Goal: Task Accomplishment & Management: Complete application form

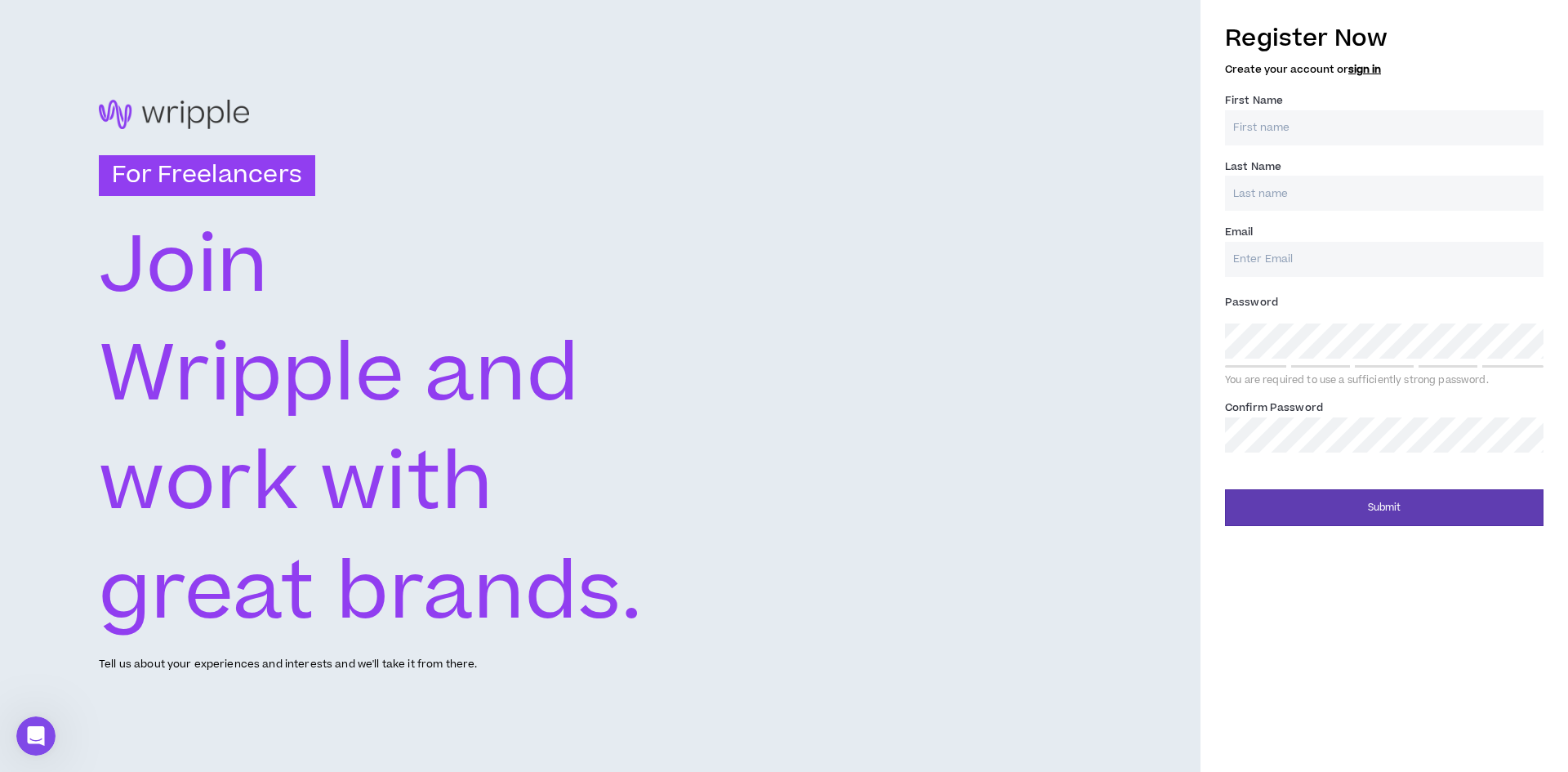
click at [1258, 124] on input "First Name *" at bounding box center [1384, 128] width 319 height 36
type input "[PERSON_NAME]"
type input "[EMAIL_ADDRESS][DOMAIN_NAME]"
type input "[PERSON_NAME]"
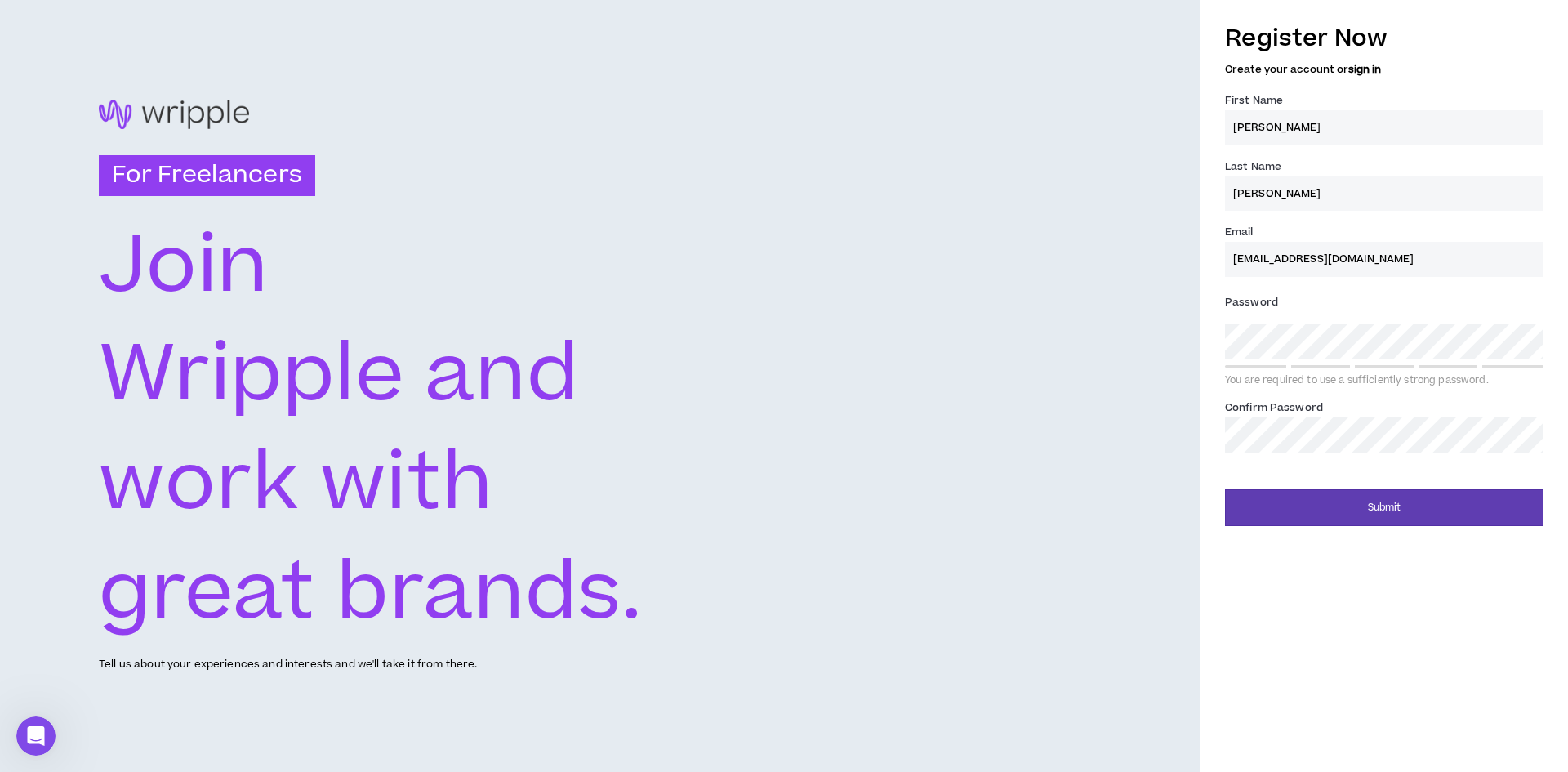
type input "[EMAIL_ADDRESS][DOMAIN_NAME]"
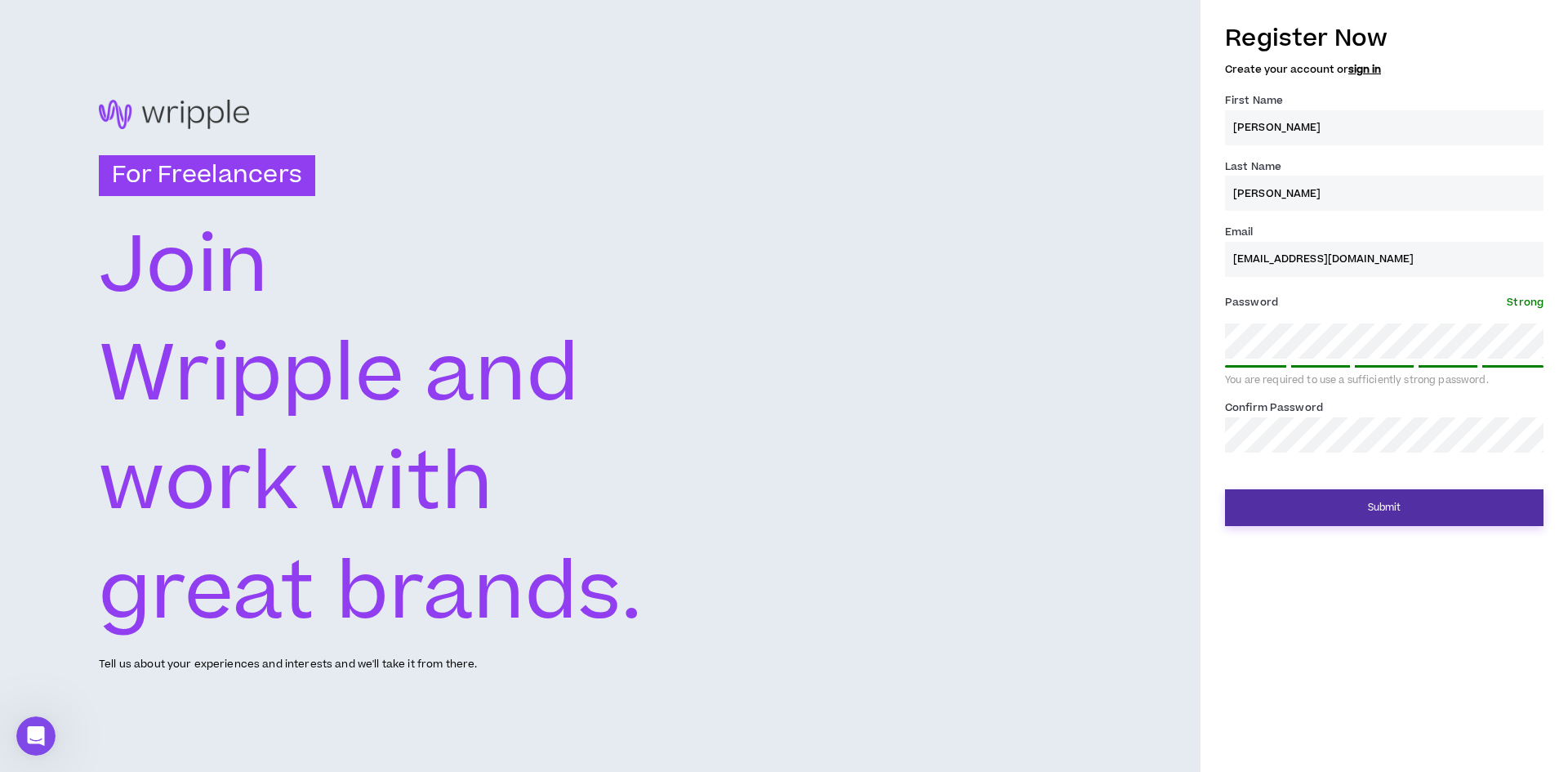
click at [1373, 505] on button "Submit" at bounding box center [1384, 507] width 319 height 36
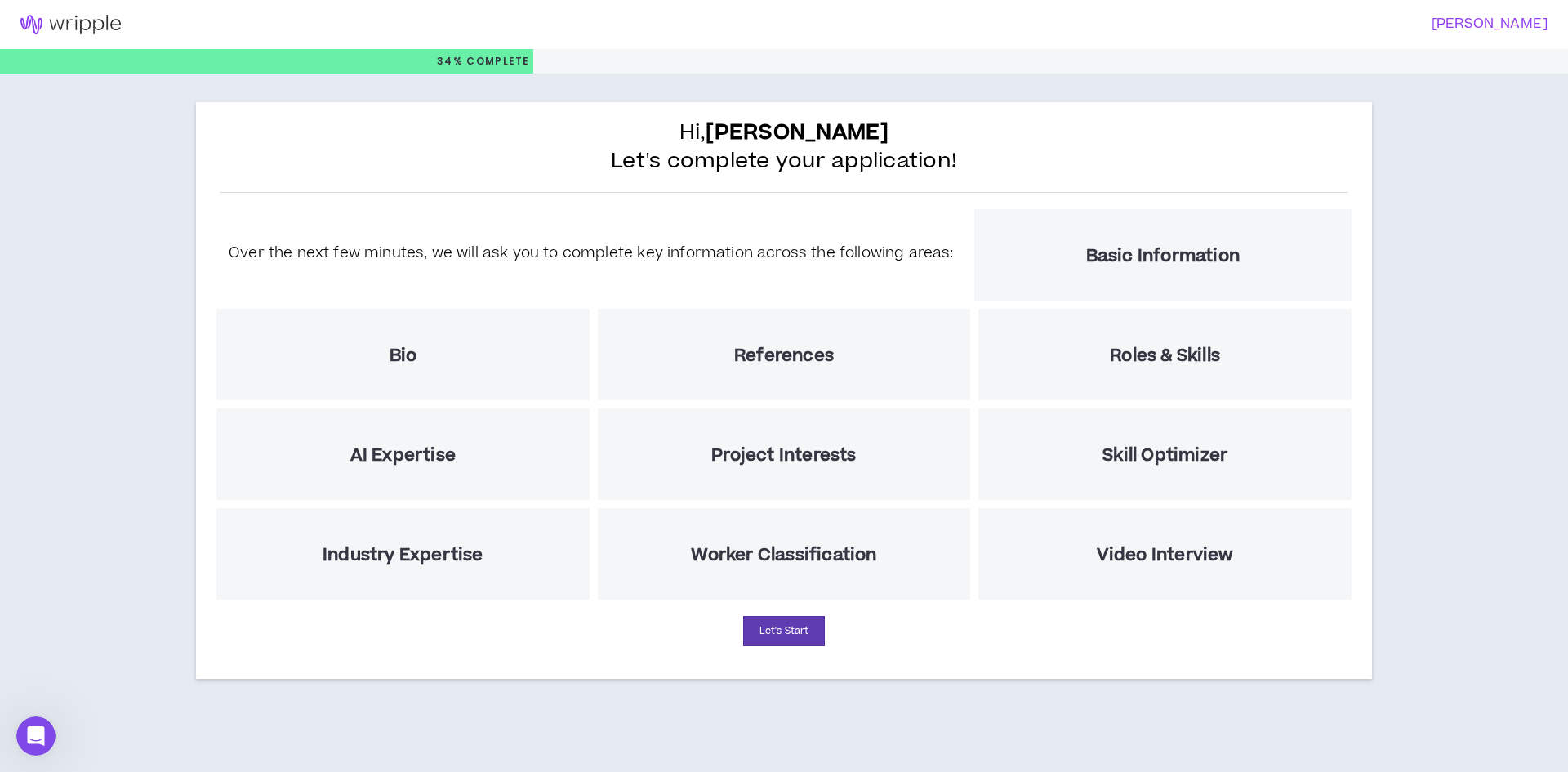
click at [1039, 253] on div "Basic Information" at bounding box center [1163, 255] width 377 height 91
click at [792, 633] on button "Let's Start" at bounding box center [784, 631] width 82 height 30
select select "US"
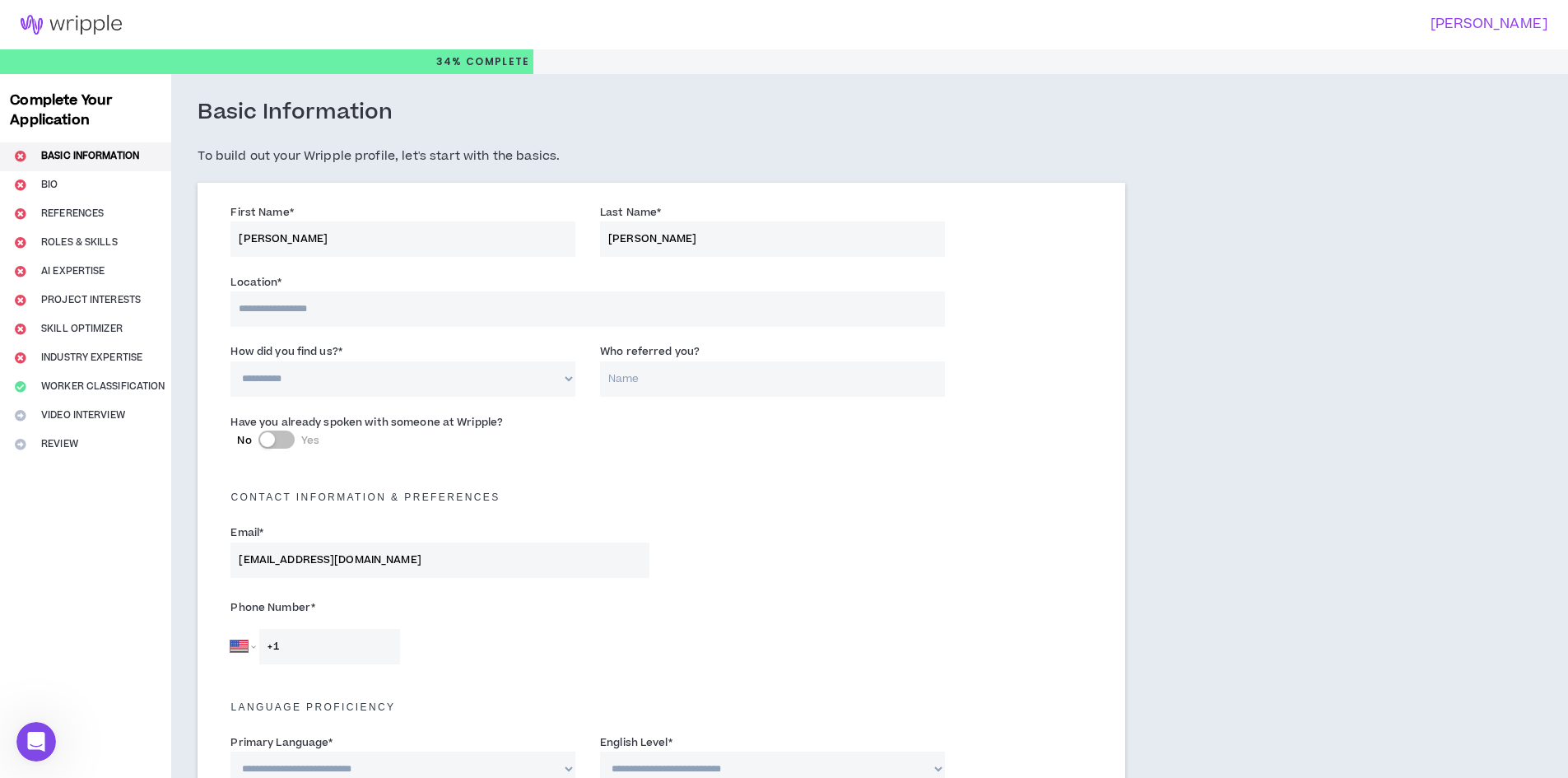
click at [343, 303] on input at bounding box center [586, 309] width 713 height 36
type input "**********"
click at [339, 306] on input "**********" at bounding box center [586, 309] width 713 height 36
click at [492, 311] on input "**********" at bounding box center [586, 309] width 713 height 36
click at [496, 310] on input "**********" at bounding box center [586, 309] width 713 height 36
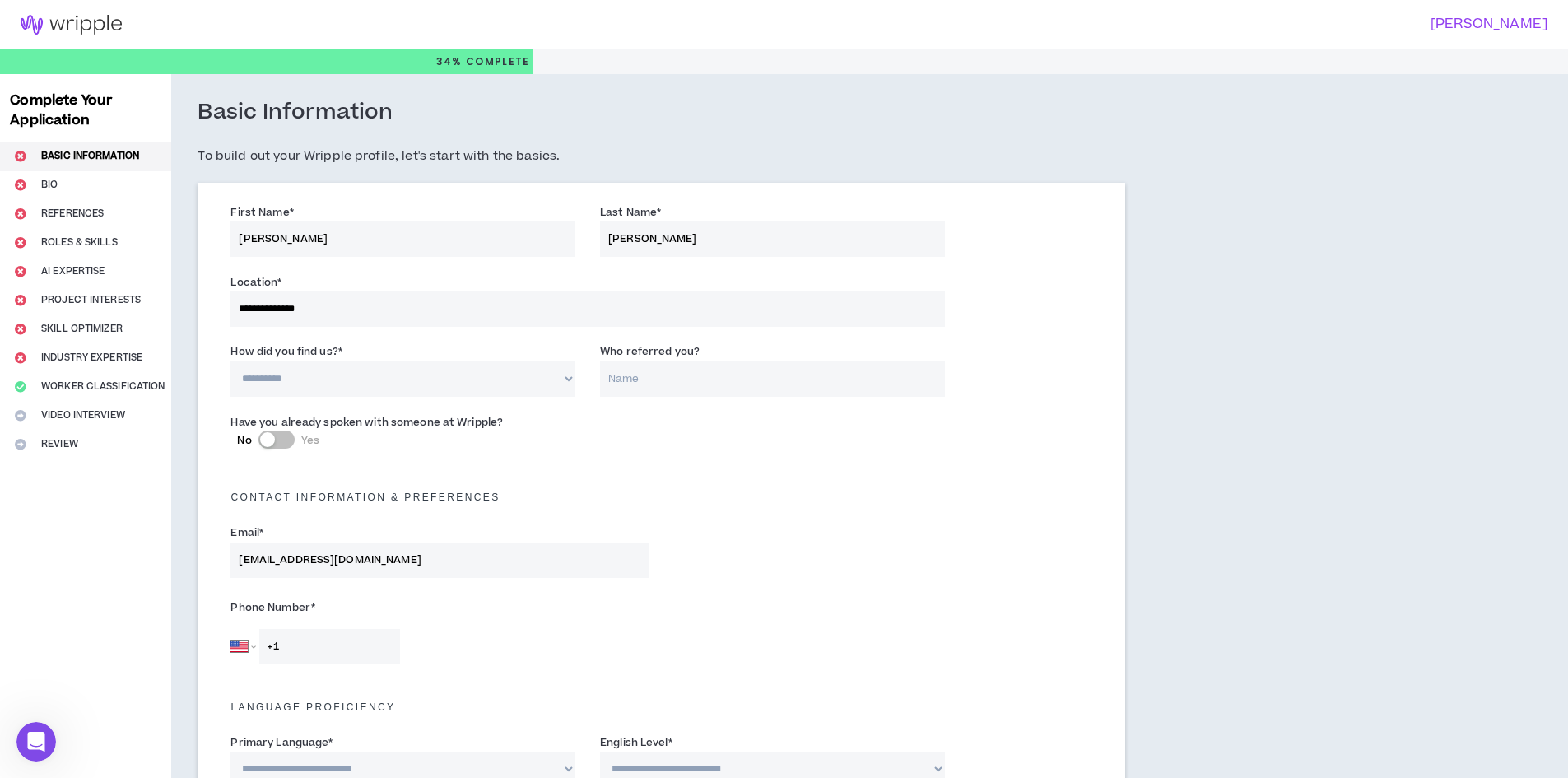
click at [502, 309] on input "**********" at bounding box center [586, 309] width 713 height 36
click at [551, 354] on div "**********" at bounding box center [402, 369] width 345 height 54
click at [420, 377] on select "**********" at bounding box center [402, 379] width 345 height 36
select select "*"
click at [230, 361] on select "**********" at bounding box center [402, 379] width 345 height 36
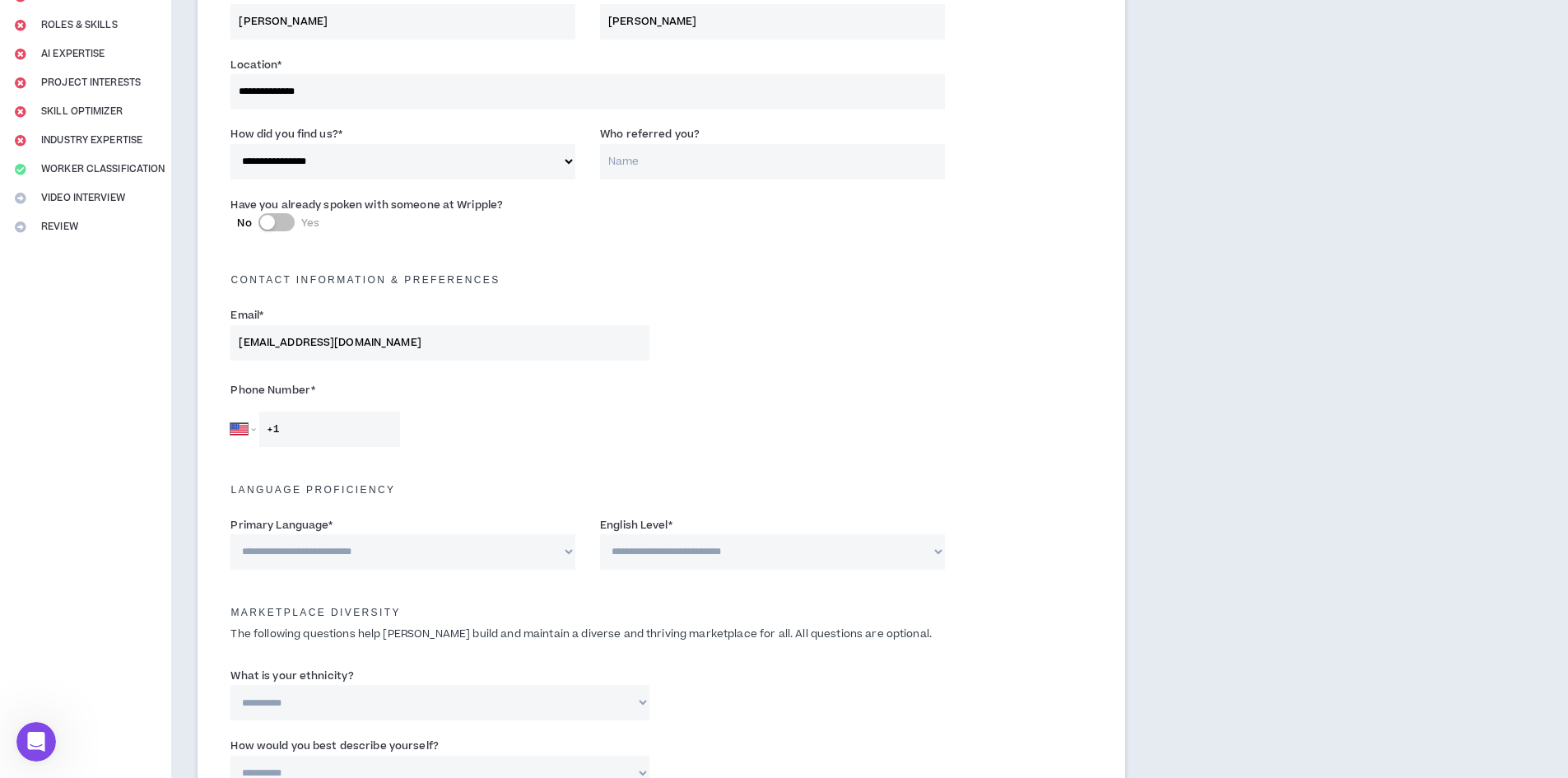
scroll to position [247, 0]
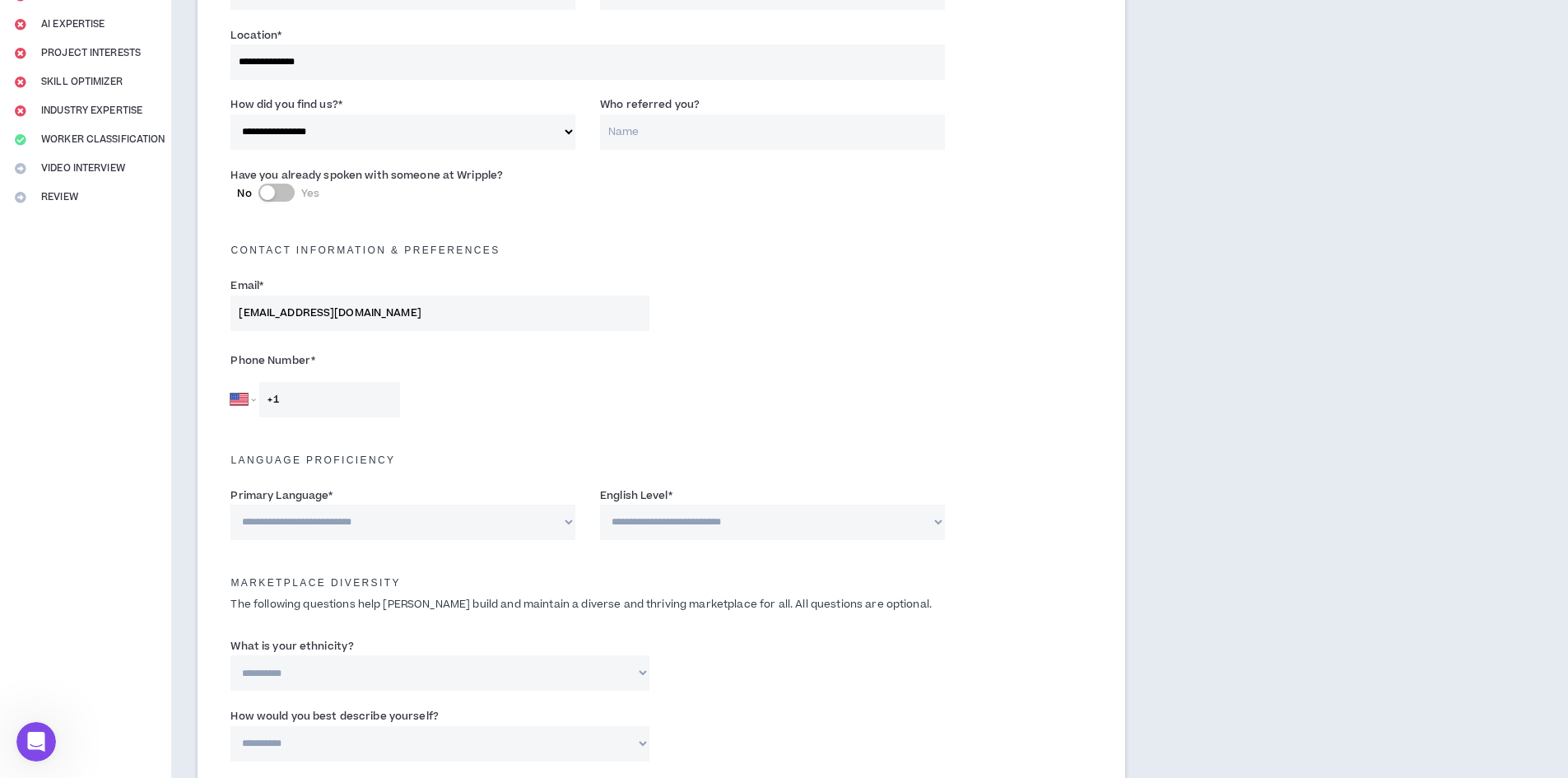
click at [308, 398] on input "+1" at bounding box center [329, 400] width 141 height 36
type input "[PHONE_NUMBER]"
click at [487, 519] on select "**********" at bounding box center [402, 522] width 345 height 36
select select "*******"
click at [230, 504] on select "**********" at bounding box center [402, 522] width 345 height 36
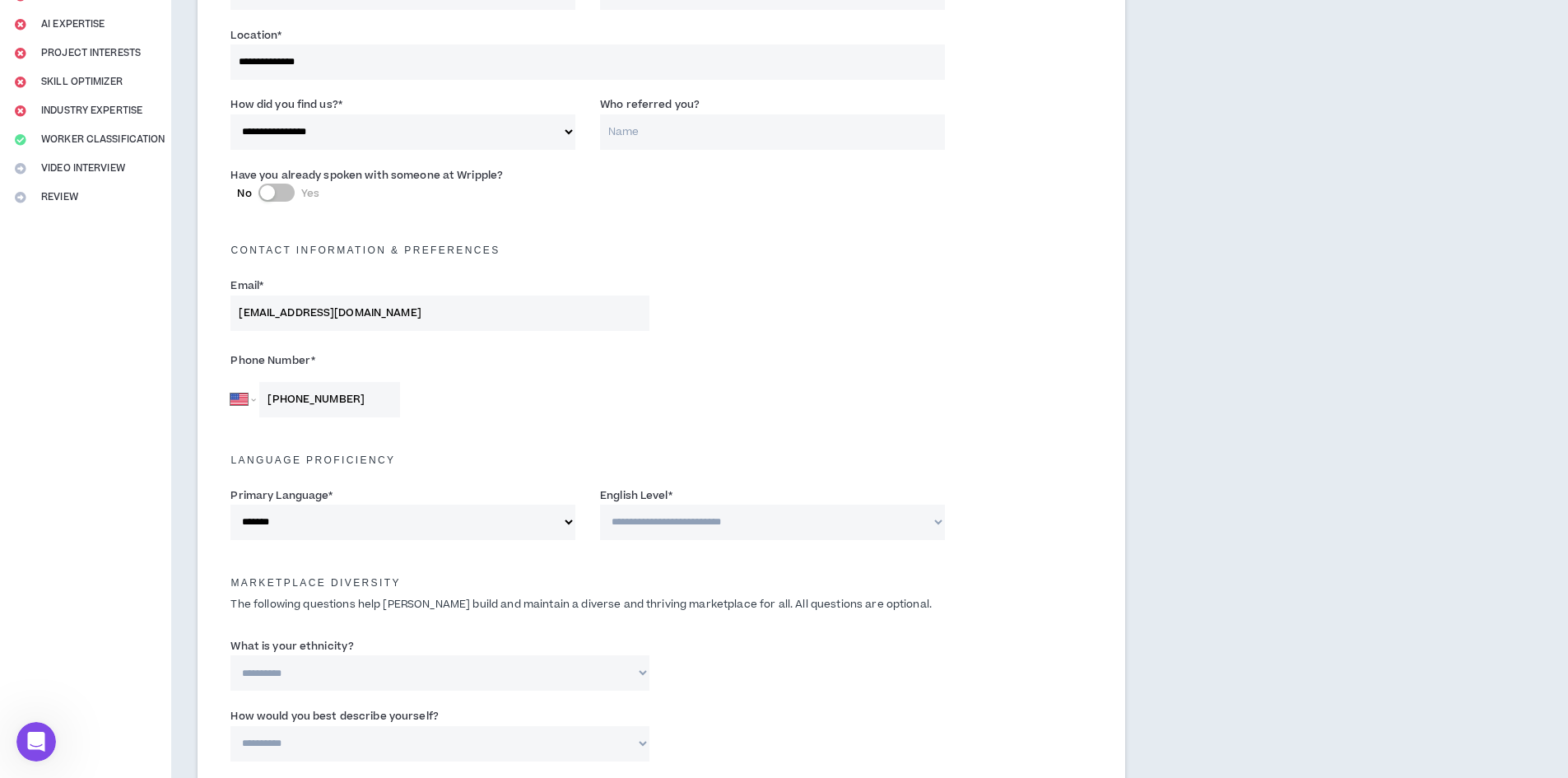
click at [668, 515] on select "**********" at bounding box center [772, 522] width 345 height 36
click at [554, 470] on div "Language Proficiency" at bounding box center [661, 456] width 886 height 53
click at [671, 523] on select "**********" at bounding box center [772, 522] width 345 height 36
select select "*"
click at [600, 504] on select "**********" at bounding box center [772, 522] width 345 height 36
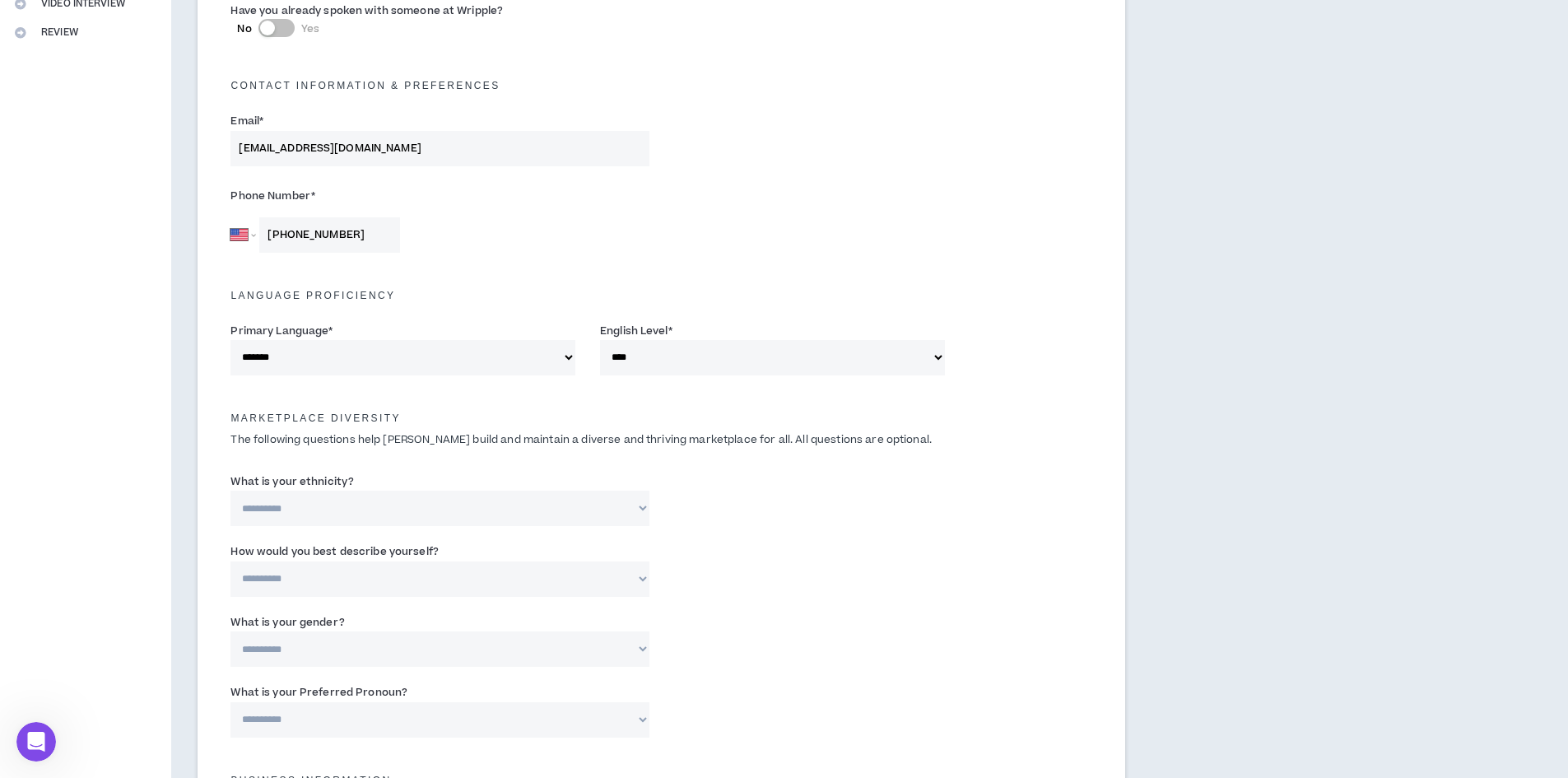
scroll to position [493, 0]
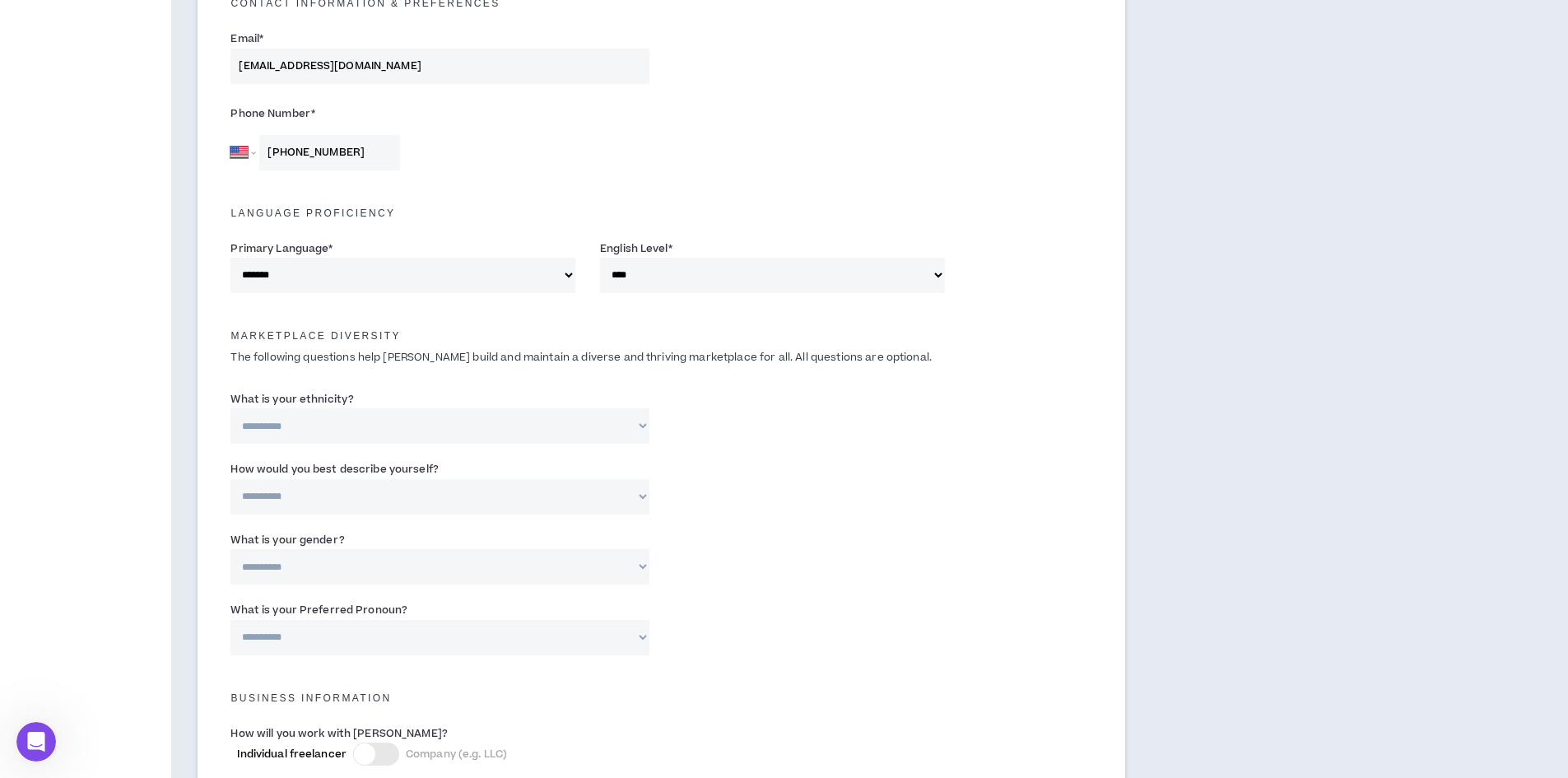
click at [641, 493] on select "**********" at bounding box center [439, 497] width 418 height 36
select select "**********"
click at [230, 479] on select "**********" at bounding box center [439, 497] width 418 height 36
click at [592, 424] on select "**********" at bounding box center [439, 426] width 418 height 36
select select "**********"
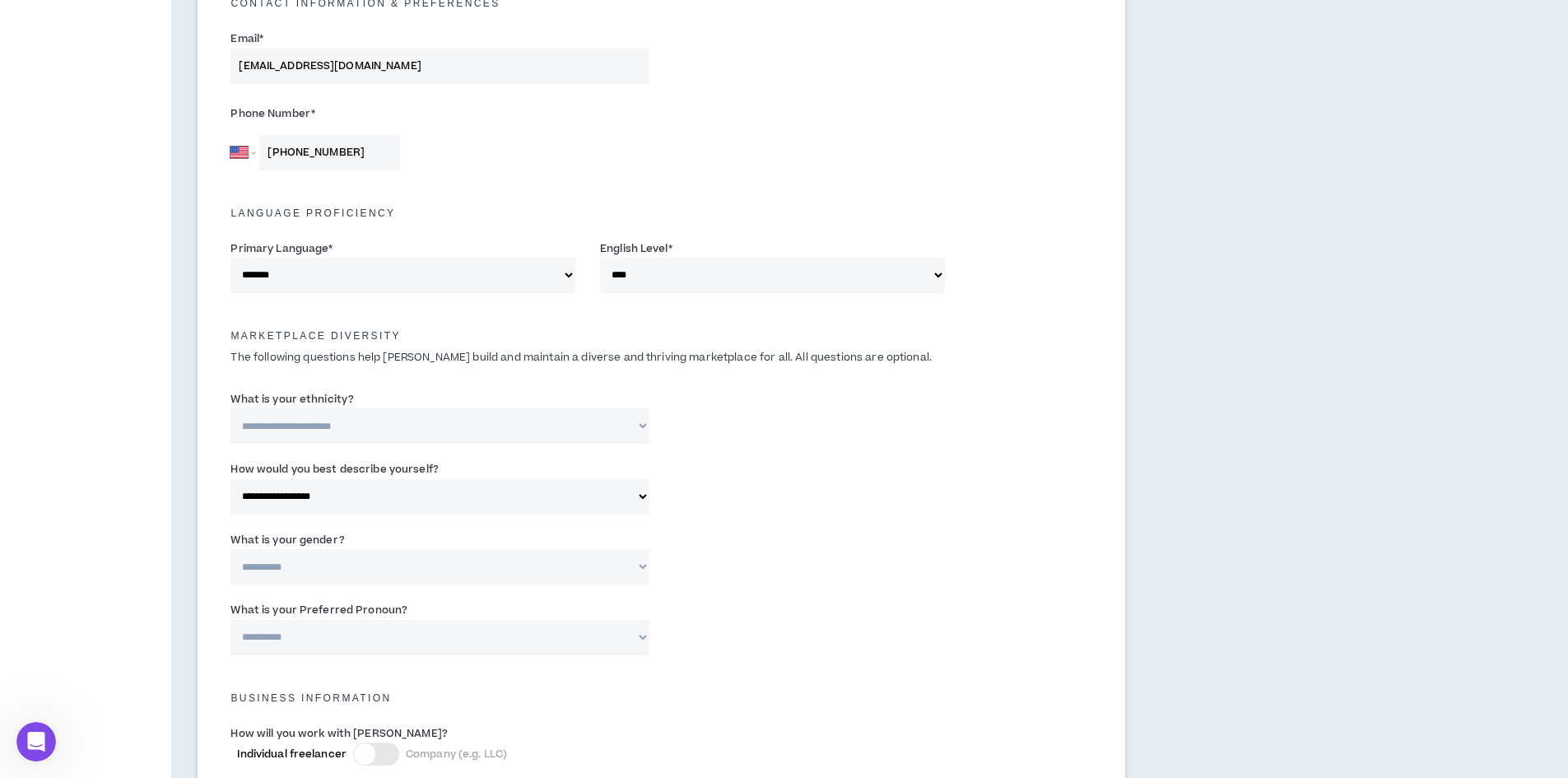
click at [230, 408] on select "**********" at bounding box center [439, 426] width 418 height 36
click at [421, 563] on select "**********" at bounding box center [439, 567] width 418 height 36
select select "***"
click at [230, 549] on select "**********" at bounding box center [439, 567] width 418 height 36
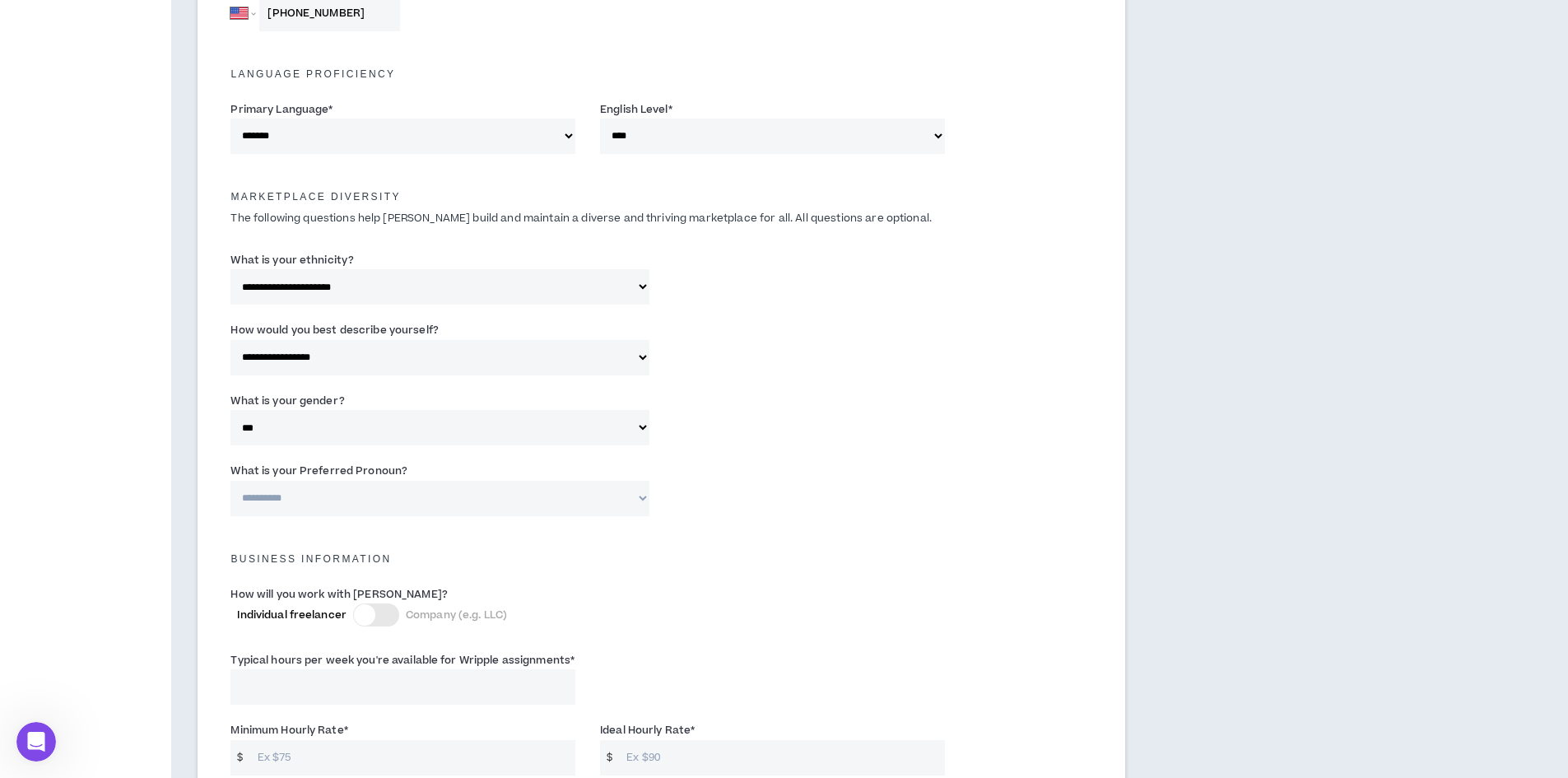
scroll to position [659, 0]
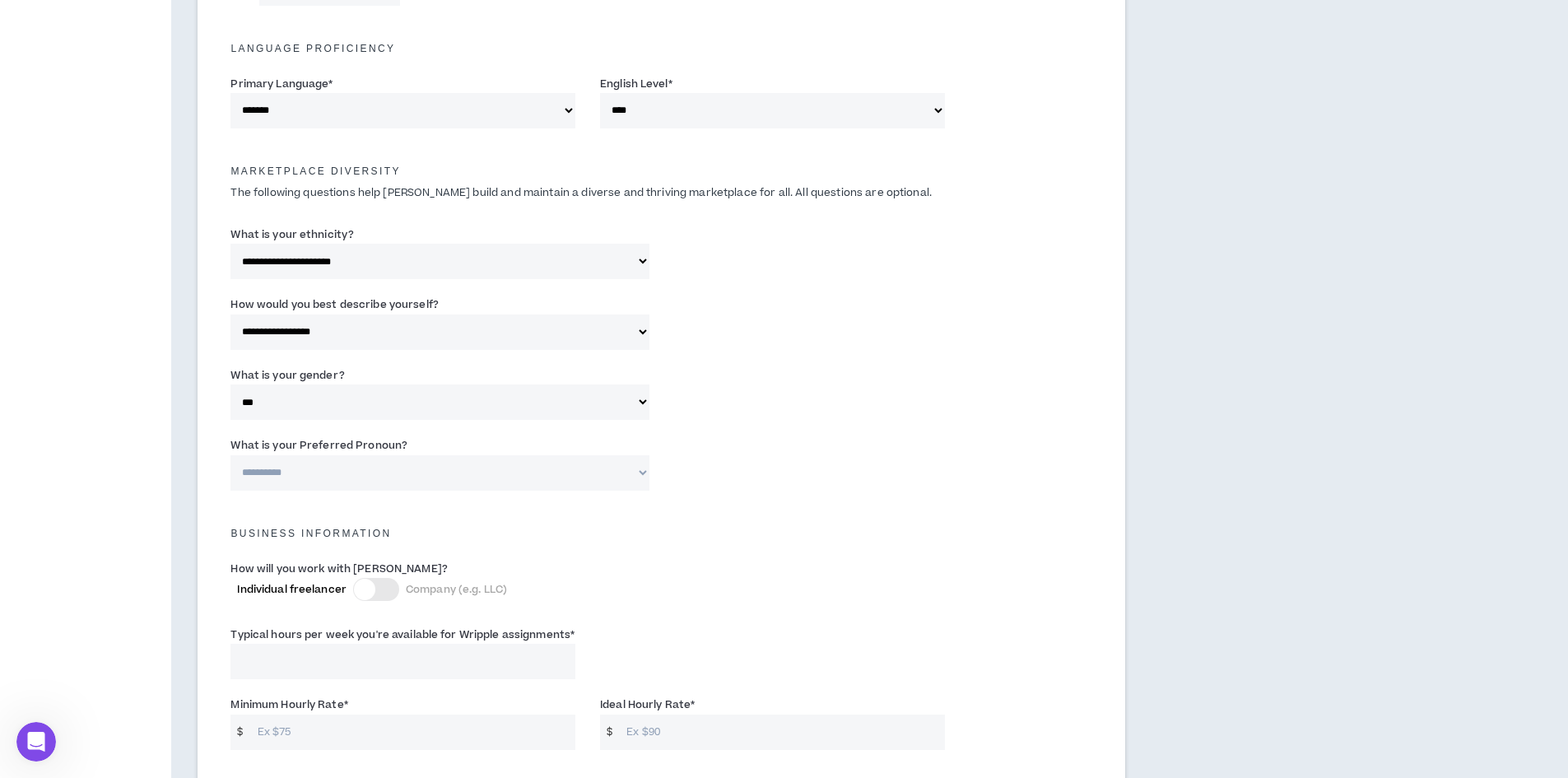
click at [462, 475] on select "**********" at bounding box center [439, 473] width 418 height 36
select select "**********"
click at [230, 455] on select "**********" at bounding box center [439, 473] width 418 height 36
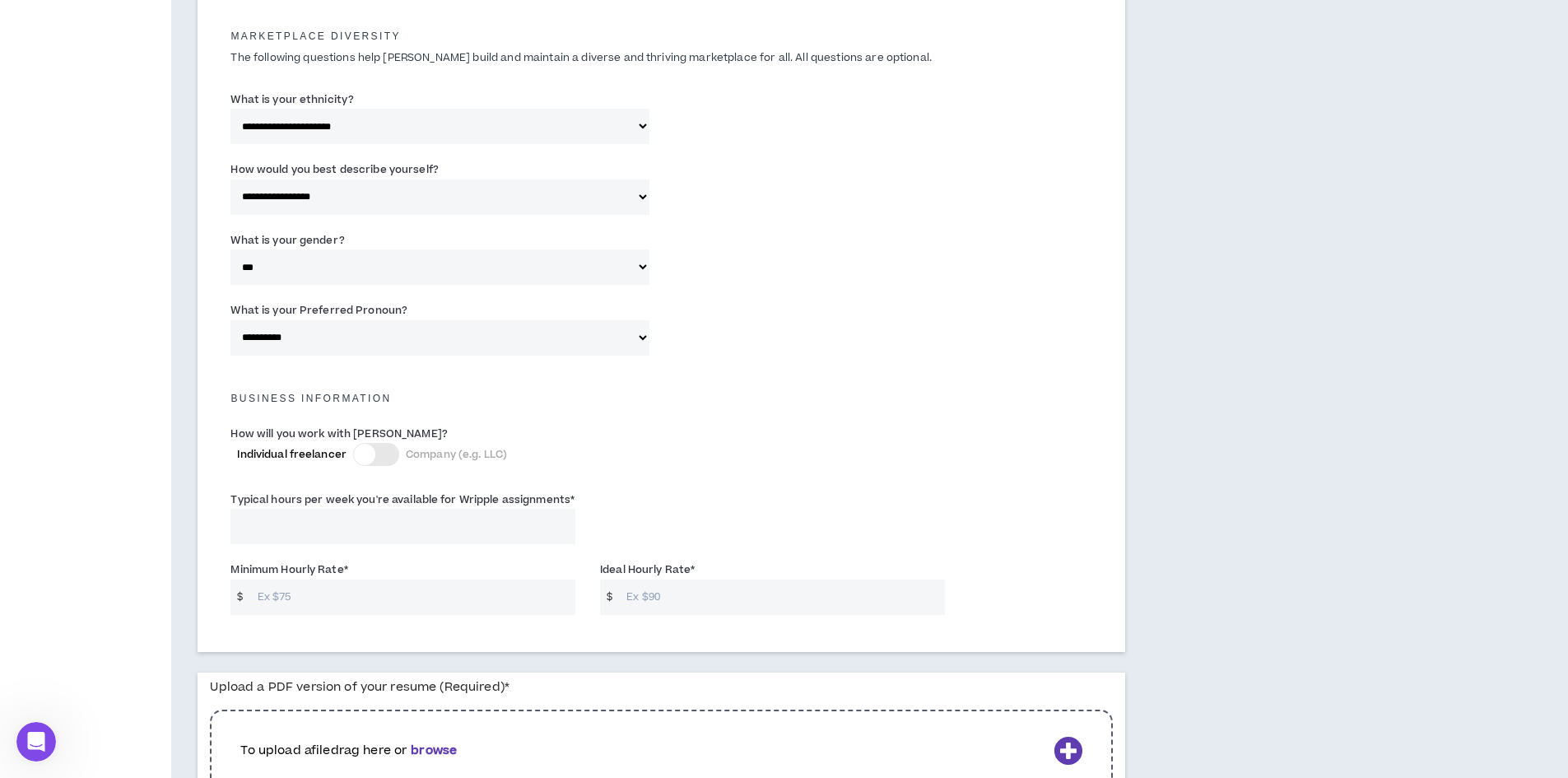
scroll to position [823, 0]
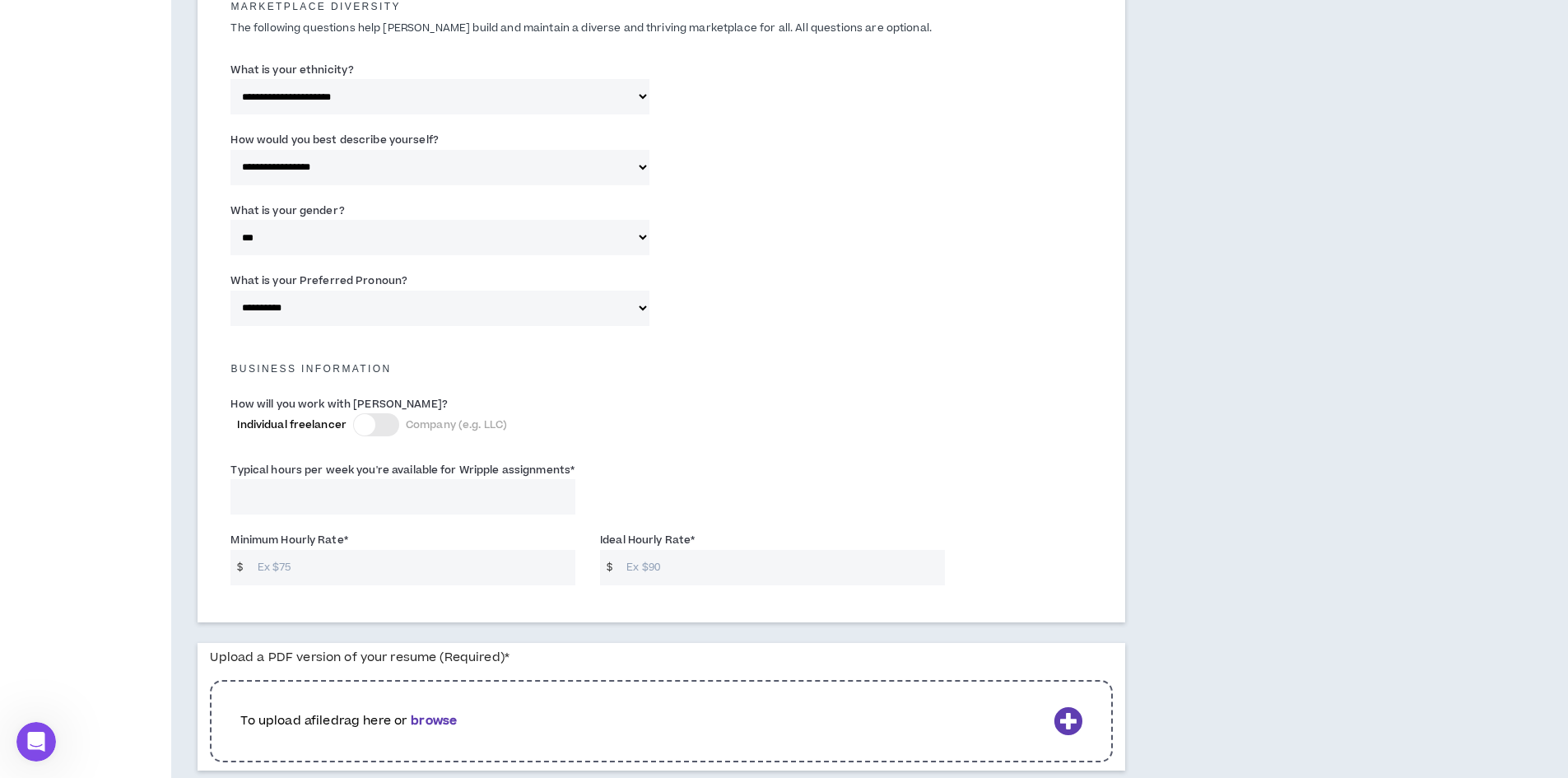
click at [291, 569] on input "Minimum Hourly Rate *" at bounding box center [412, 568] width 326 height 36
type input "40"
click at [683, 560] on input "Ideal Hourly Rate *" at bounding box center [781, 568] width 326 height 36
type input "55"
click at [486, 498] on input "Typical hours per week you're available for Wripple assignments *" at bounding box center [402, 497] width 345 height 36
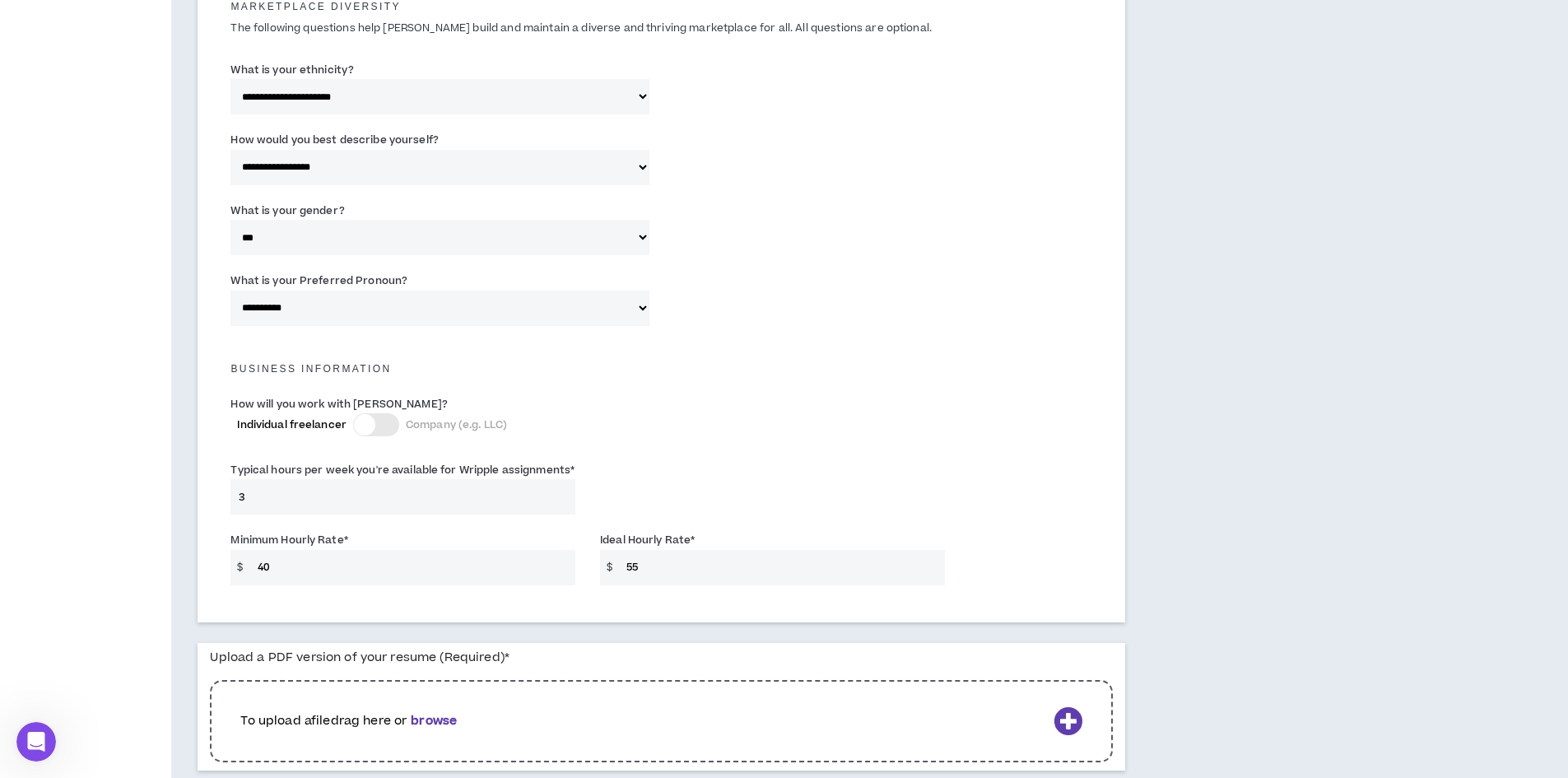
type input "30"
click at [460, 545] on div "Minimum Hourly Rate * $ 40" at bounding box center [402, 557] width 345 height 54
click at [458, 487] on input "Typical hours per week you're available for Wripple assignments *" at bounding box center [402, 497] width 345 height 36
click at [450, 496] on input "Typical hours per week you're available for Wripple assignments *" at bounding box center [402, 497] width 345 height 36
type input "30"
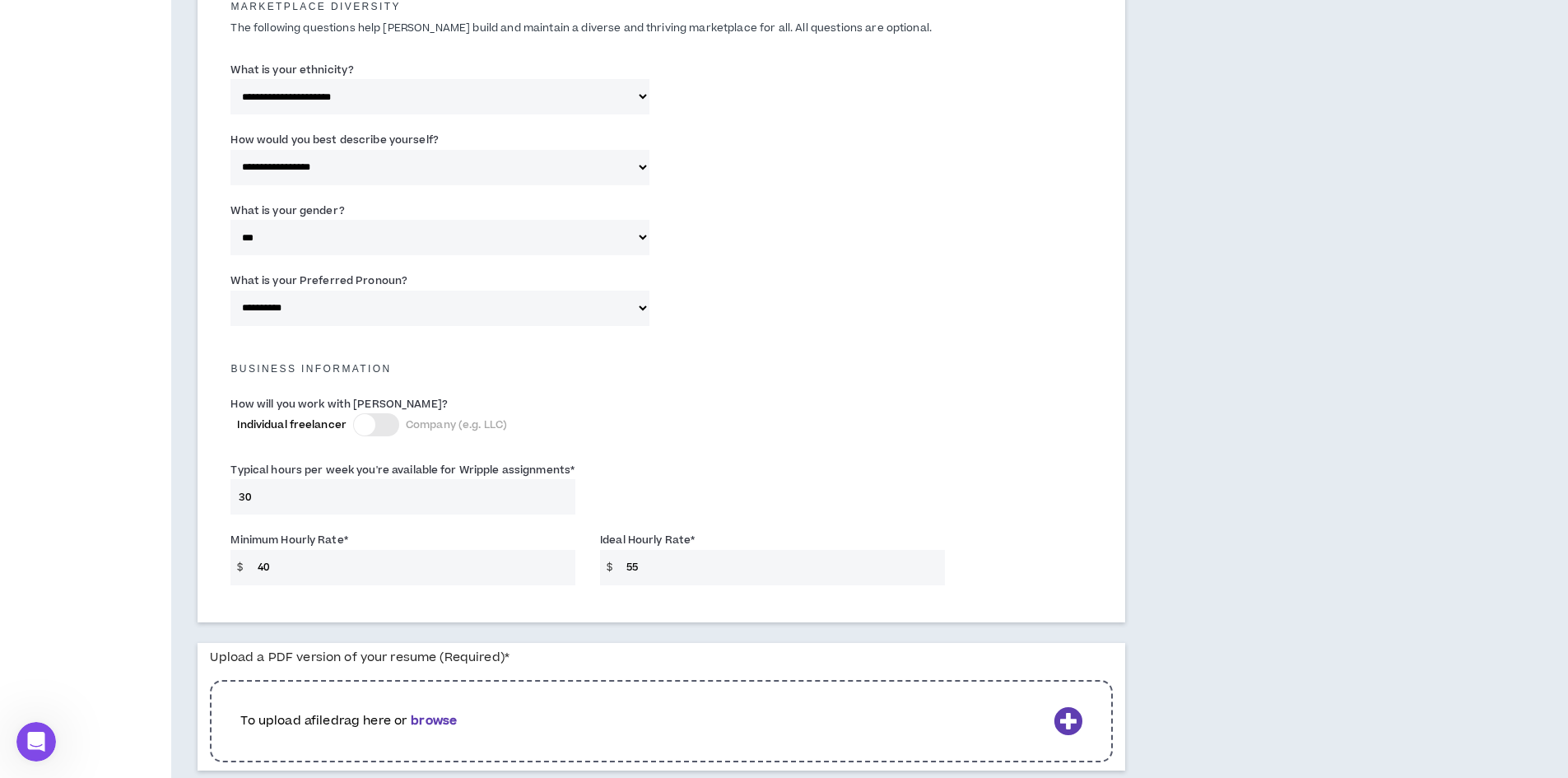
type input "3"
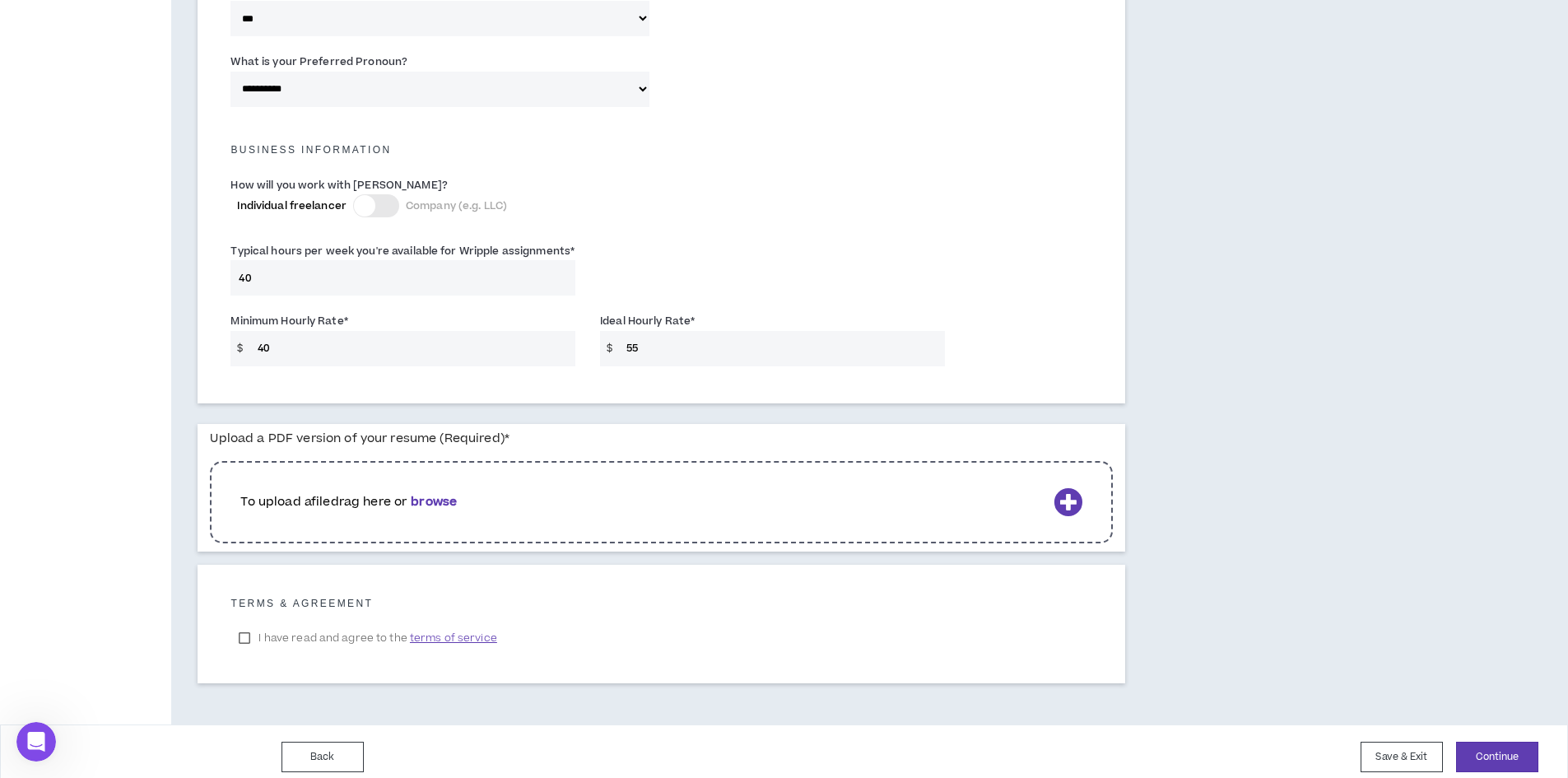
scroll to position [1053, 0]
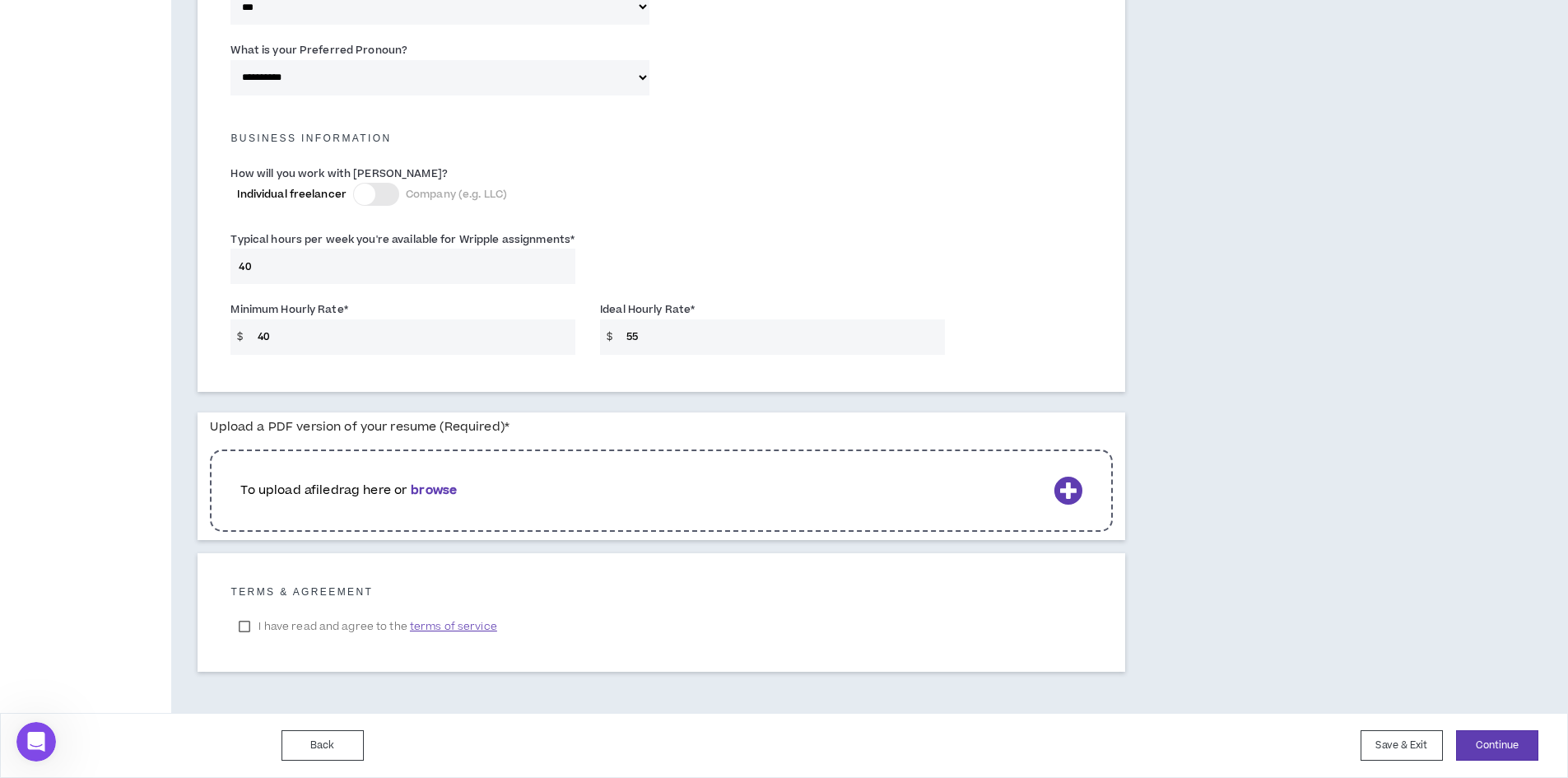
type input "40"
click at [447, 489] on b "browse" at bounding box center [434, 490] width 46 height 17
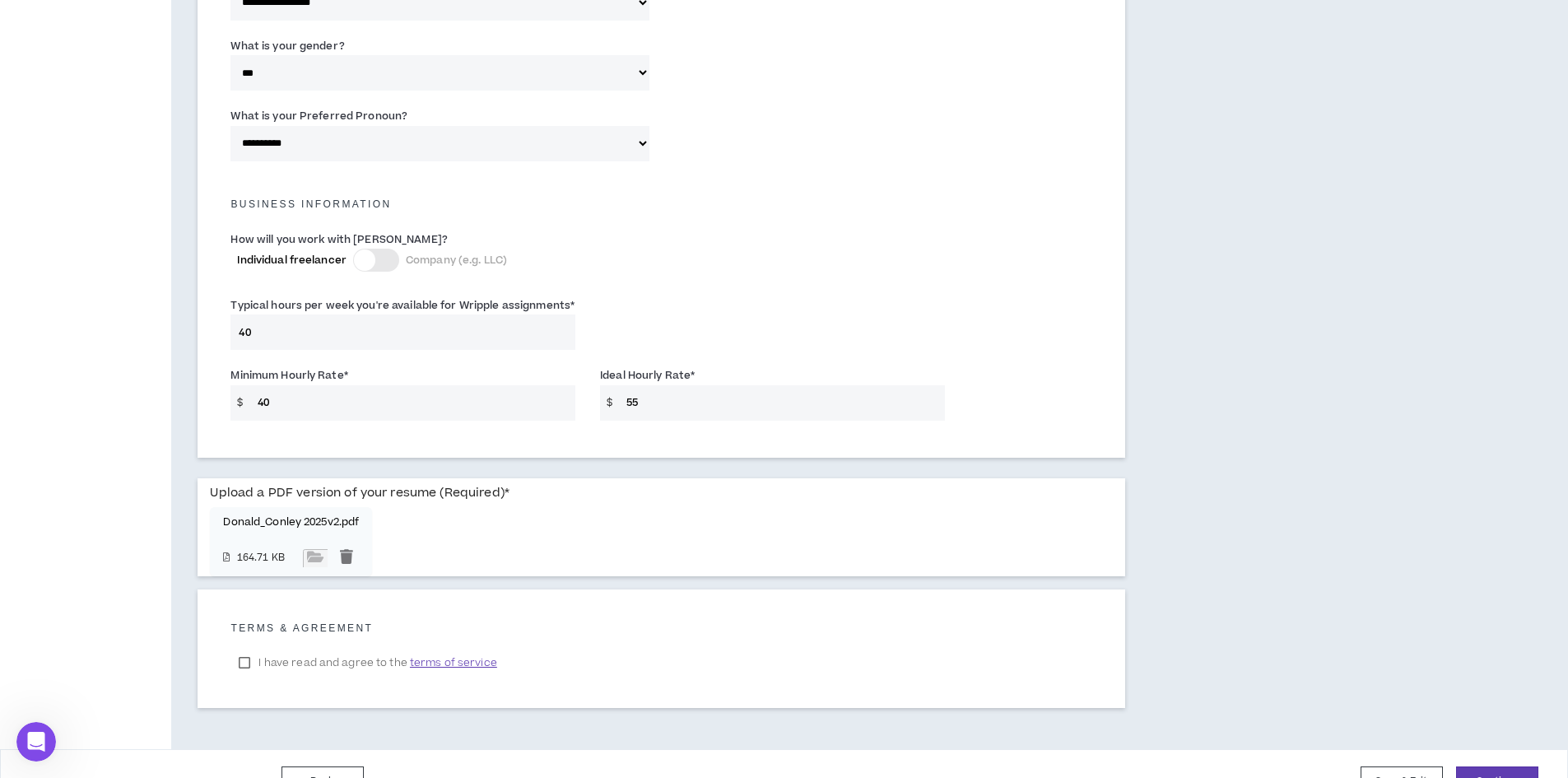
scroll to position [1023, 0]
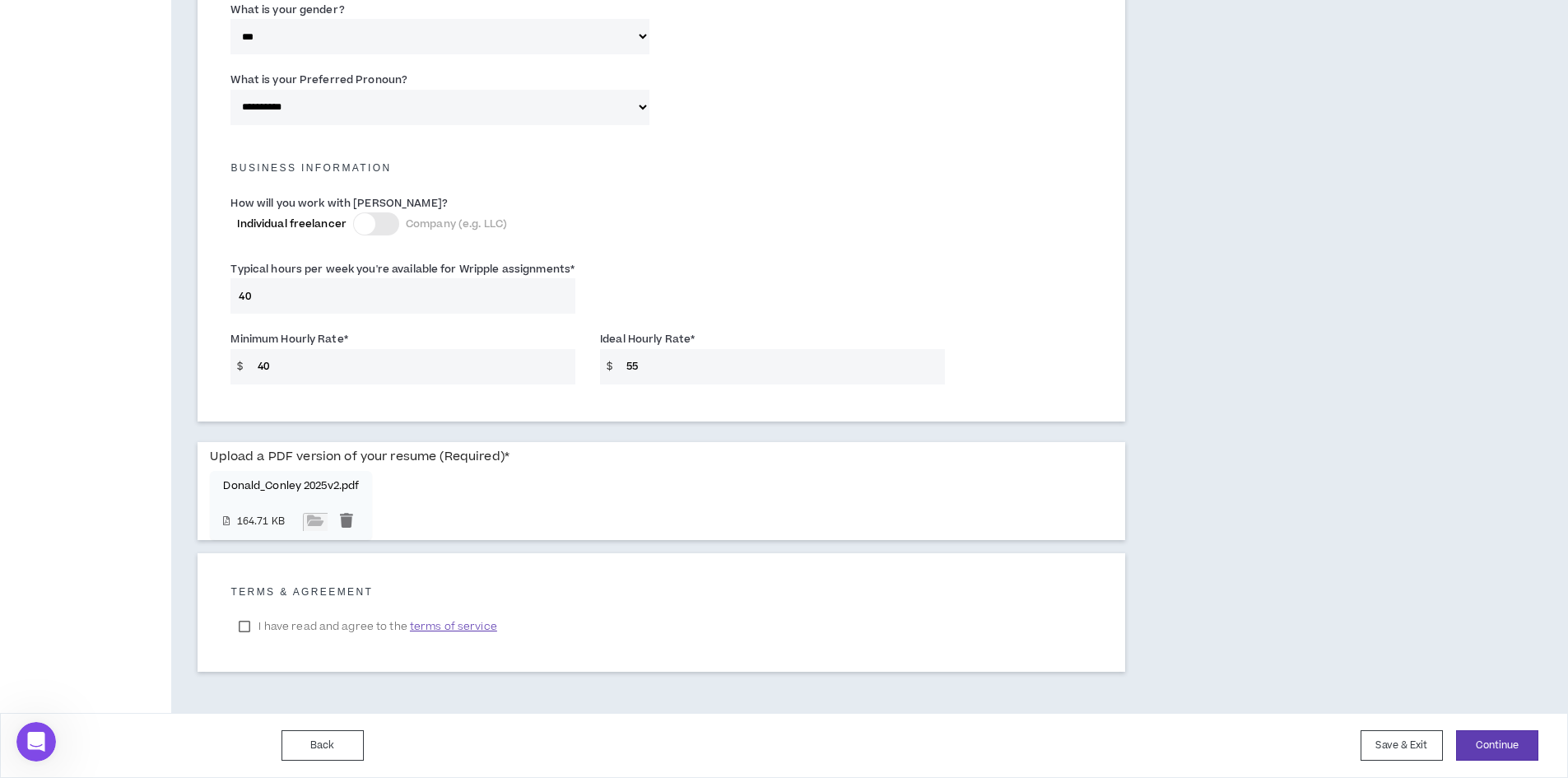
click at [245, 624] on label "I have read and agree to the terms of service" at bounding box center [367, 625] width 274 height 25
click at [469, 623] on span "terms of service" at bounding box center [453, 625] width 87 height 16
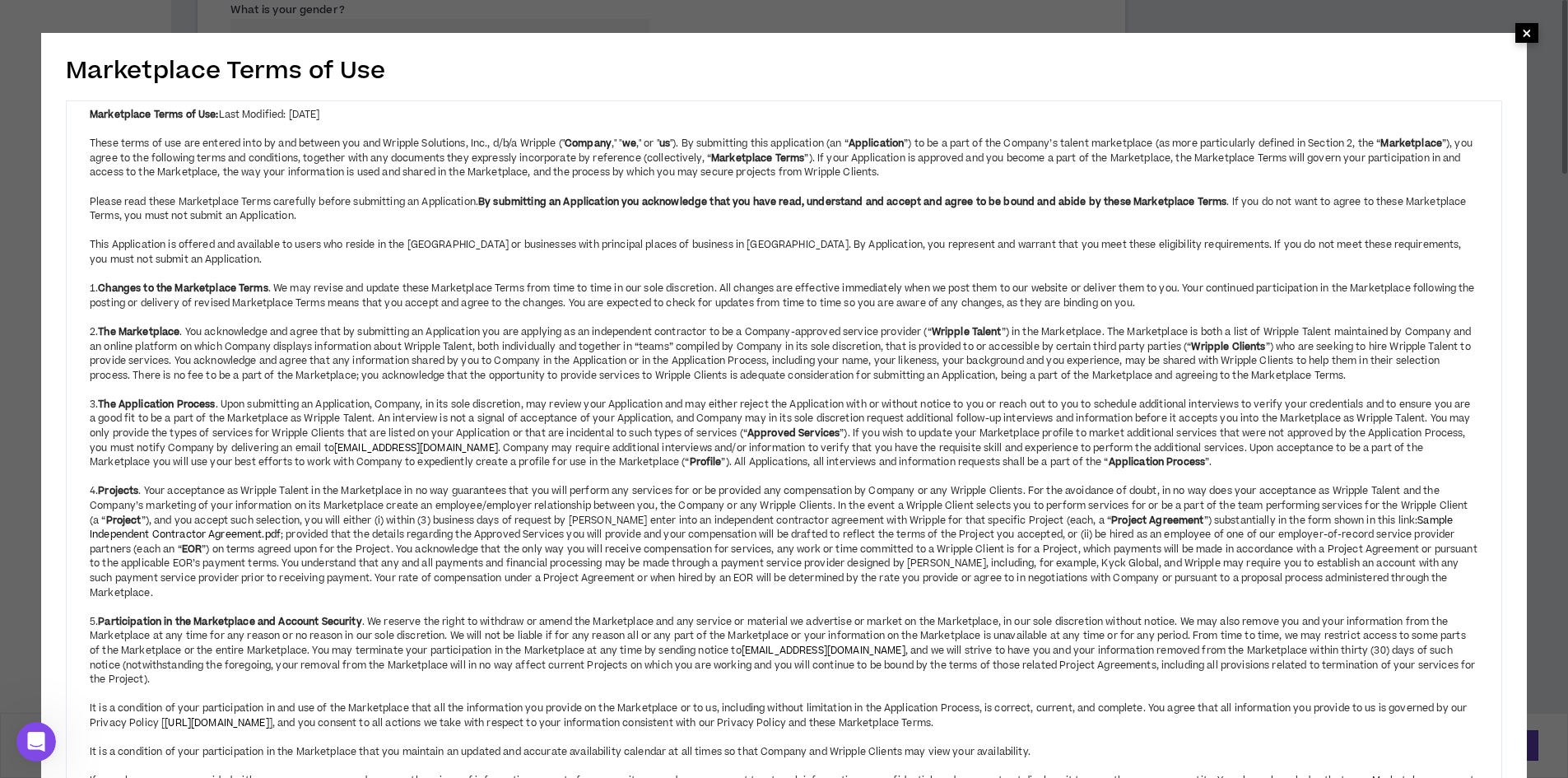
click at [1525, 36] on span "×" at bounding box center [1527, 32] width 10 height 20
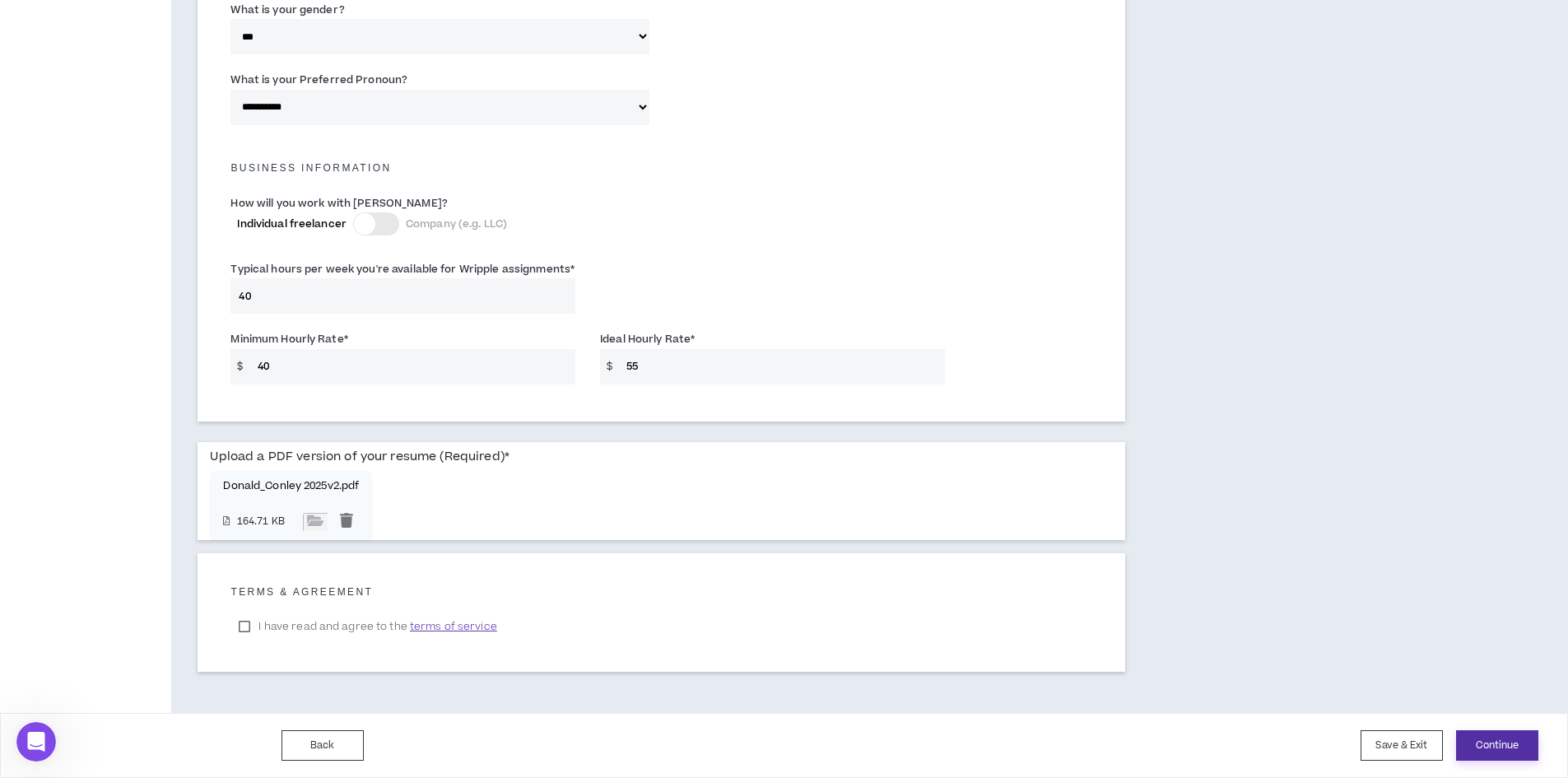
click at [1485, 743] on button "Continue" at bounding box center [1496, 746] width 83 height 31
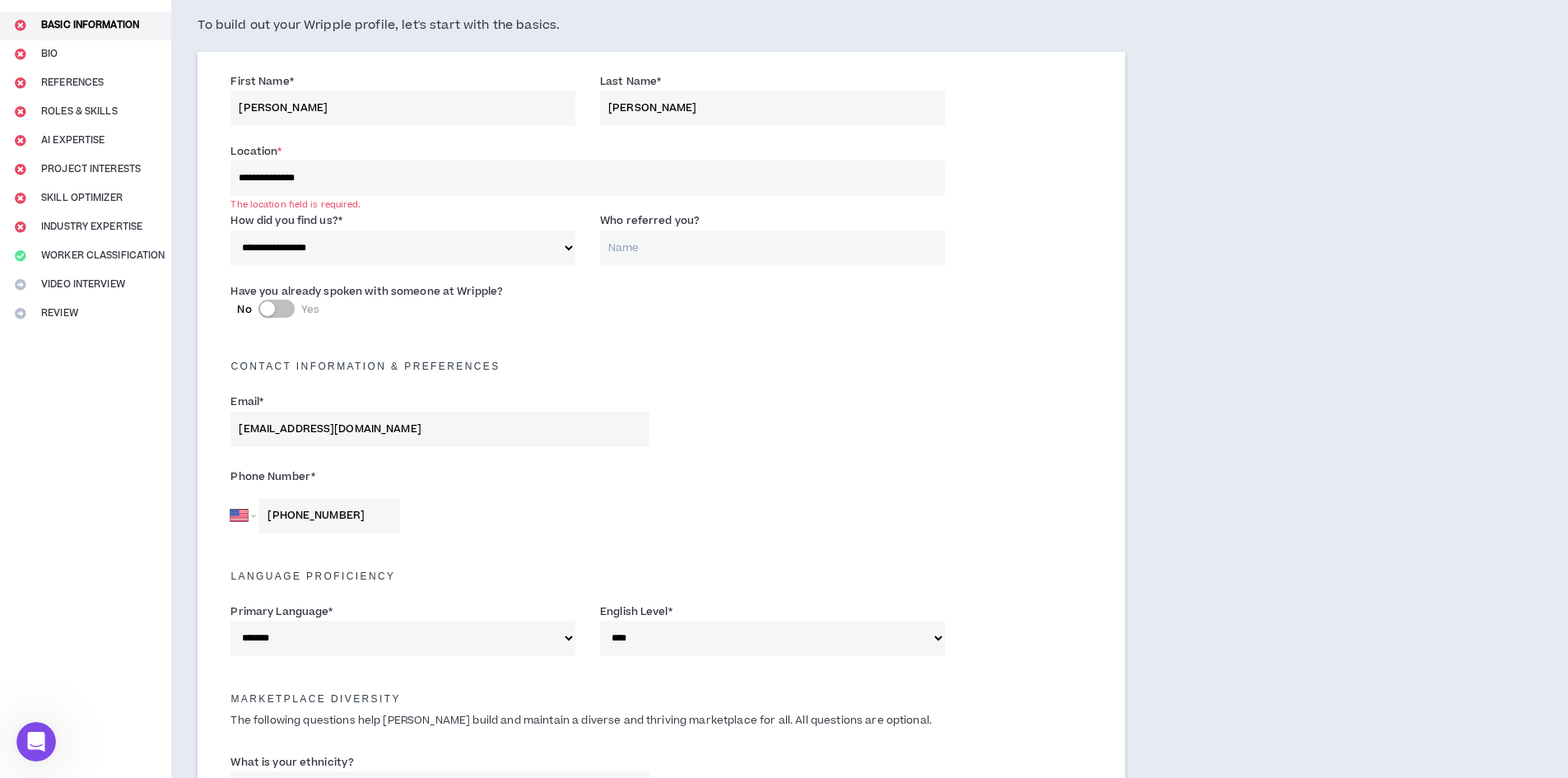
scroll to position [108, 0]
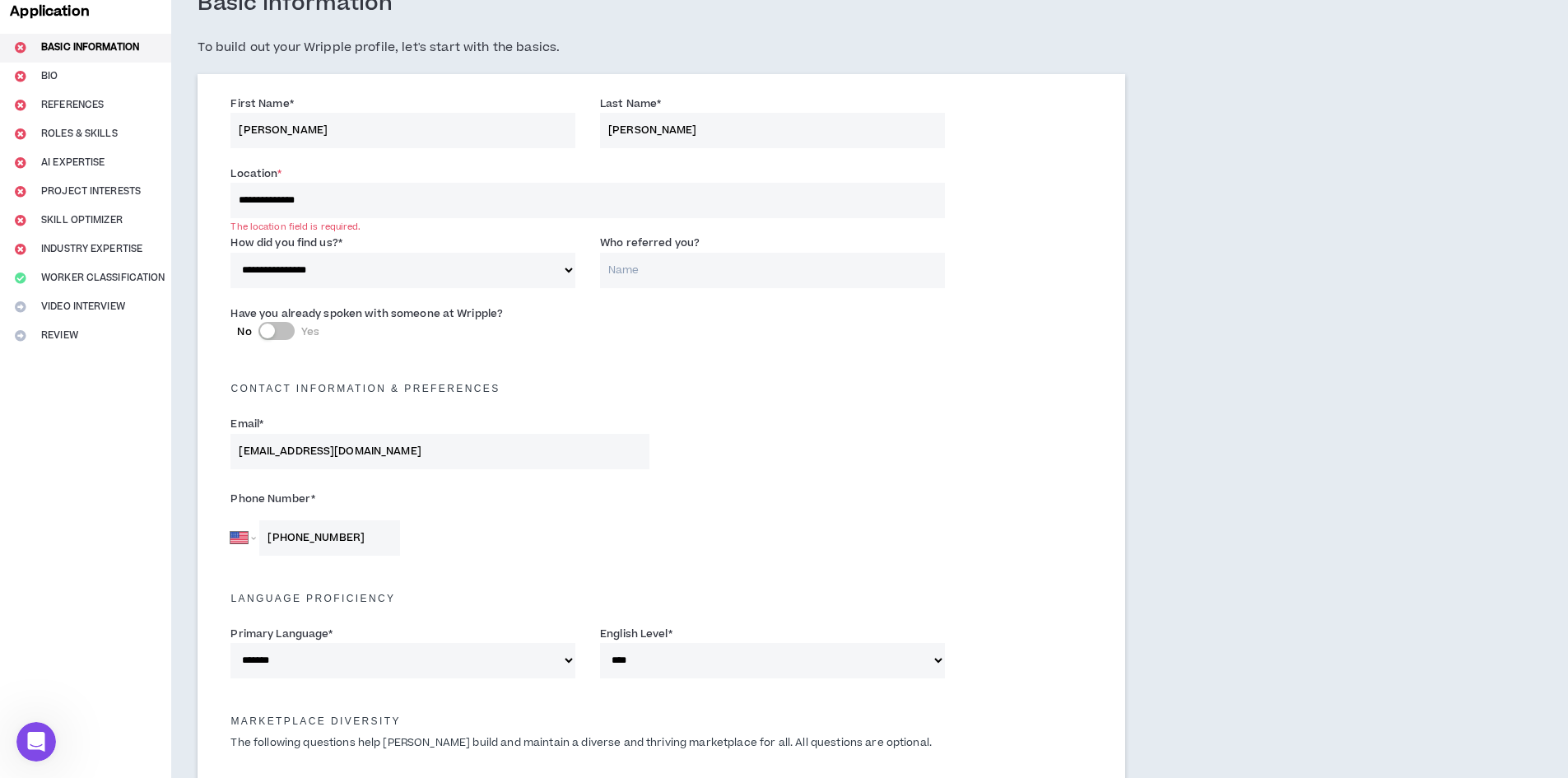
click at [334, 203] on input "**********" at bounding box center [586, 200] width 713 height 36
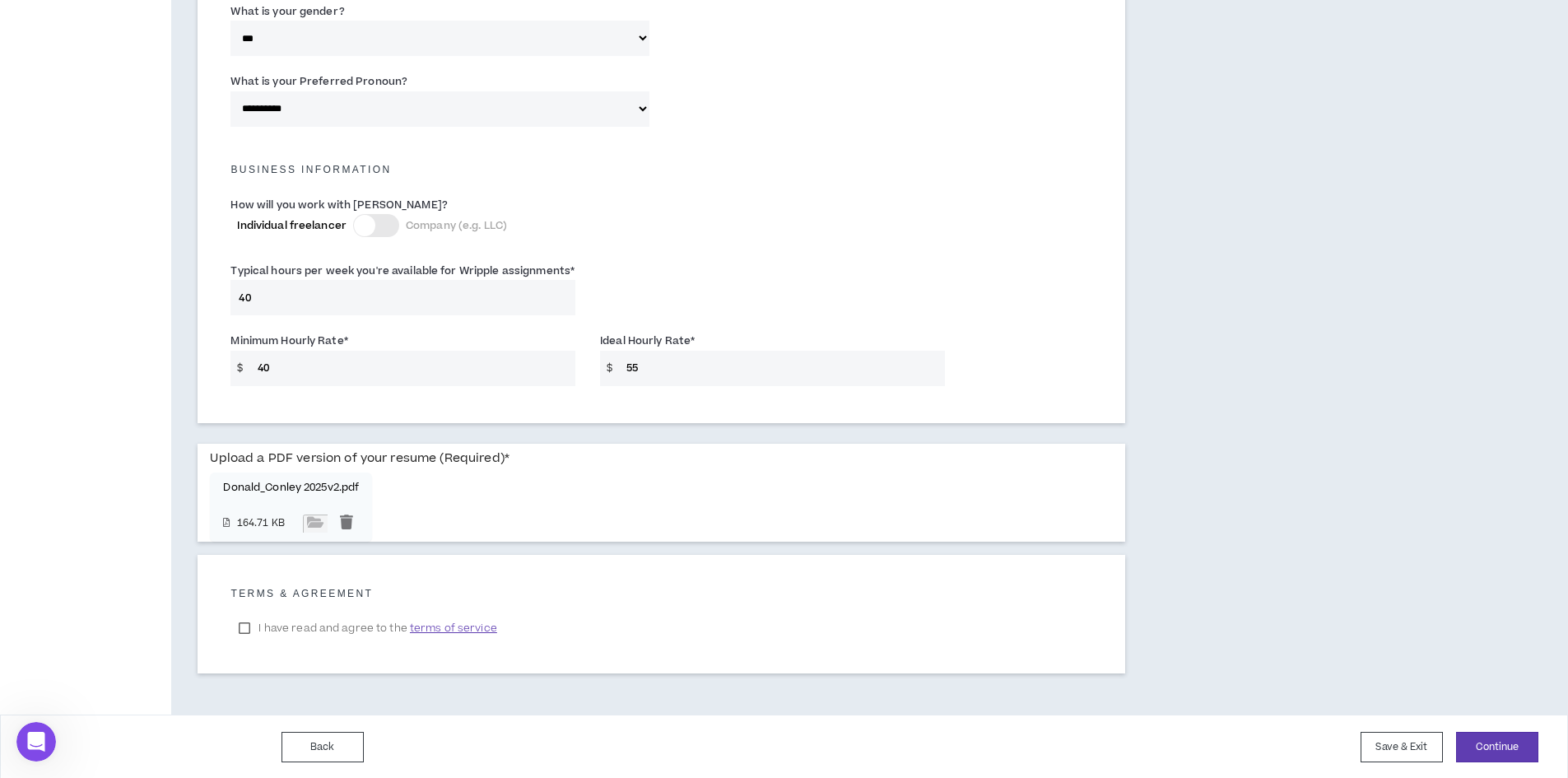
scroll to position [1025, 0]
drag, startPoint x: 1489, startPoint y: 740, endPoint x: 308, endPoint y: 354, distance: 1242.5
click at [280, 361] on input "40" at bounding box center [412, 366] width 326 height 36
drag, startPoint x: 280, startPoint y: 363, endPoint x: 265, endPoint y: 363, distance: 15.0
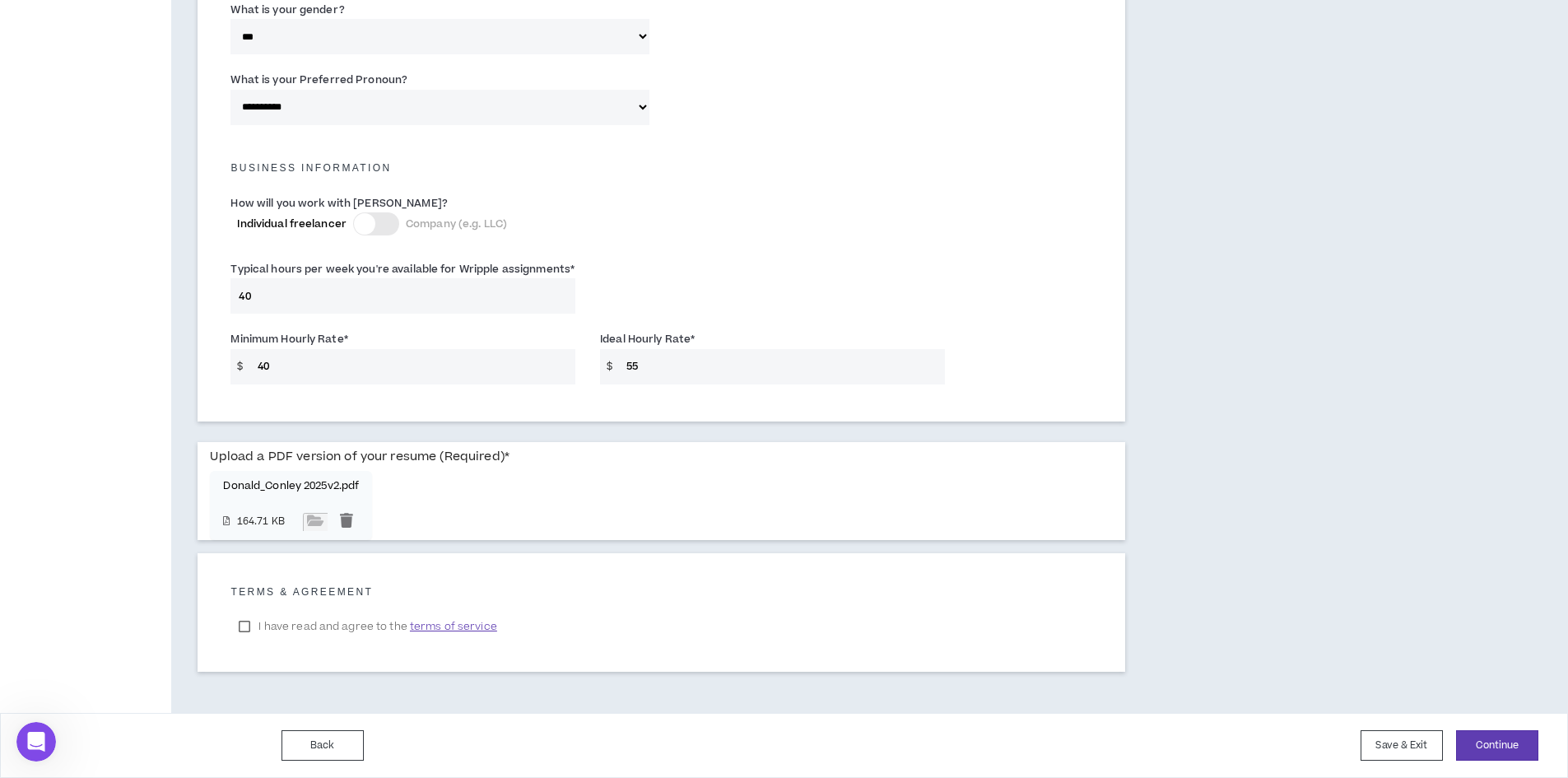
click at [265, 363] on input "40" at bounding box center [412, 366] width 326 height 36
type input "43"
click at [1498, 749] on button "Continue" at bounding box center [1496, 746] width 83 height 31
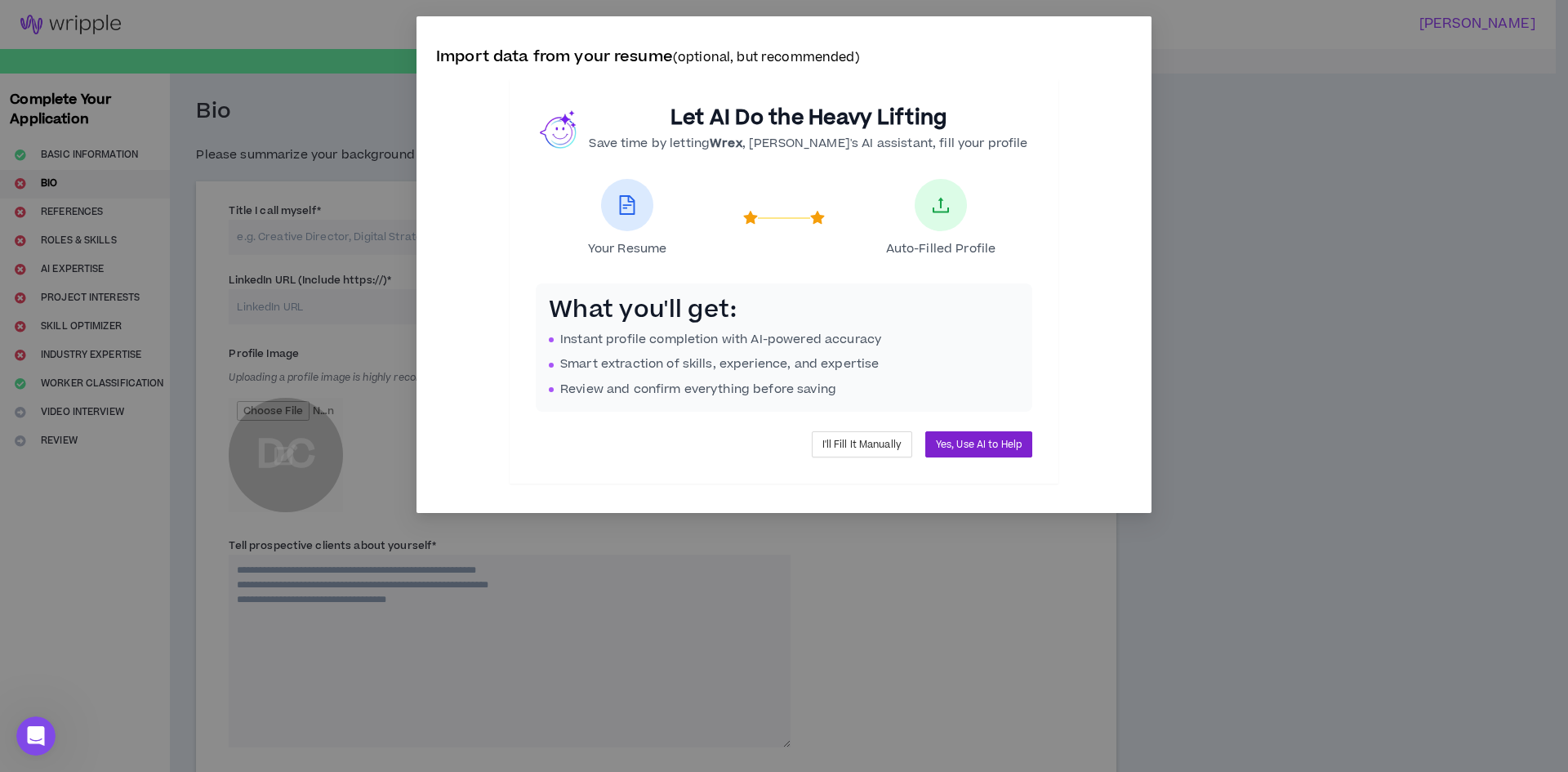
click at [973, 442] on span "Yes, Use AI to Help" at bounding box center [979, 445] width 85 height 15
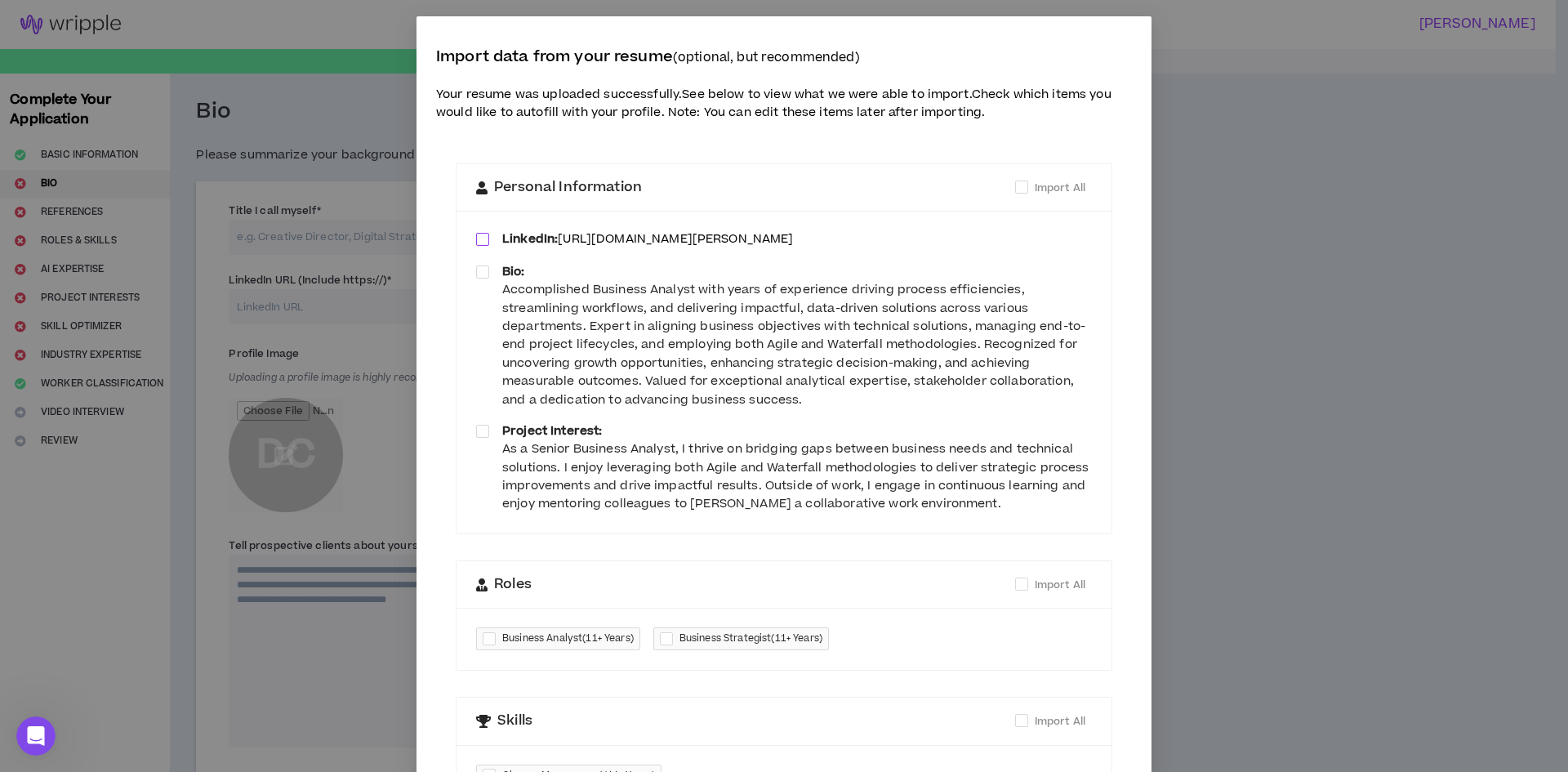
click at [476, 237] on span at bounding box center [482, 238] width 13 height 13
click at [476, 275] on span at bounding box center [482, 271] width 13 height 13
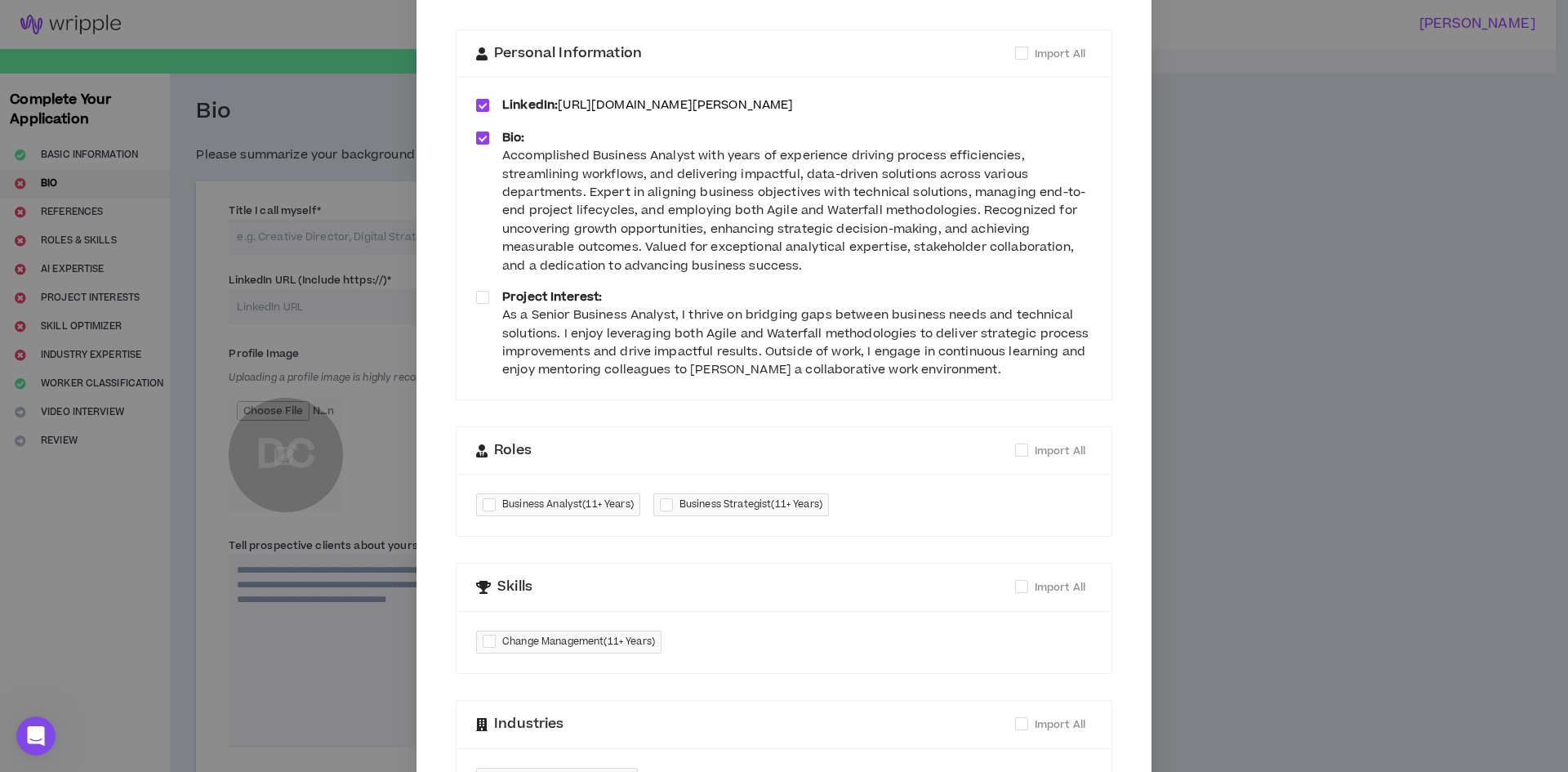
scroll to position [163, 0]
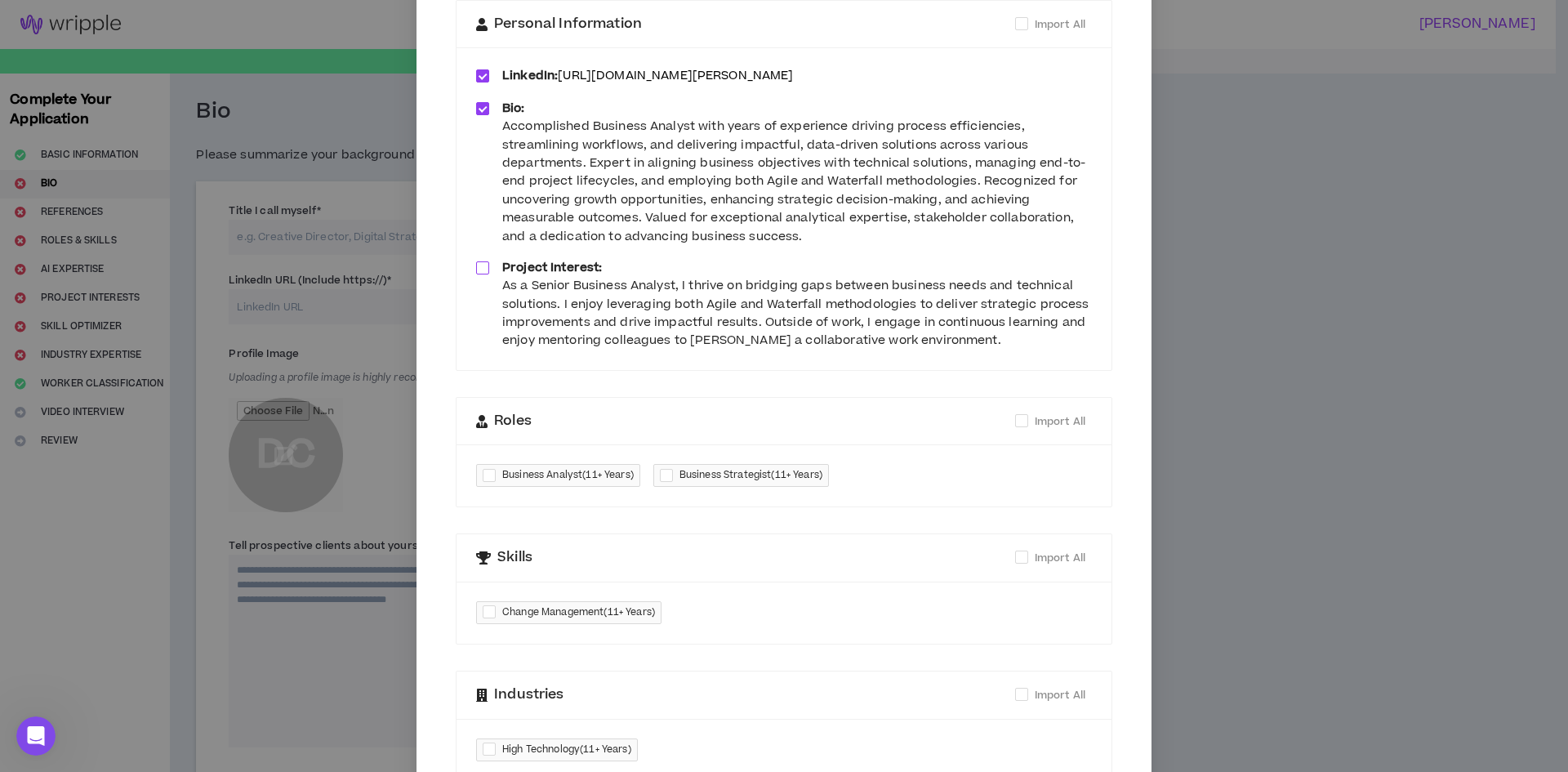
click at [480, 268] on span at bounding box center [482, 267] width 13 height 13
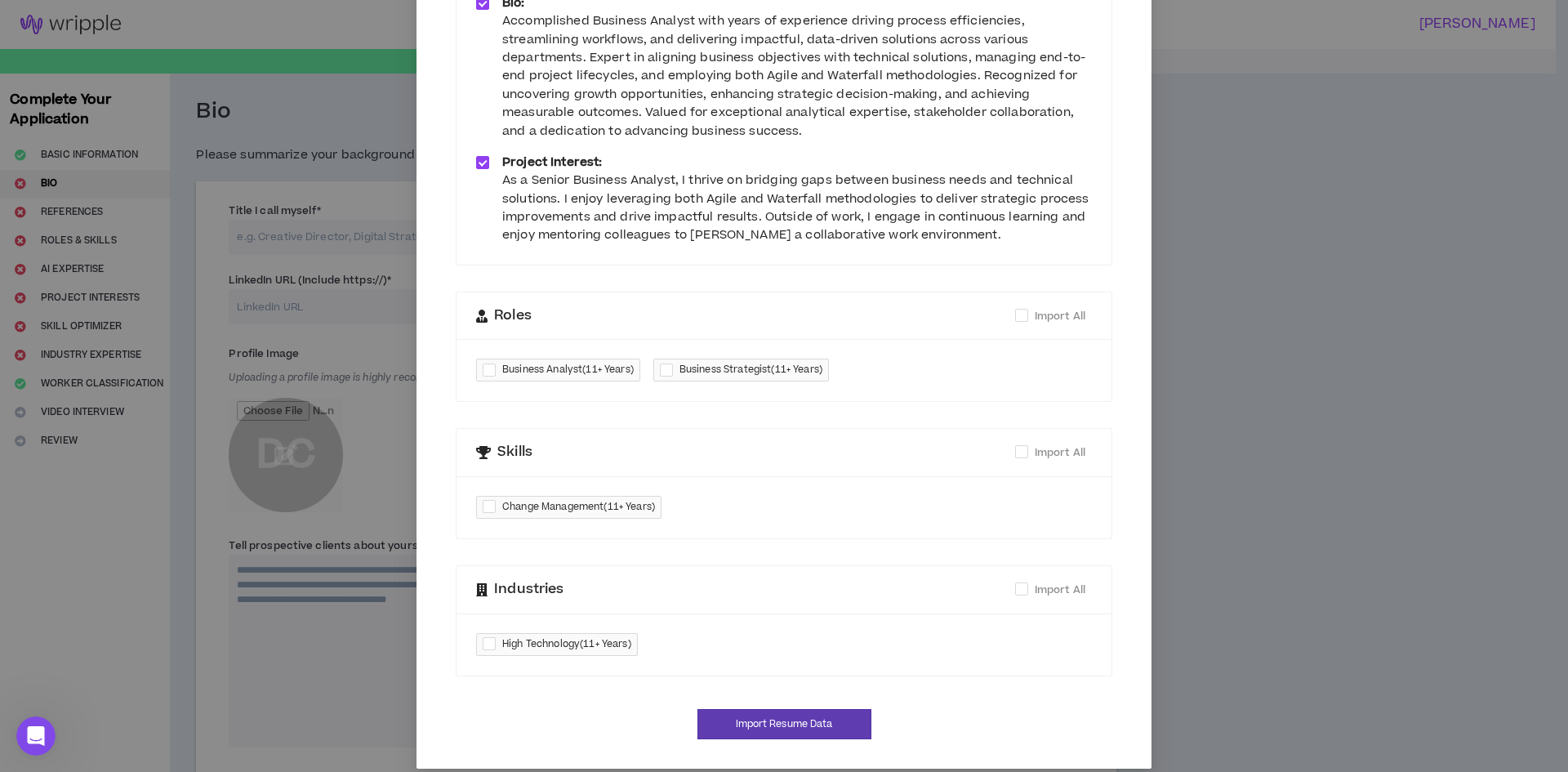
scroll to position [285, 0]
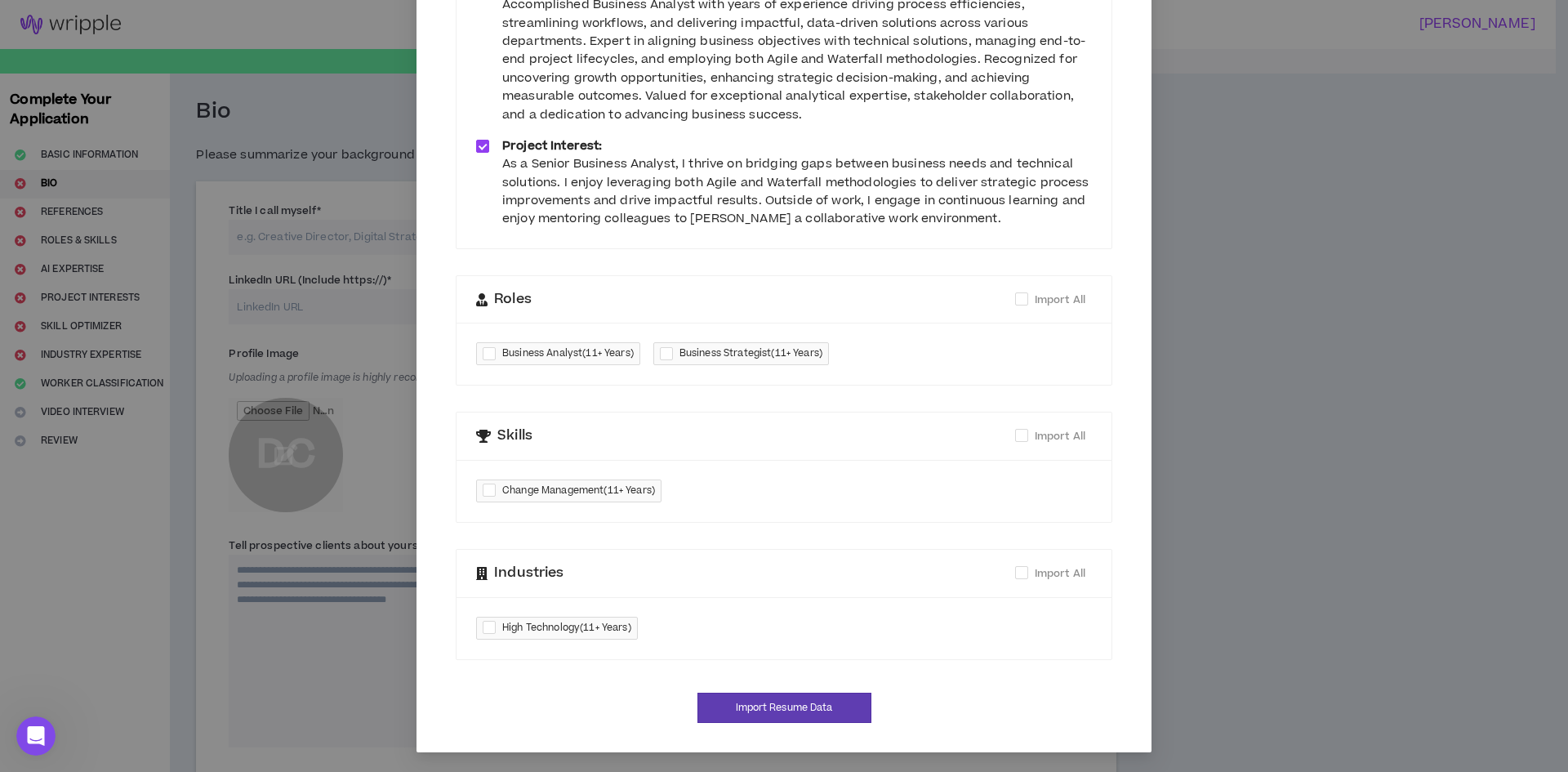
click at [483, 353] on div at bounding box center [492, 354] width 19 height 19
checkbox input "****"
click at [483, 626] on div at bounding box center [492, 627] width 19 height 19
checkbox input "****"
click at [483, 485] on div at bounding box center [492, 491] width 19 height 19
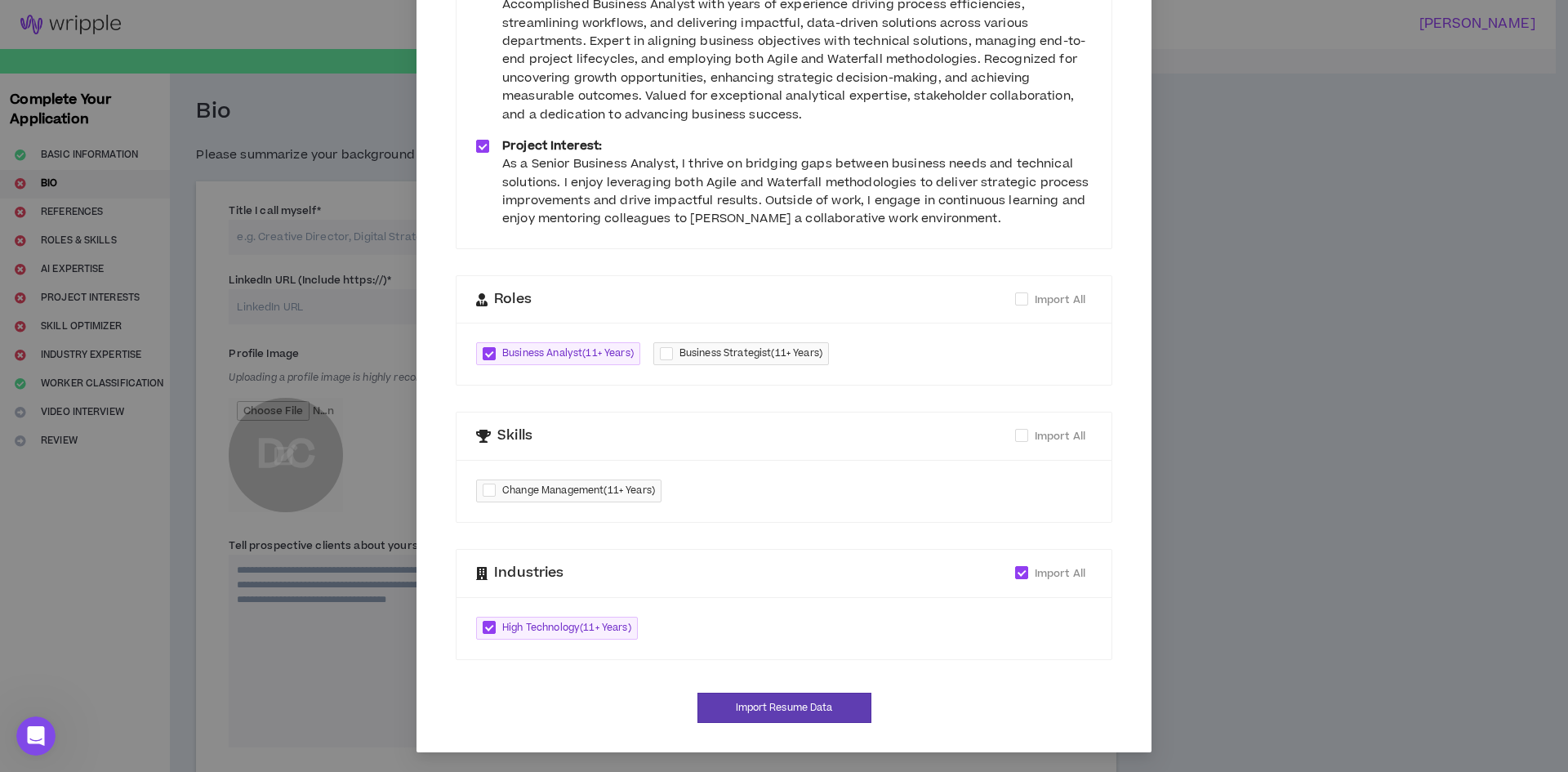
checkbox input "****"
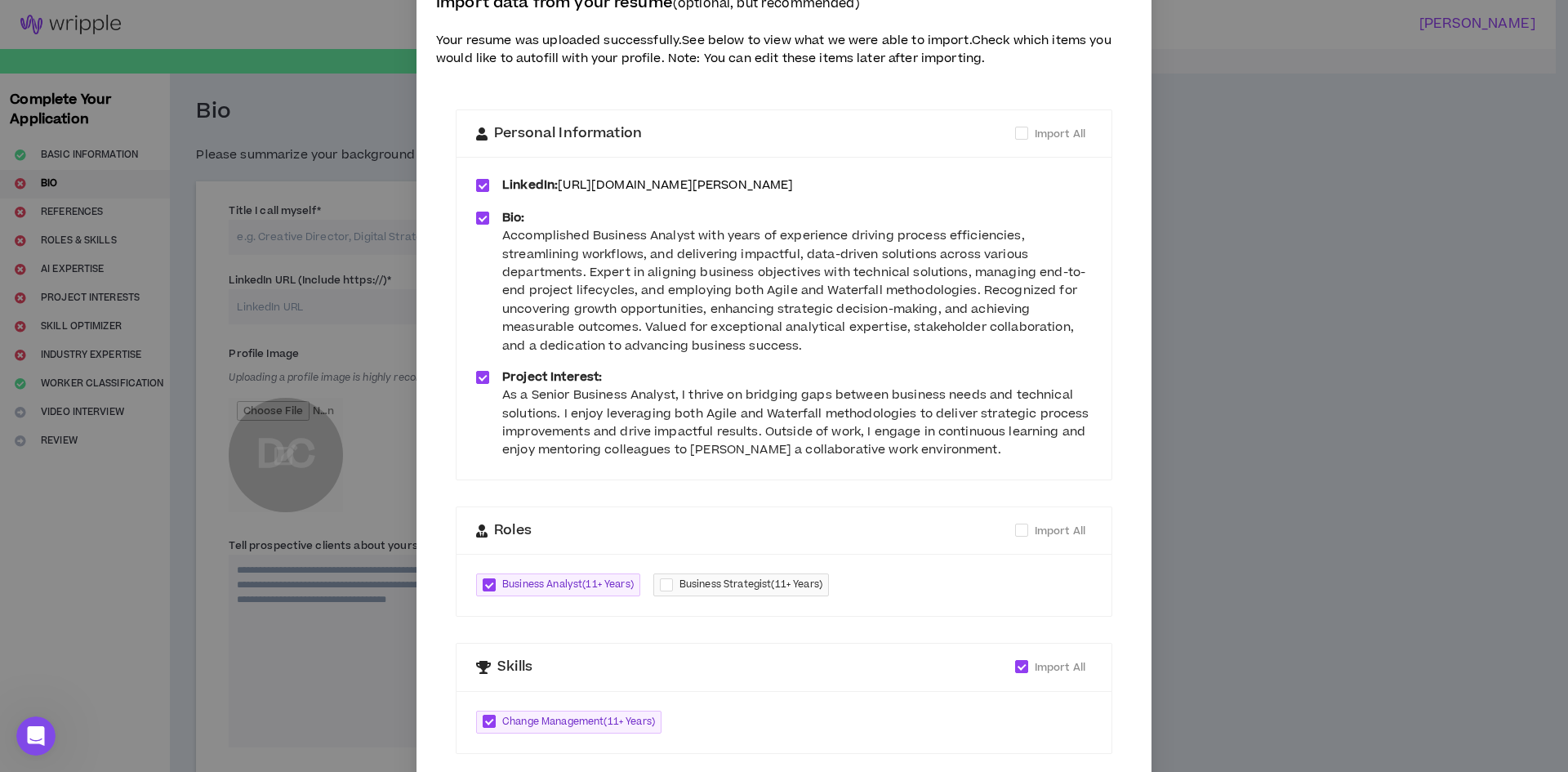
scroll to position [82, 0]
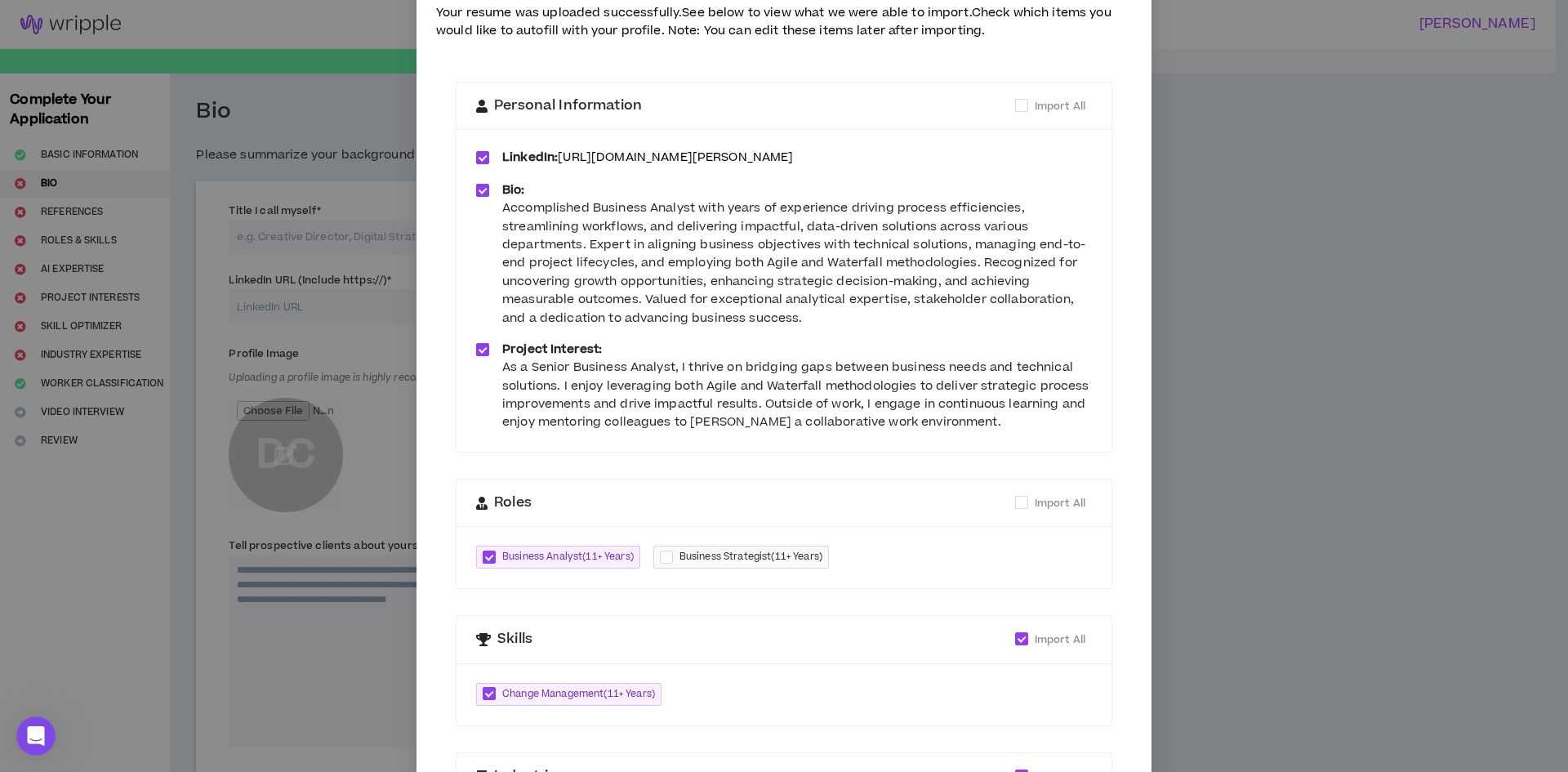
click at [670, 419] on div "As a Senior Business Analyst, I thrive on bridging gaps between business needs …" at bounding box center [797, 395] width 589 height 74
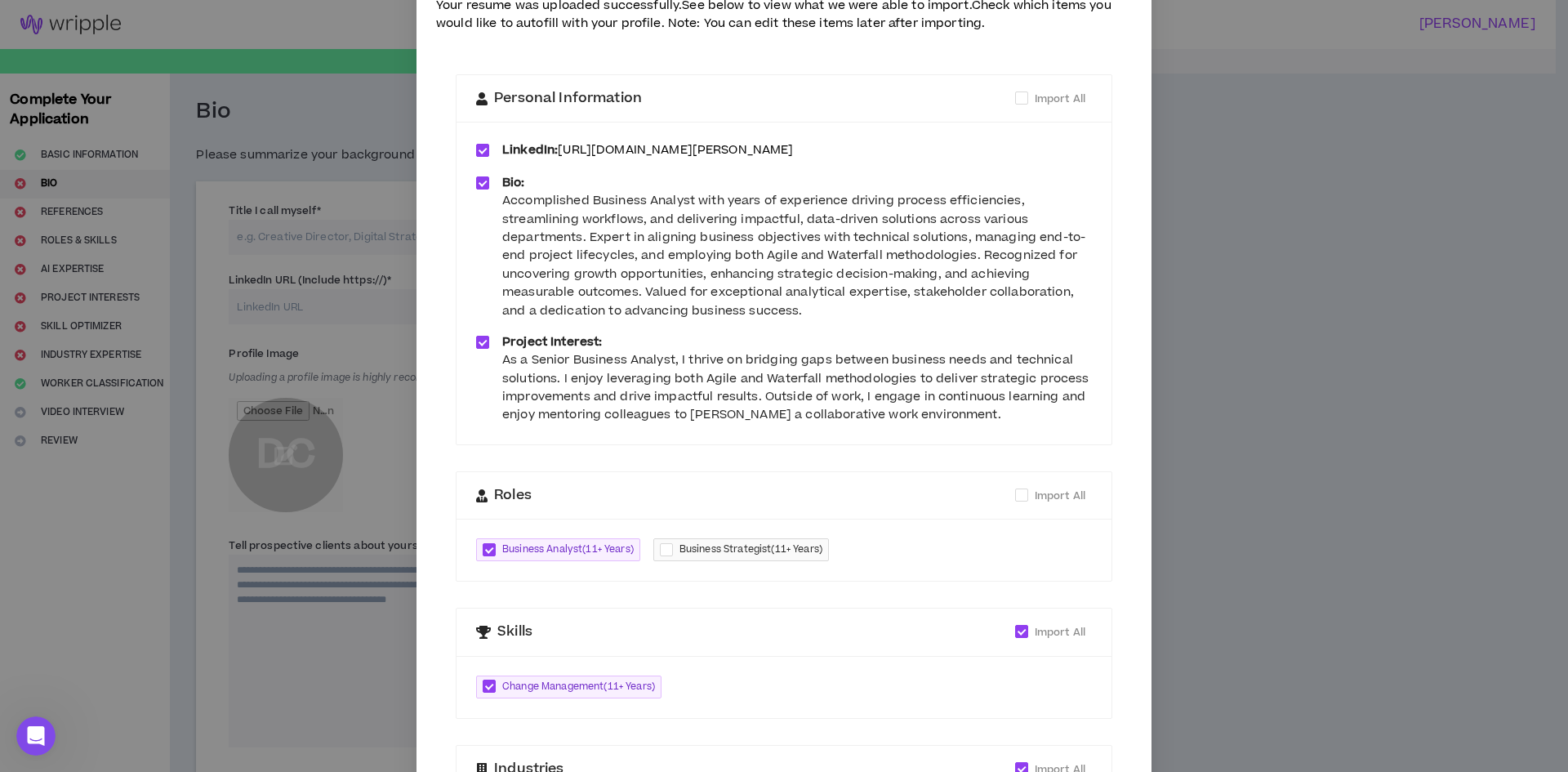
scroll to position [0, 0]
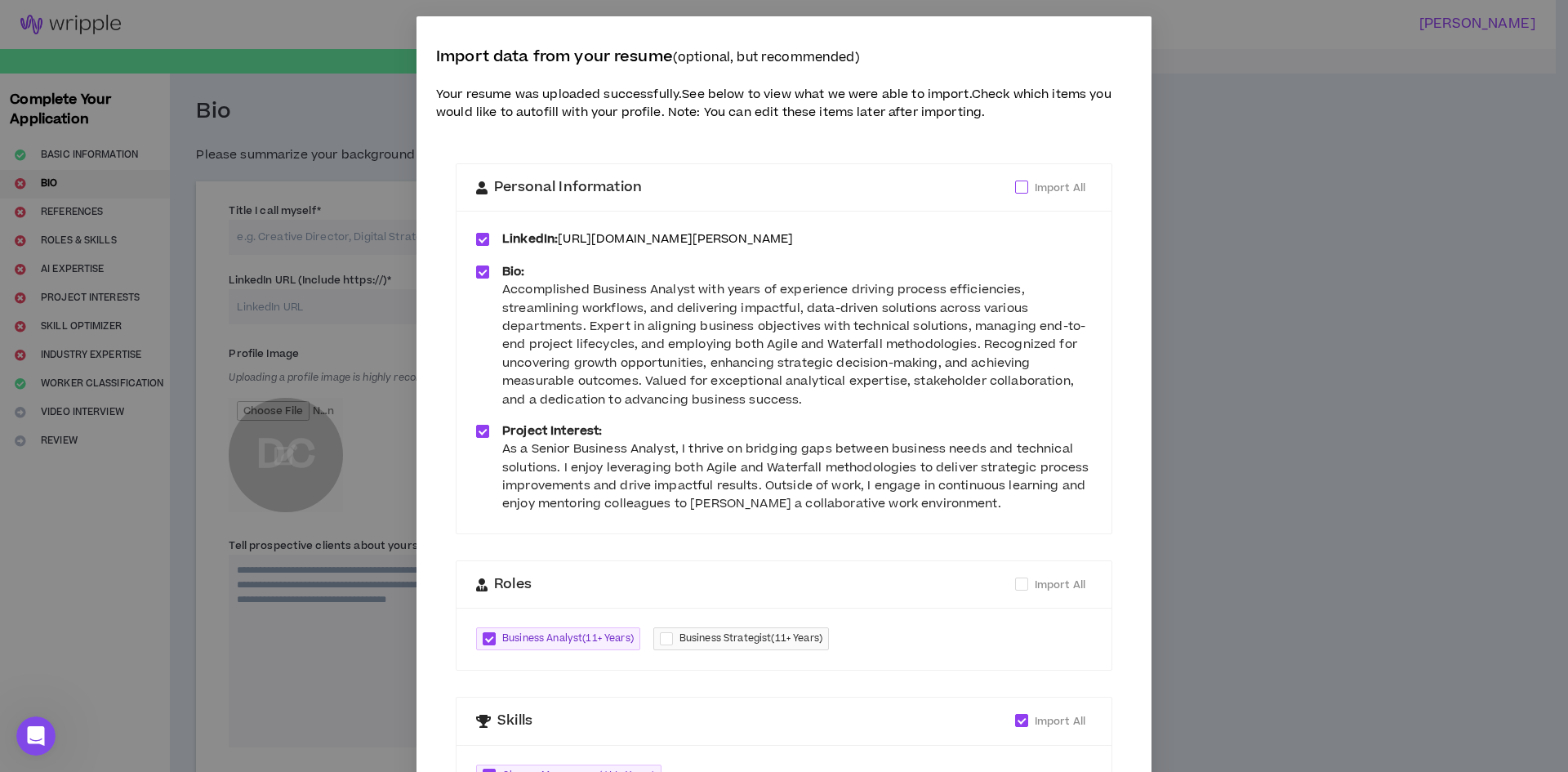
click at [1015, 183] on span at bounding box center [1021, 186] width 13 height 13
click at [1015, 185] on span at bounding box center [1021, 186] width 13 height 13
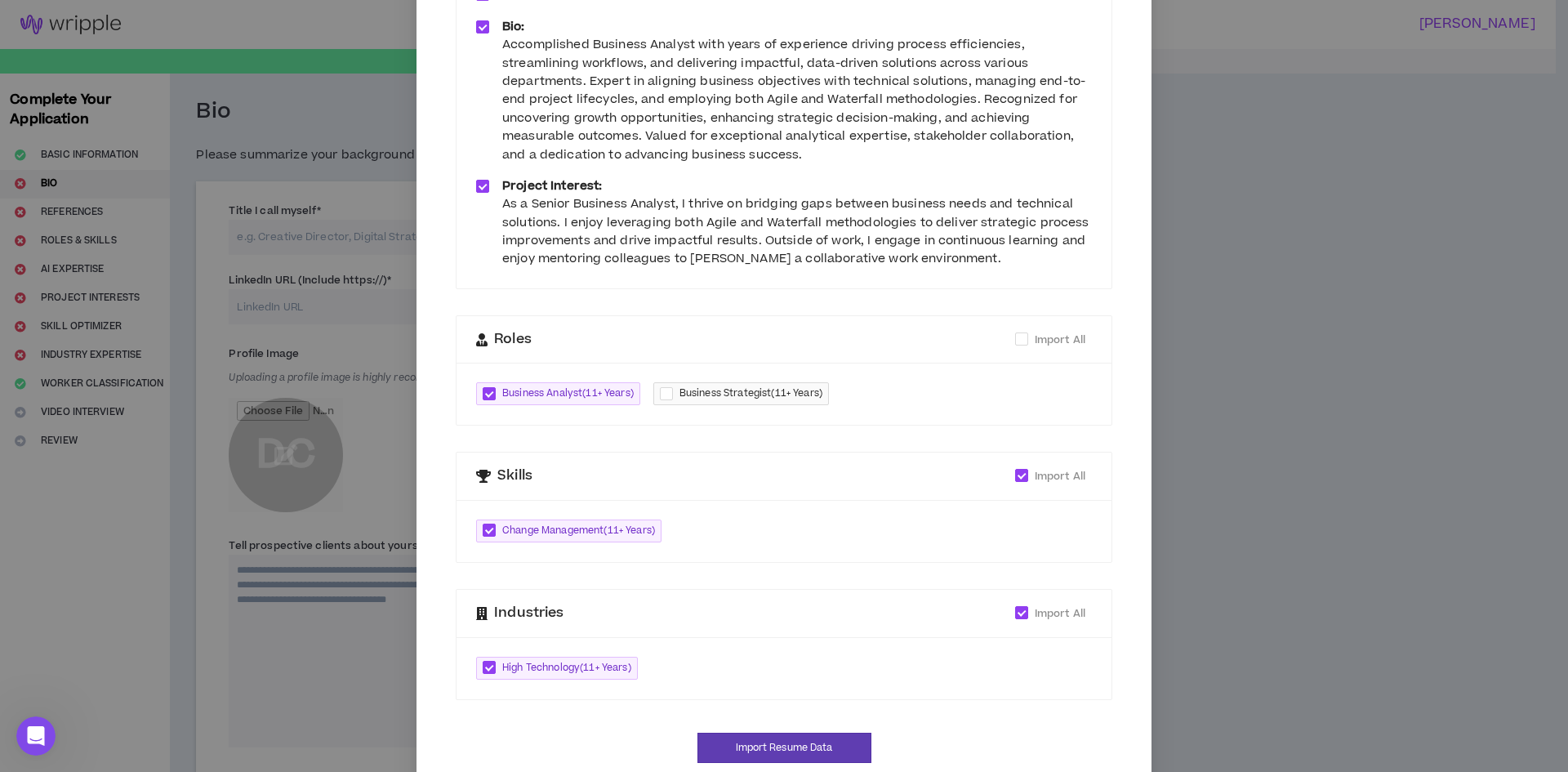
scroll to position [285, 0]
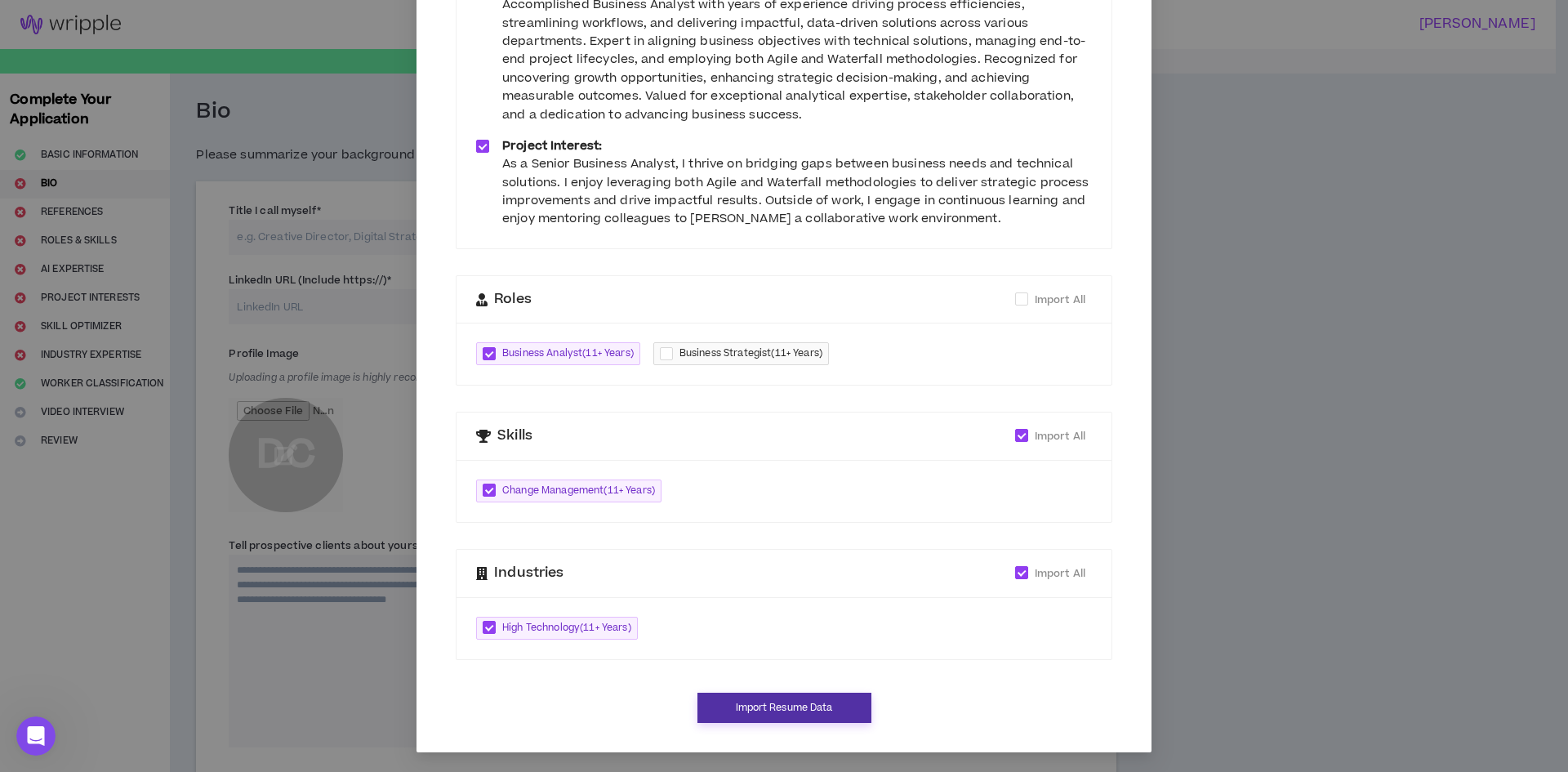
click at [803, 710] on button "Import Resume Data" at bounding box center [785, 708] width 174 height 30
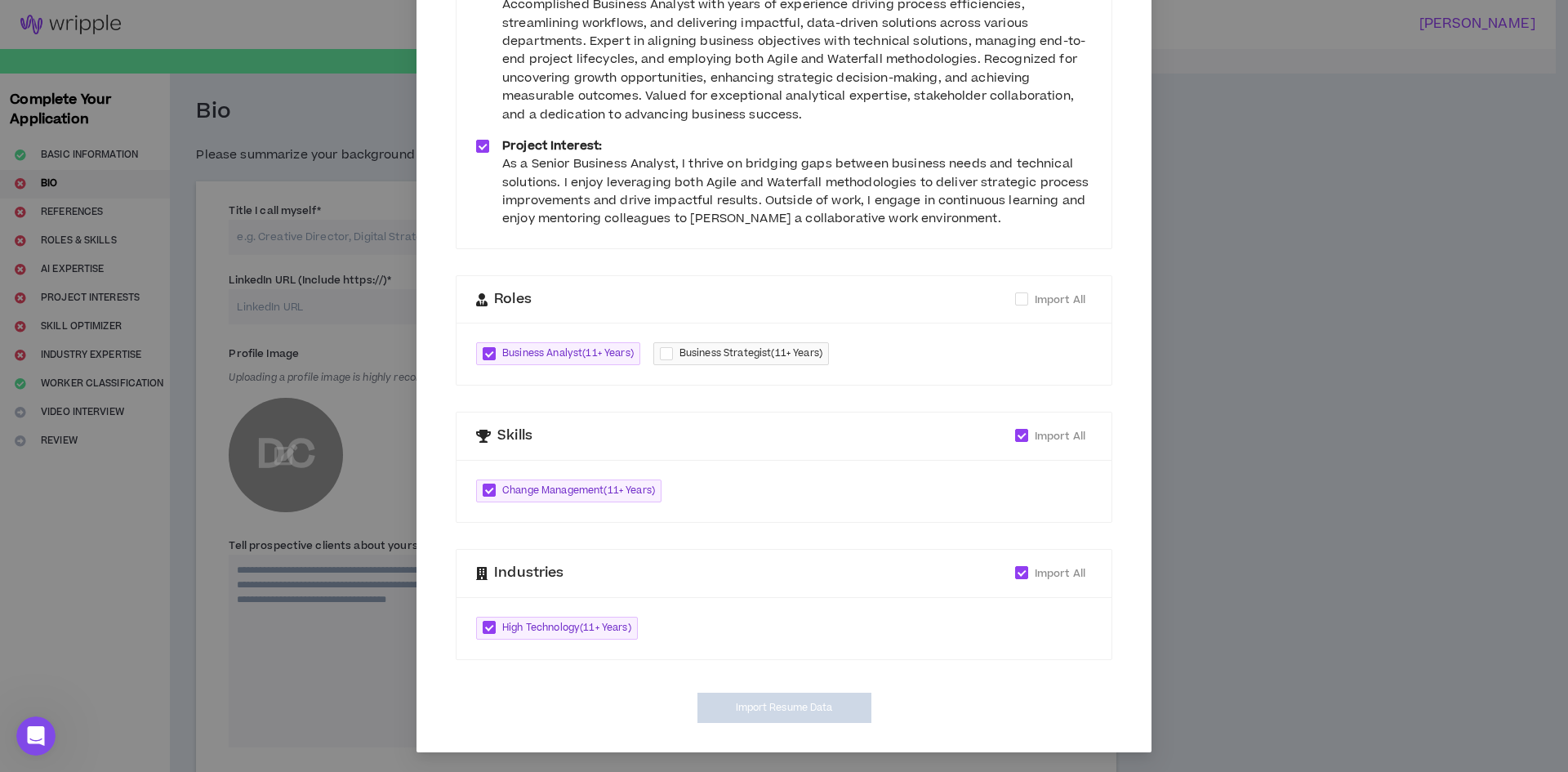
type input "[URL][DOMAIN_NAME][PERSON_NAME]"
type textarea "**********"
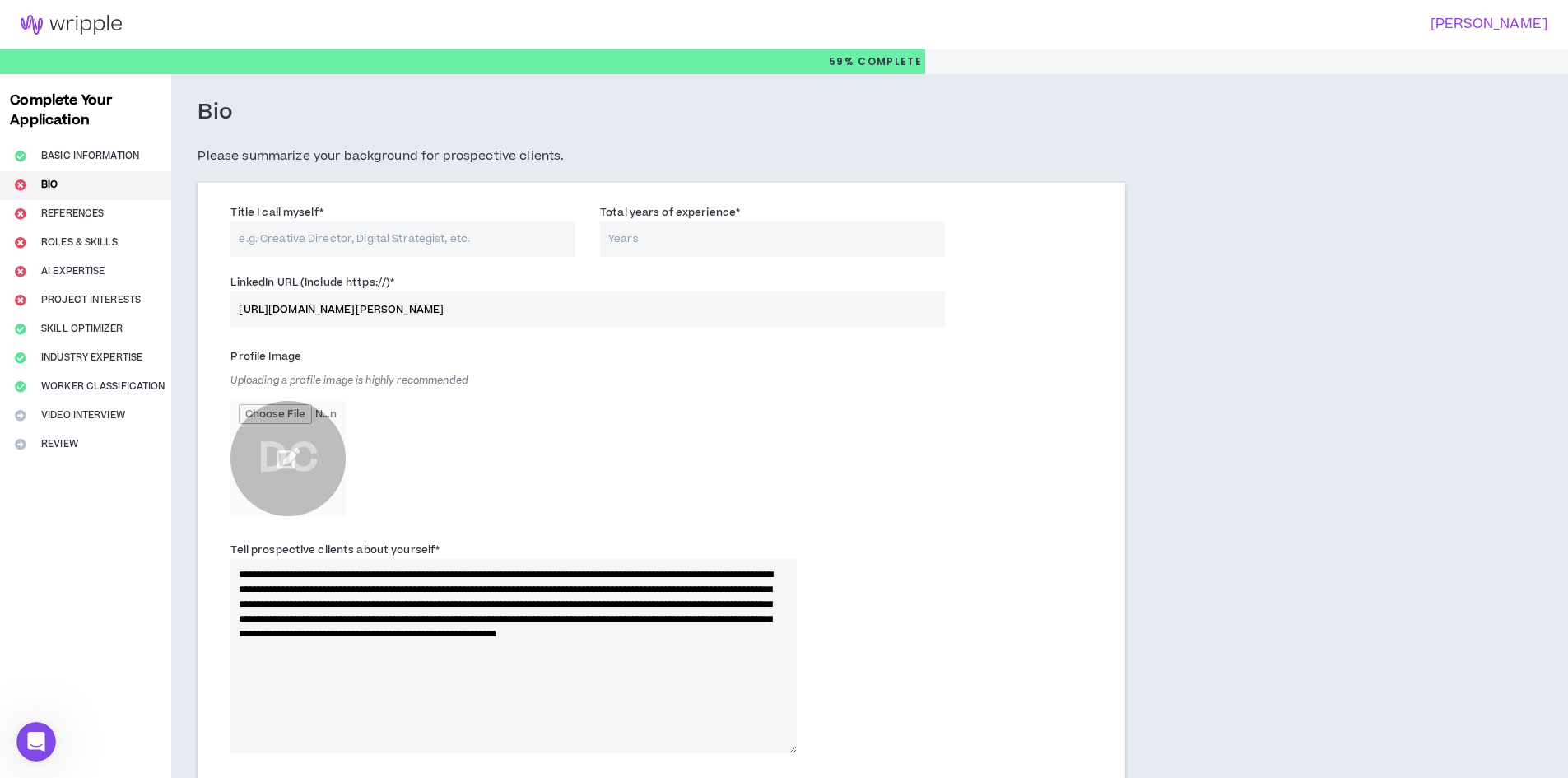
click at [287, 460] on input "file" at bounding box center [287, 458] width 115 height 115
click at [393, 238] on input "Title I call myself *" at bounding box center [402, 239] width 345 height 36
type input "Business Analyst"
click at [634, 237] on input "Total years of experience *" at bounding box center [772, 239] width 345 height 36
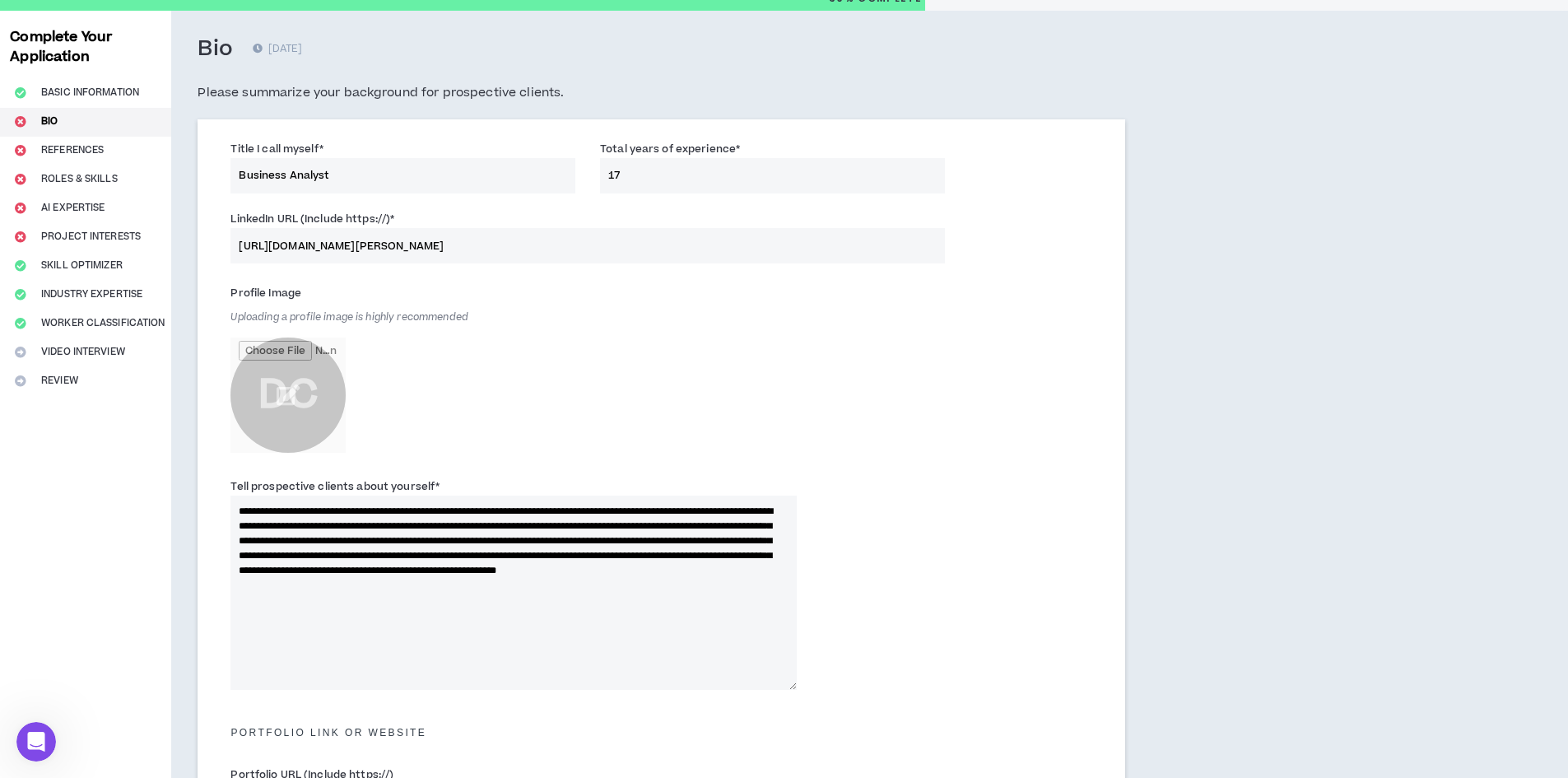
scroll to position [83, 0]
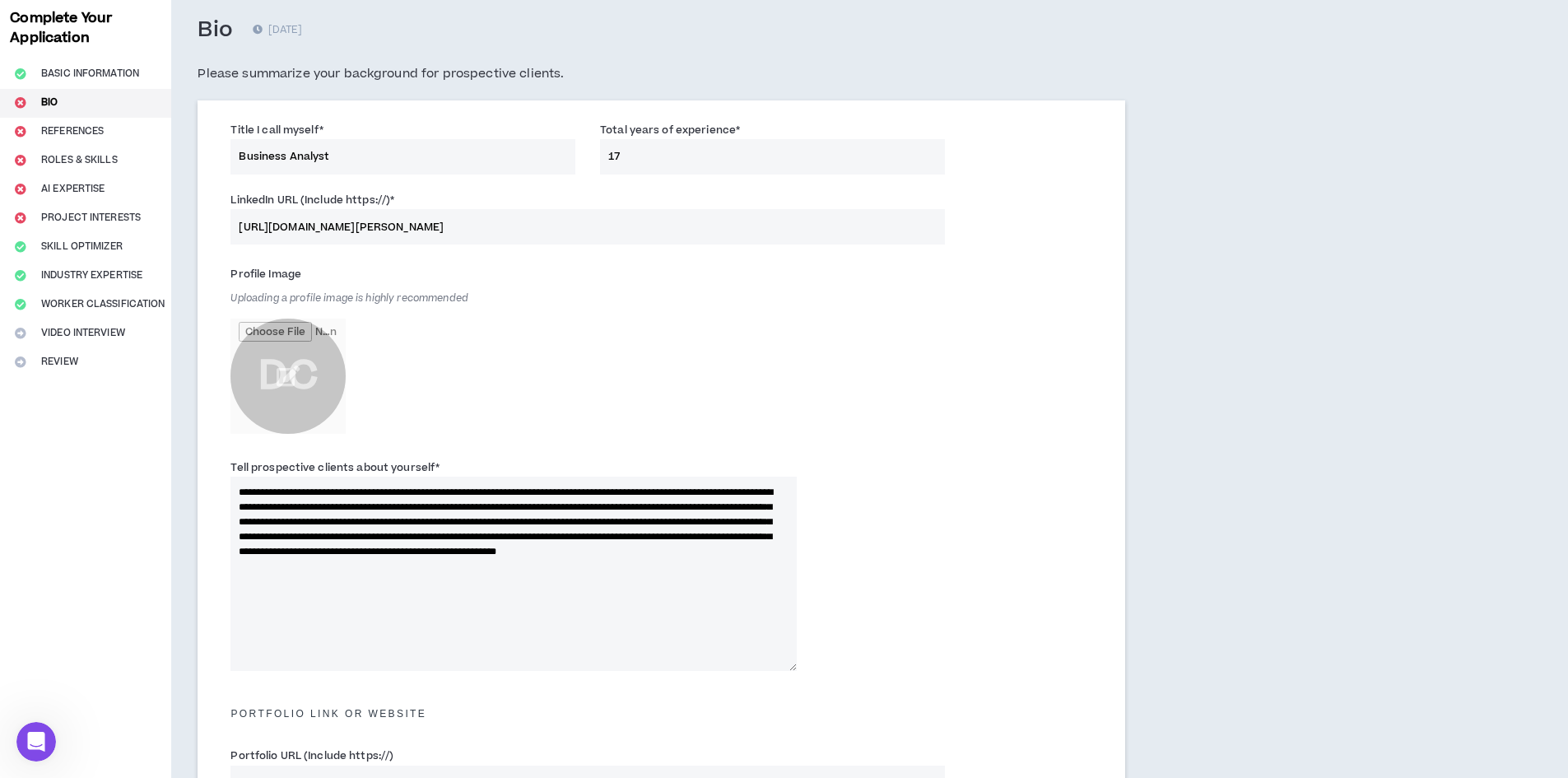
type input "17"
click at [626, 182] on div "Title I call myself * Business Analyst Total years of experience * 17" at bounding box center [661, 152] width 886 height 70
click at [294, 370] on input "file" at bounding box center [287, 376] width 115 height 115
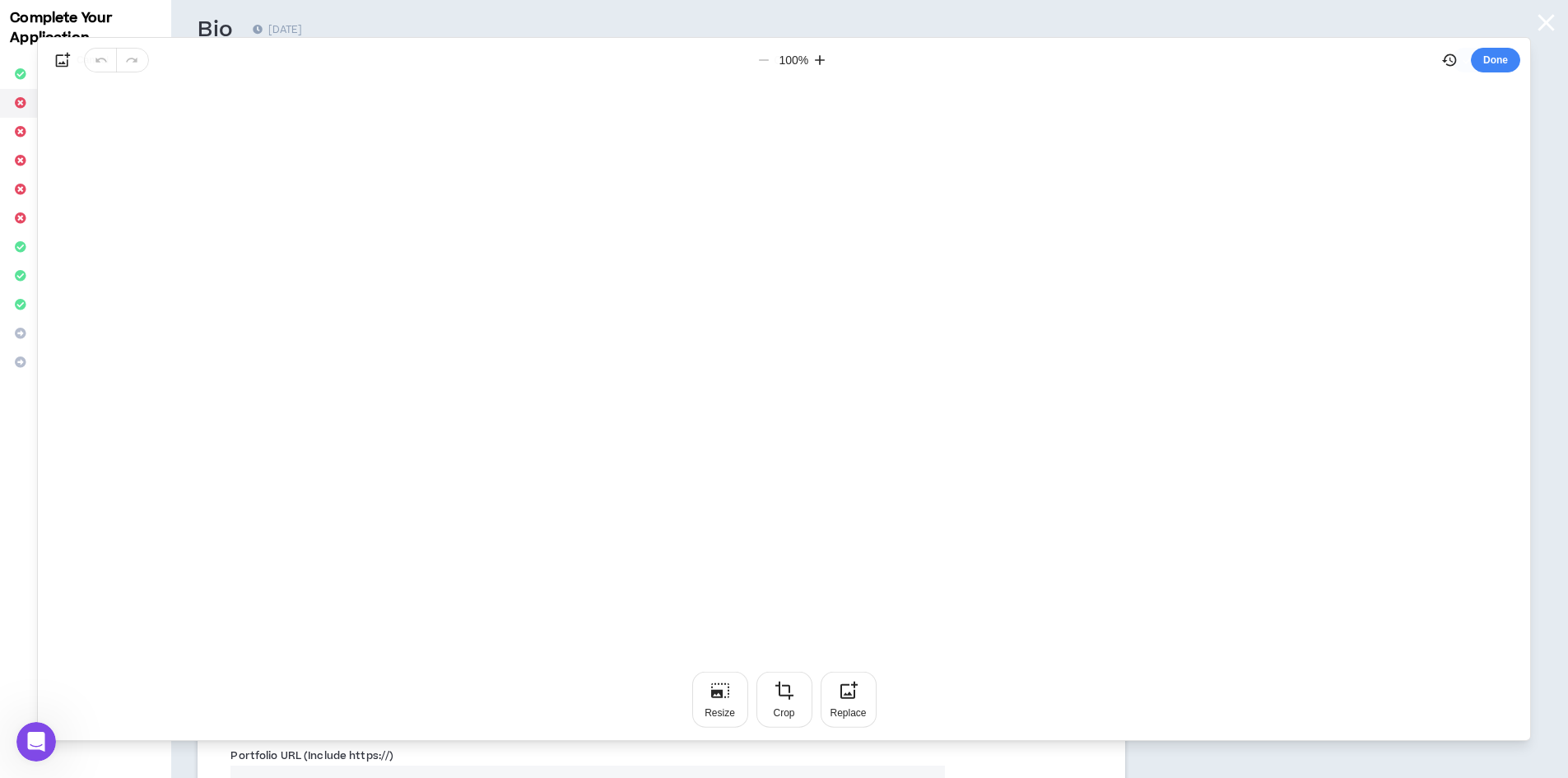
scroll to position [0, 0]
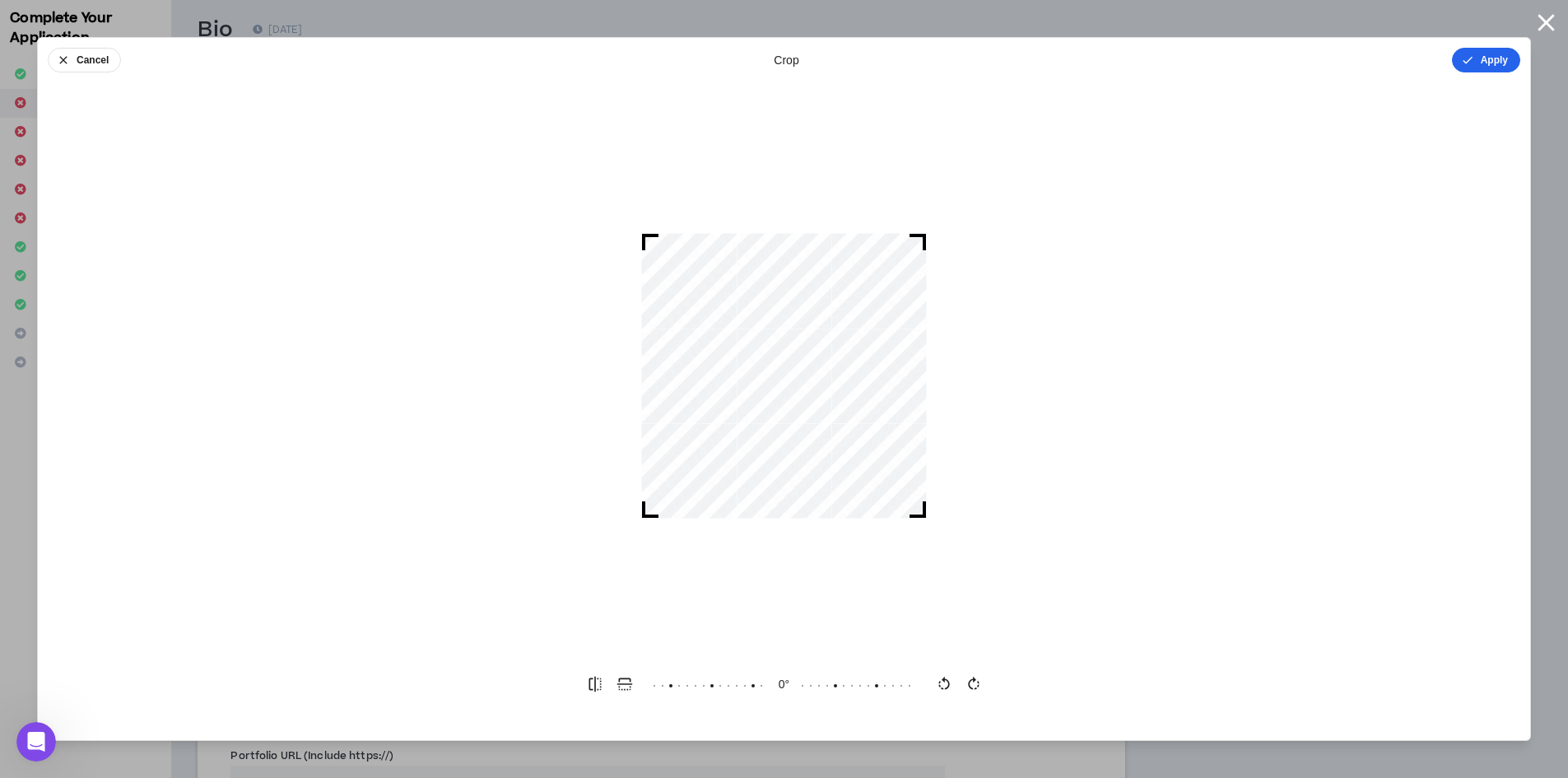
click at [1488, 66] on button "Apply" at bounding box center [1486, 60] width 68 height 25
click at [1501, 57] on button "Done" at bounding box center [1496, 60] width 49 height 25
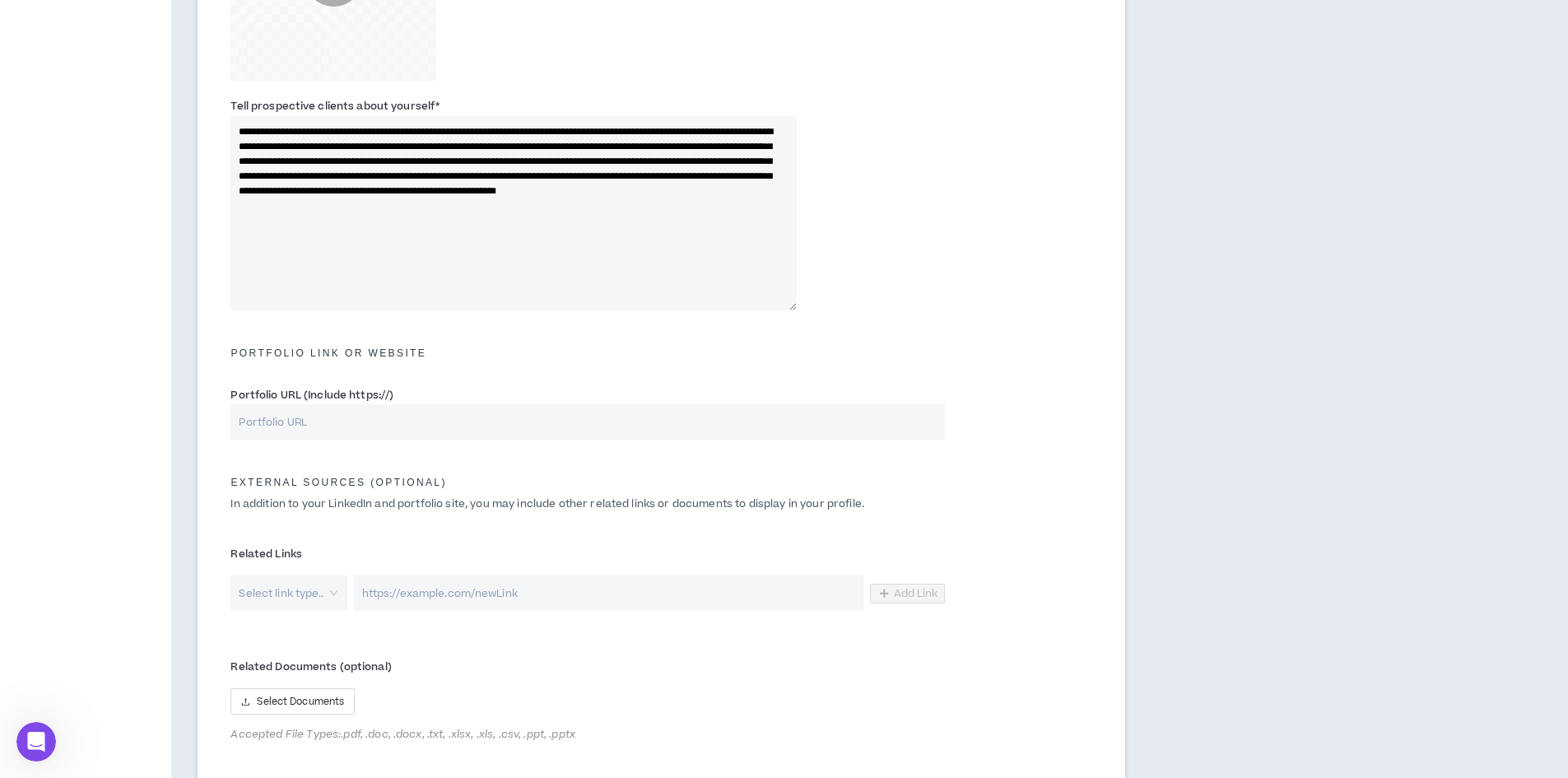
scroll to position [630, 0]
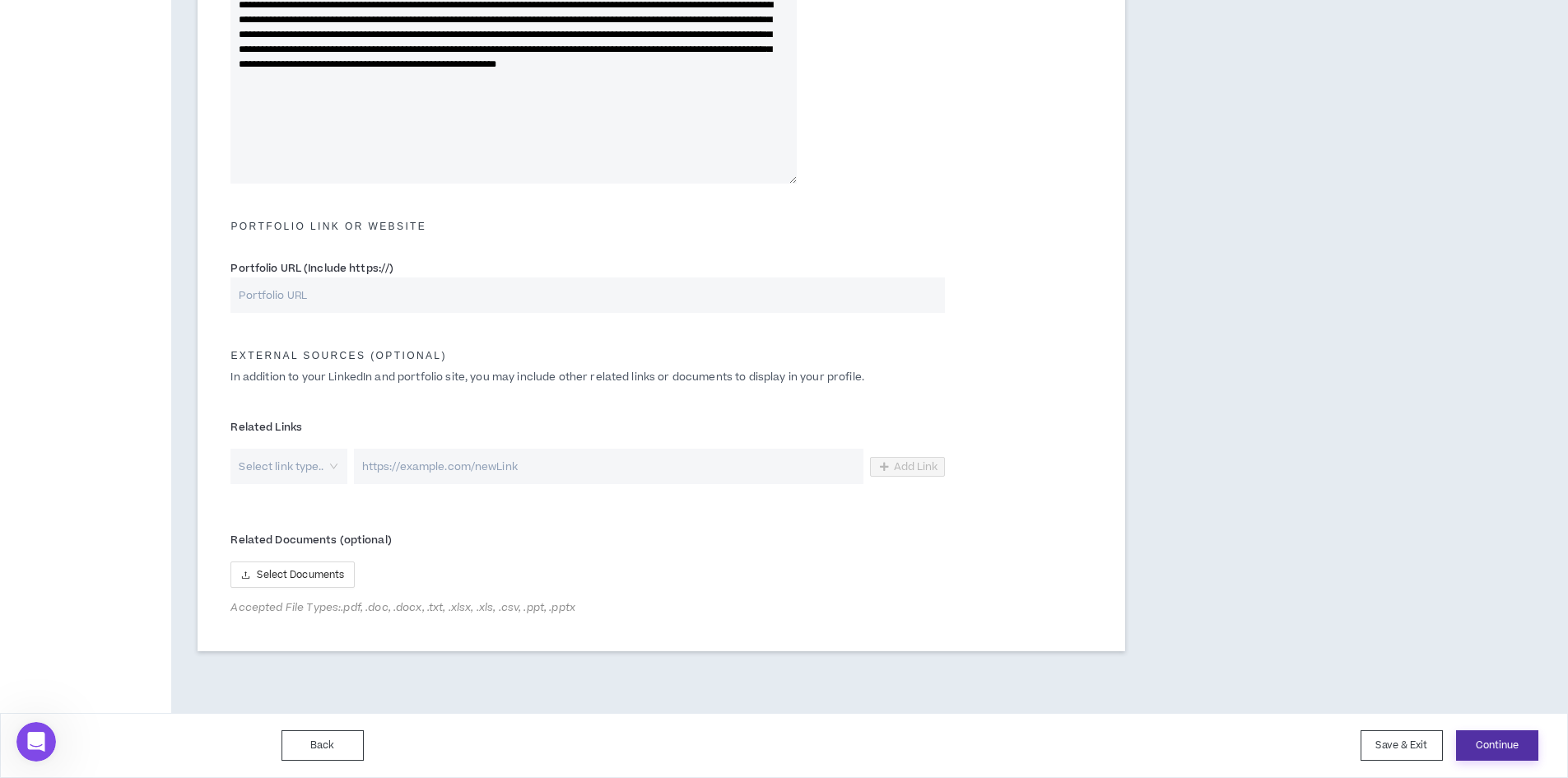
click at [1487, 741] on button "Continue" at bounding box center [1496, 746] width 83 height 31
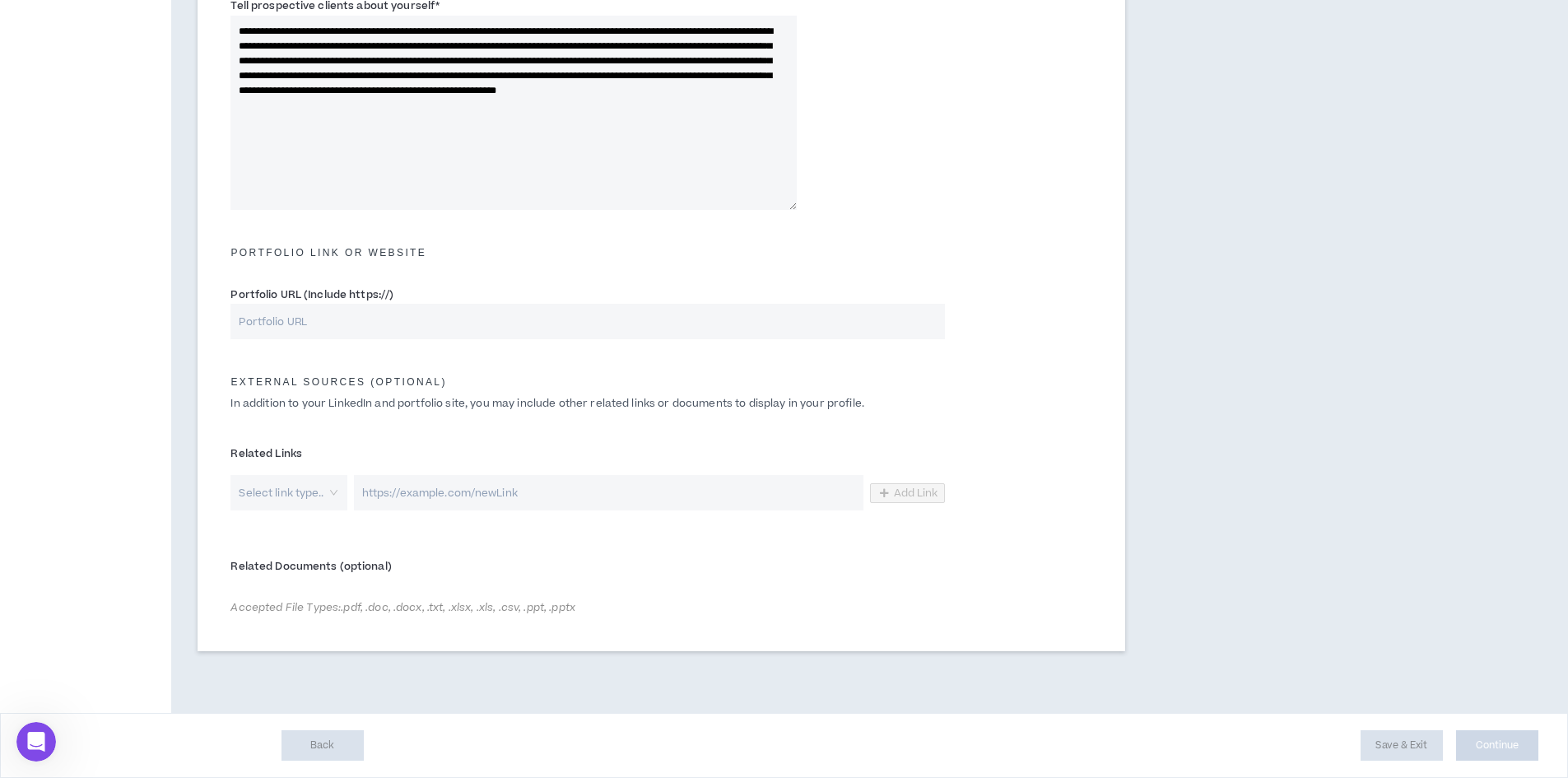
scroll to position [603, 0]
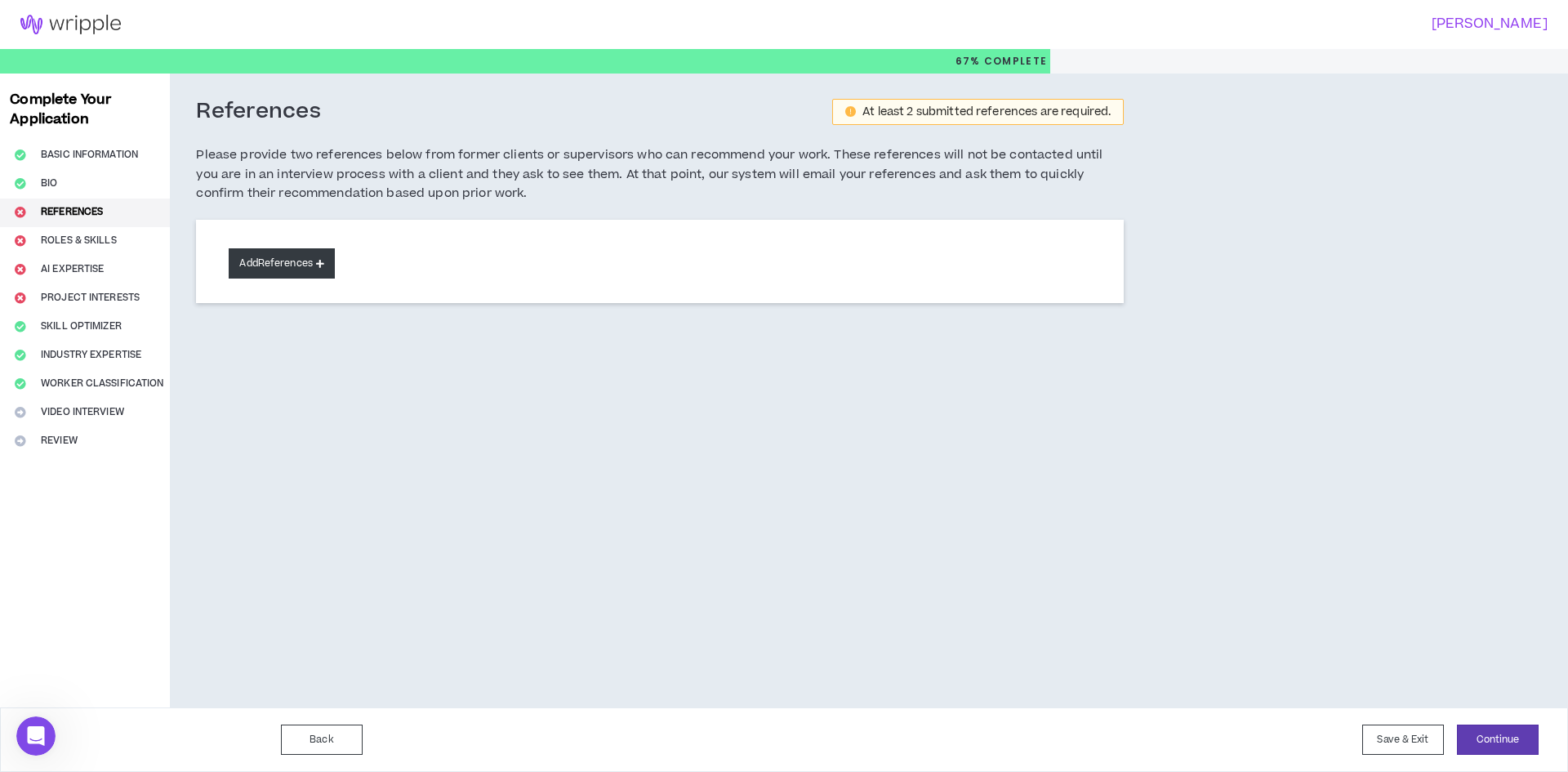
click at [324, 260] on icon at bounding box center [321, 263] width 8 height 9
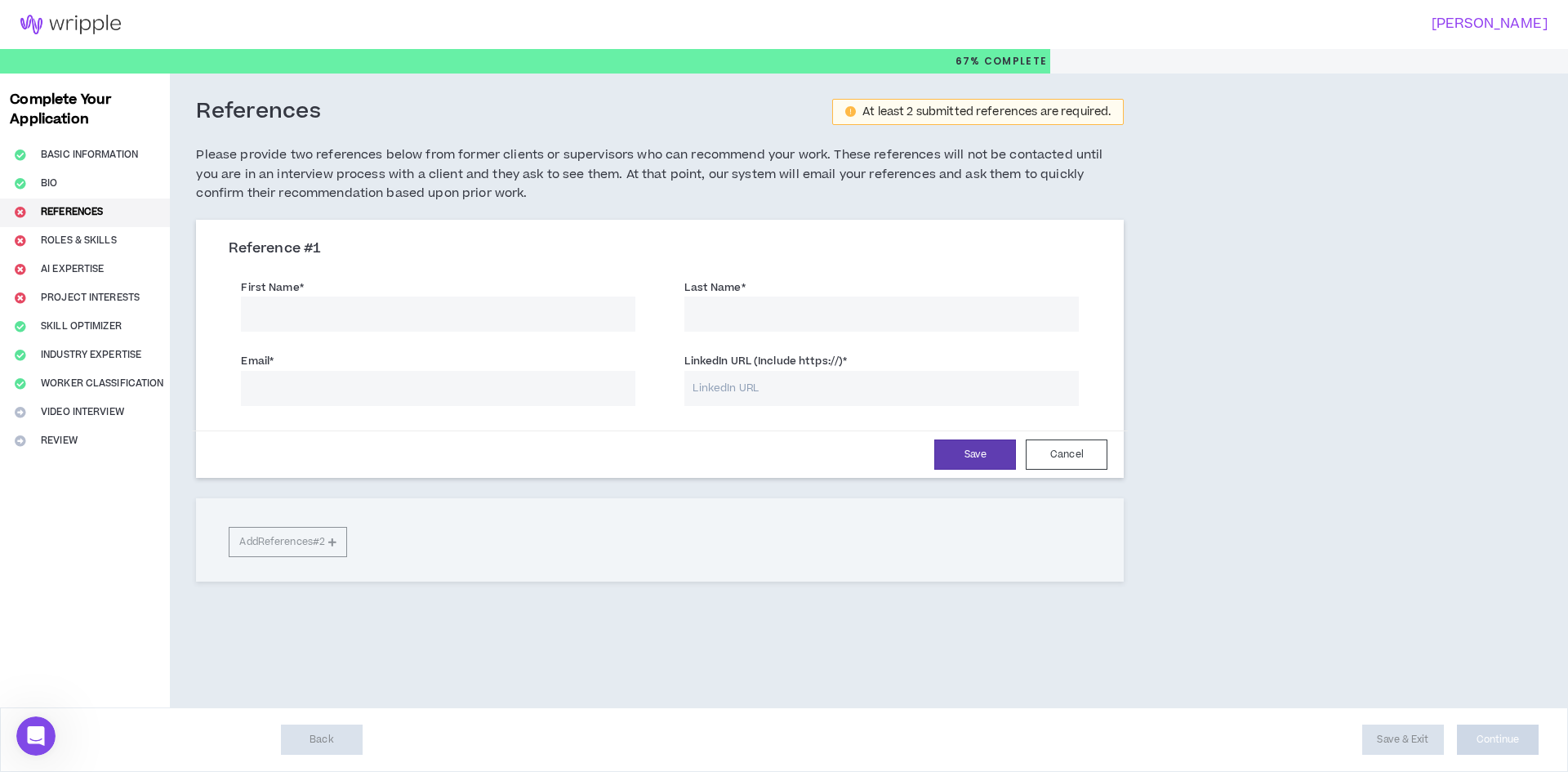
click at [396, 308] on input "First Name *" at bounding box center [438, 315] width 394 height 36
type input "[PERSON_NAME]"
click at [300, 382] on input "Email *" at bounding box center [438, 388] width 394 height 36
paste input "[EMAIL_ADDRESS][DOMAIN_NAME]"
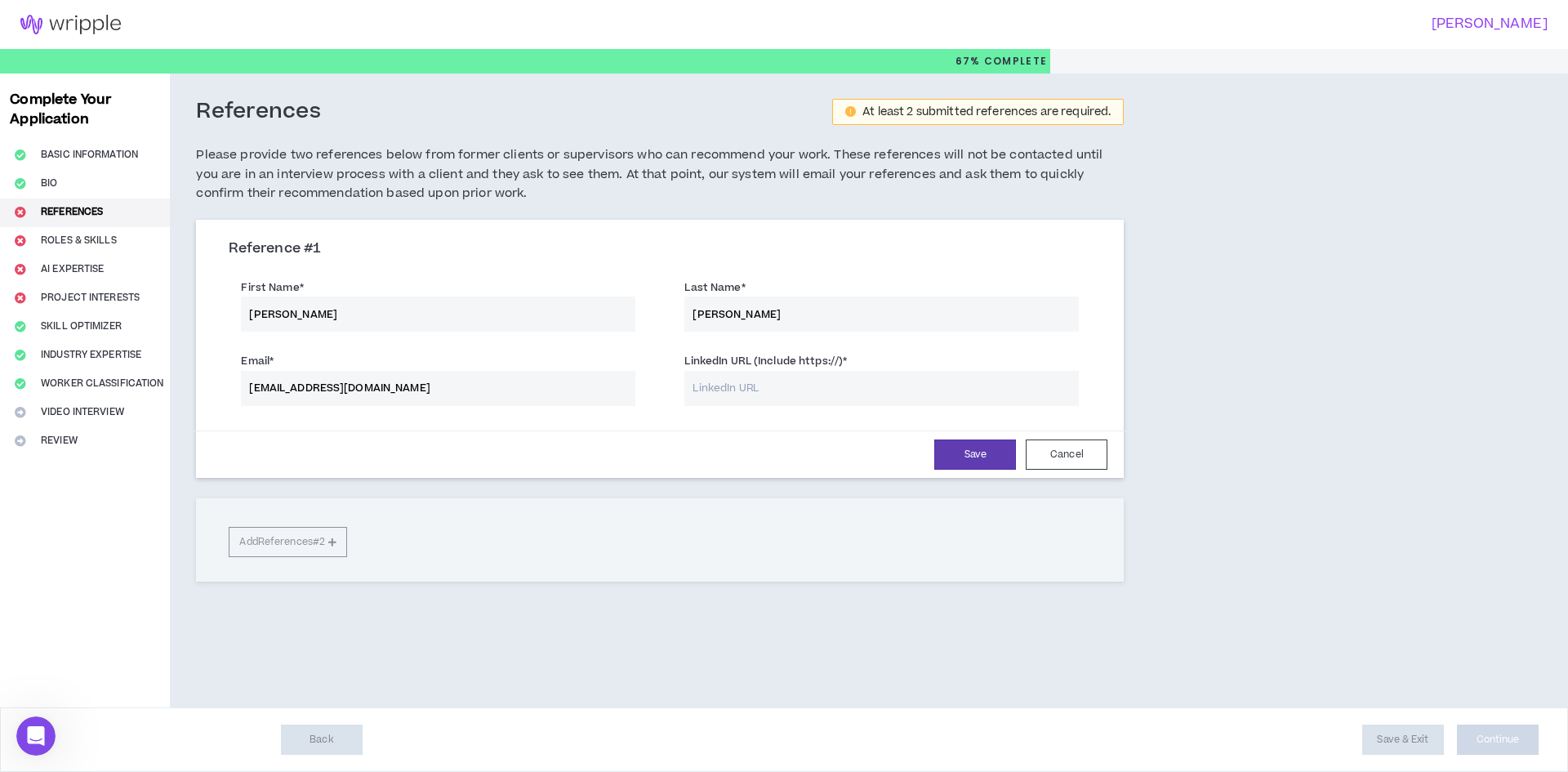
type input "[EMAIL_ADDRESS][DOMAIN_NAME]"
click at [763, 384] on input "LinkedIn URL (Include https://) *" at bounding box center [881, 388] width 394 height 36
paste input "[URL][DOMAIN_NAME][PERSON_NAME]"
type input "[URL][DOMAIN_NAME][PERSON_NAME]"
click at [952, 452] on button "Save" at bounding box center [975, 455] width 82 height 30
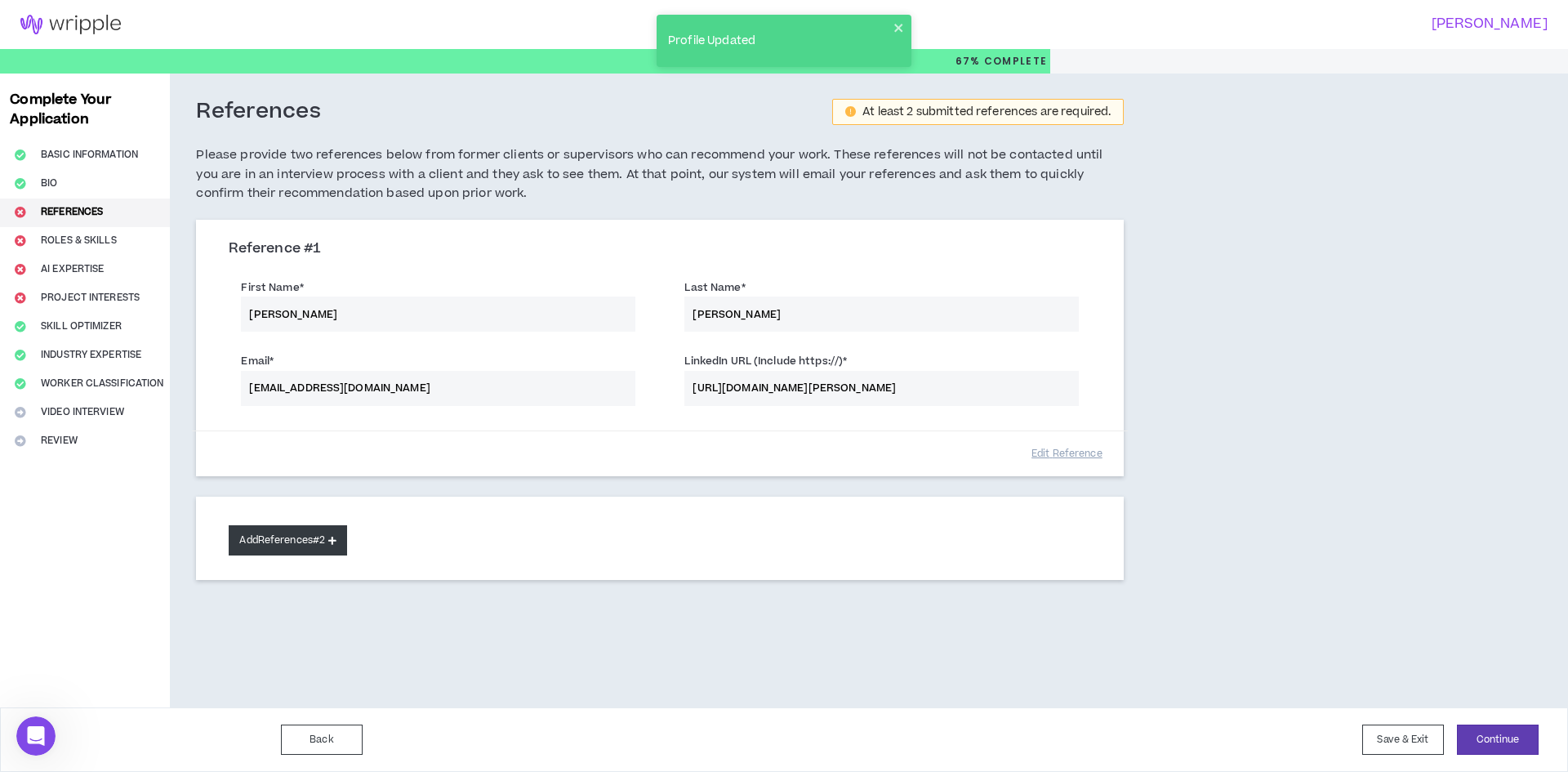
click at [336, 540] on icon at bounding box center [332, 540] width 8 height 9
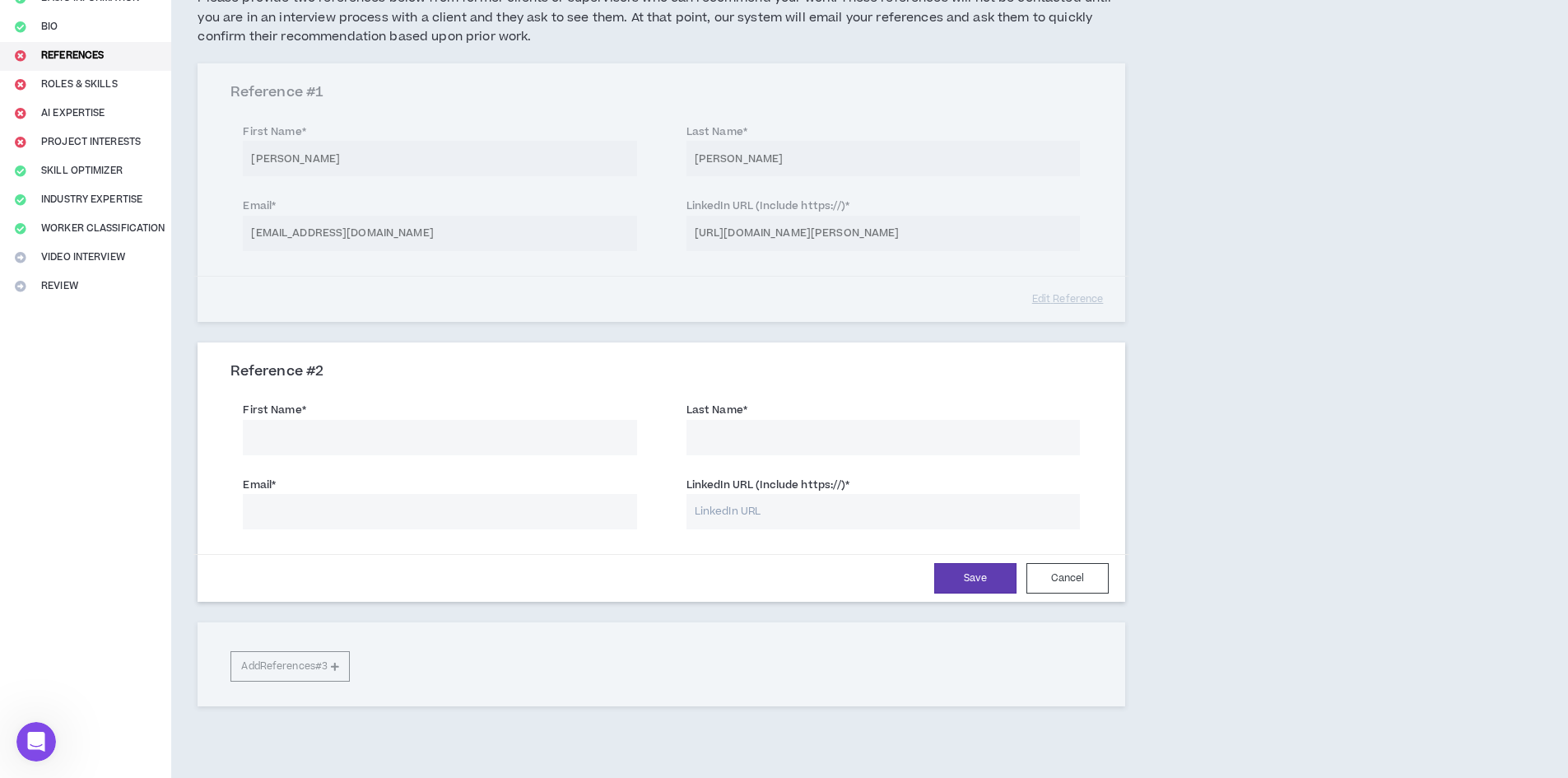
scroll to position [164, 0]
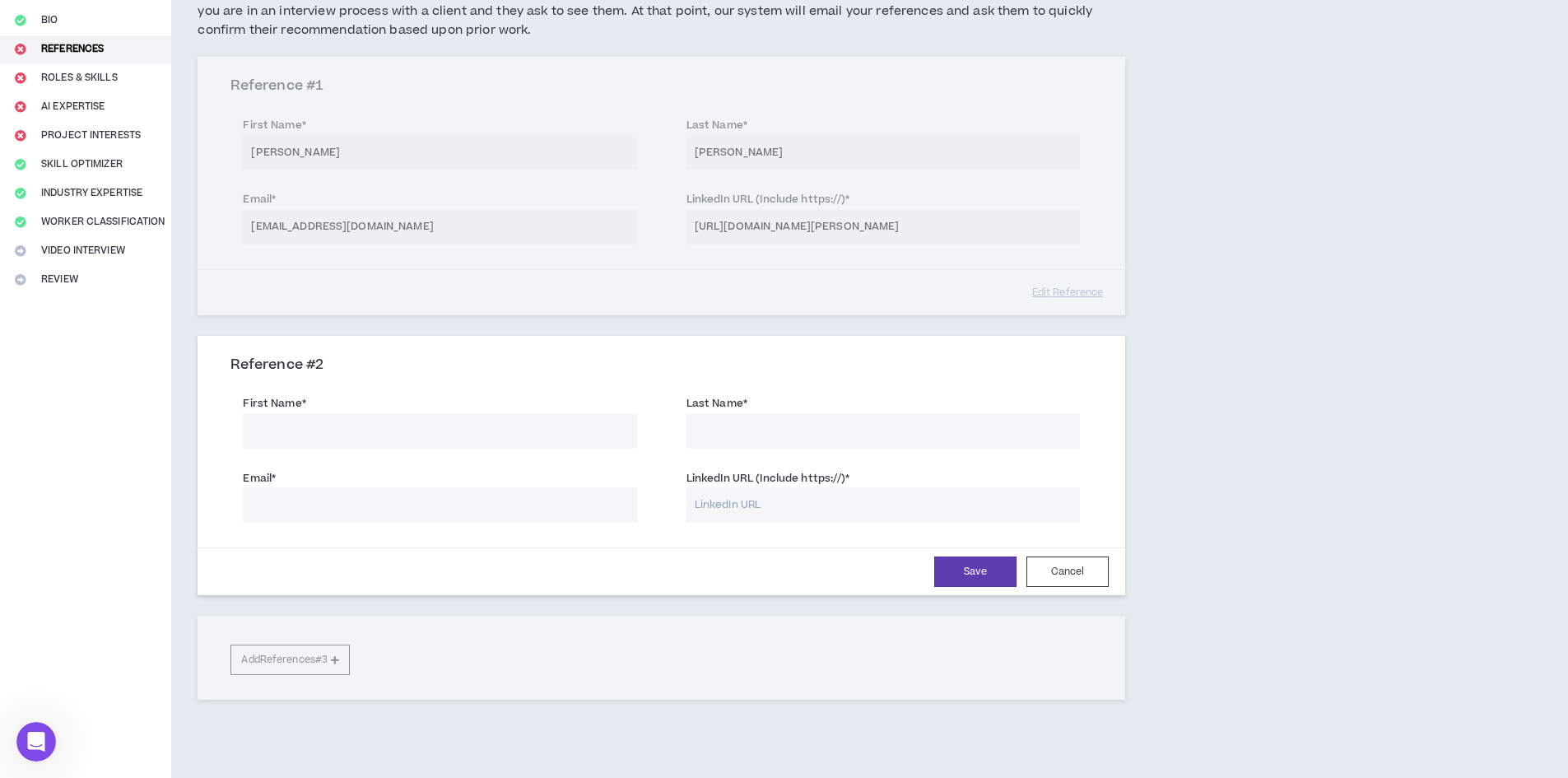
click at [786, 498] on input "LinkedIn URL (Include https://) *" at bounding box center [883, 505] width 394 height 36
paste input "[URL][DOMAIN_NAME][PERSON_NAME]"
type input "[URL][DOMAIN_NAME][PERSON_NAME]"
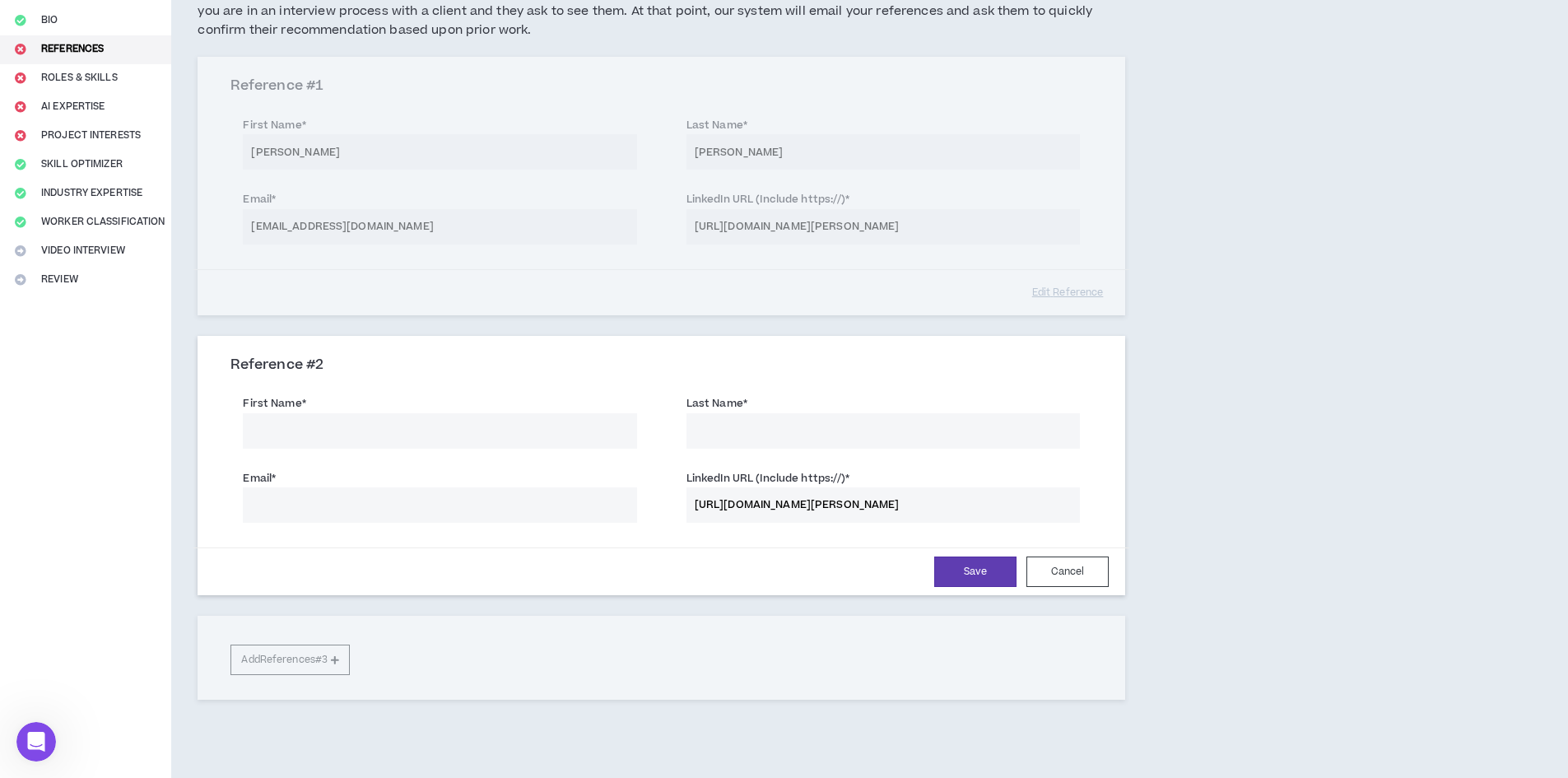
click at [464, 427] on input "First Name *" at bounding box center [440, 431] width 394 height 36
type input "Morria"
type input "[PERSON_NAME]"
click at [355, 488] on input "Email *" at bounding box center [440, 505] width 394 height 36
paste input "[EMAIL_ADDRESS][DOMAIN_NAME]"
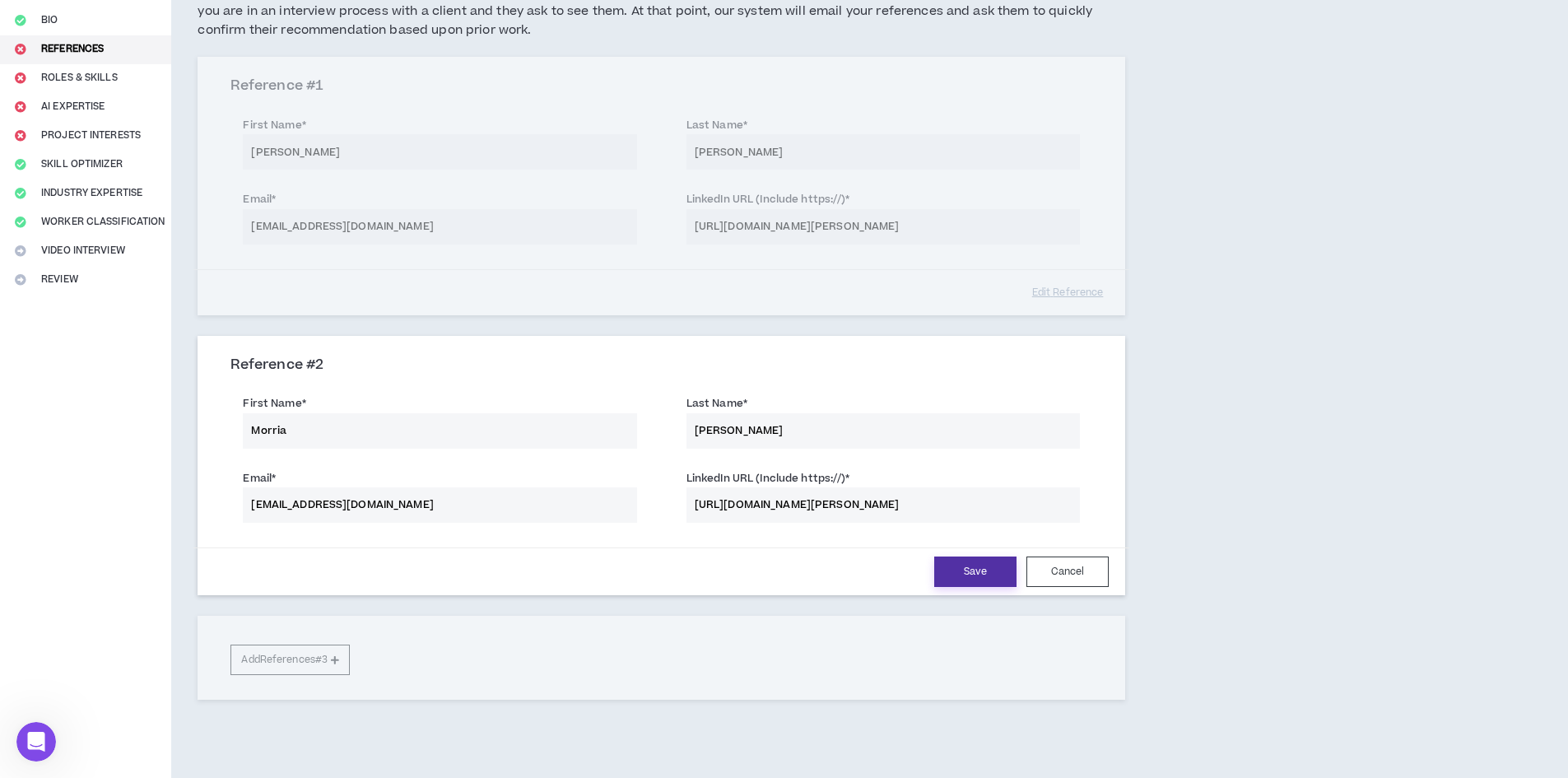
type input "[EMAIL_ADDRESS][DOMAIN_NAME]"
click at [978, 569] on button "Save" at bounding box center [975, 572] width 83 height 31
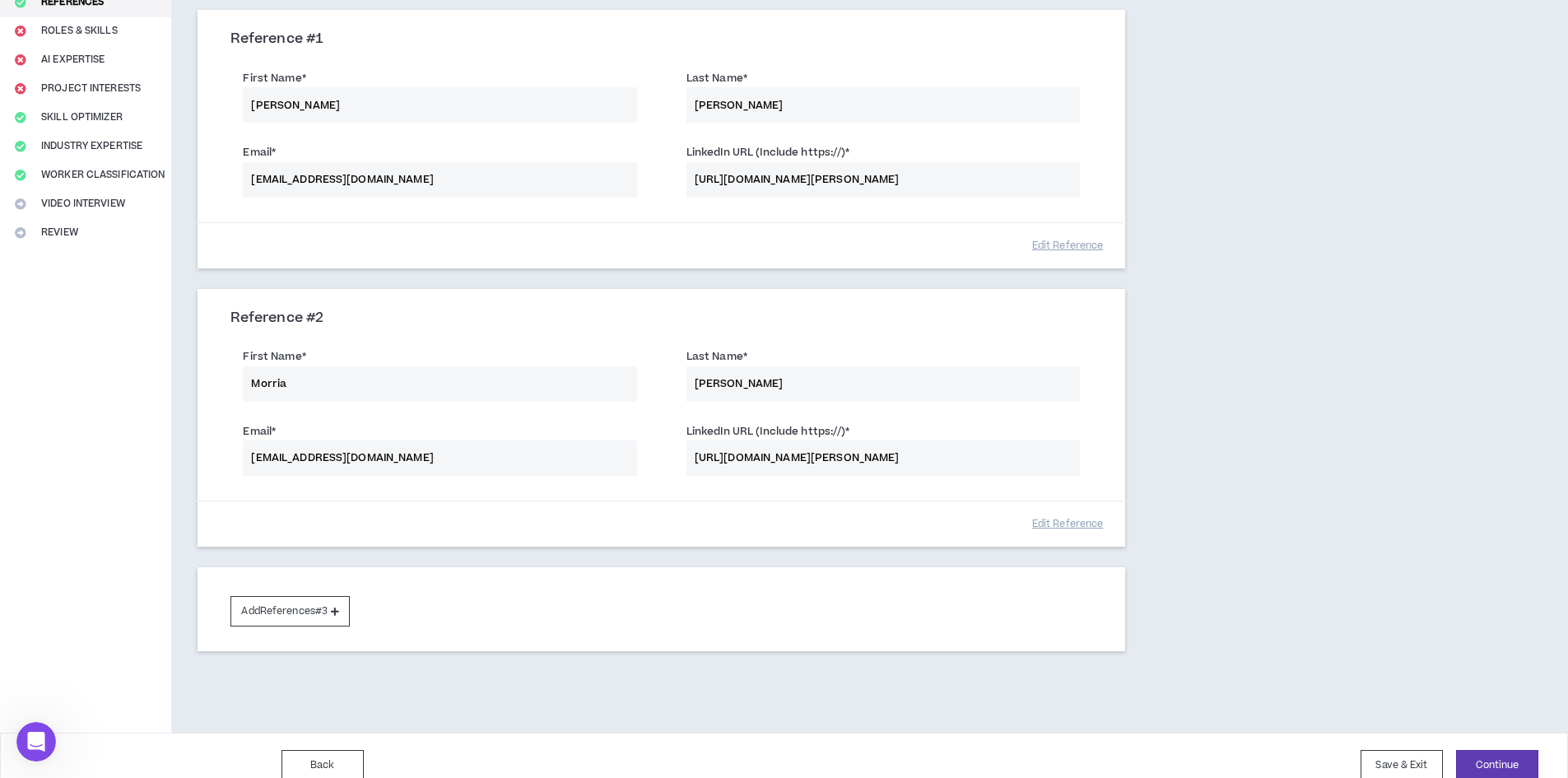
scroll to position [231, 0]
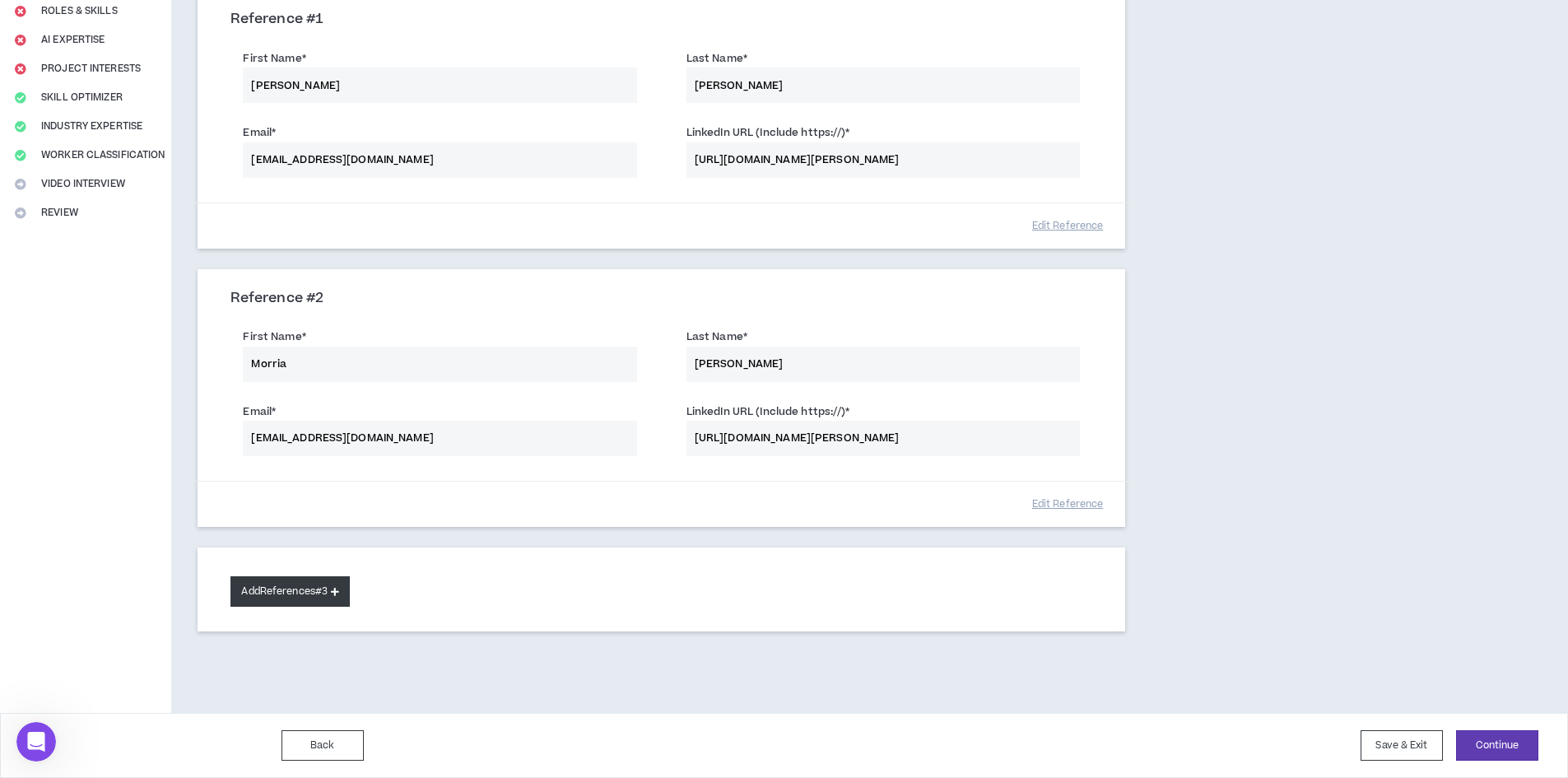
click at [318, 590] on button "Add References #3" at bounding box center [290, 591] width 119 height 31
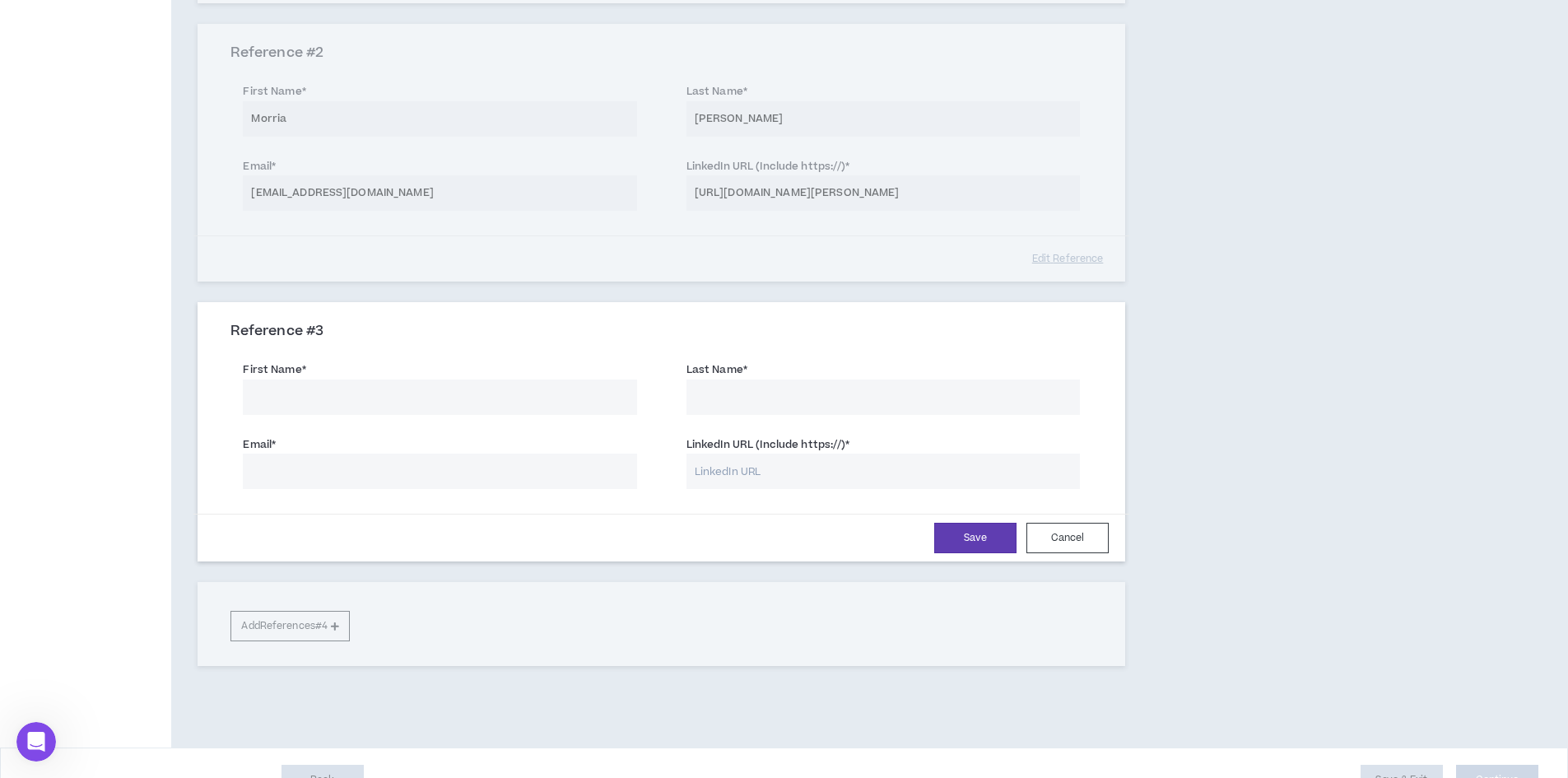
scroll to position [478, 0]
click at [406, 397] on input "First Name *" at bounding box center [440, 395] width 394 height 36
type input "T"
click at [752, 466] on input "LinkedIn URL (Include https://) *" at bounding box center [883, 470] width 394 height 36
paste input "[URL][DOMAIN_NAME][PERSON_NAME]"
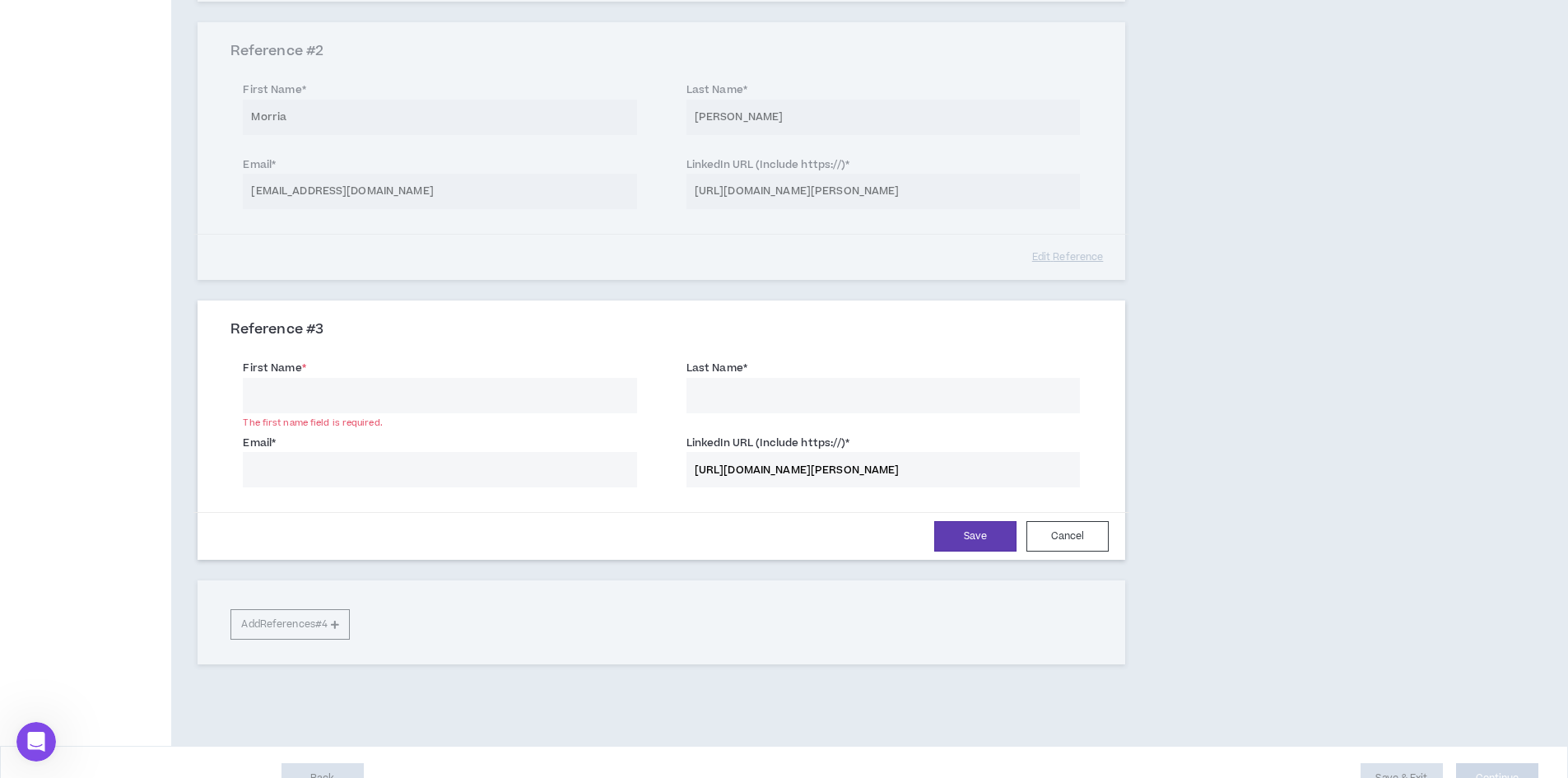
type input "[URL][DOMAIN_NAME][PERSON_NAME]"
click at [406, 387] on input "First Name *" at bounding box center [440, 395] width 394 height 36
type input "[PERSON_NAME]"
type input "Fox"
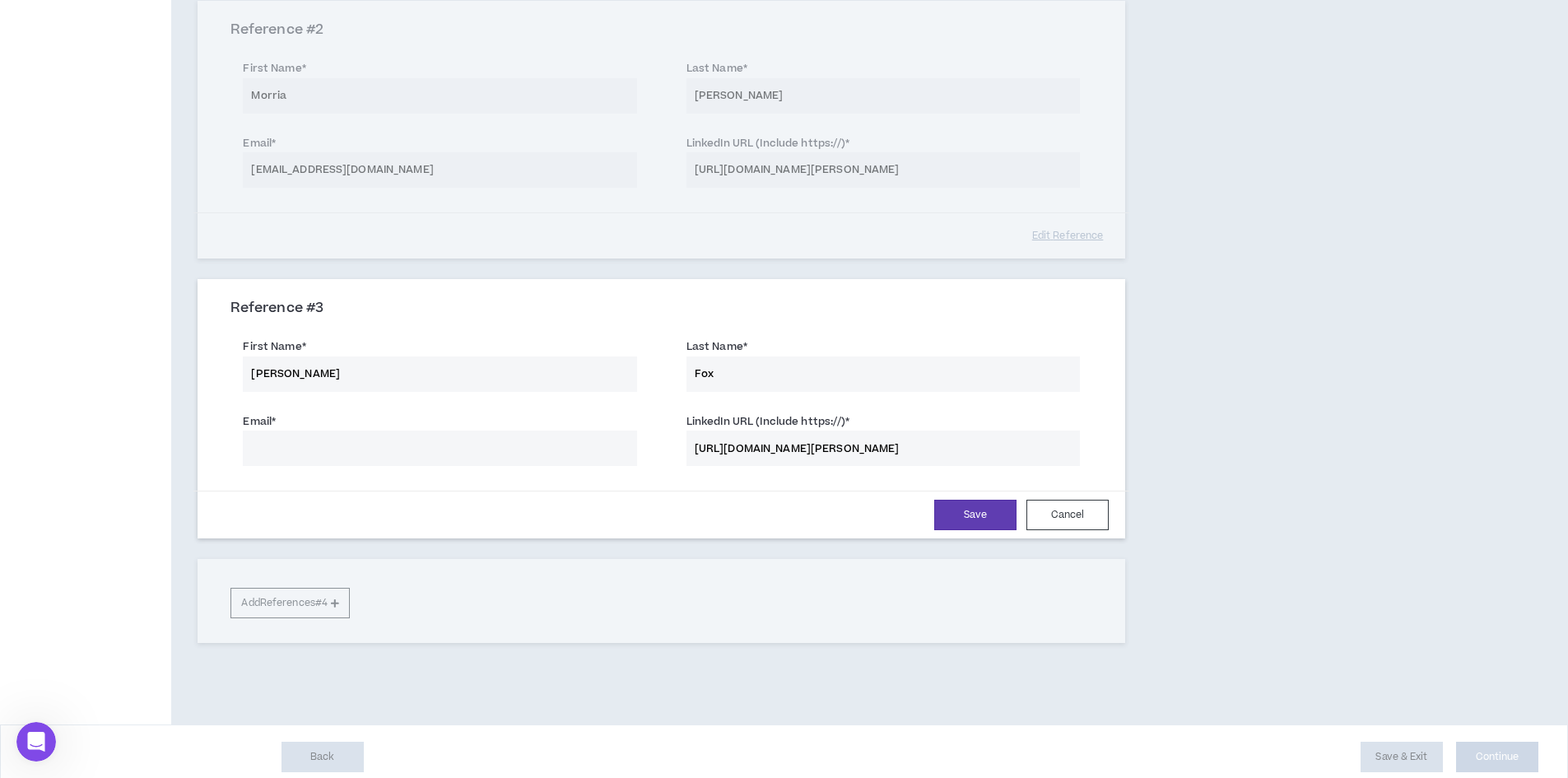
scroll to position [511, 0]
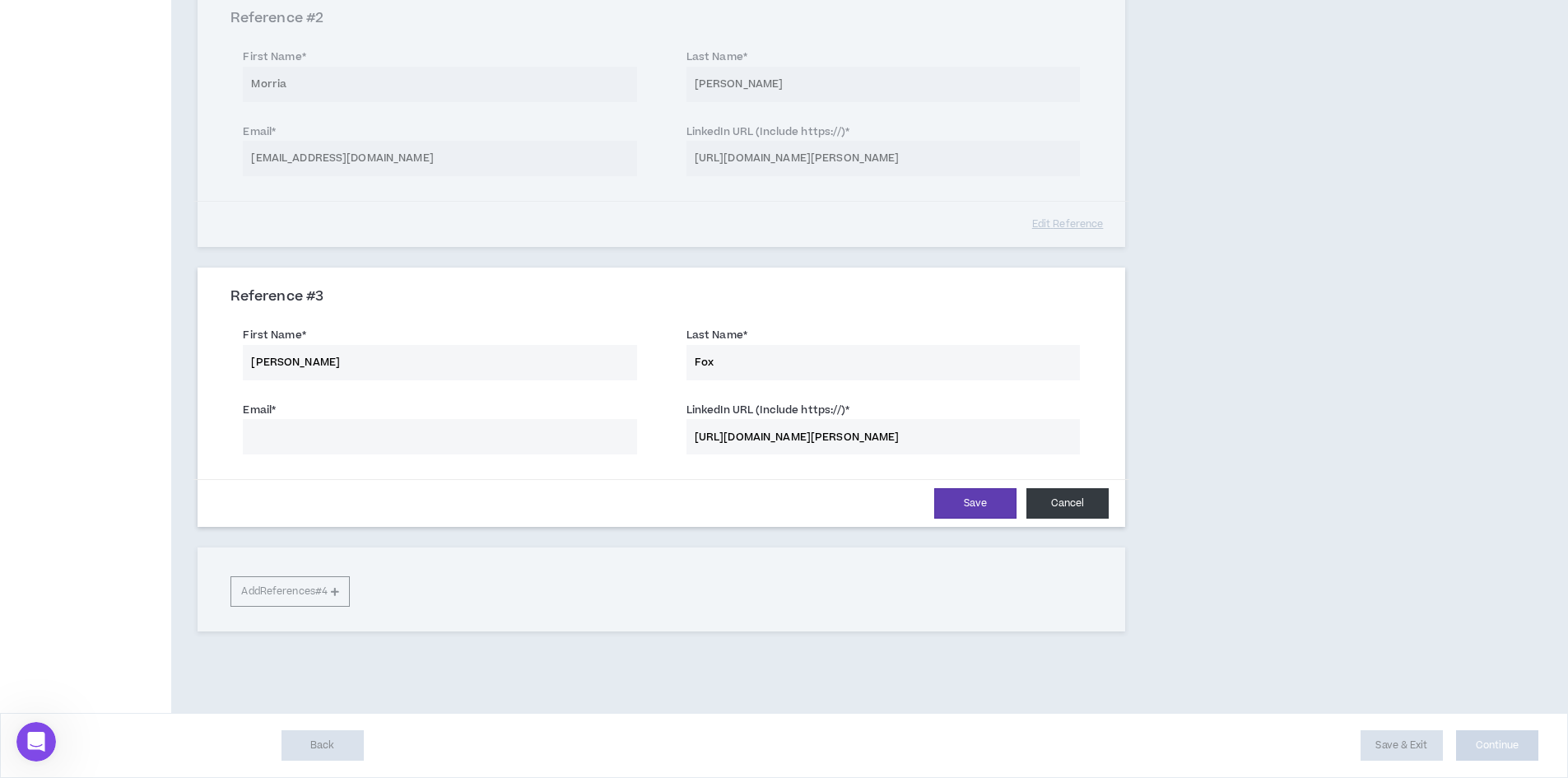
click at [1060, 501] on button "Cancel" at bounding box center [1067, 504] width 83 height 31
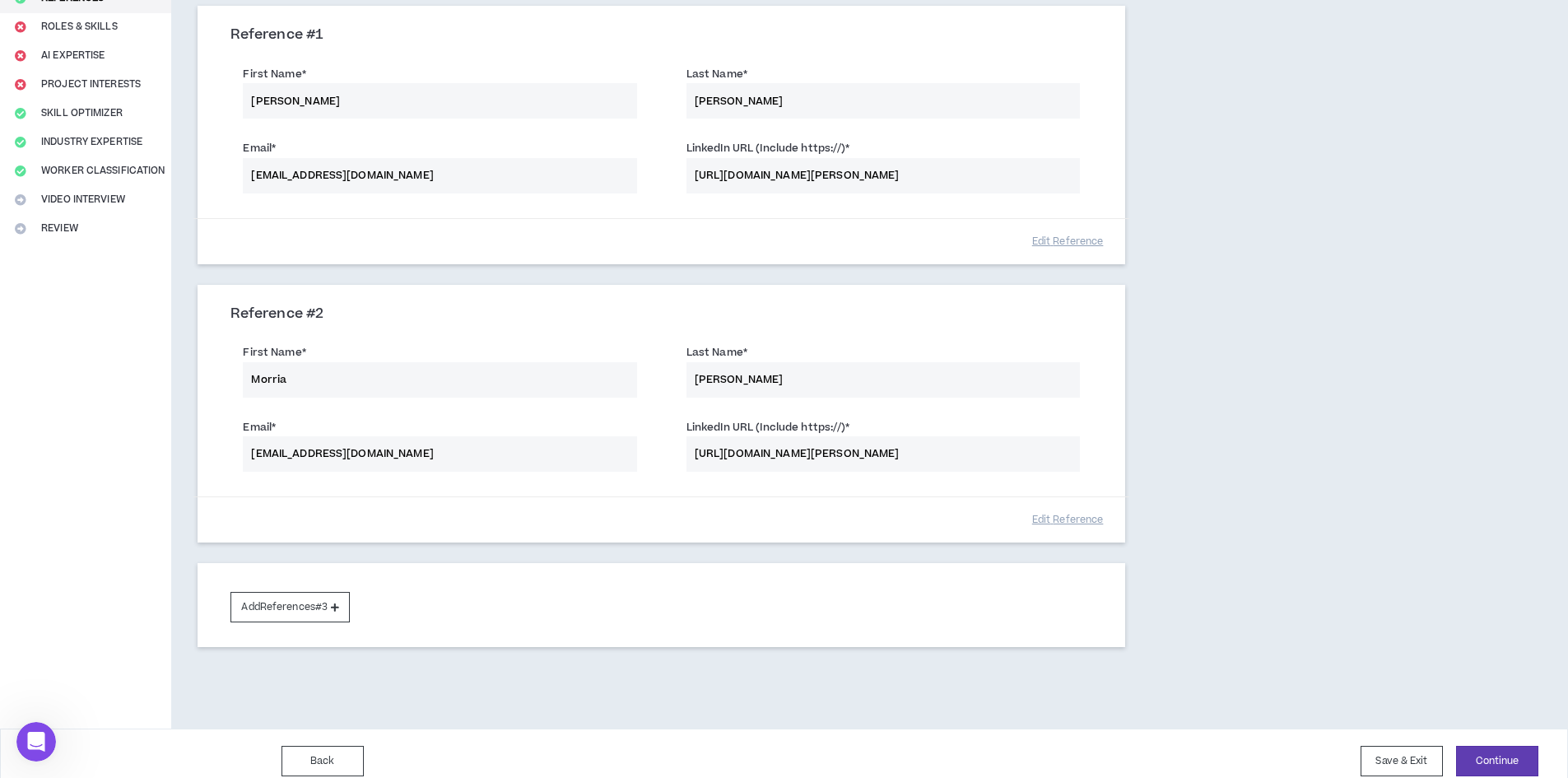
scroll to position [231, 0]
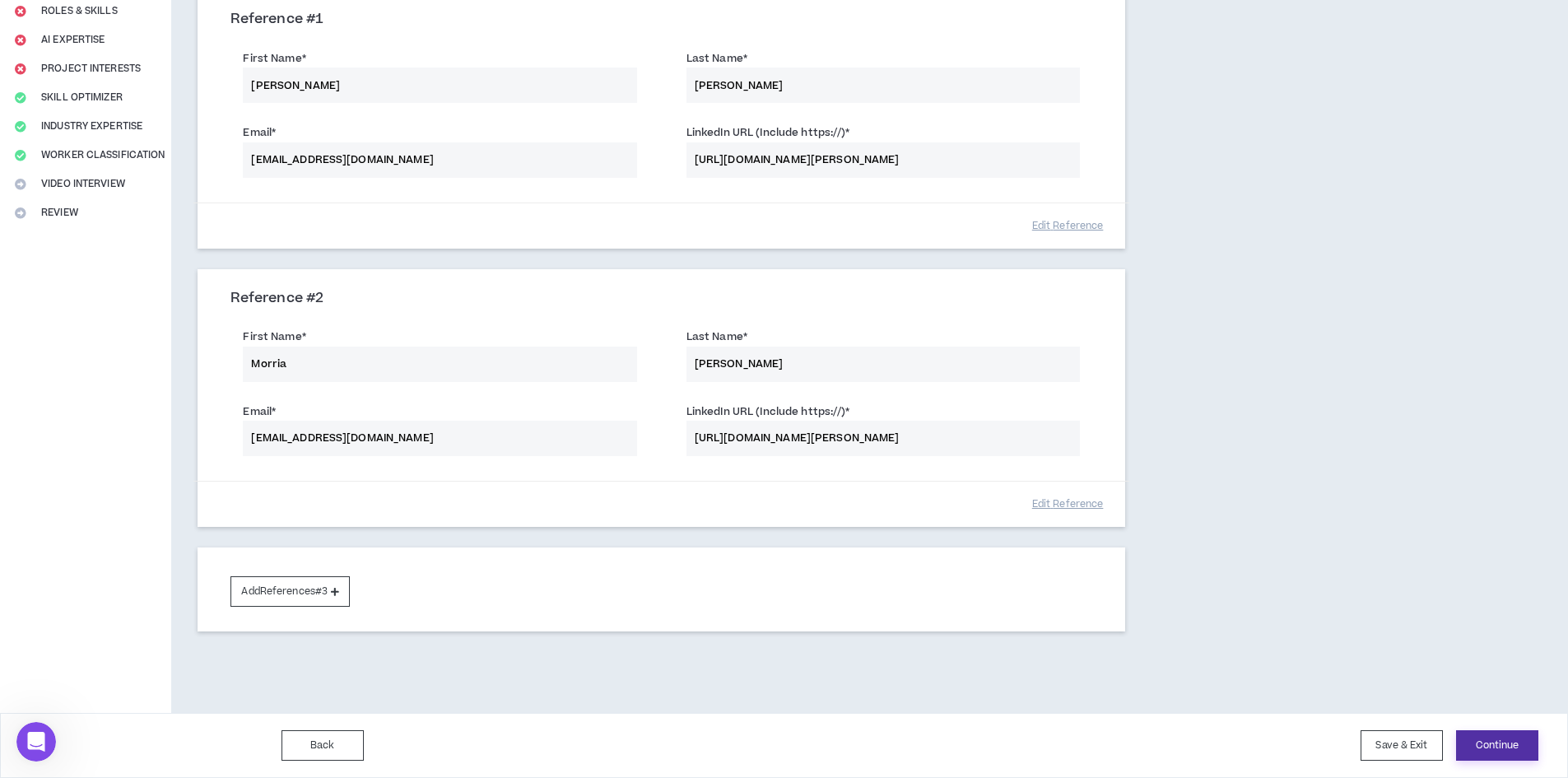
click at [1489, 741] on button "Continue" at bounding box center [1496, 746] width 83 height 31
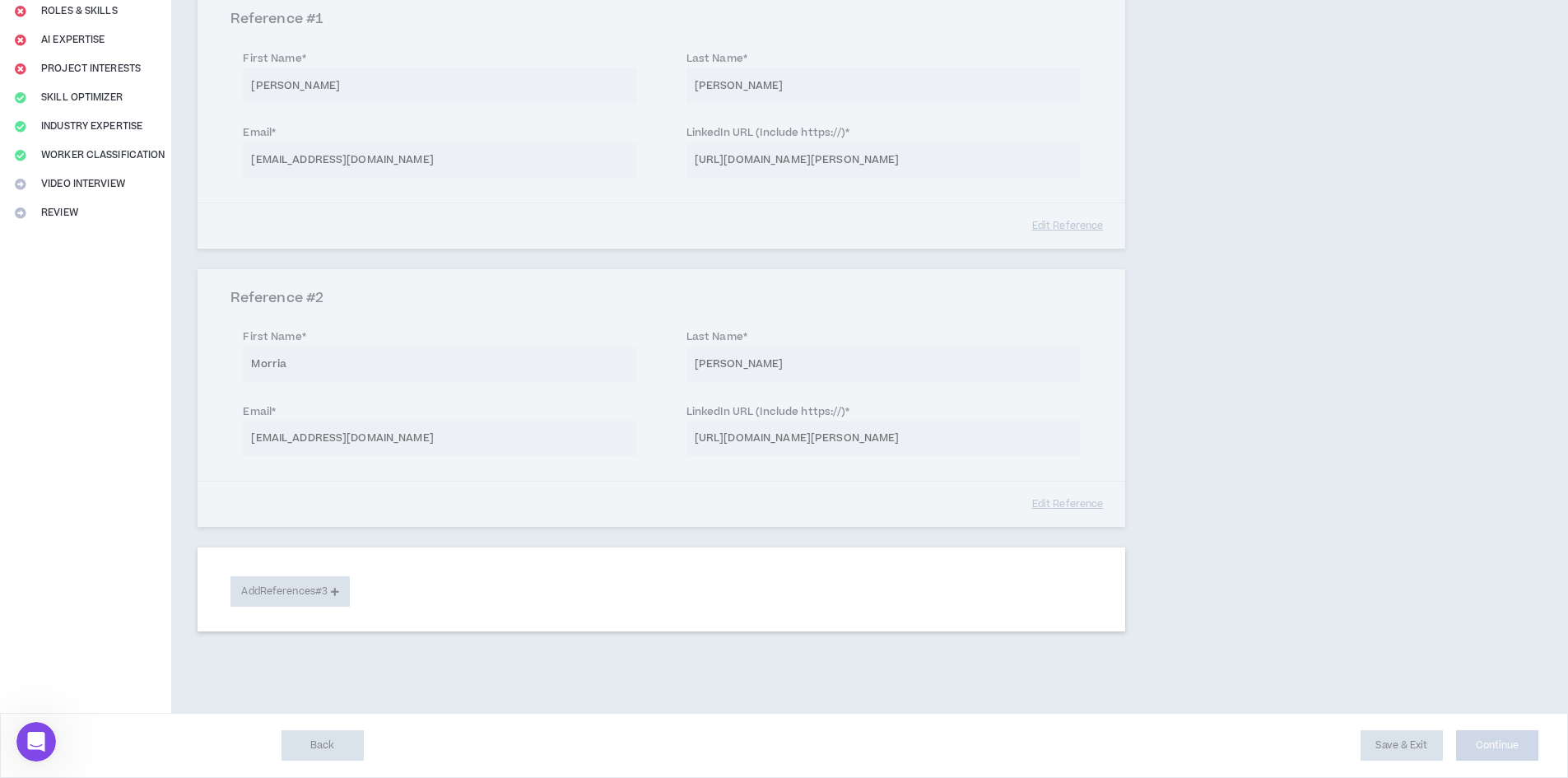
select select "***"
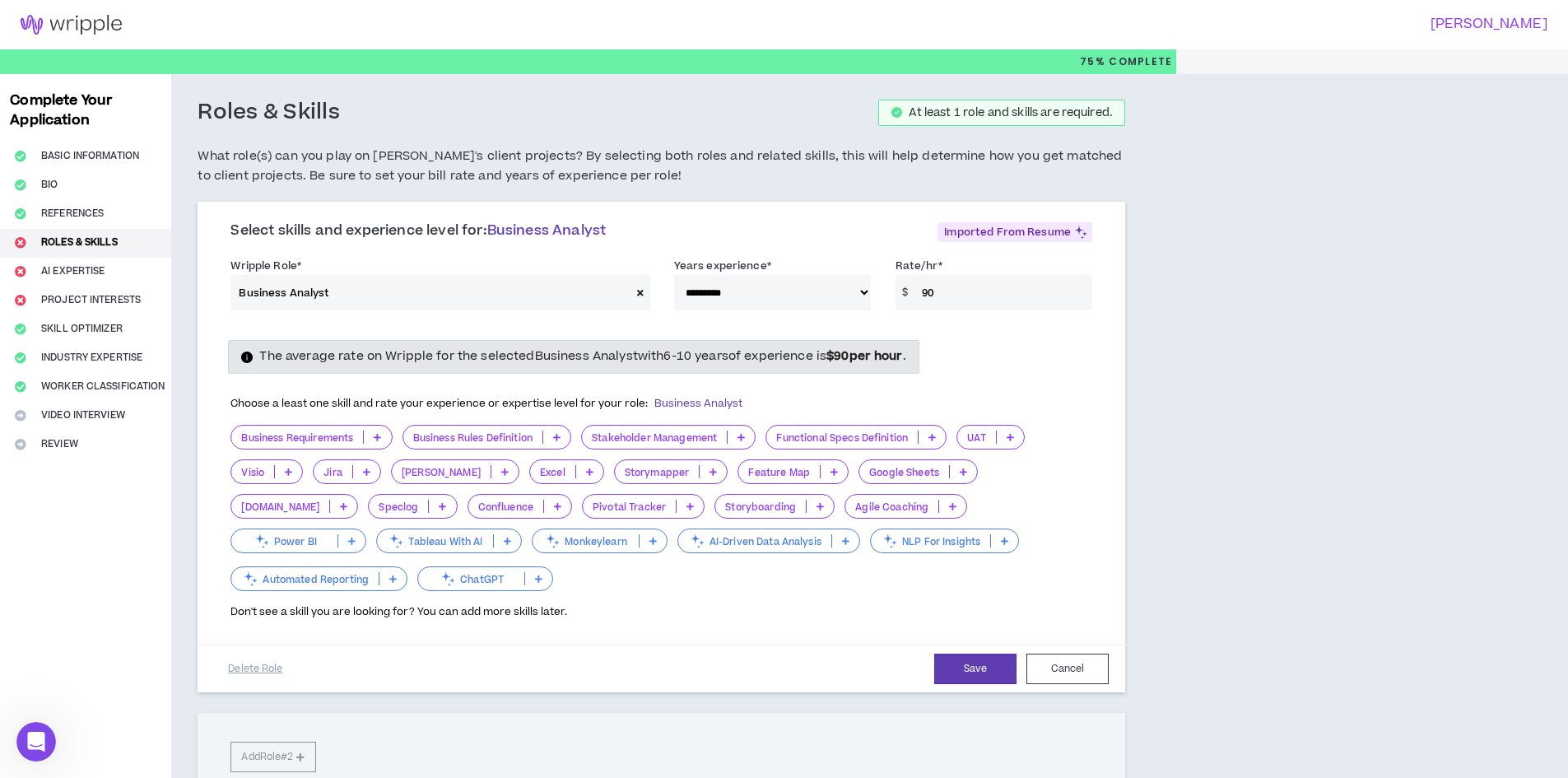
click at [381, 436] on icon at bounding box center [377, 437] width 8 height 9
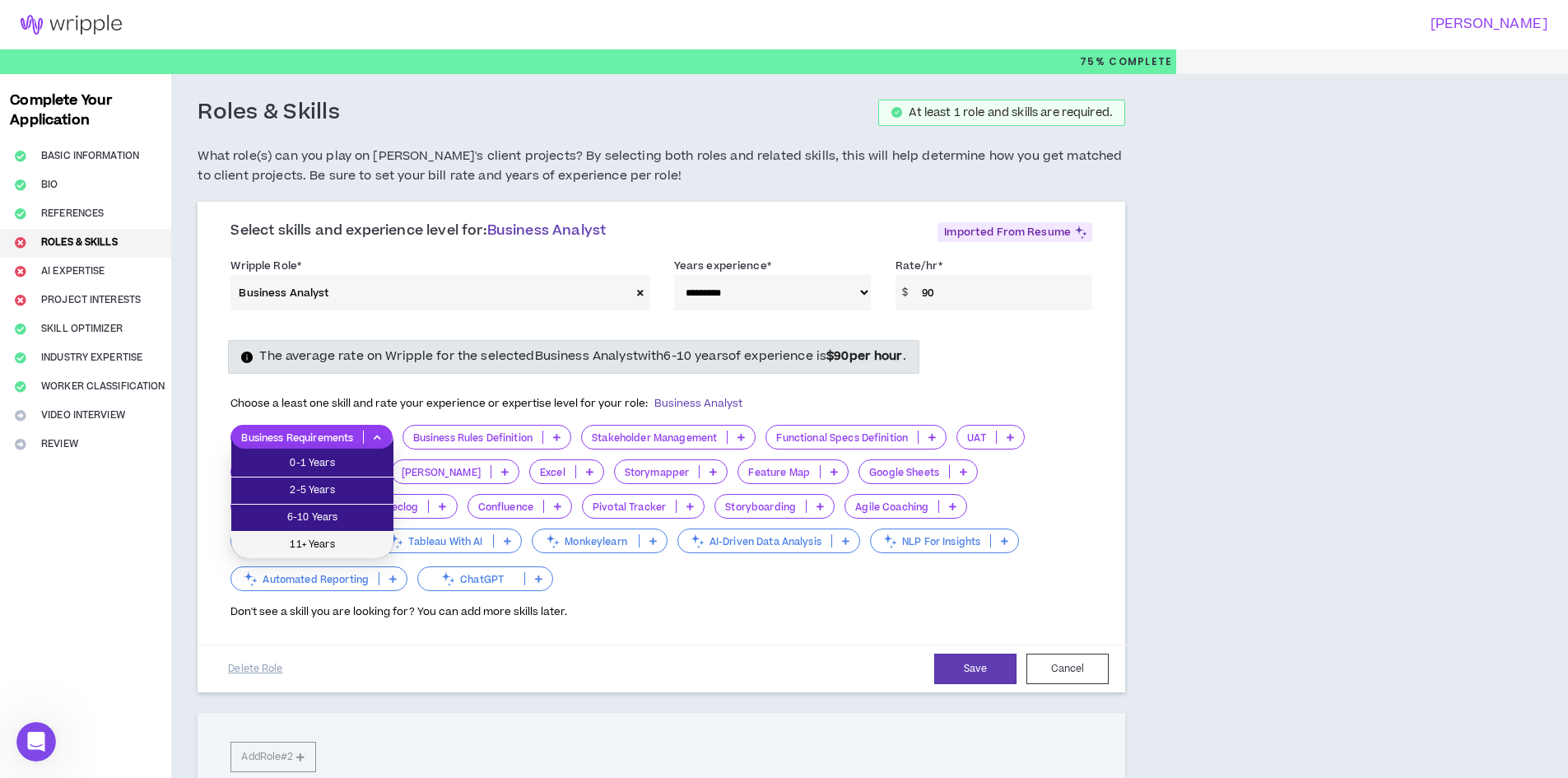
click at [348, 542] on span "11+ Years" at bounding box center [312, 545] width 142 height 18
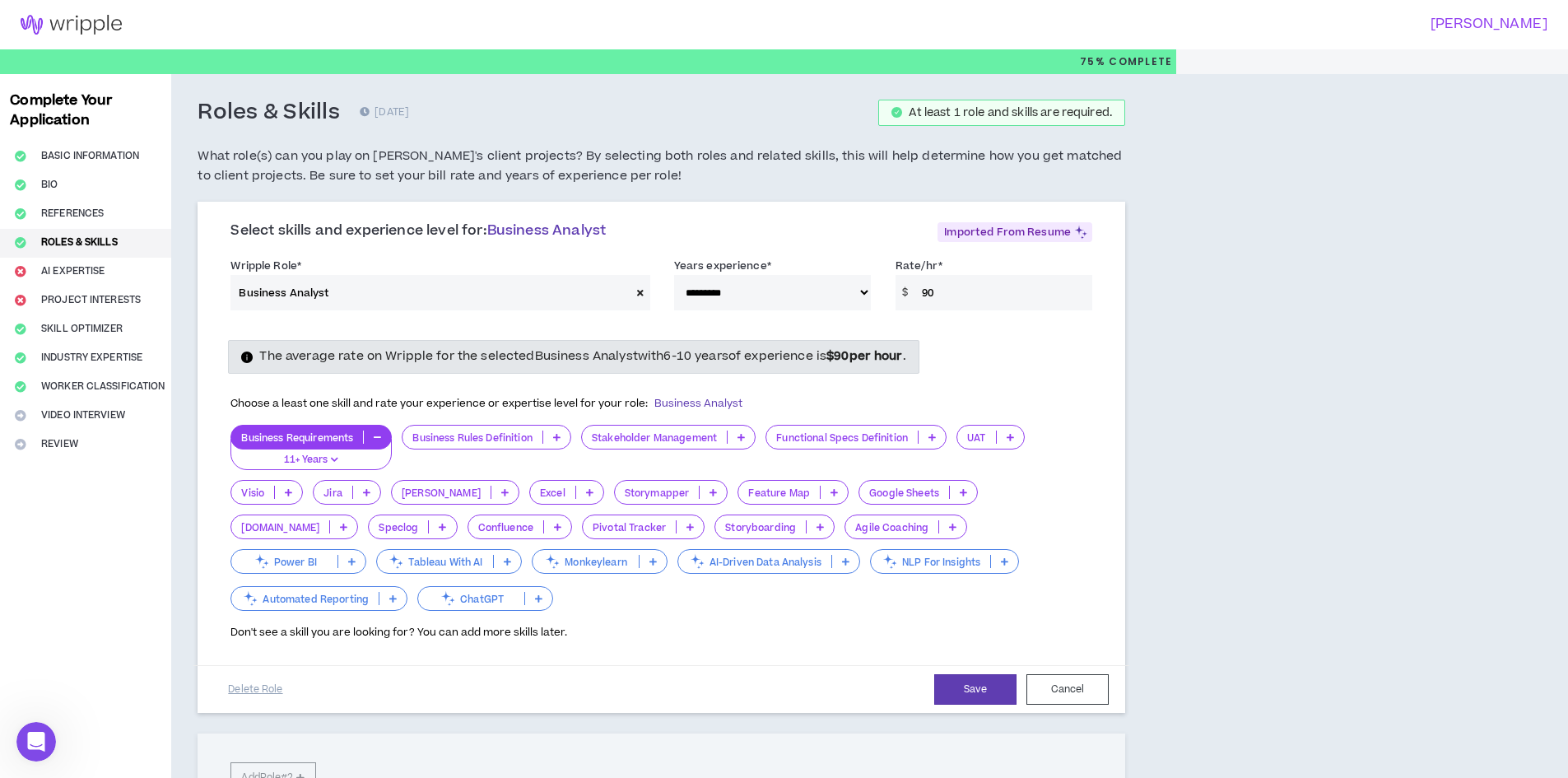
click at [745, 436] on icon at bounding box center [741, 437] width 8 height 9
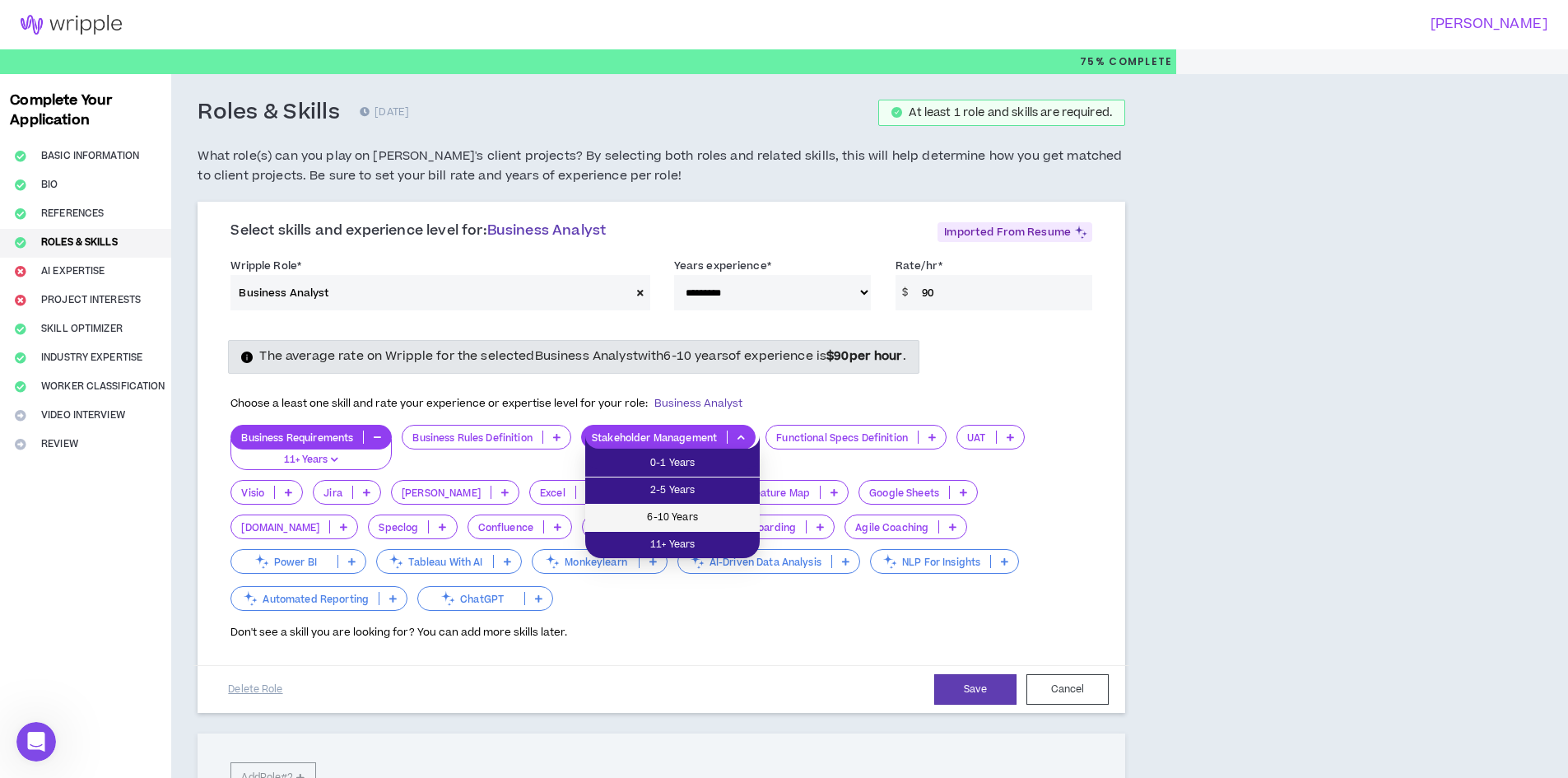
click at [710, 513] on span "6-10 Years" at bounding box center [672, 517] width 155 height 18
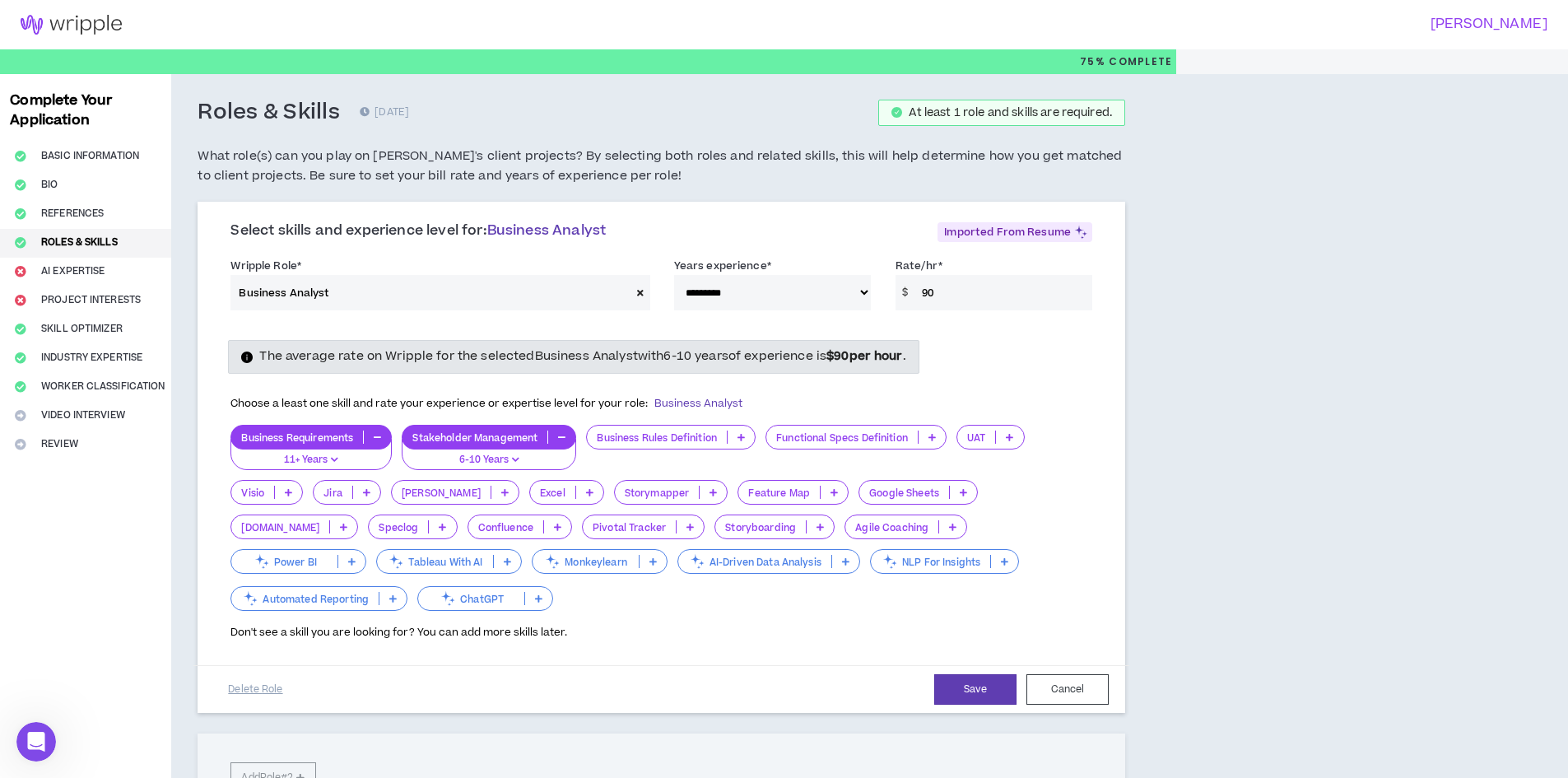
click at [290, 493] on icon at bounding box center [288, 493] width 8 height 9
click at [280, 593] on span "11+ Years" at bounding box center [267, 598] width 52 height 18
click at [359, 495] on icon at bounding box center [362, 493] width 8 height 9
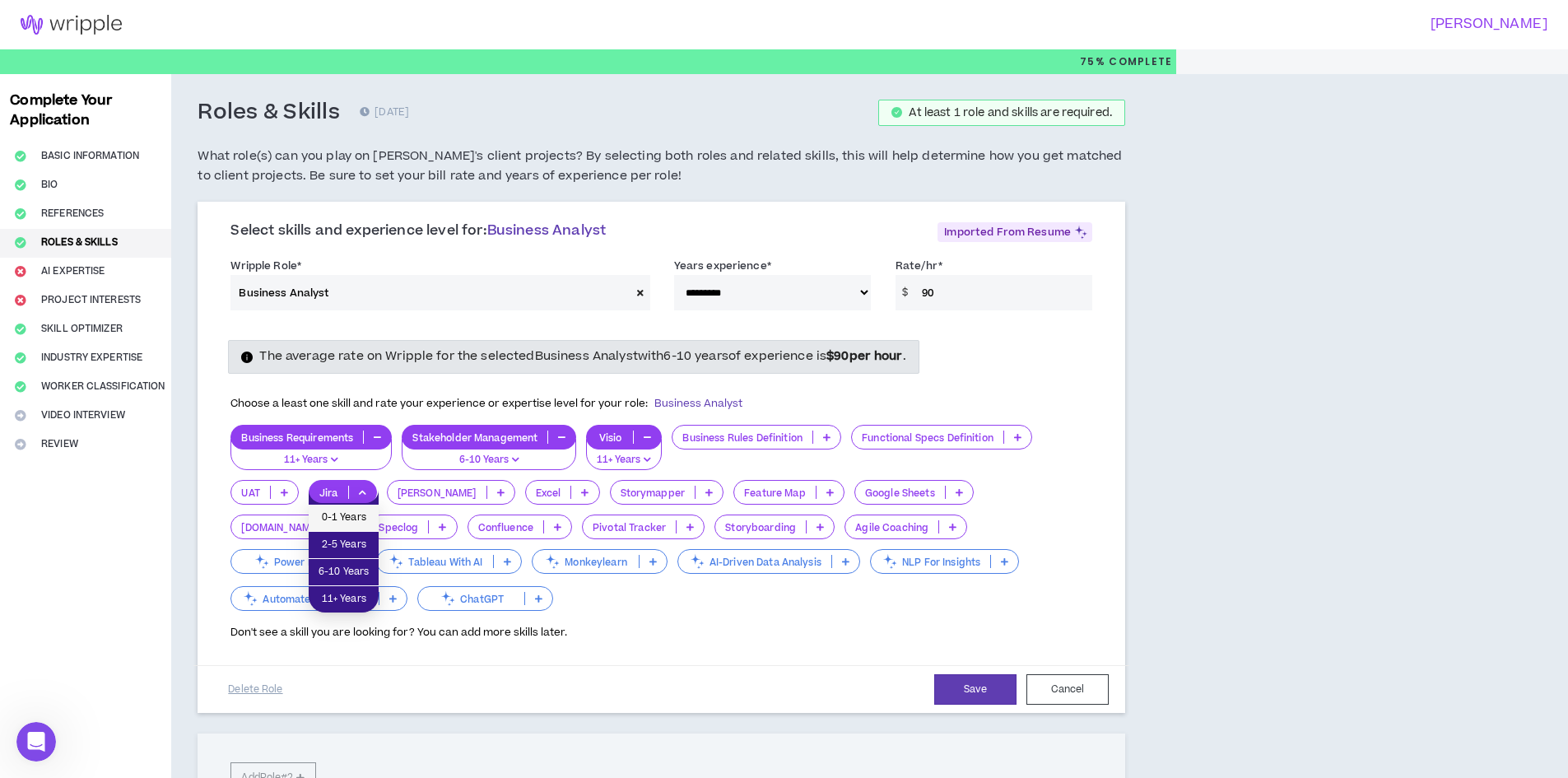
click at [355, 530] on li "0-1 Years" at bounding box center [343, 518] width 70 height 27
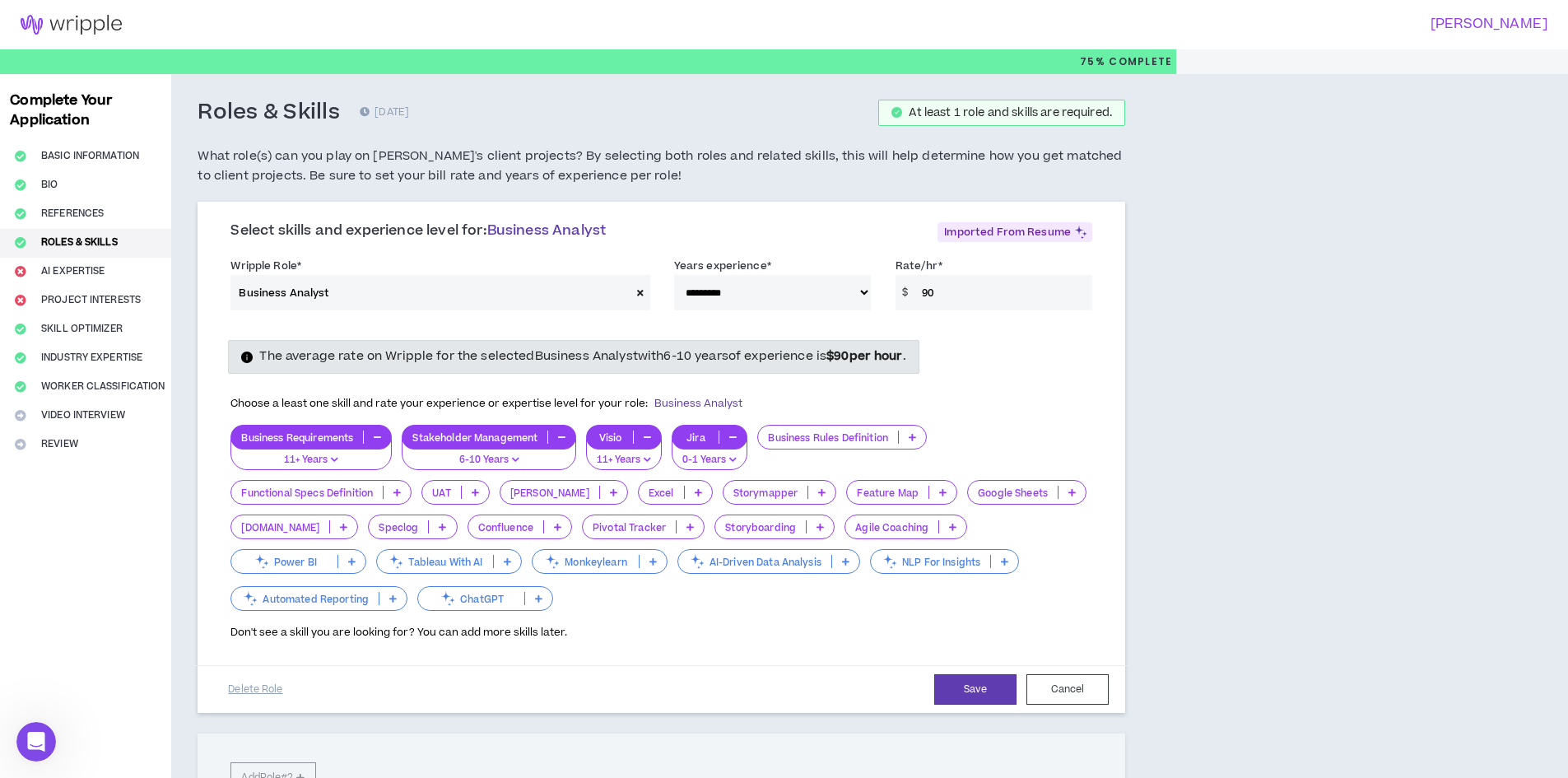
click at [554, 526] on icon at bounding box center [557, 527] width 8 height 9
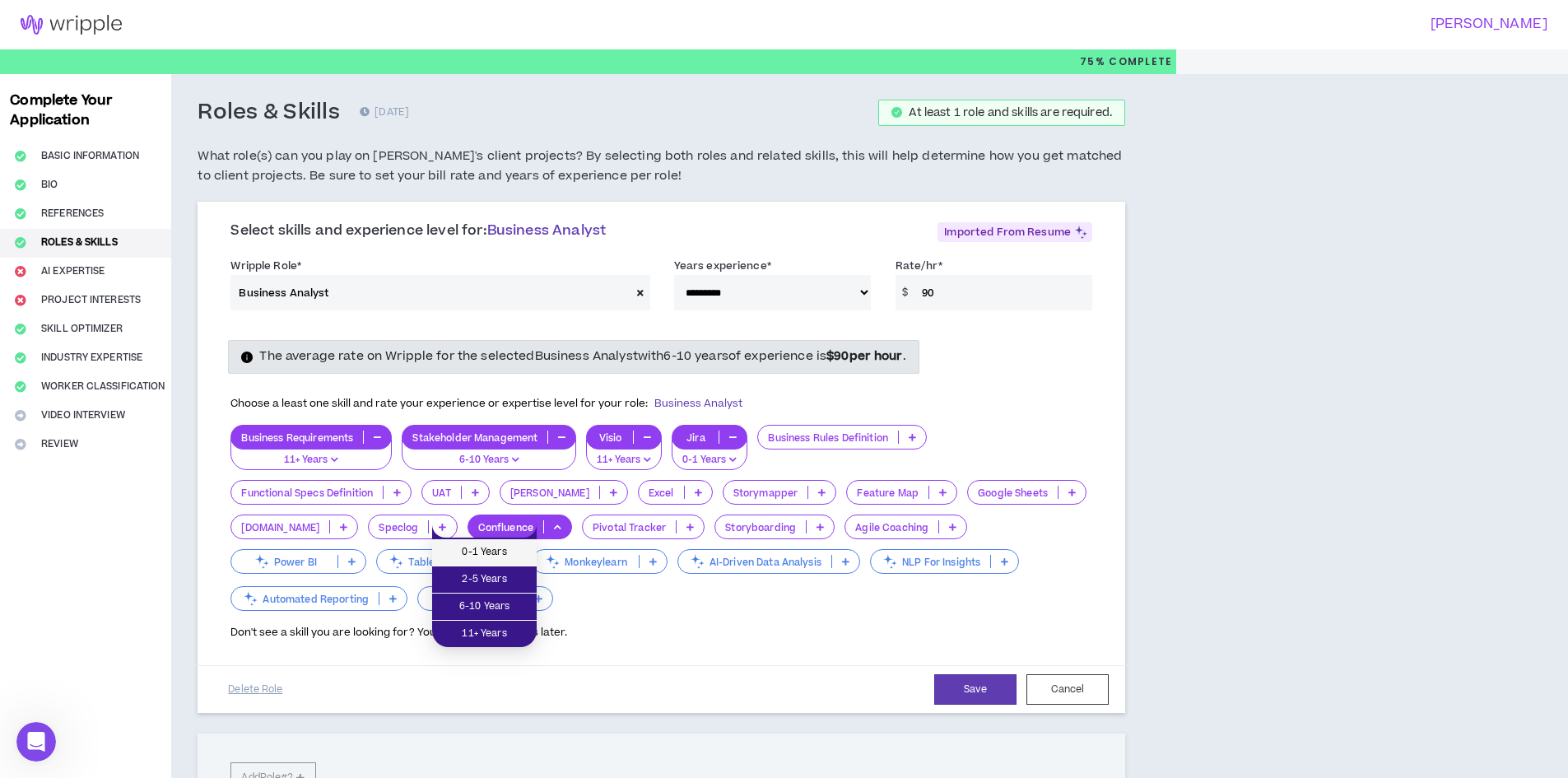
click at [512, 545] on span "0-1 Years" at bounding box center [484, 551] width 84 height 18
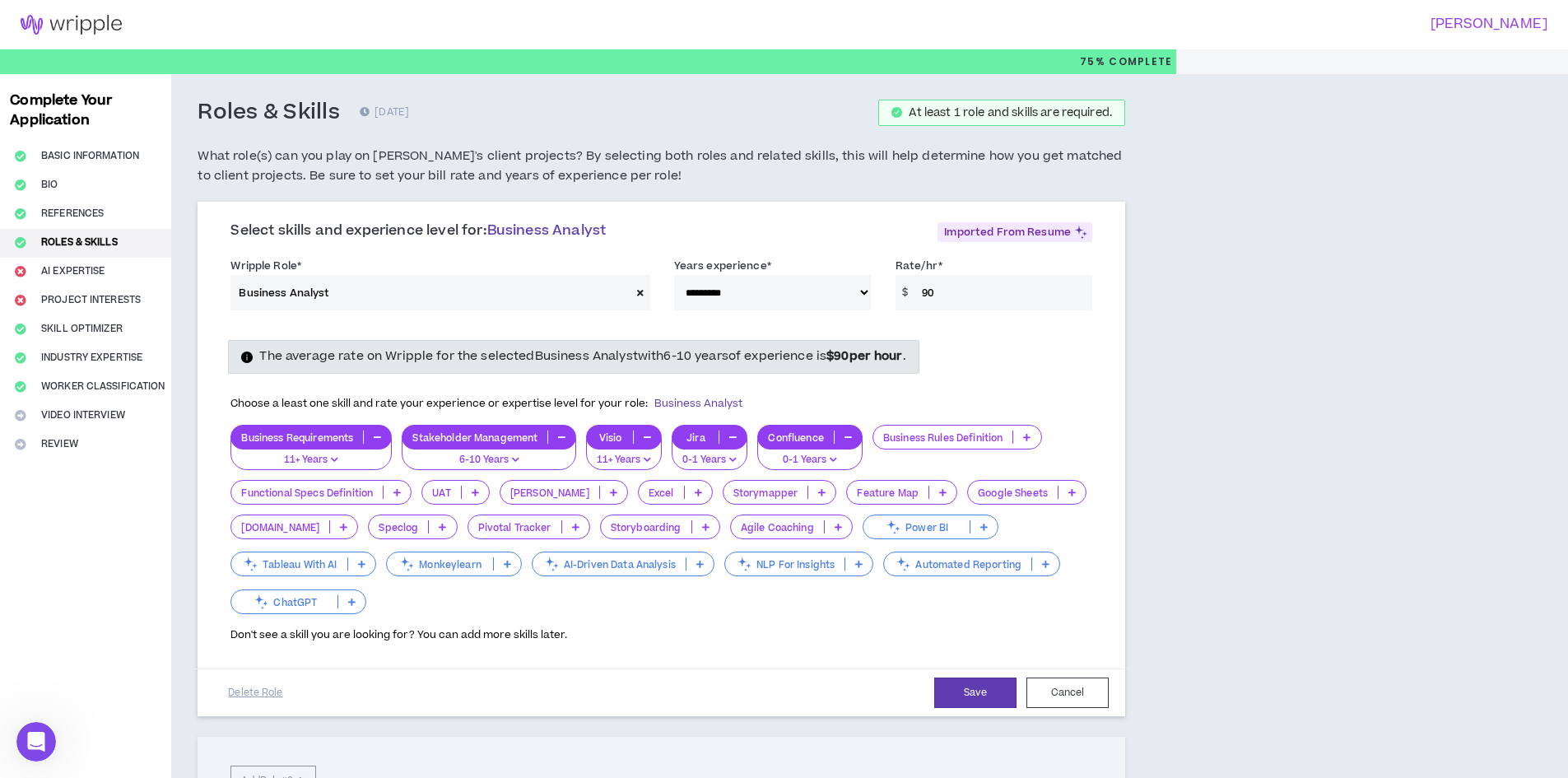
click at [481, 495] on p at bounding box center [476, 492] width 27 height 13
click at [457, 561] on li "6-10 Years" at bounding box center [458, 573] width 70 height 27
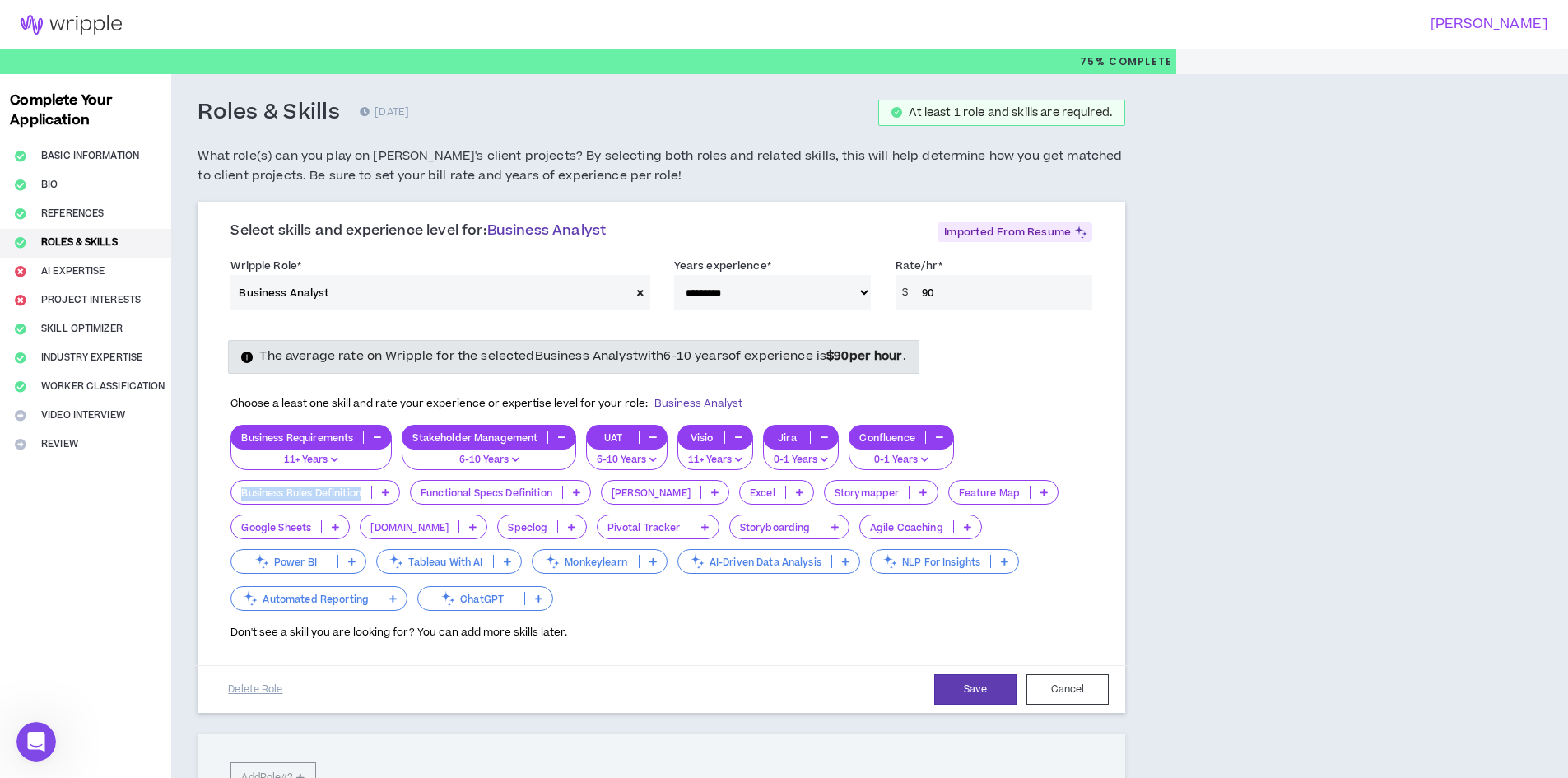
drag, startPoint x: 366, startPoint y: 493, endPoint x: 238, endPoint y: 493, distance: 128.0
click at [238, 493] on p "Business Rules Definition" at bounding box center [301, 493] width 140 height 12
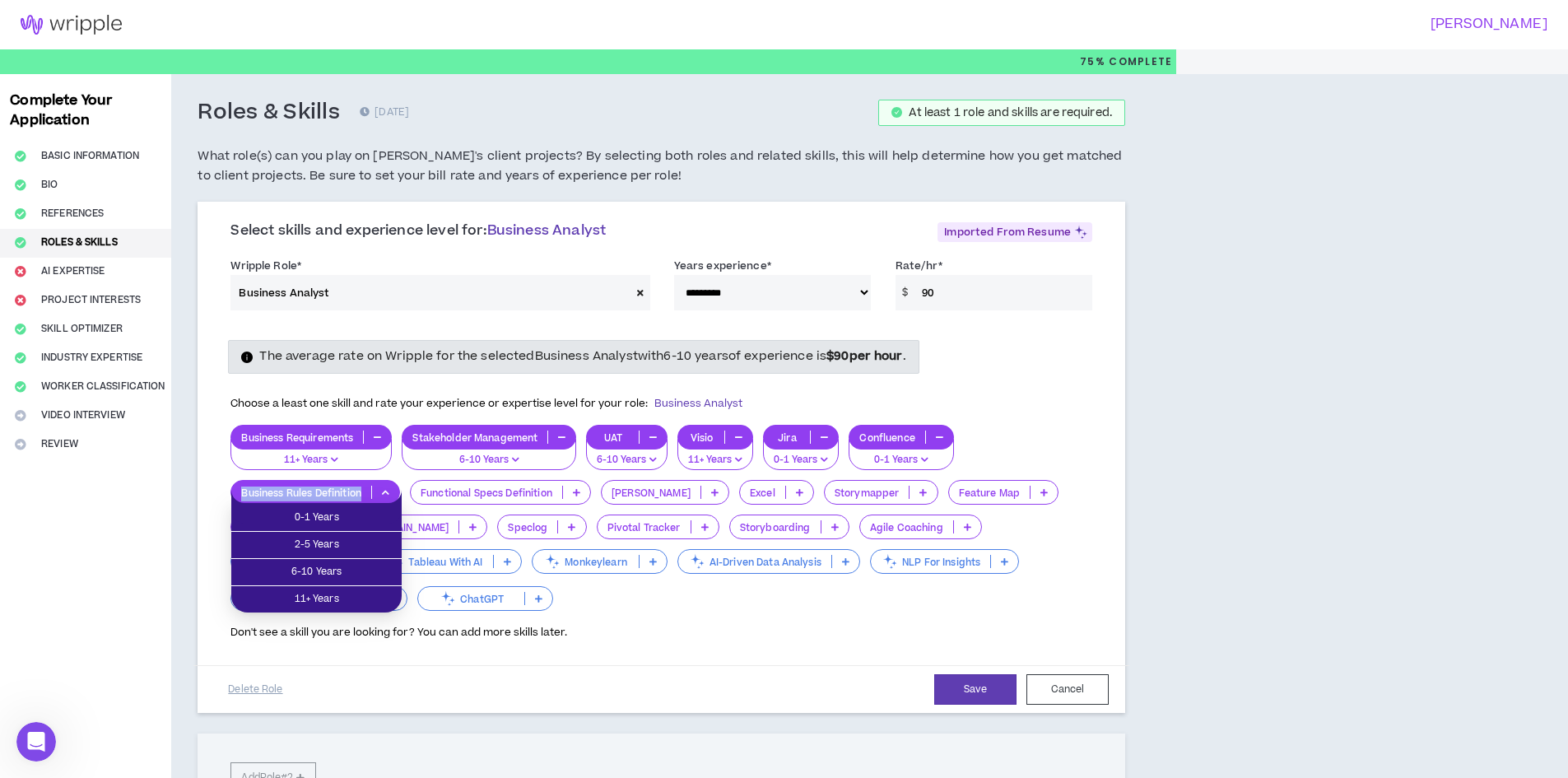
click at [363, 492] on p "Business Rules Definition" at bounding box center [301, 493] width 140 height 12
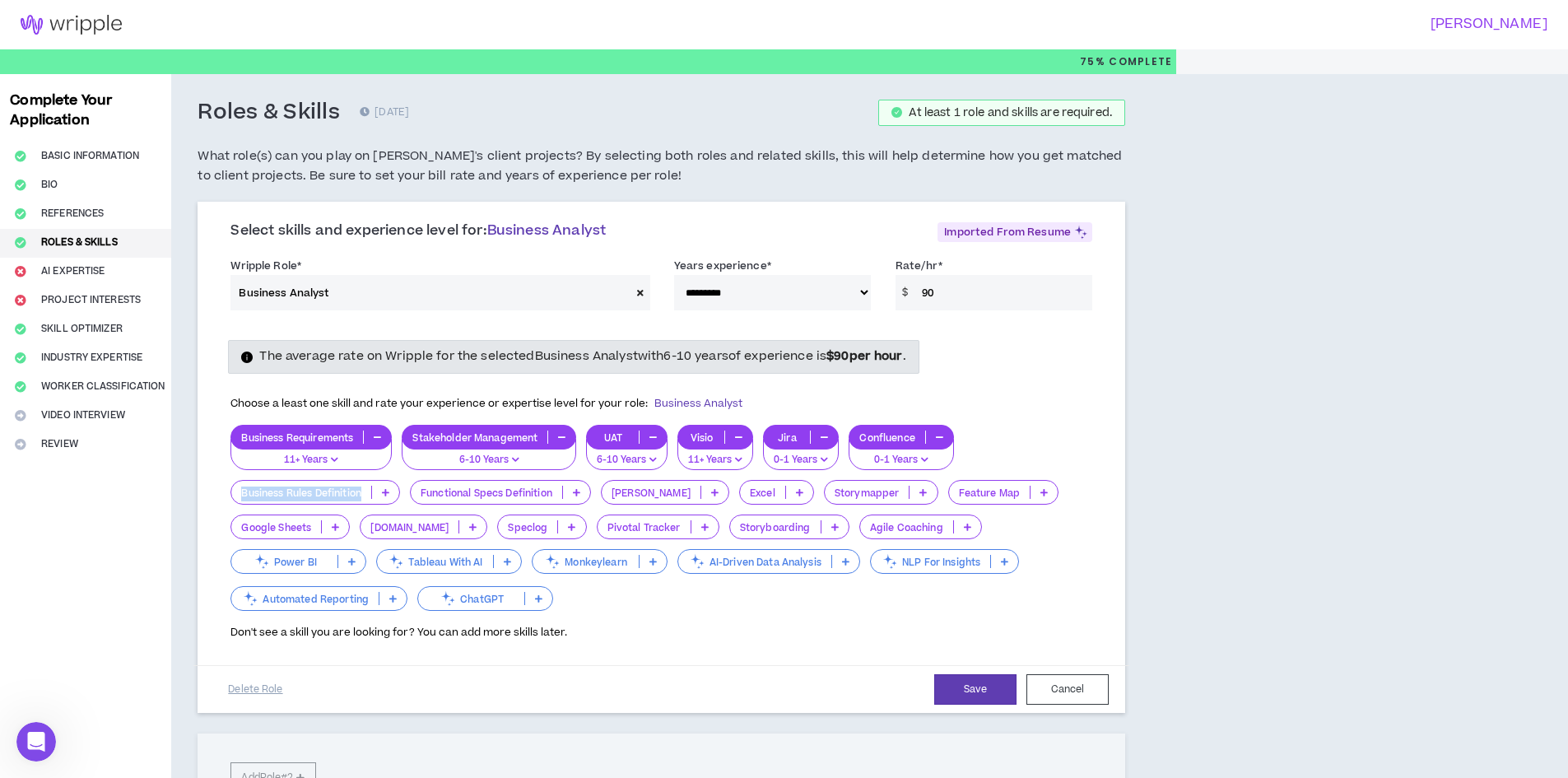
drag, startPoint x: 363, startPoint y: 492, endPoint x: 243, endPoint y: 488, distance: 120.1
click at [243, 488] on p "Business Rules Definition" at bounding box center [301, 493] width 140 height 12
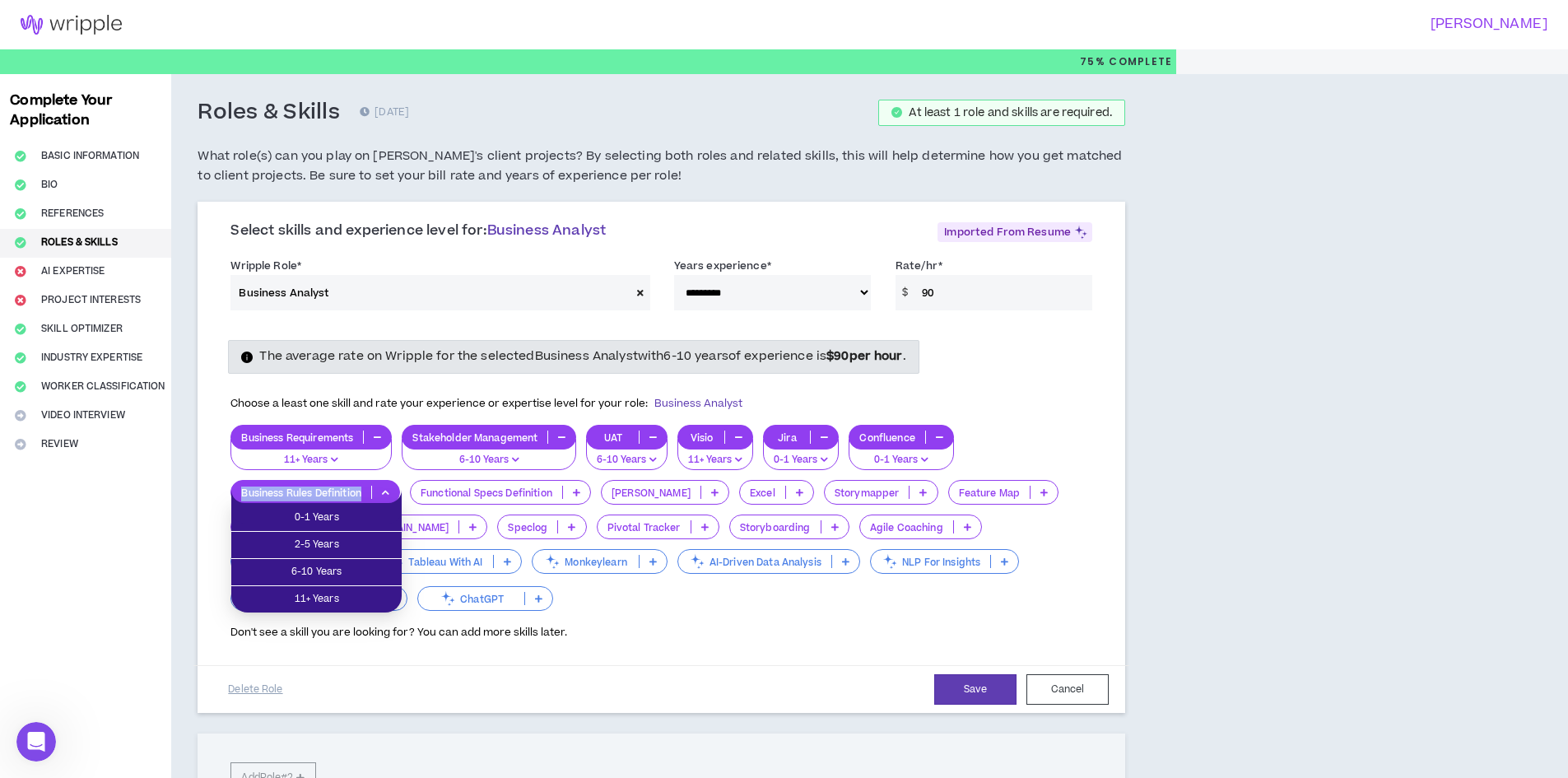
click at [366, 493] on p "Business Rules Definition" at bounding box center [301, 493] width 140 height 12
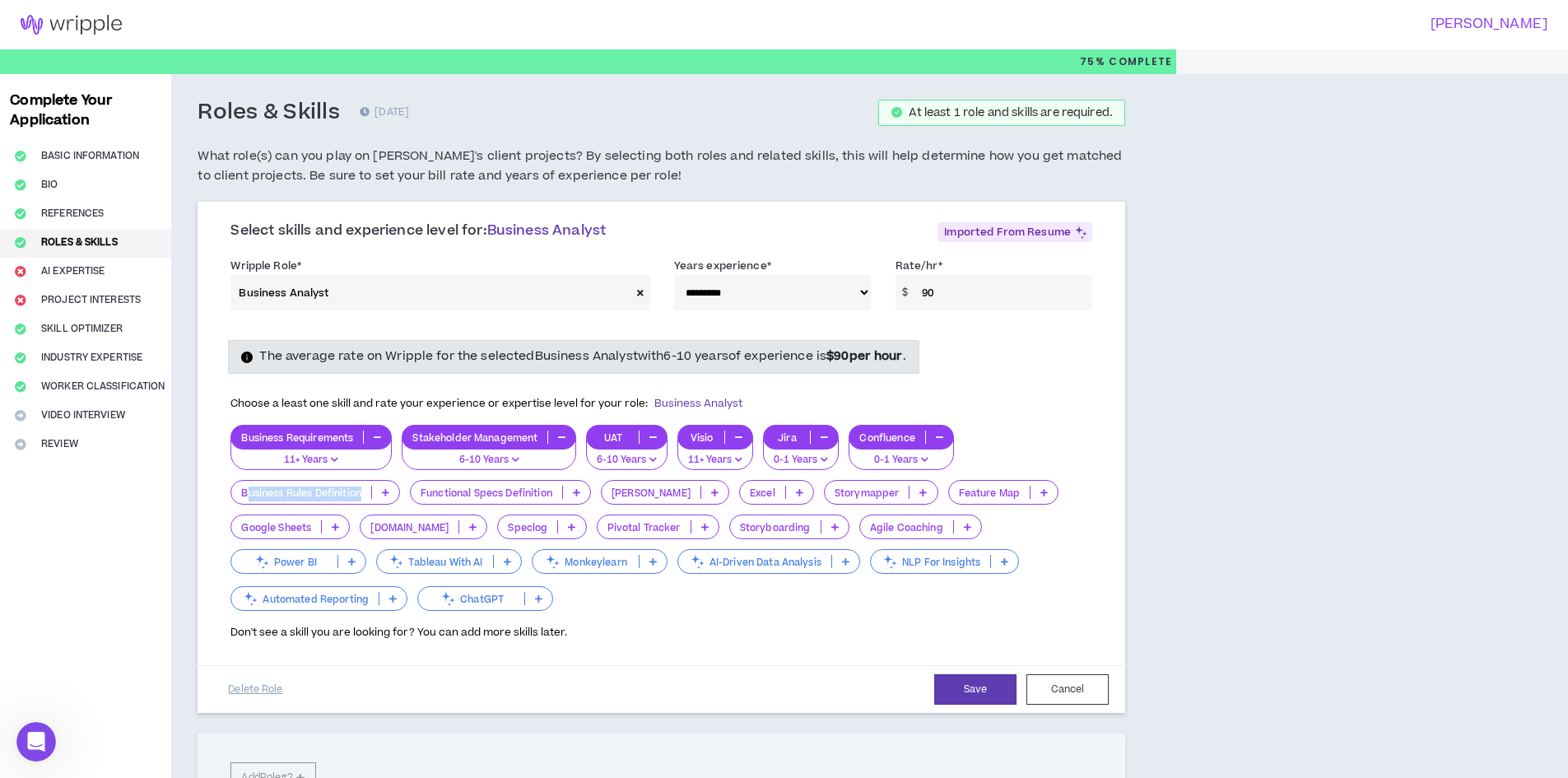
drag, startPoint x: 362, startPoint y: 493, endPoint x: 250, endPoint y: 488, distance: 112.1
click at [250, 488] on p "Business Rules Definition" at bounding box center [301, 493] width 140 height 12
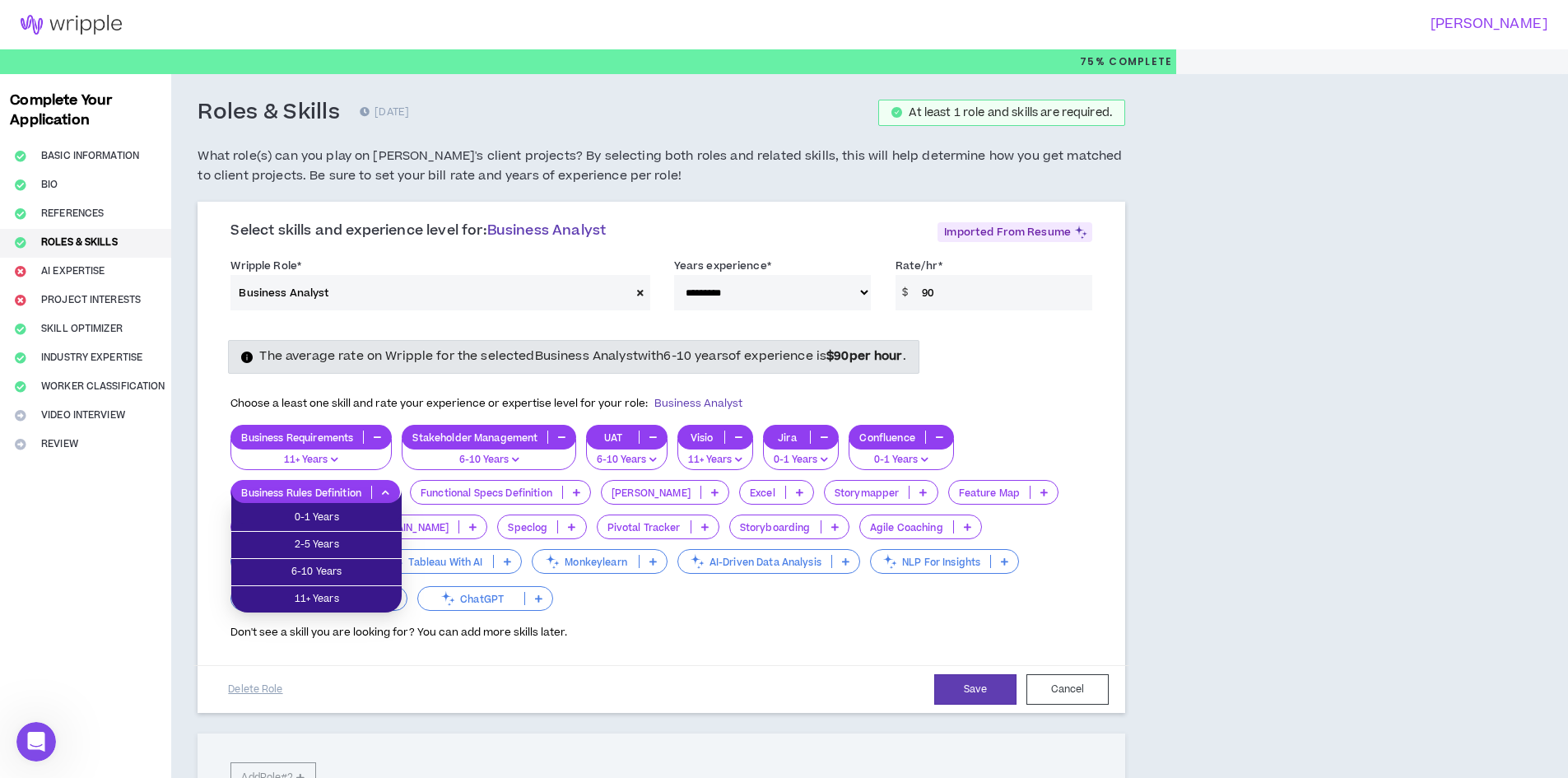
click at [758, 625] on div "Don't see a skill you are looking for? You can add more skills later." at bounding box center [660, 626] width 862 height 26
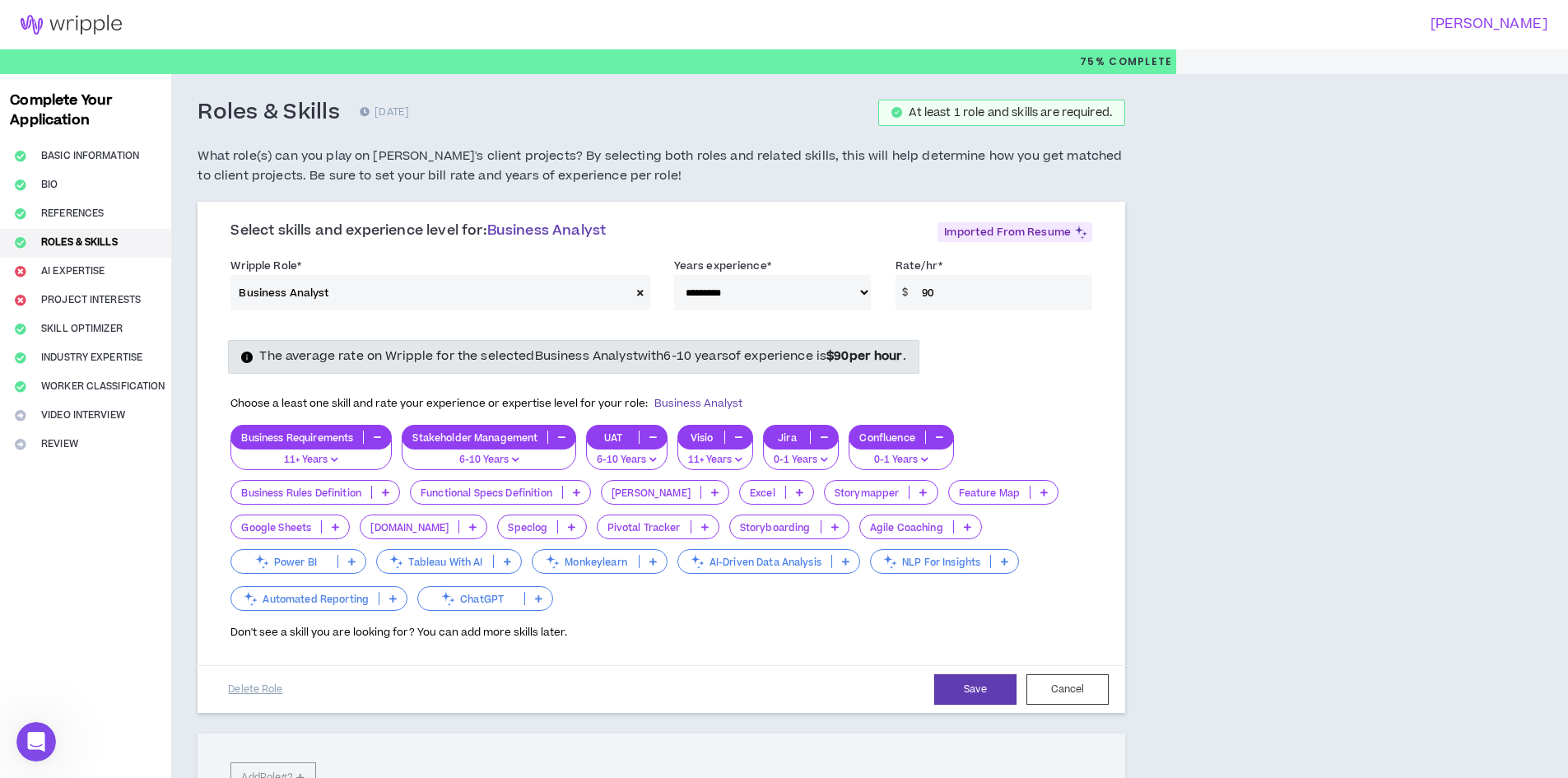
click at [580, 491] on icon at bounding box center [576, 493] width 8 height 9
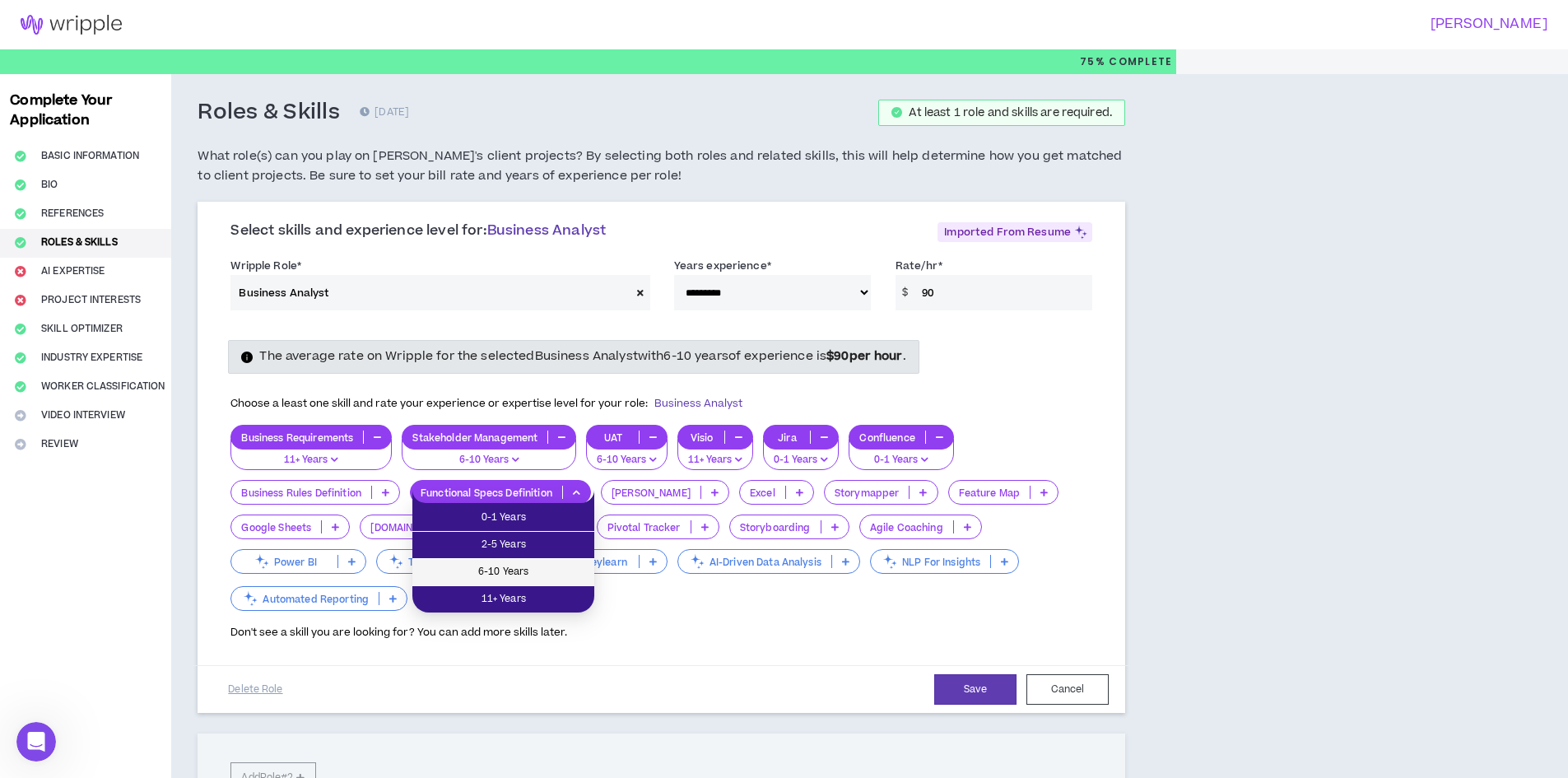
click at [562, 564] on span "6-10 Years" at bounding box center [503, 572] width 162 height 18
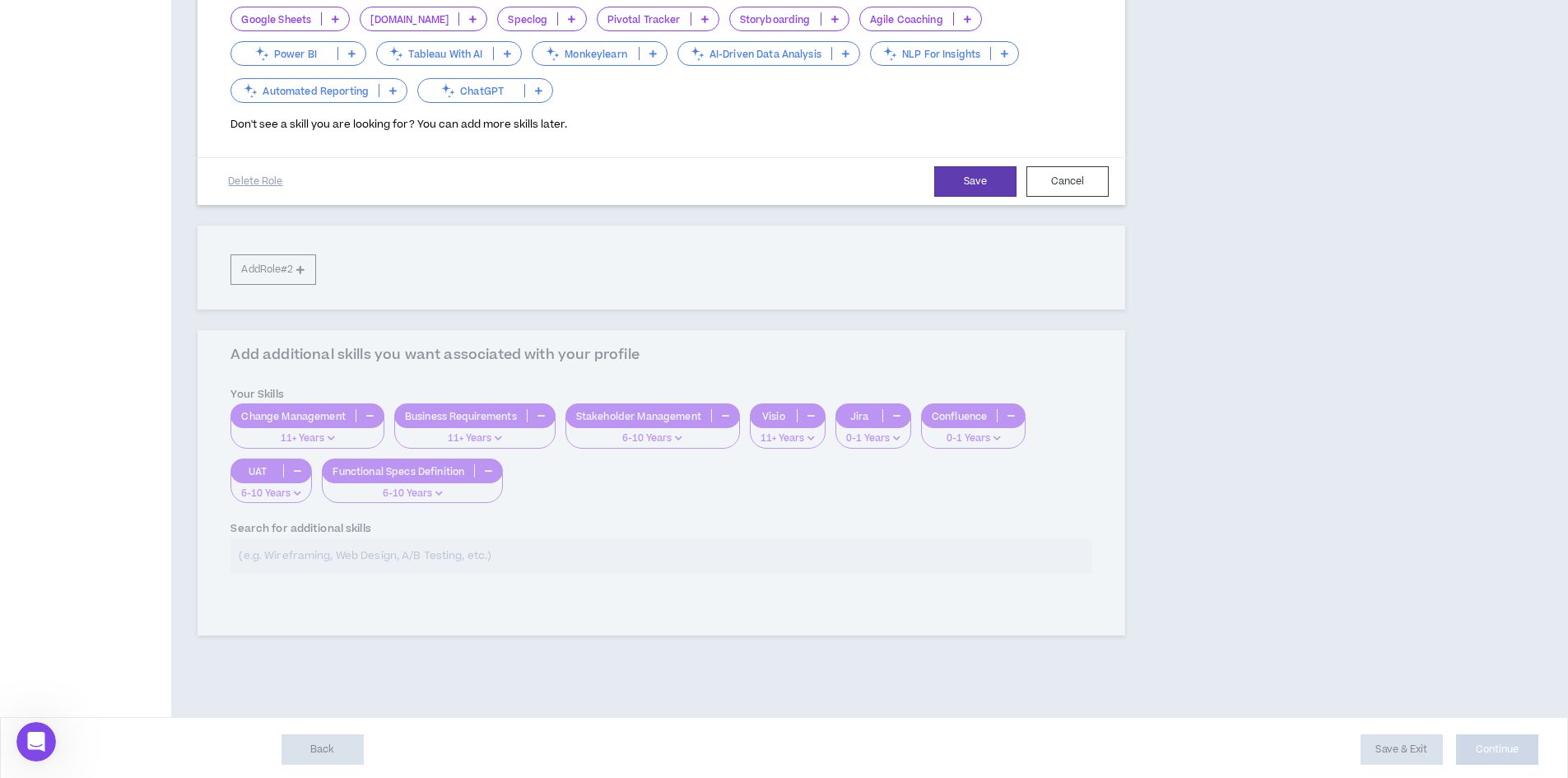
scroll to position [535, 0]
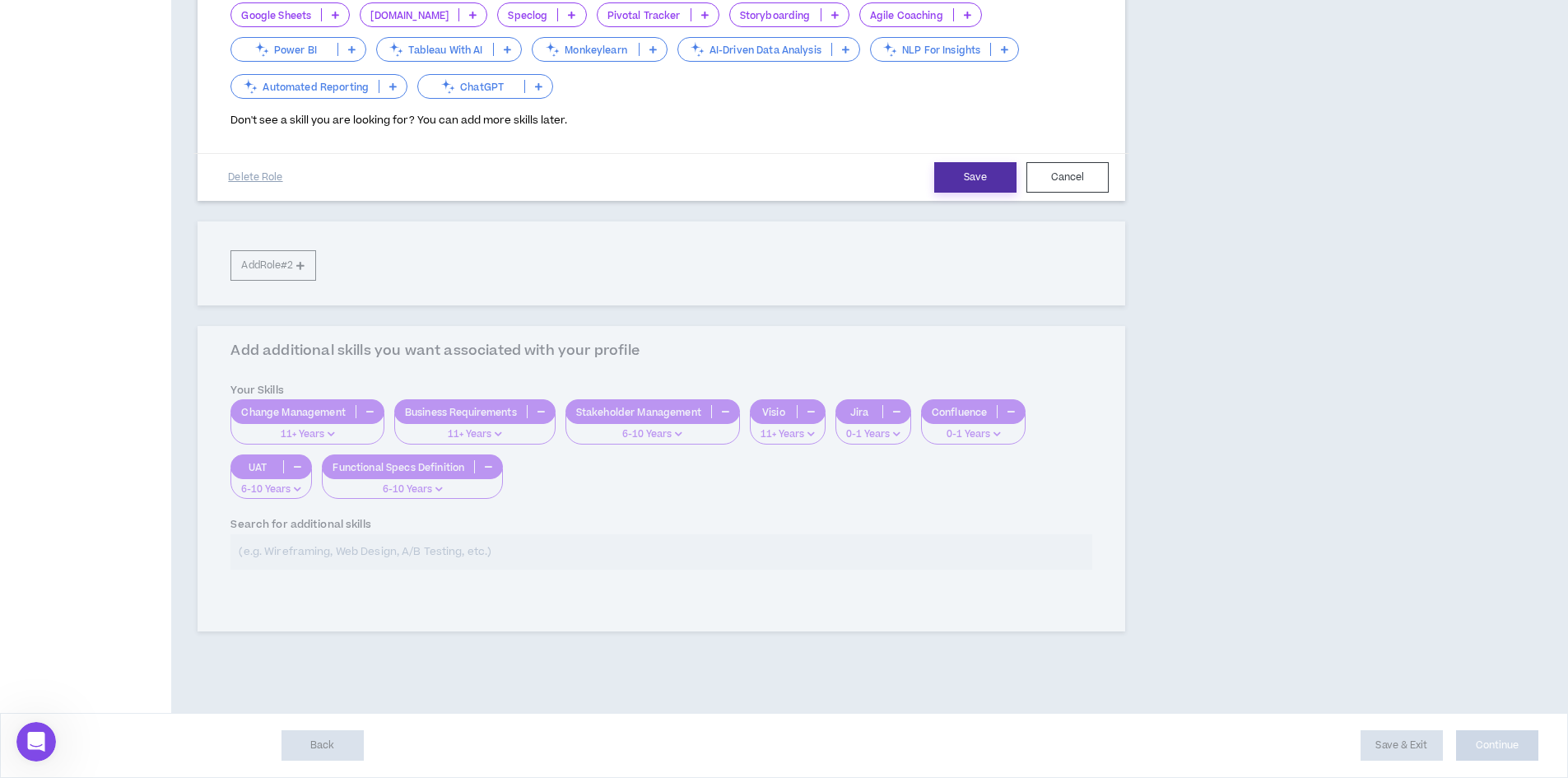
click at [970, 178] on button "Save" at bounding box center [975, 177] width 83 height 31
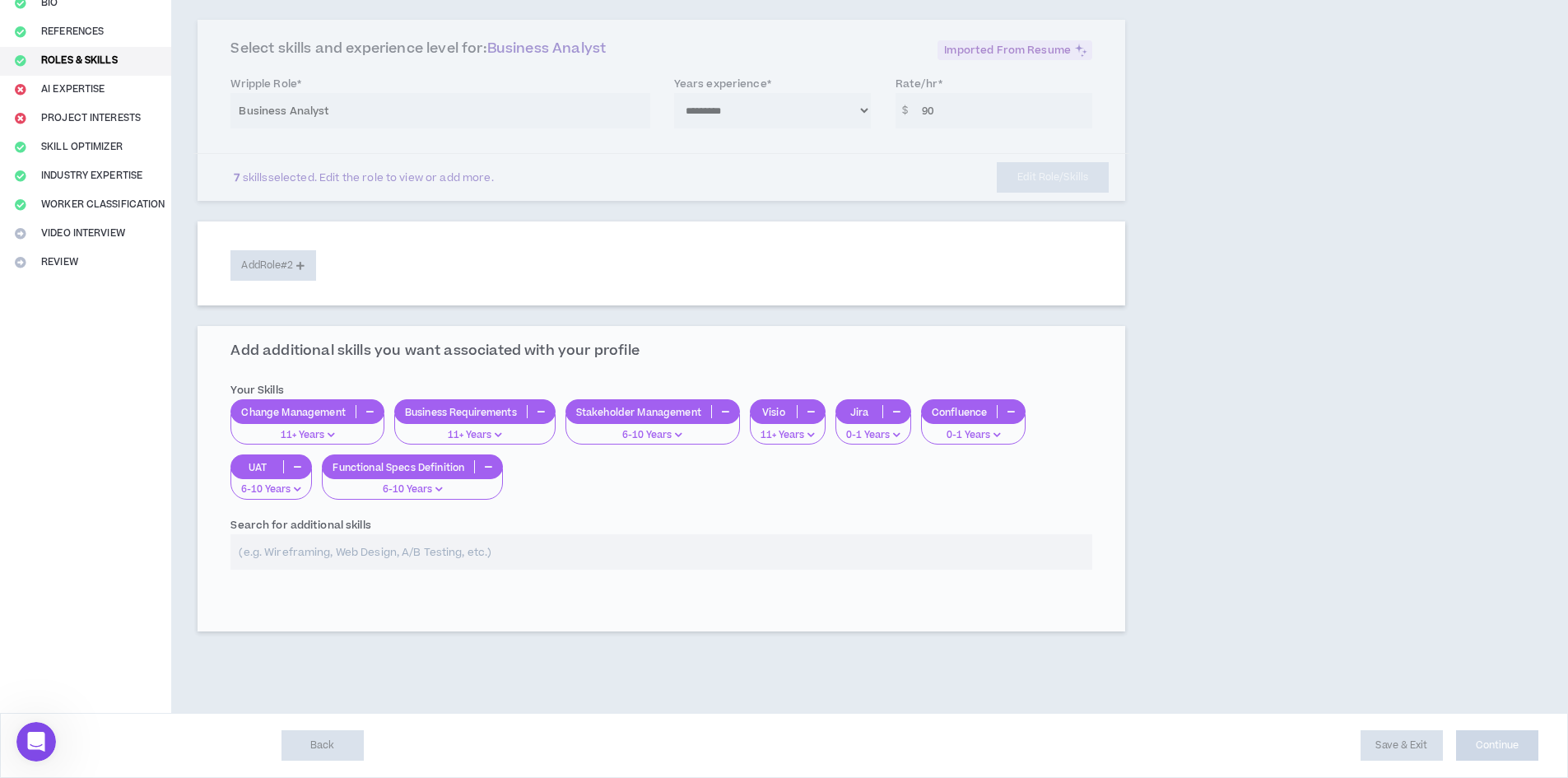
scroll to position [182, 0]
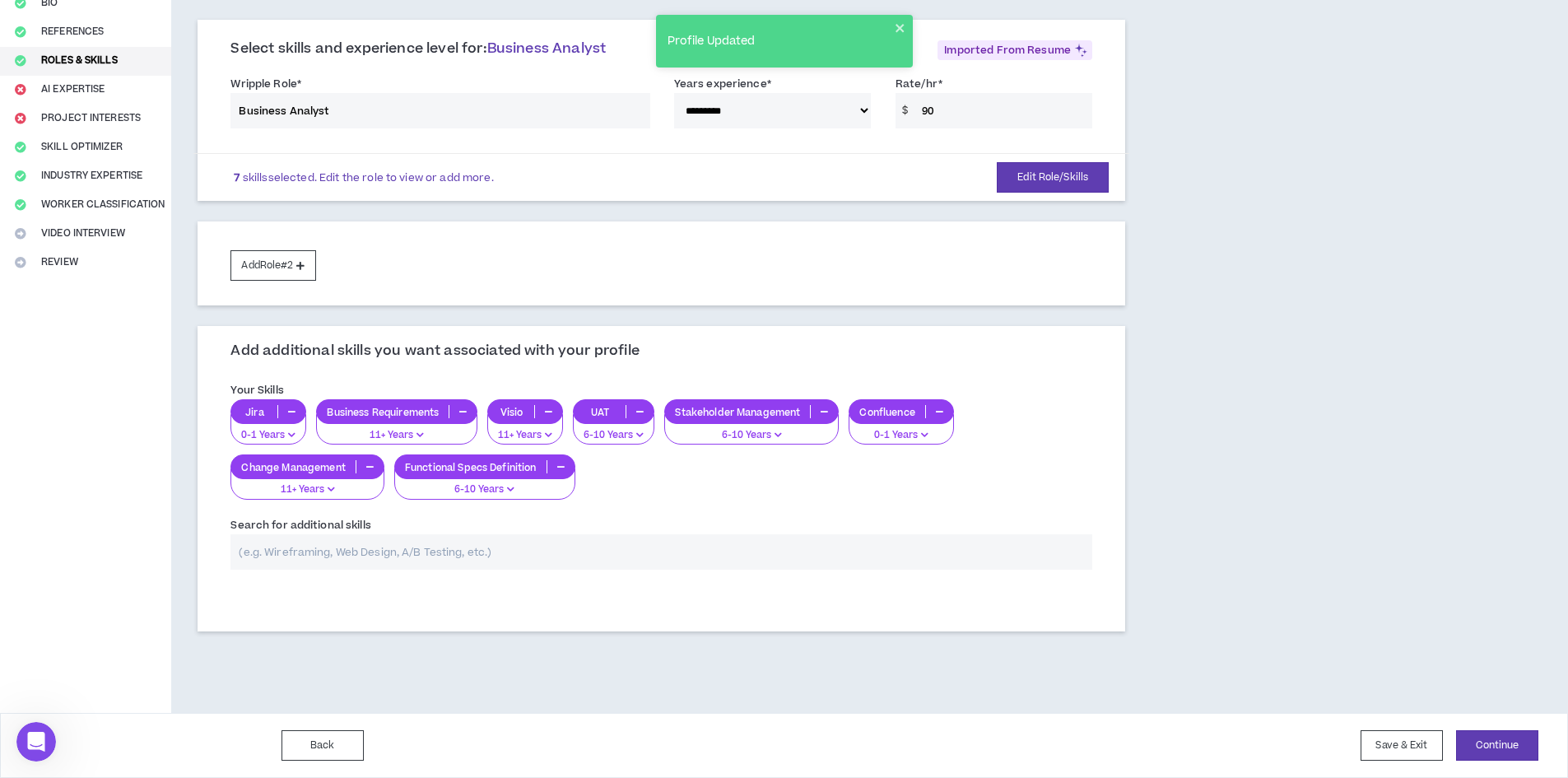
click at [331, 486] on icon "button" at bounding box center [331, 489] width 8 height 9
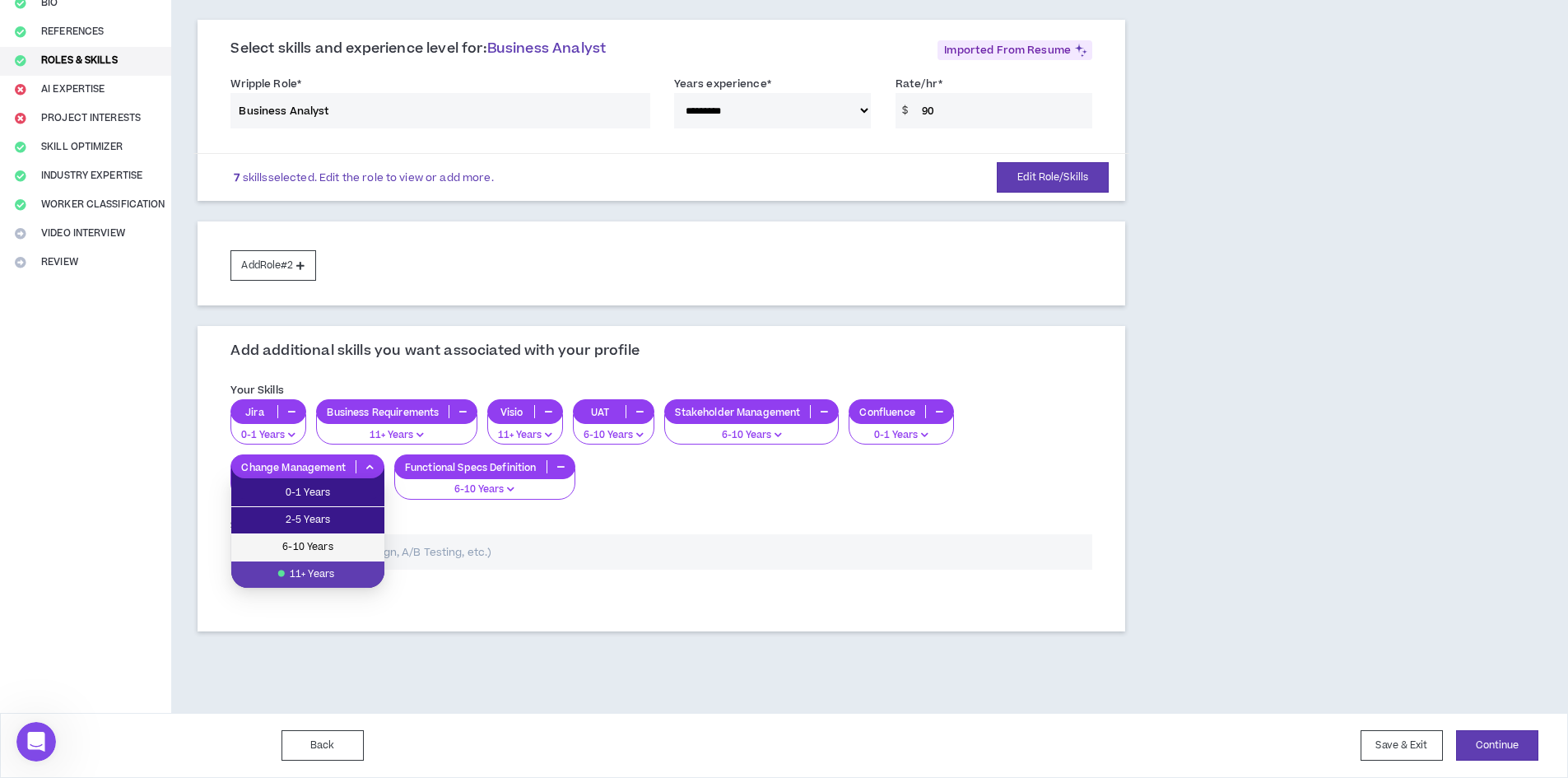
click at [332, 535] on li "6-10 Years" at bounding box center [308, 548] width 153 height 27
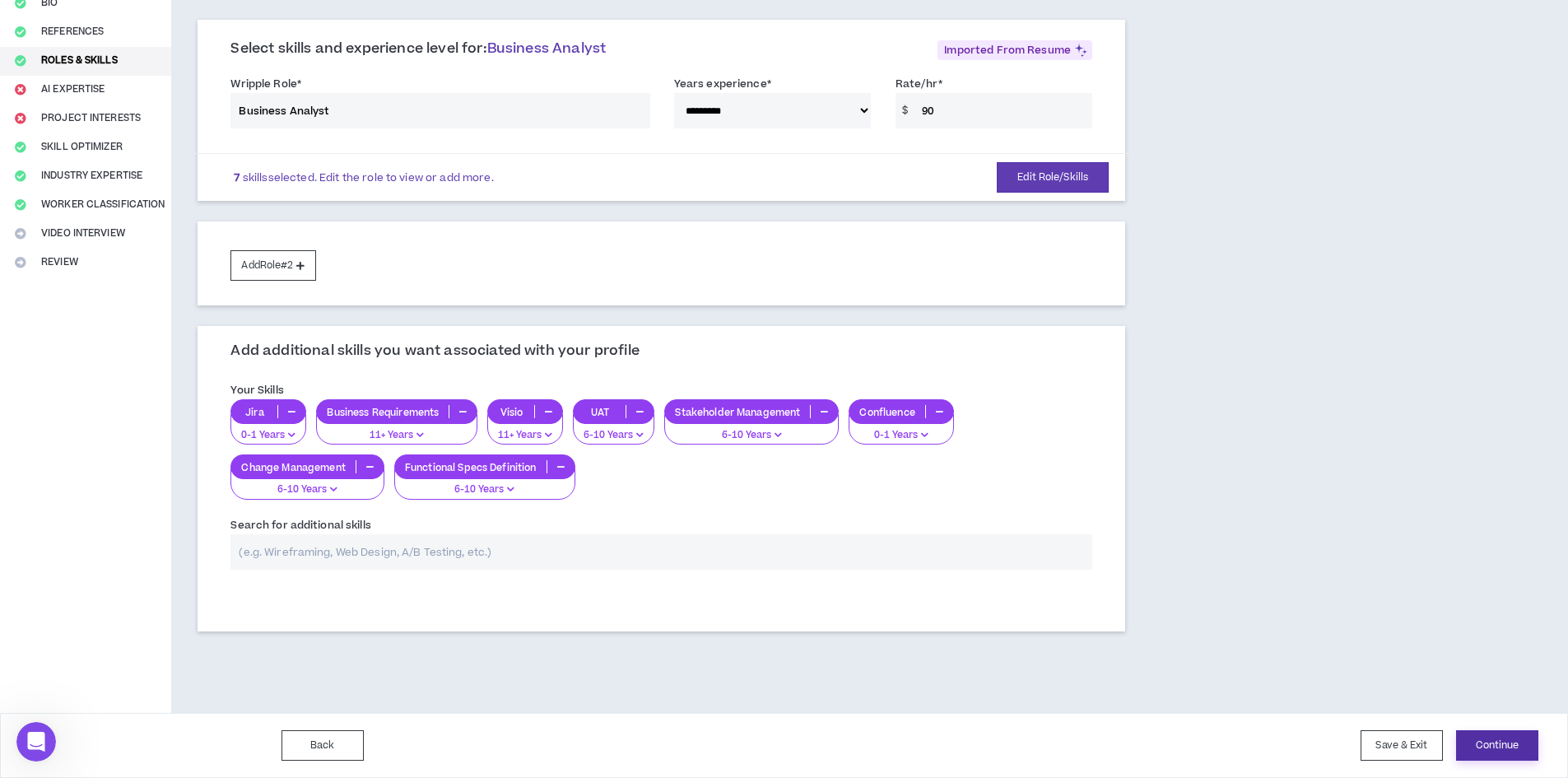
click at [1503, 746] on button "Continue" at bounding box center [1496, 746] width 83 height 31
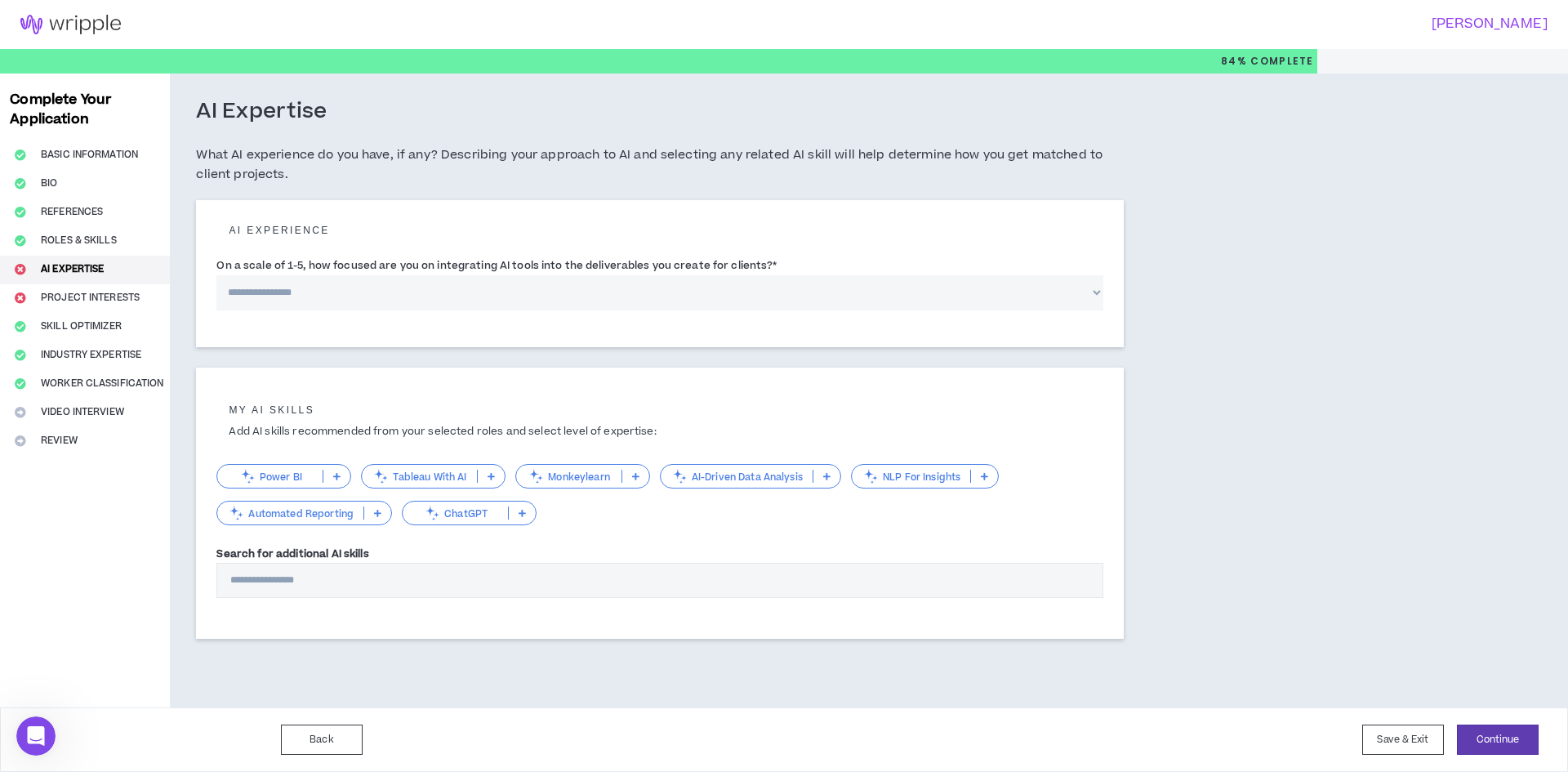
click at [579, 294] on select "**********" at bounding box center [660, 293] width 887 height 36
click at [217, 275] on select "**********" at bounding box center [660, 293] width 887 height 36
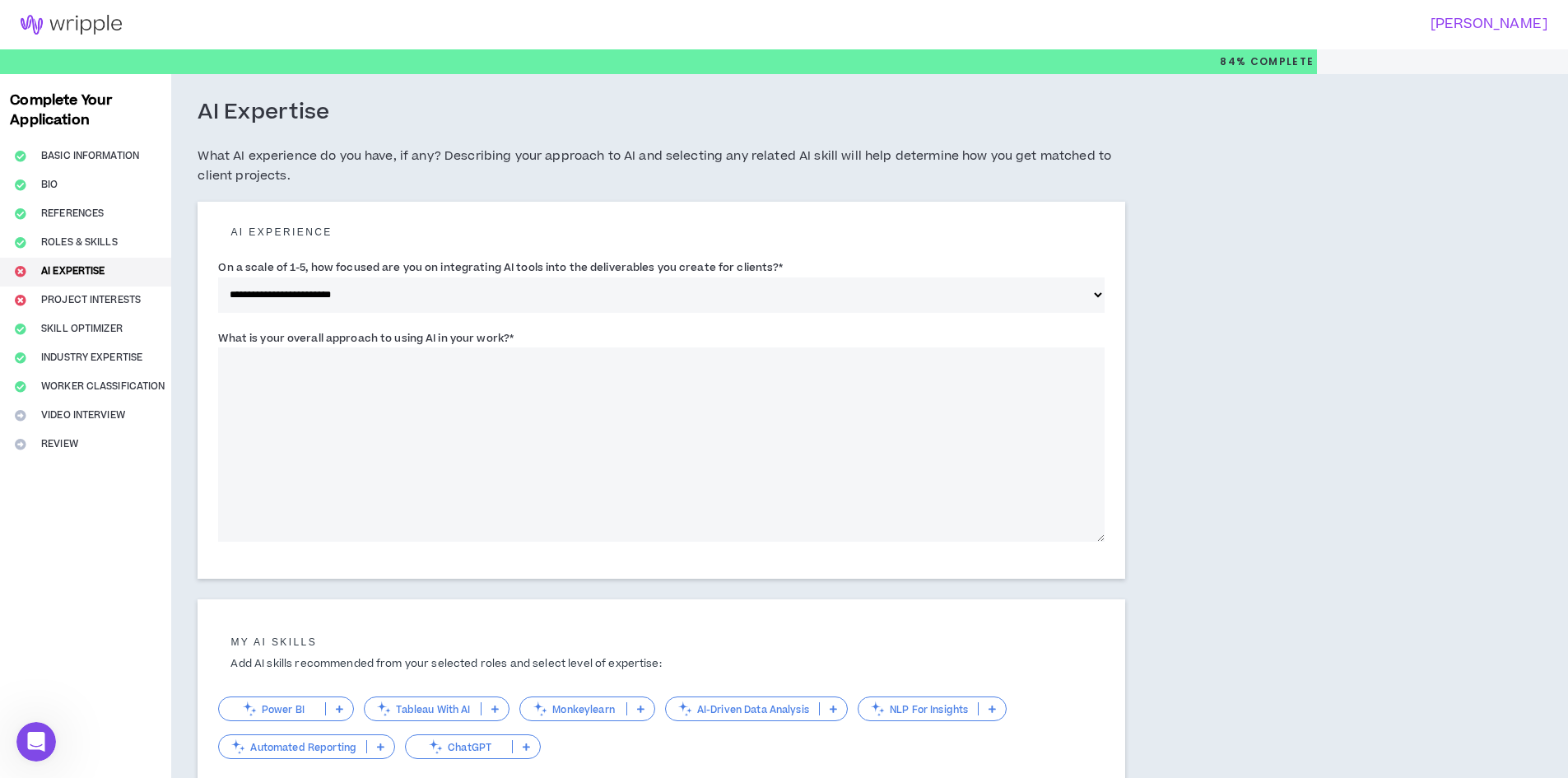
click at [503, 385] on textarea "What is your overall approach to using AI in your work? *" at bounding box center [661, 445] width 886 height 194
click at [597, 296] on select "**********" at bounding box center [661, 295] width 886 height 36
select select "*"
click at [218, 277] on select "**********" at bounding box center [661, 295] width 886 height 36
click at [413, 372] on textarea "What is your overall approach to using AI in your work? *" at bounding box center [661, 445] width 886 height 194
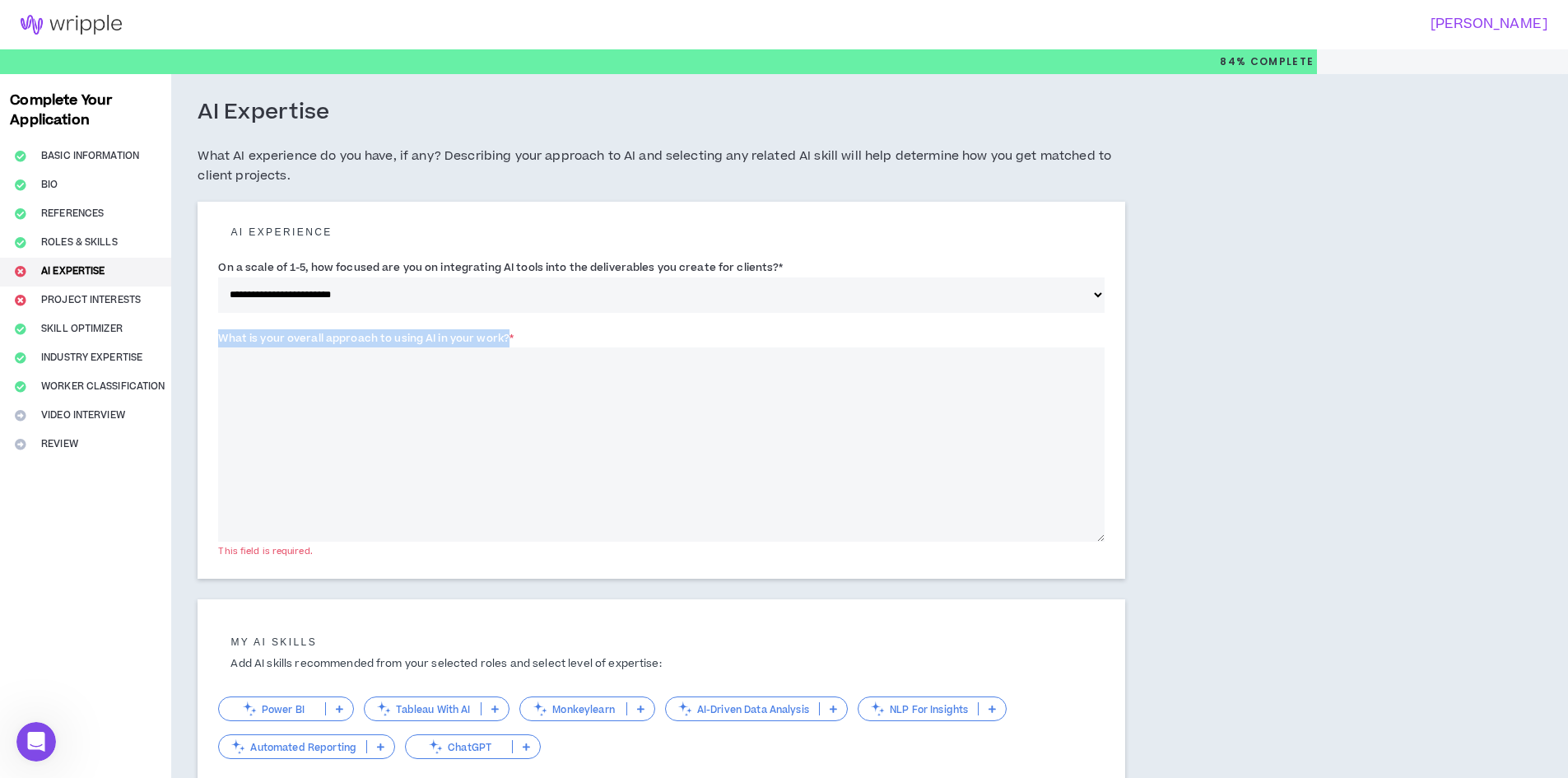
drag, startPoint x: 508, startPoint y: 334, endPoint x: 219, endPoint y: 329, distance: 289.0
click at [219, 329] on label "What is your overall approach to using AI in your work? *" at bounding box center [366, 337] width 296 height 26
copy label "What is your overall approach to using AI in your work?"
click at [277, 365] on textarea "What is your overall approach to using AI in your work? *" at bounding box center [661, 445] width 886 height 194
paste textarea "**********"
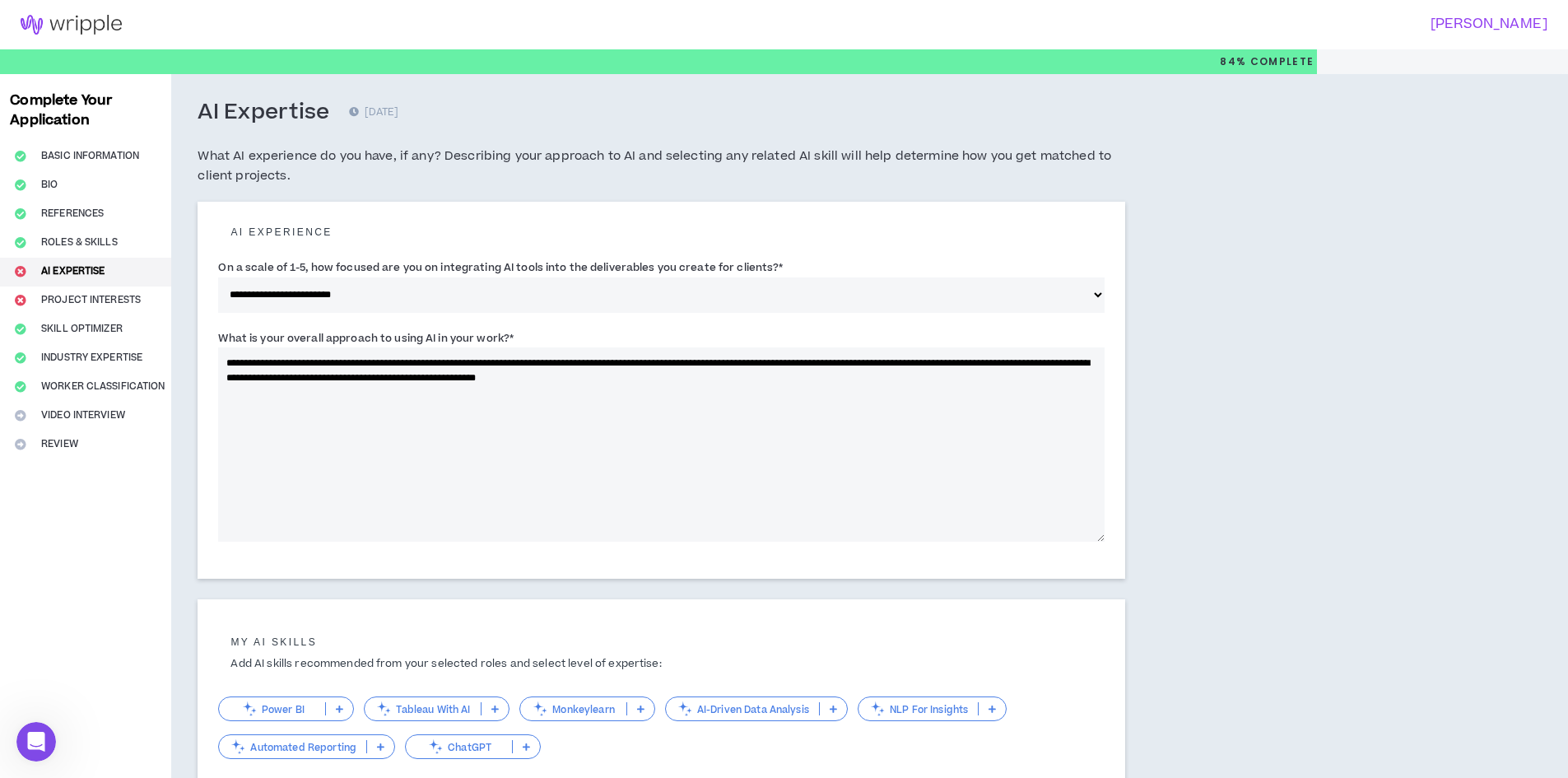
drag, startPoint x: 850, startPoint y: 362, endPoint x: 622, endPoint y: 361, distance: 228.0
click at [622, 361] on textarea "**********" at bounding box center [661, 445] width 886 height 194
drag, startPoint x: 875, startPoint y: 361, endPoint x: 421, endPoint y: 382, distance: 454.5
click at [421, 382] on textarea "**********" at bounding box center [661, 445] width 886 height 194
click at [371, 375] on textarea "**********" at bounding box center [661, 445] width 886 height 194
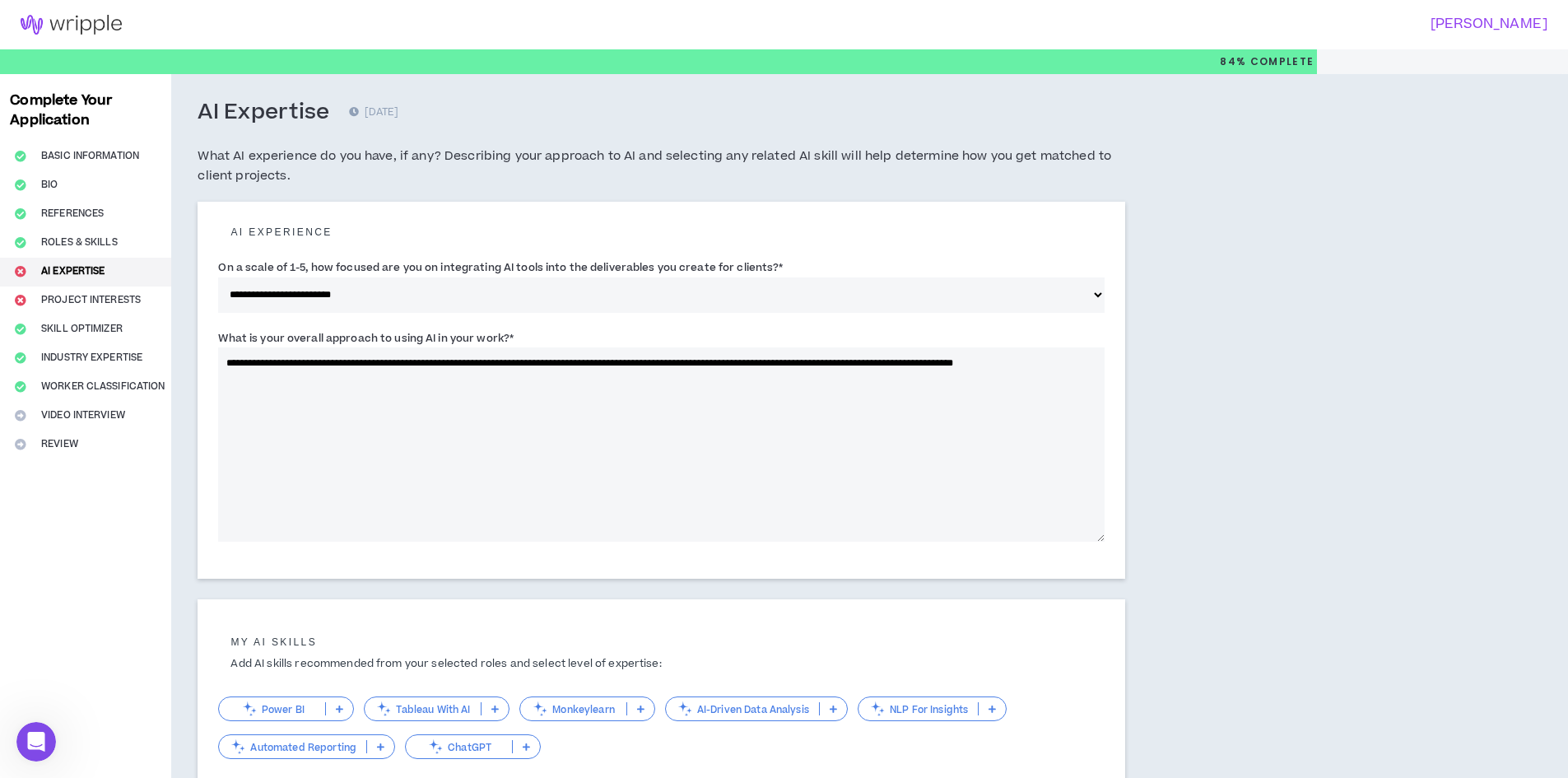
drag, startPoint x: 568, startPoint y: 364, endPoint x: 458, endPoint y: 366, distance: 110.0
click at [458, 366] on textarea "**********" at bounding box center [661, 445] width 886 height 194
drag, startPoint x: 471, startPoint y: 367, endPoint x: 519, endPoint y: 401, distance: 58.8
click at [519, 401] on textarea "**********" at bounding box center [661, 445] width 886 height 194
drag, startPoint x: 568, startPoint y: 361, endPoint x: 454, endPoint y: 366, distance: 114.1
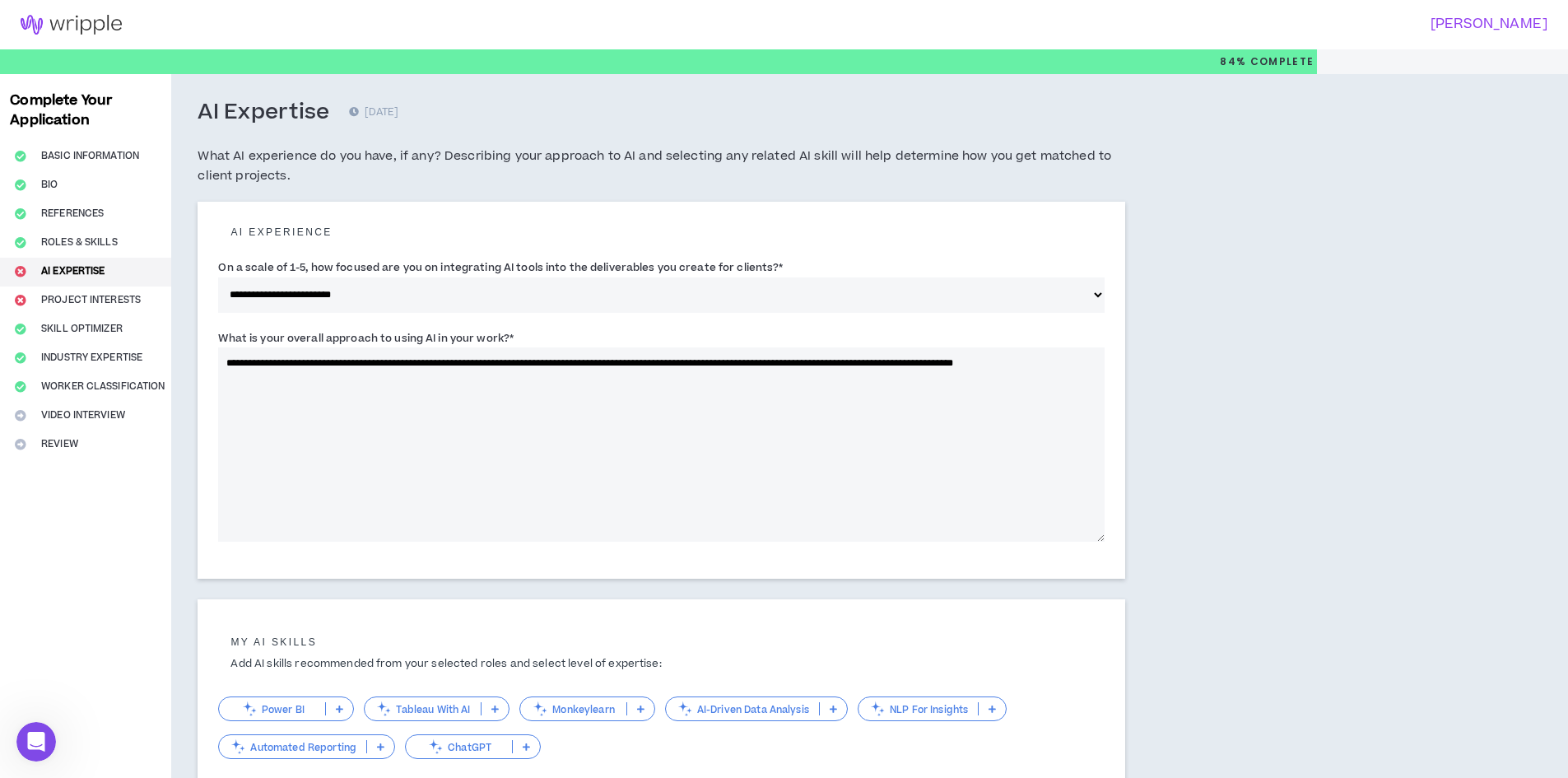
click at [454, 366] on textarea "**********" at bounding box center [661, 445] width 886 height 194
type textarea "**********"
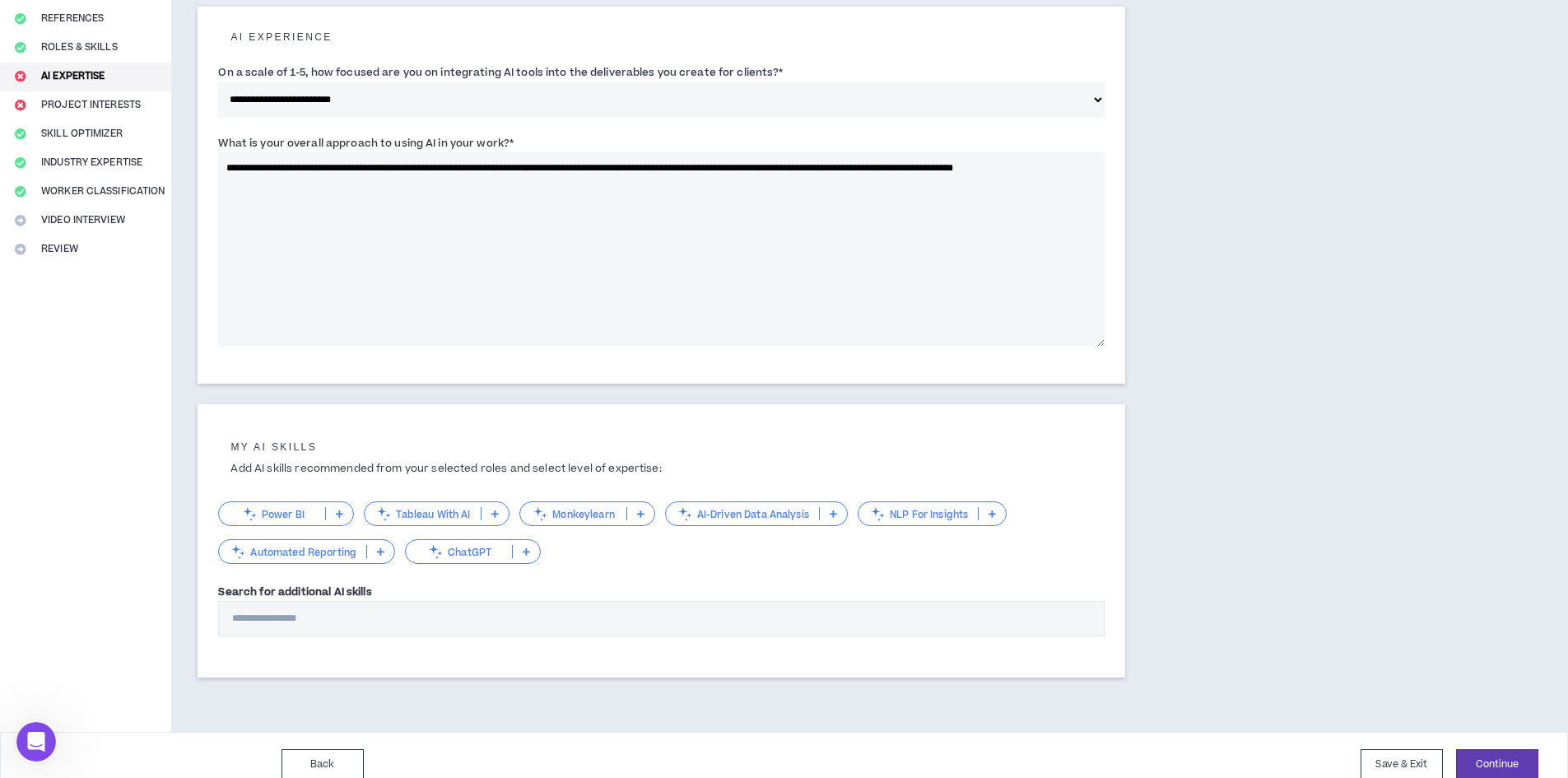
scroll to position [214, 0]
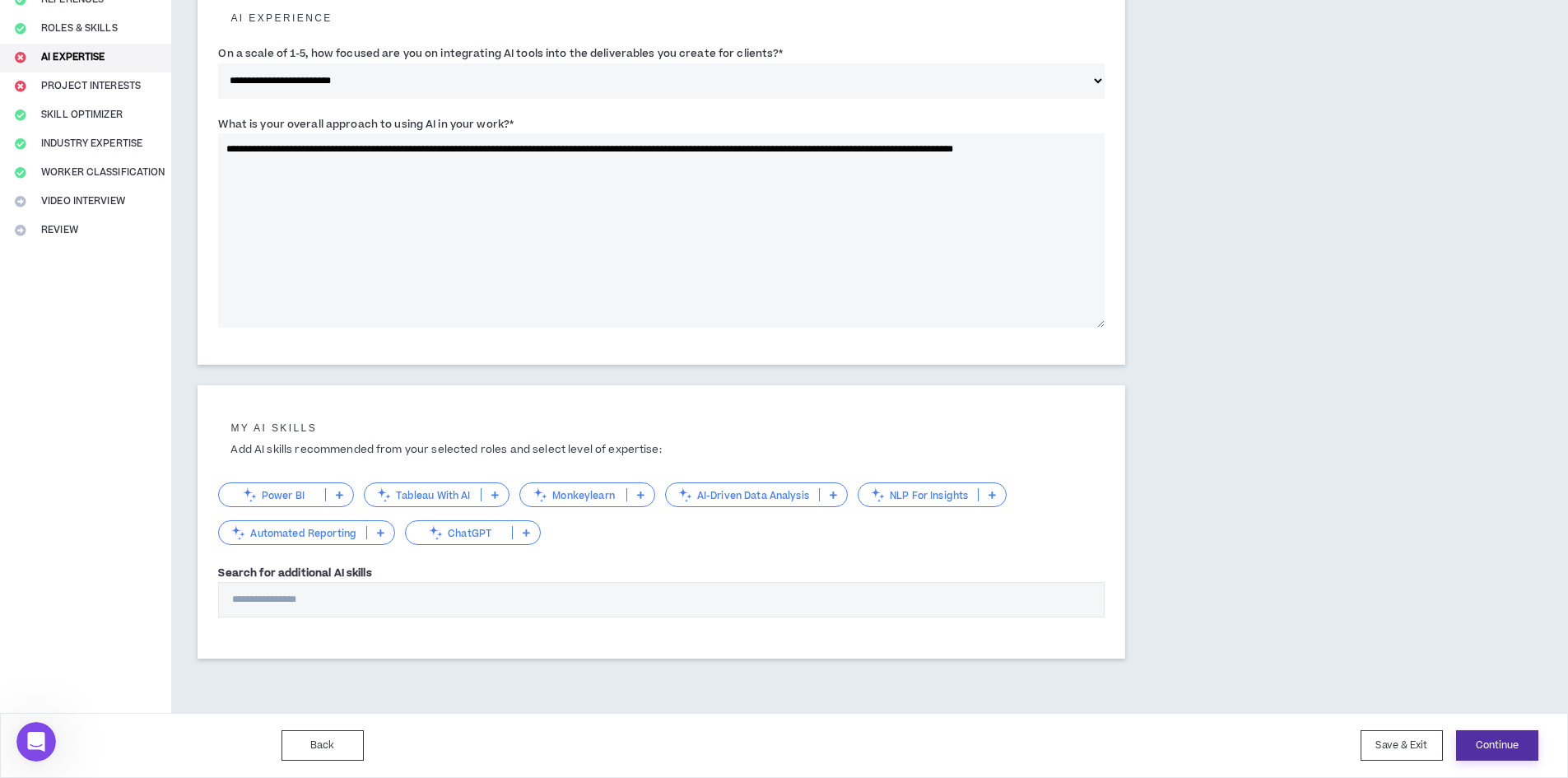
click at [1495, 745] on button "Continue" at bounding box center [1496, 746] width 83 height 31
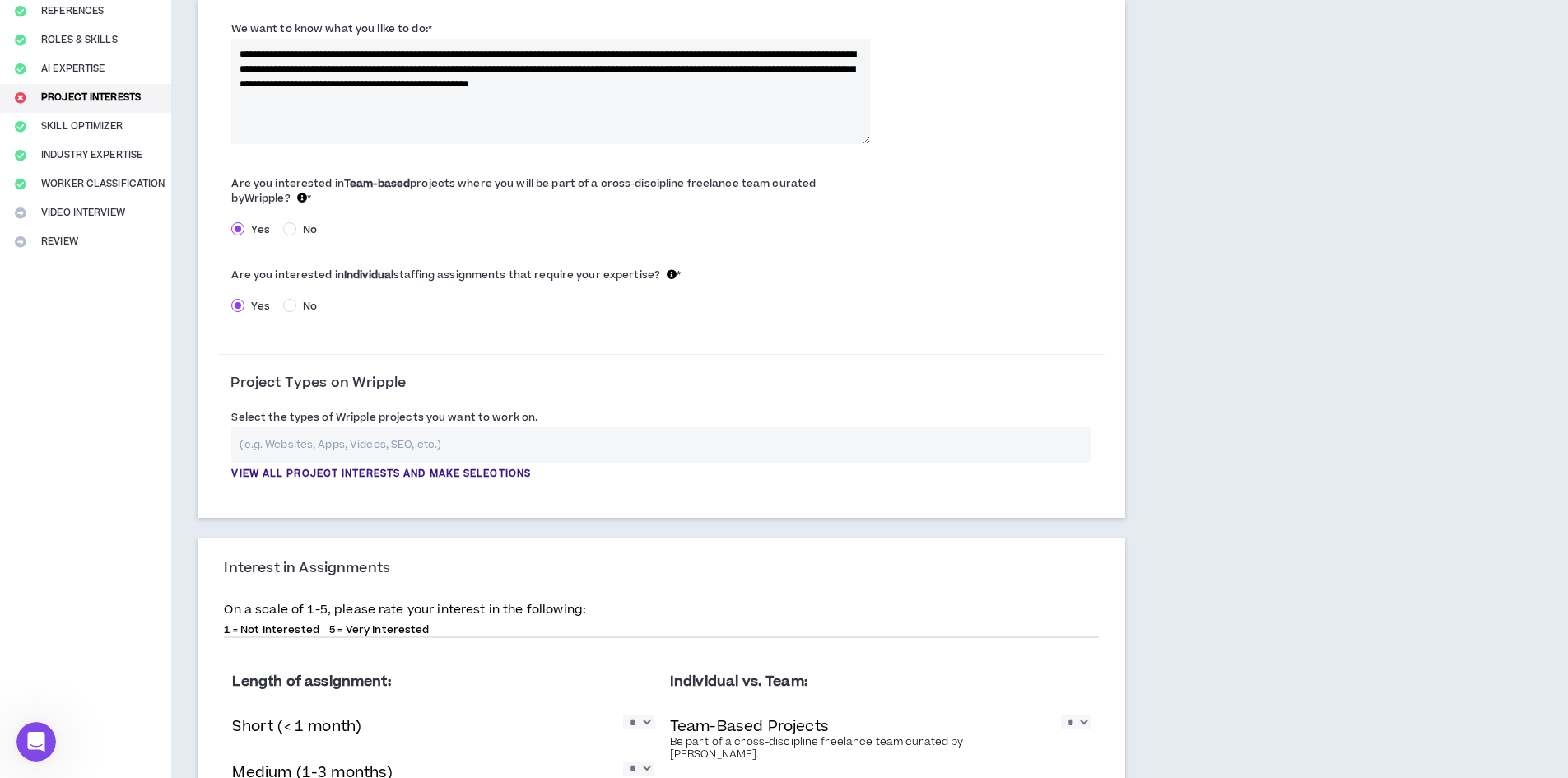
scroll to position [329, 0]
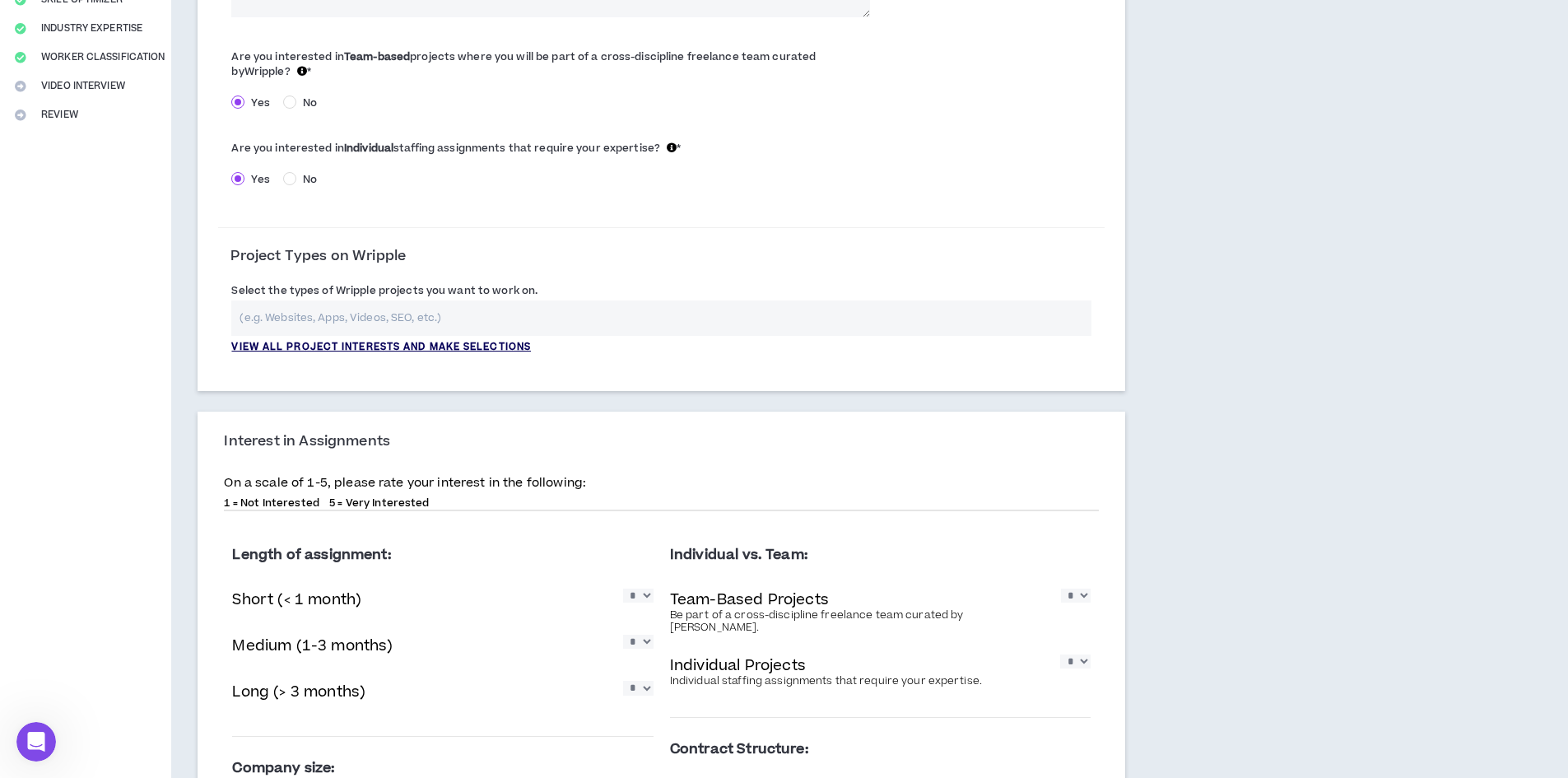
click at [513, 341] on p "View all project interests and make selections" at bounding box center [381, 347] width 300 height 14
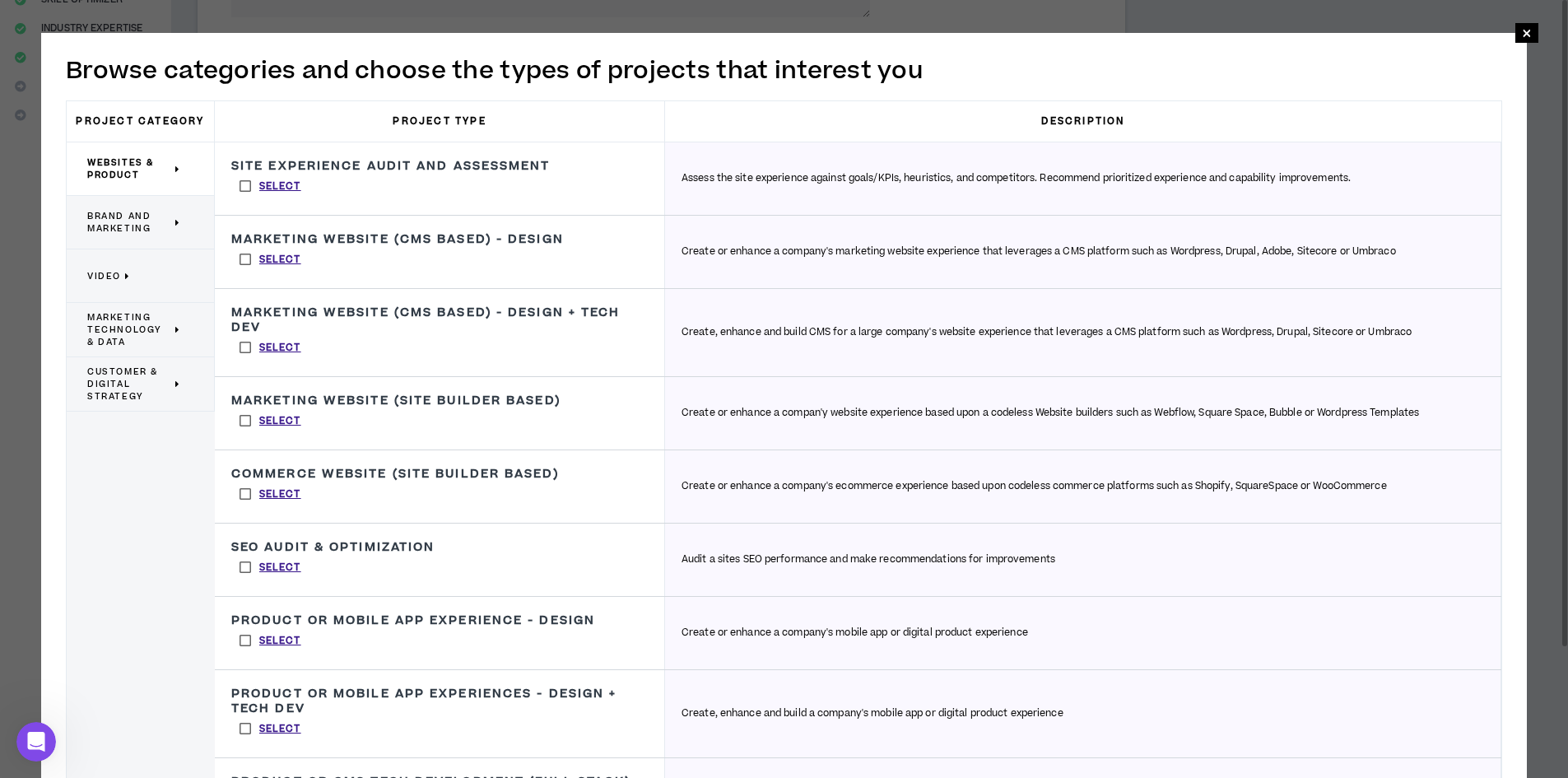
click at [142, 228] on span "Brand and Marketing" at bounding box center [129, 222] width 84 height 25
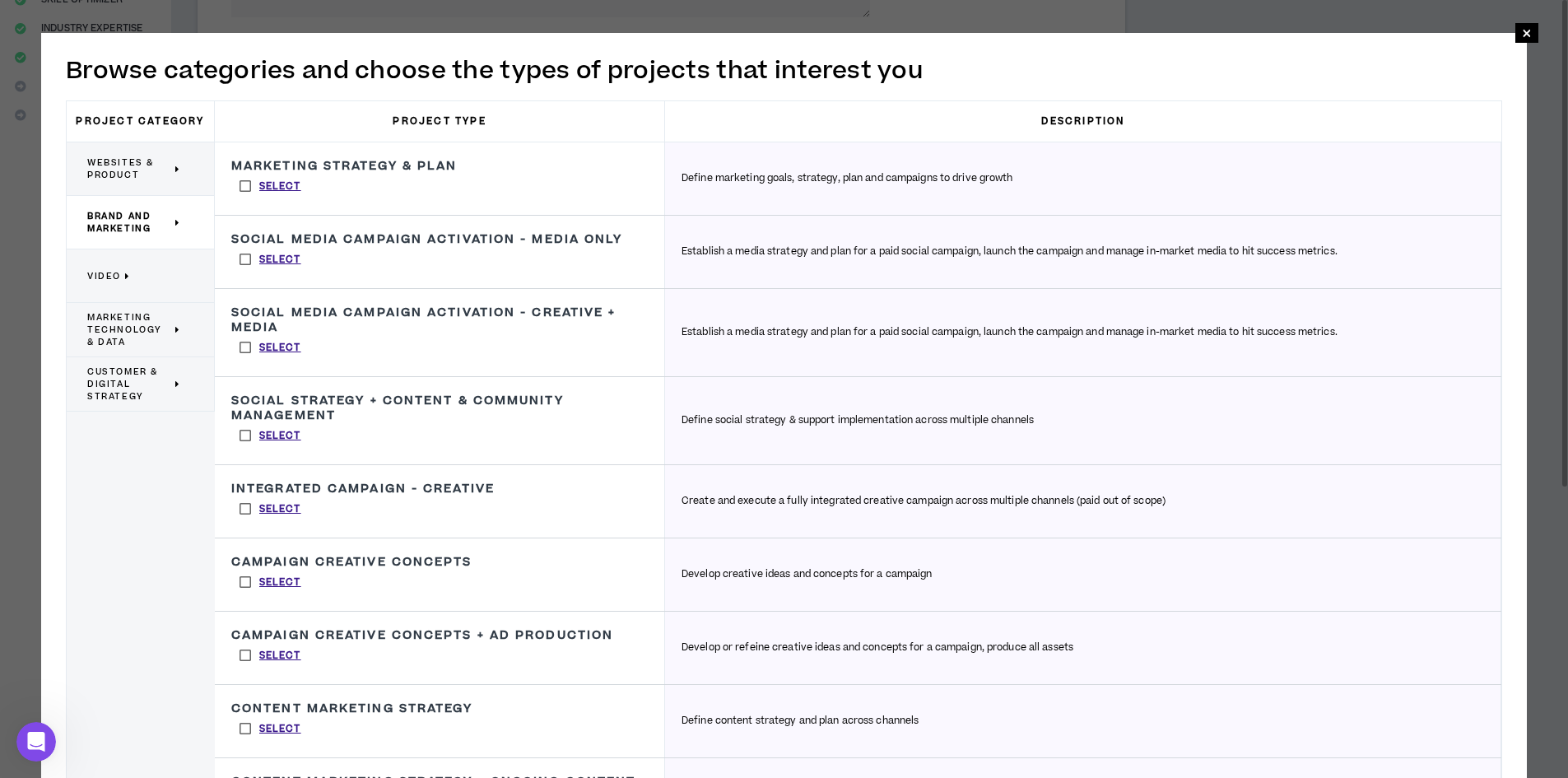
click at [144, 382] on span "Customer & Digital Strategy" at bounding box center [129, 383] width 84 height 37
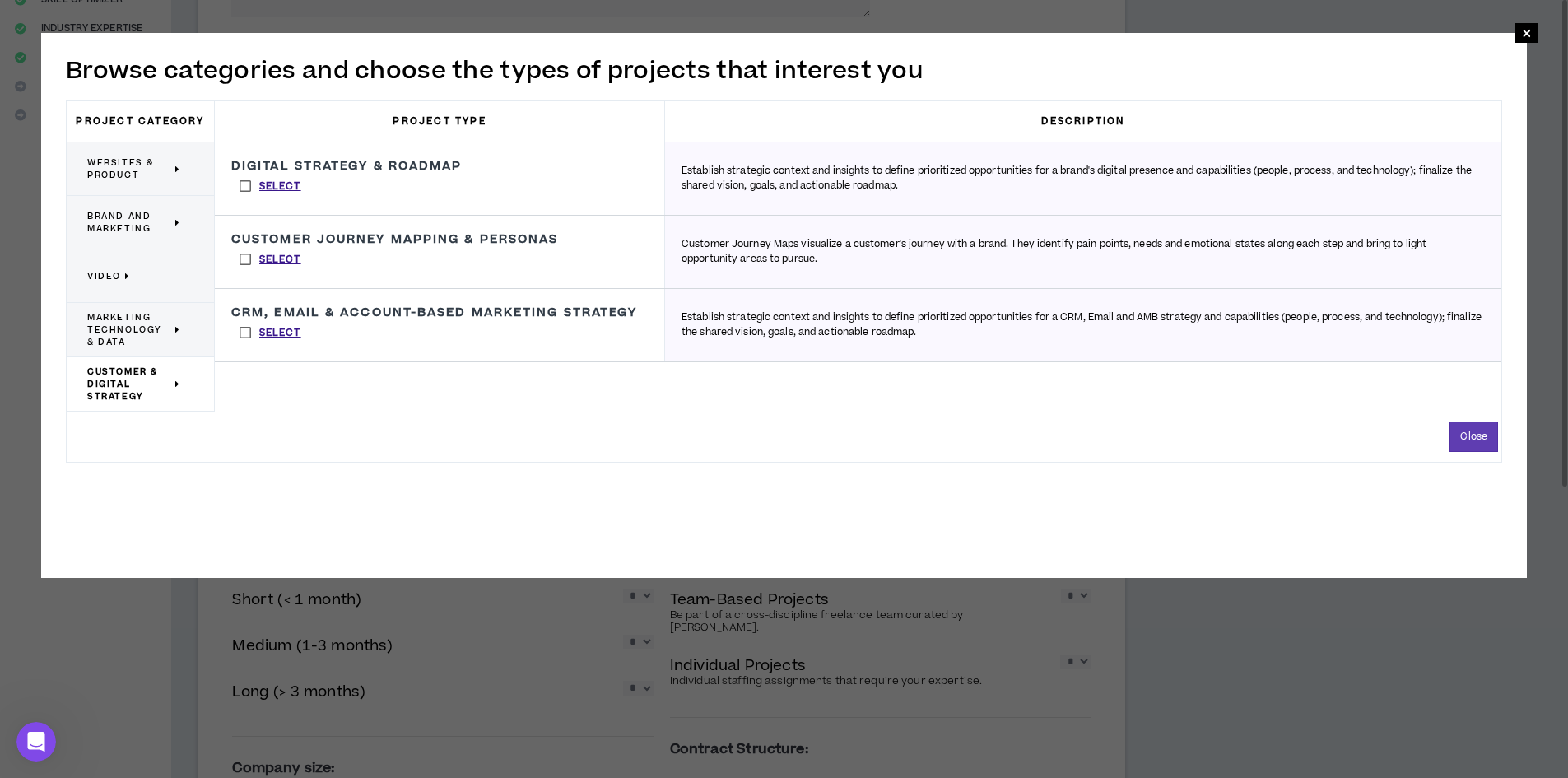
click at [246, 258] on label "Select" at bounding box center [270, 259] width 78 height 25
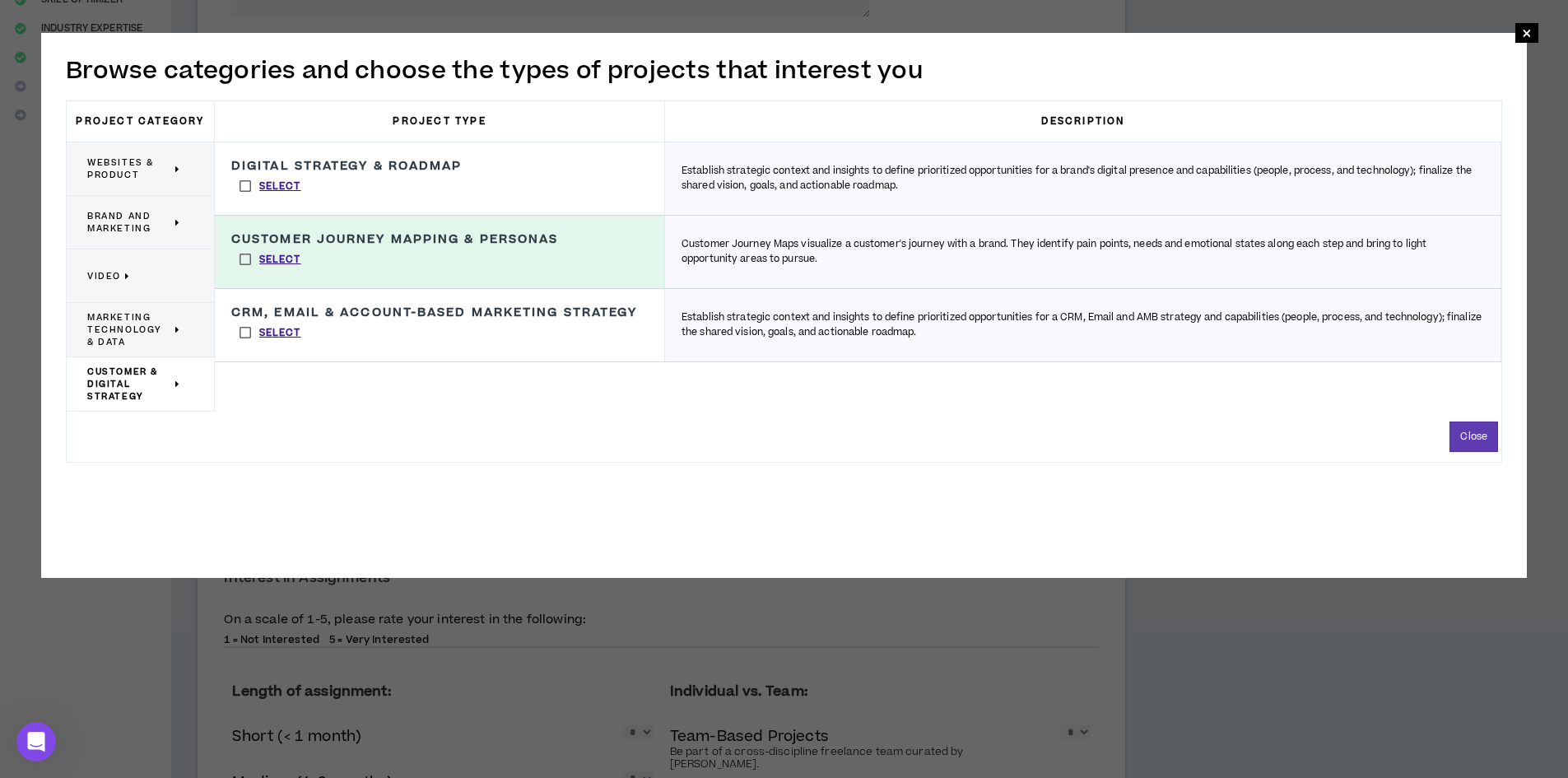
click at [247, 186] on label "Select" at bounding box center [270, 186] width 78 height 25
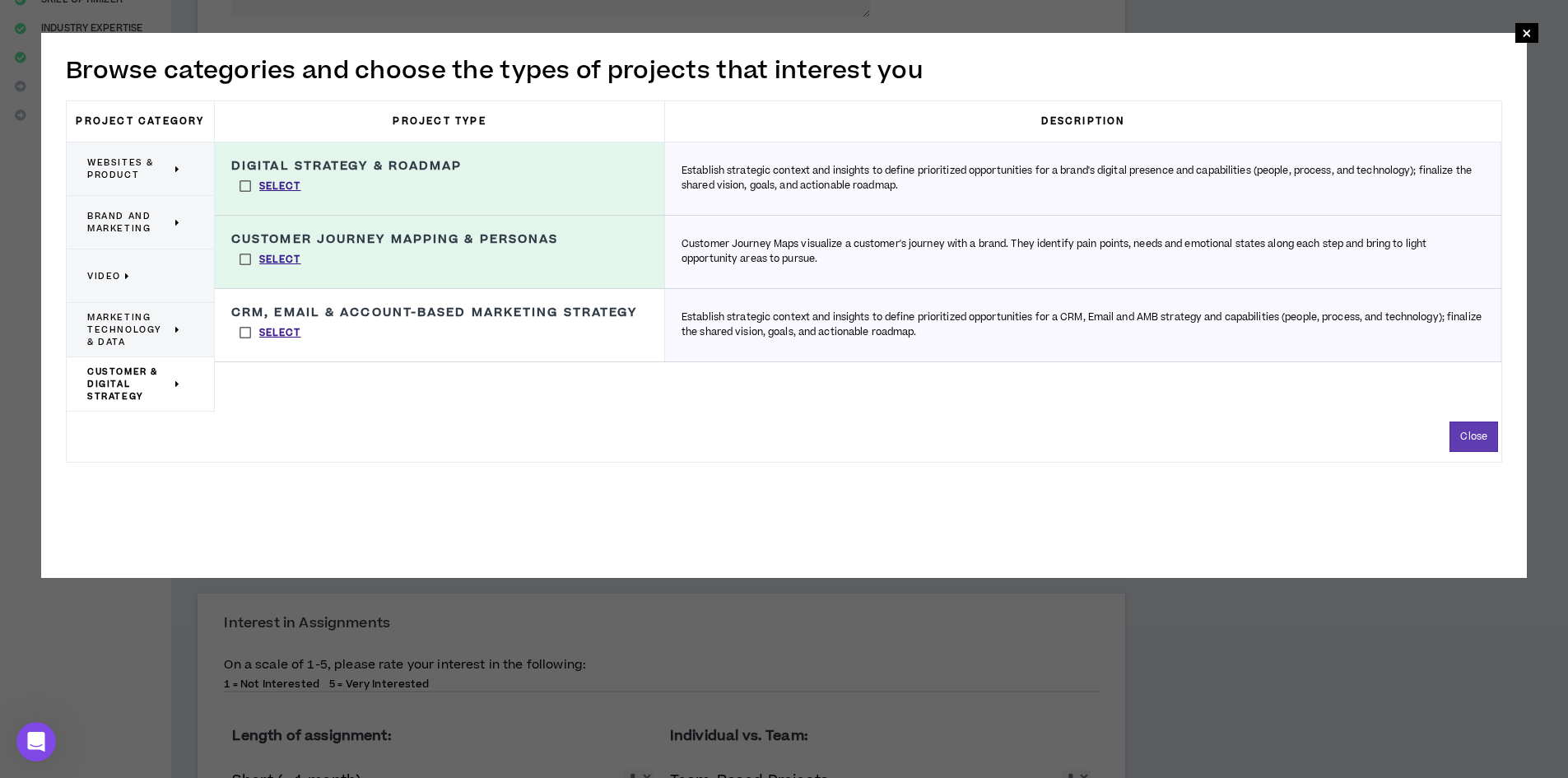
click at [153, 331] on span "Marketing Technology & Data" at bounding box center [129, 329] width 84 height 37
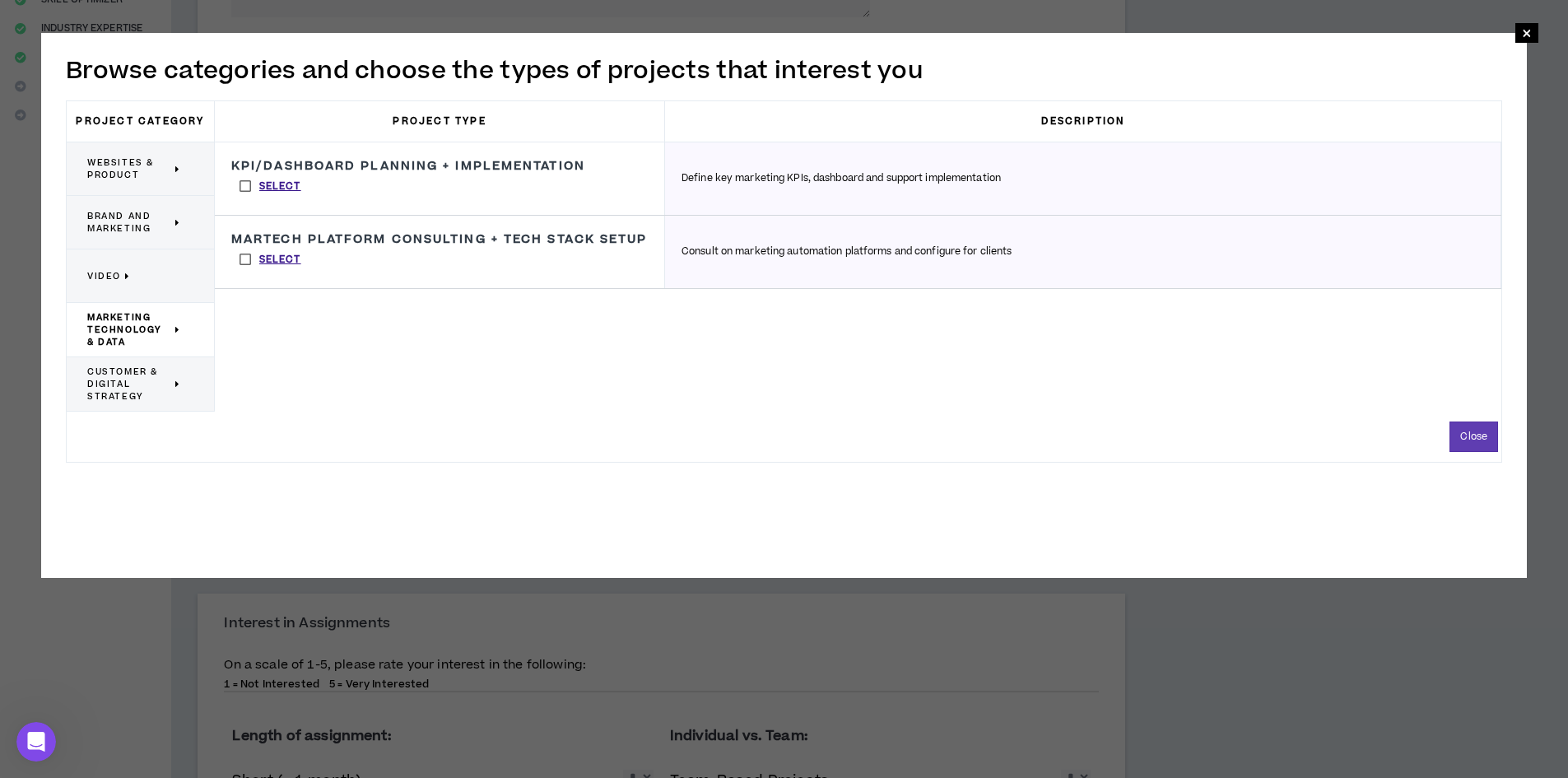
click at [141, 217] on span "Brand and Marketing" at bounding box center [129, 222] width 84 height 25
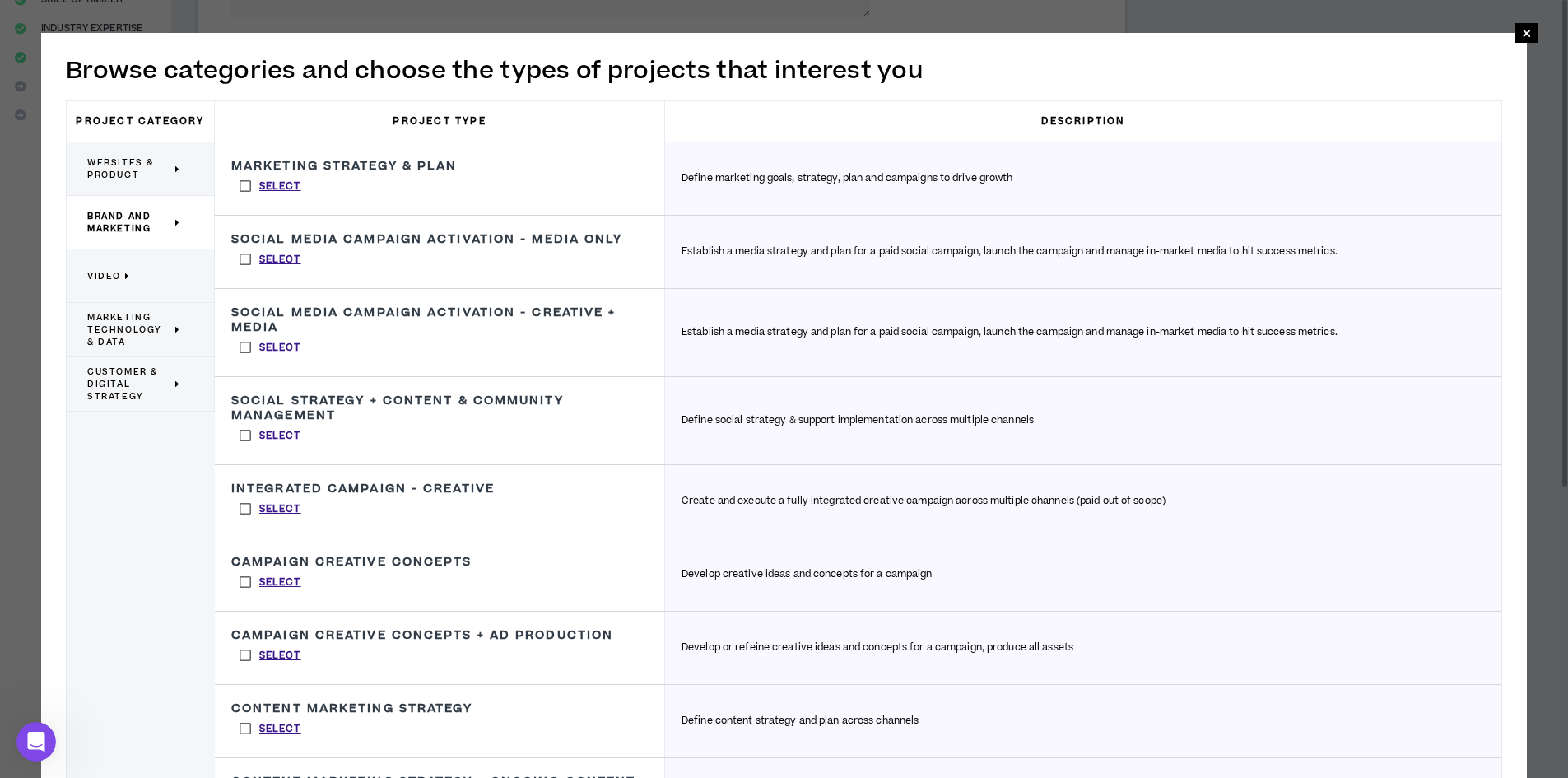
click at [245, 182] on label "Select" at bounding box center [270, 186] width 78 height 25
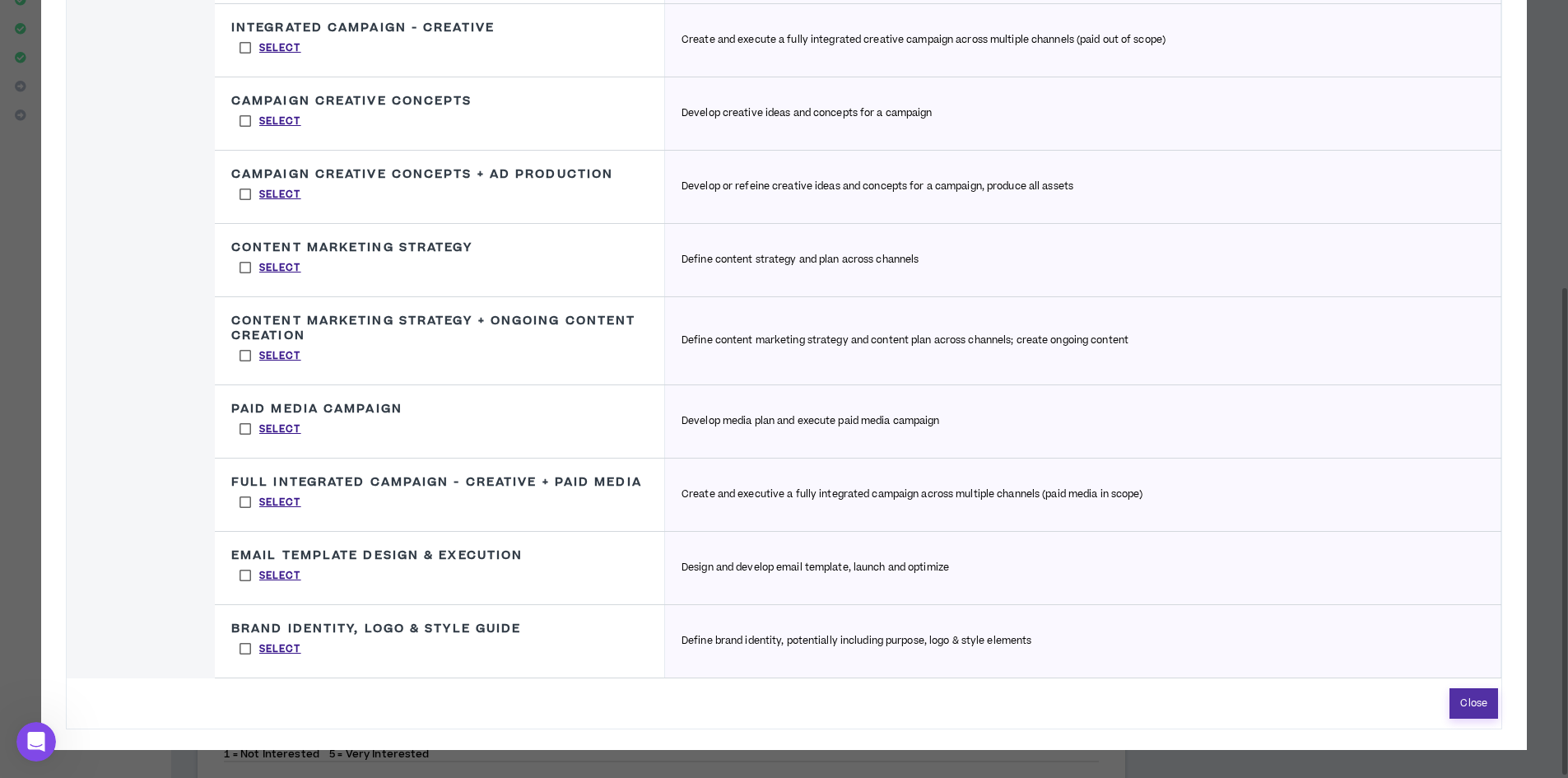
click at [1480, 702] on button "Close" at bounding box center [1473, 703] width 49 height 31
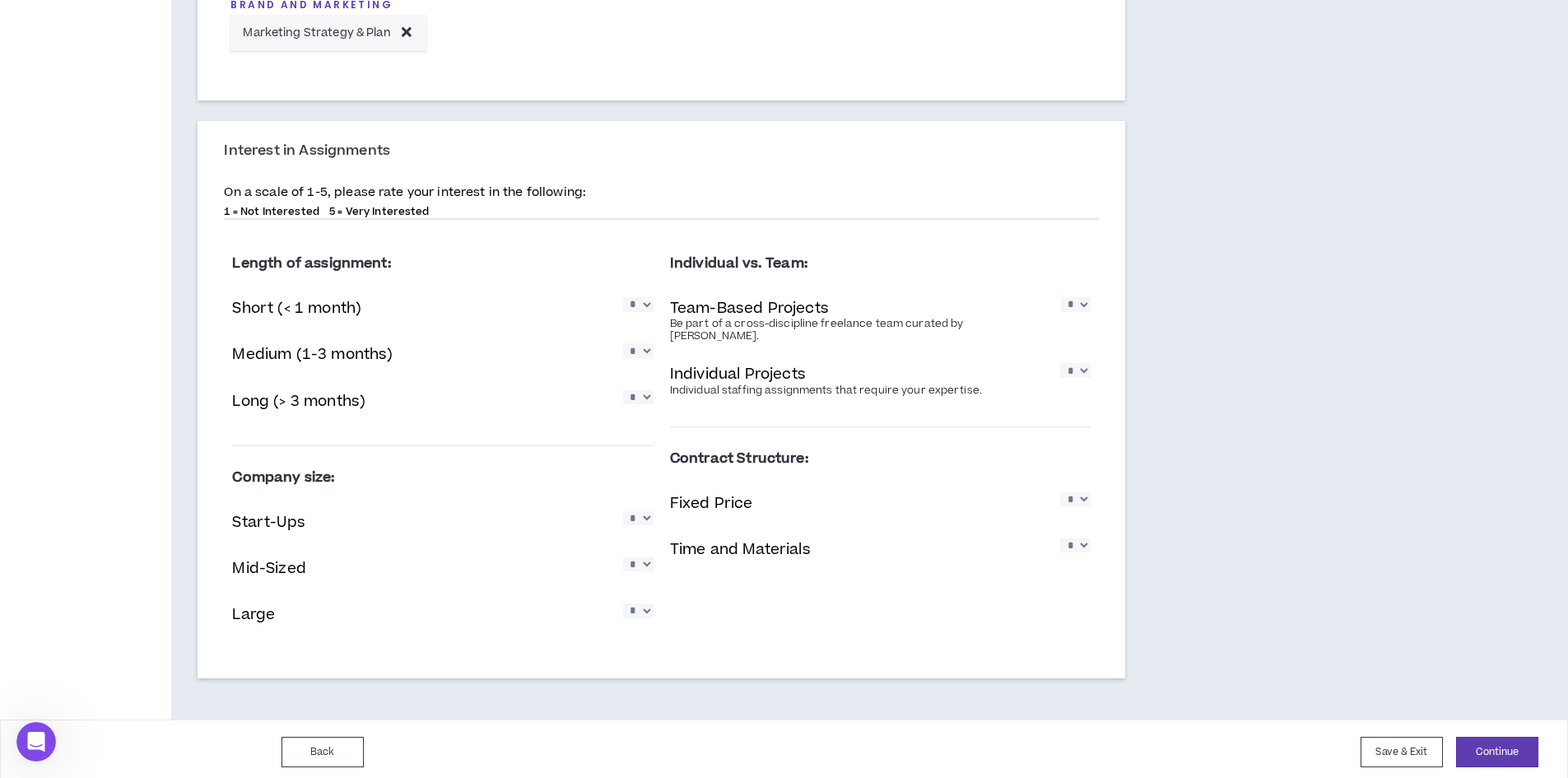
scroll to position [878, 0]
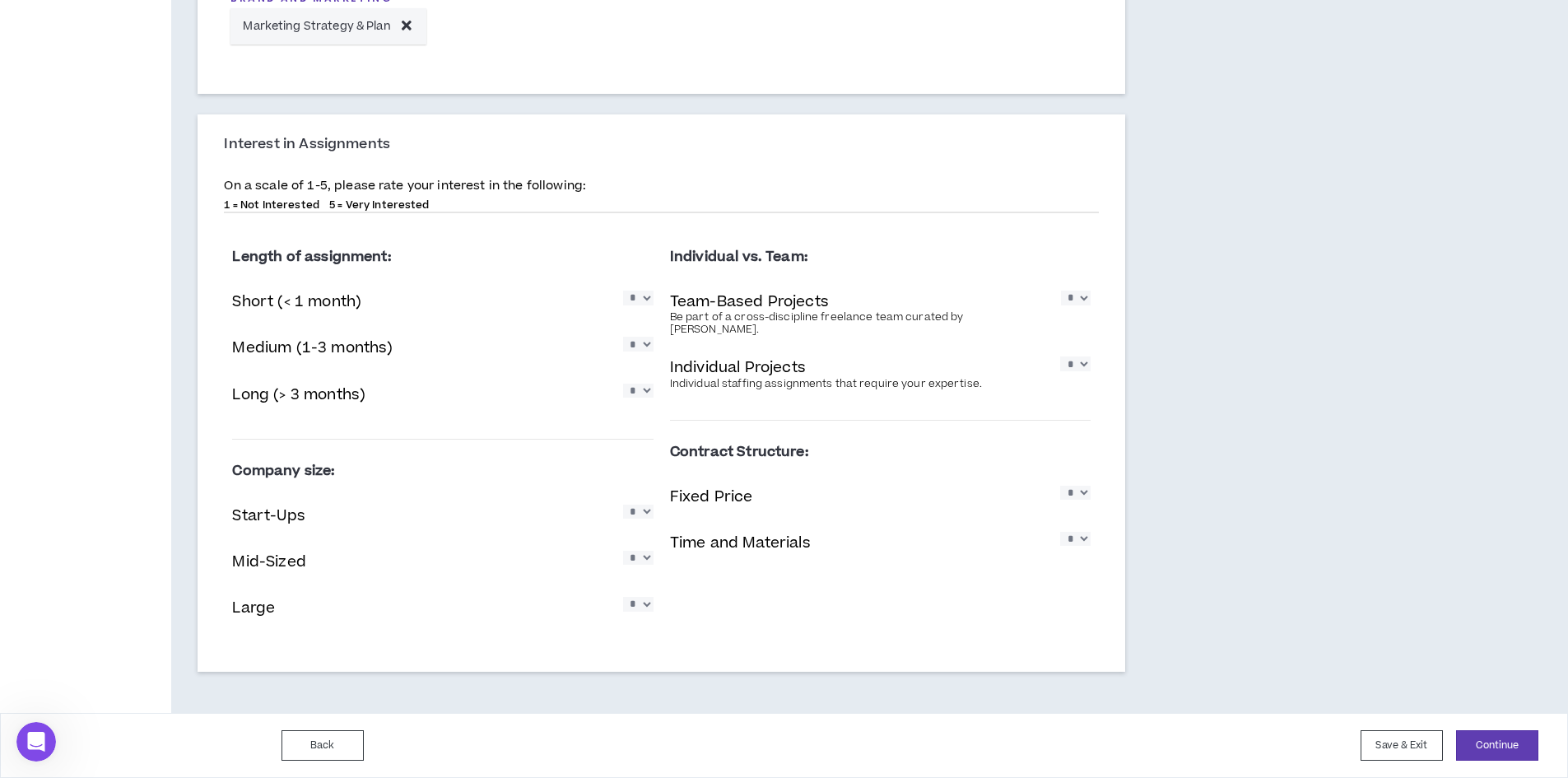
click at [642, 304] on select "* * * * *" at bounding box center [638, 297] width 31 height 14
select select "*"
click at [623, 291] on select "* * * * *" at bounding box center [638, 297] width 31 height 14
click at [645, 393] on select "* * * * *" at bounding box center [638, 390] width 31 height 14
select select "*"
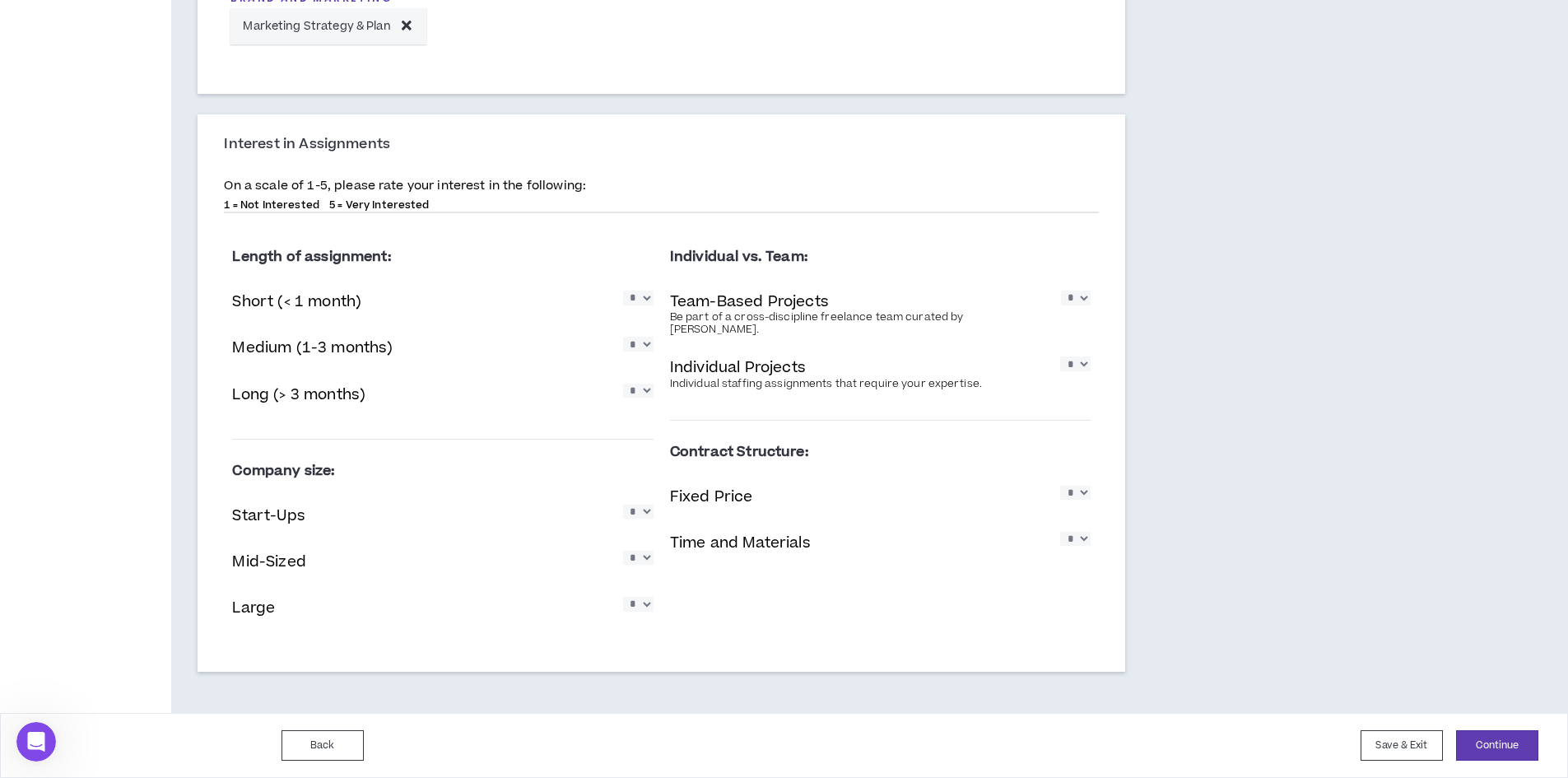
click at [623, 383] on select "* * * * *" at bounding box center [638, 390] width 31 height 14
click at [645, 347] on select "* * * * *" at bounding box center [638, 343] width 31 height 14
select select "*"
click at [623, 337] on select "* * * * *" at bounding box center [638, 343] width 31 height 14
click at [1081, 303] on select "* * * * *" at bounding box center [1075, 297] width 30 height 14
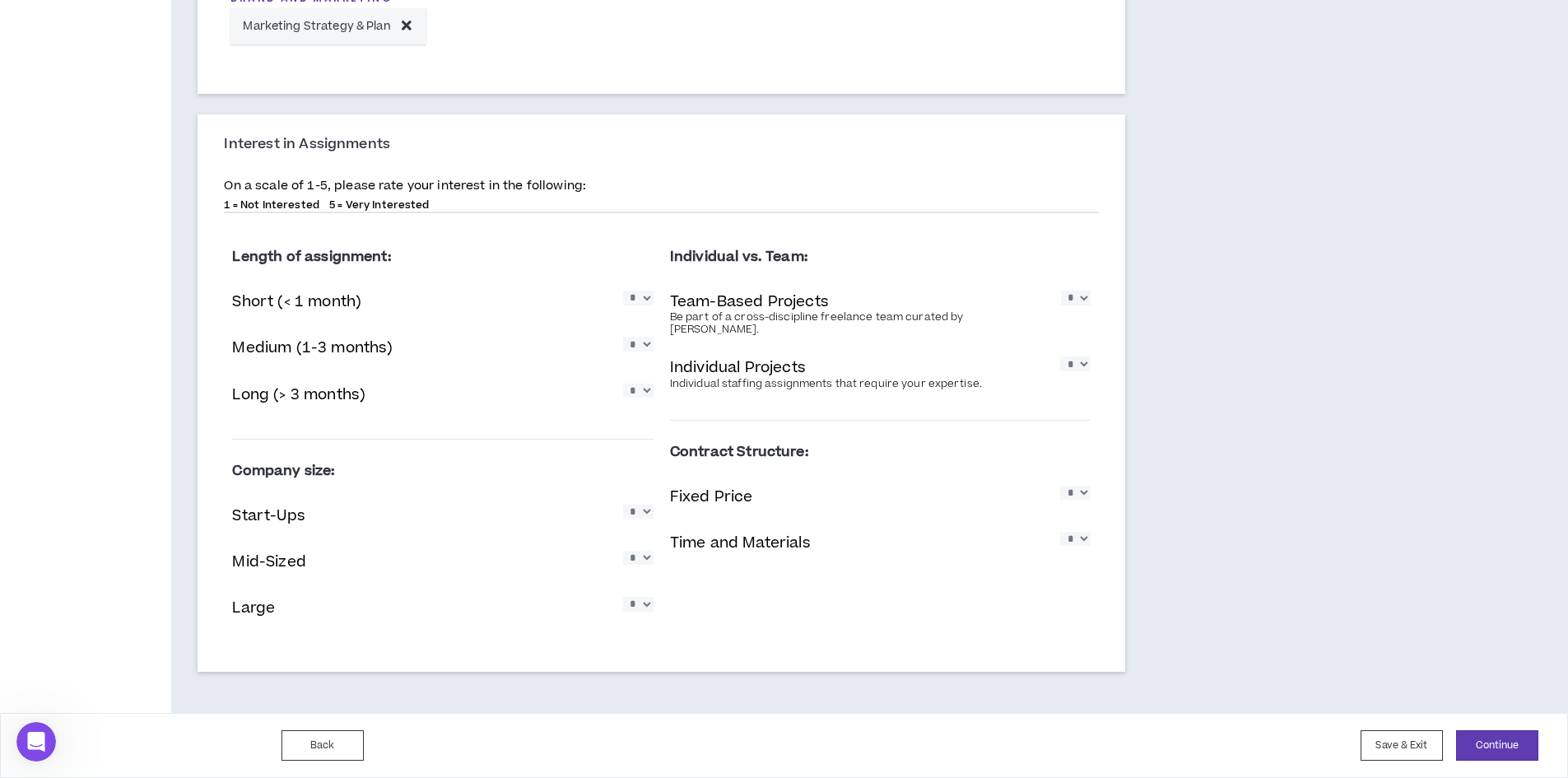
select select "*"
click at [1061, 291] on select "* * * * *" at bounding box center [1075, 297] width 30 height 14
click at [1082, 356] on select "* * * * *" at bounding box center [1075, 363] width 31 height 14
select select "*"
click at [1060, 356] on select "* * * * *" at bounding box center [1075, 363] width 31 height 14
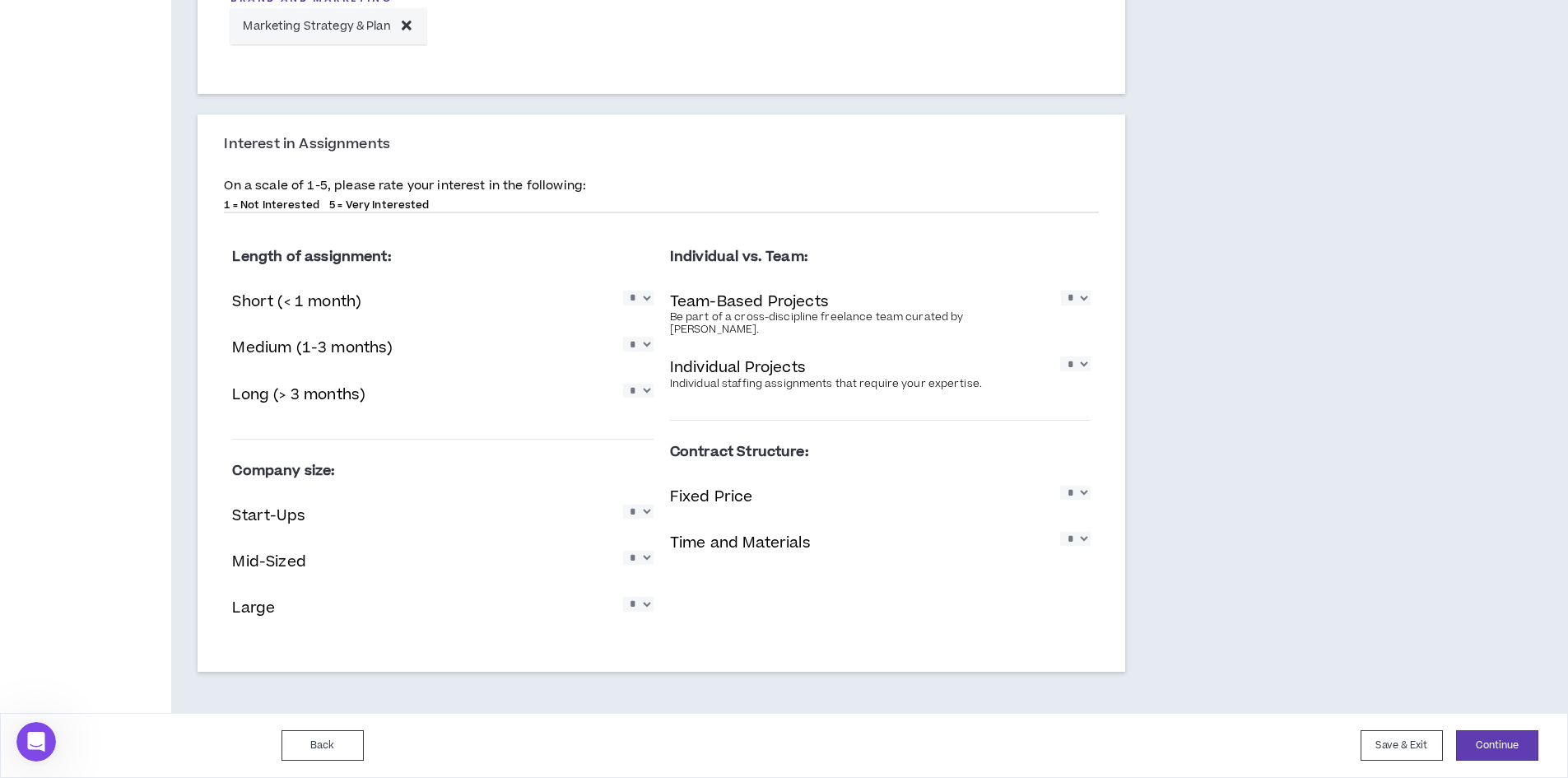
click at [646, 514] on select "* * * * *" at bounding box center [638, 511] width 31 height 14
select select "*"
click at [623, 504] on select "* * * * *" at bounding box center [638, 511] width 31 height 14
click at [646, 561] on select "* * * * *" at bounding box center [638, 557] width 31 height 14
select select "*"
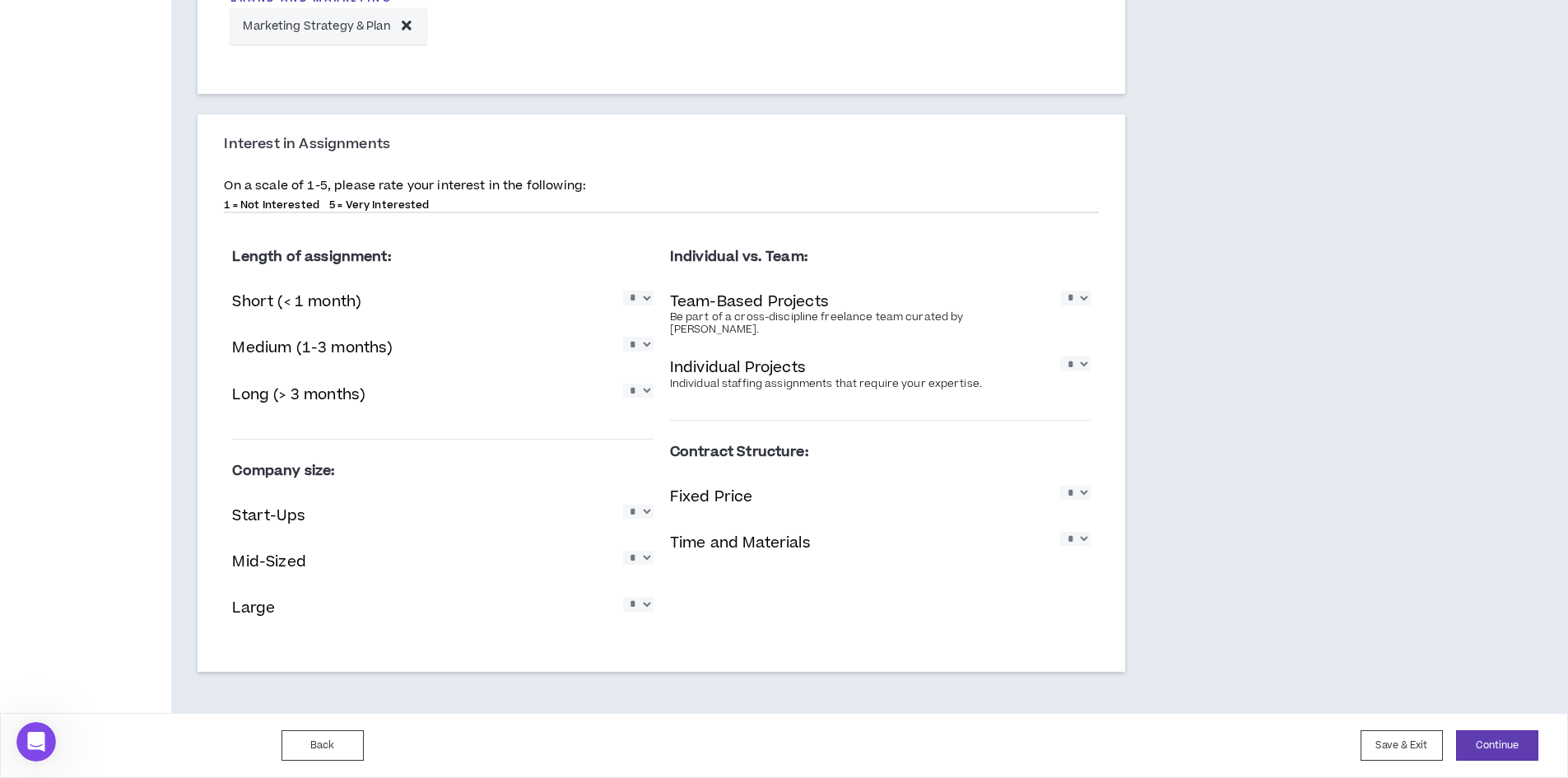
click at [623, 550] on select "* * * * *" at bounding box center [638, 557] width 31 height 14
click at [643, 607] on select "* * * * *" at bounding box center [638, 603] width 31 height 14
select select "*"
click at [623, 596] on select "* * * * *" at bounding box center [638, 603] width 31 height 14
click at [1085, 486] on select "* * * * *" at bounding box center [1075, 493] width 31 height 14
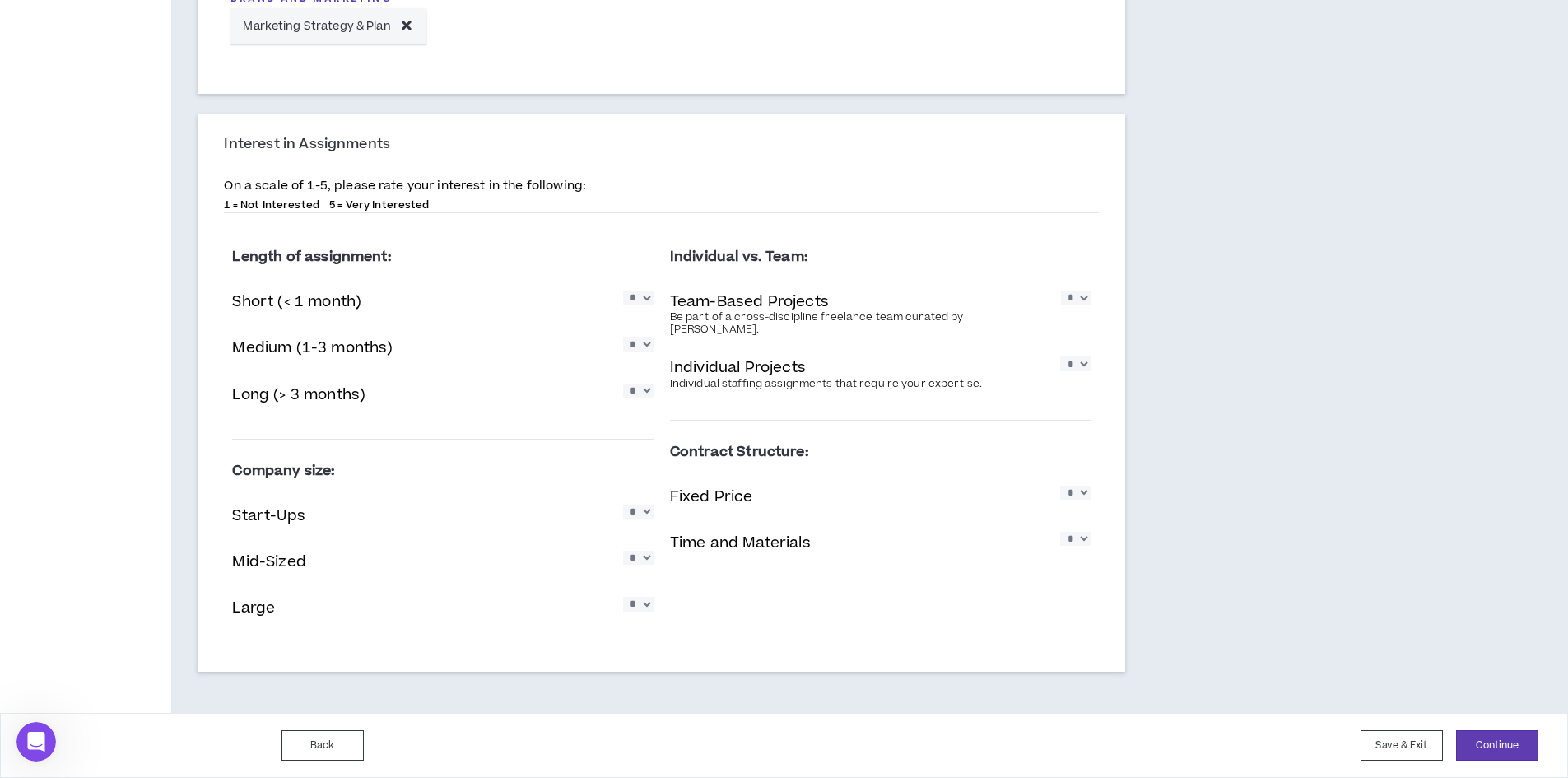
select select "*"
click at [1060, 486] on select "* * * * *" at bounding box center [1075, 493] width 31 height 14
click at [1509, 747] on button "Continue" at bounding box center [1496, 746] width 83 height 31
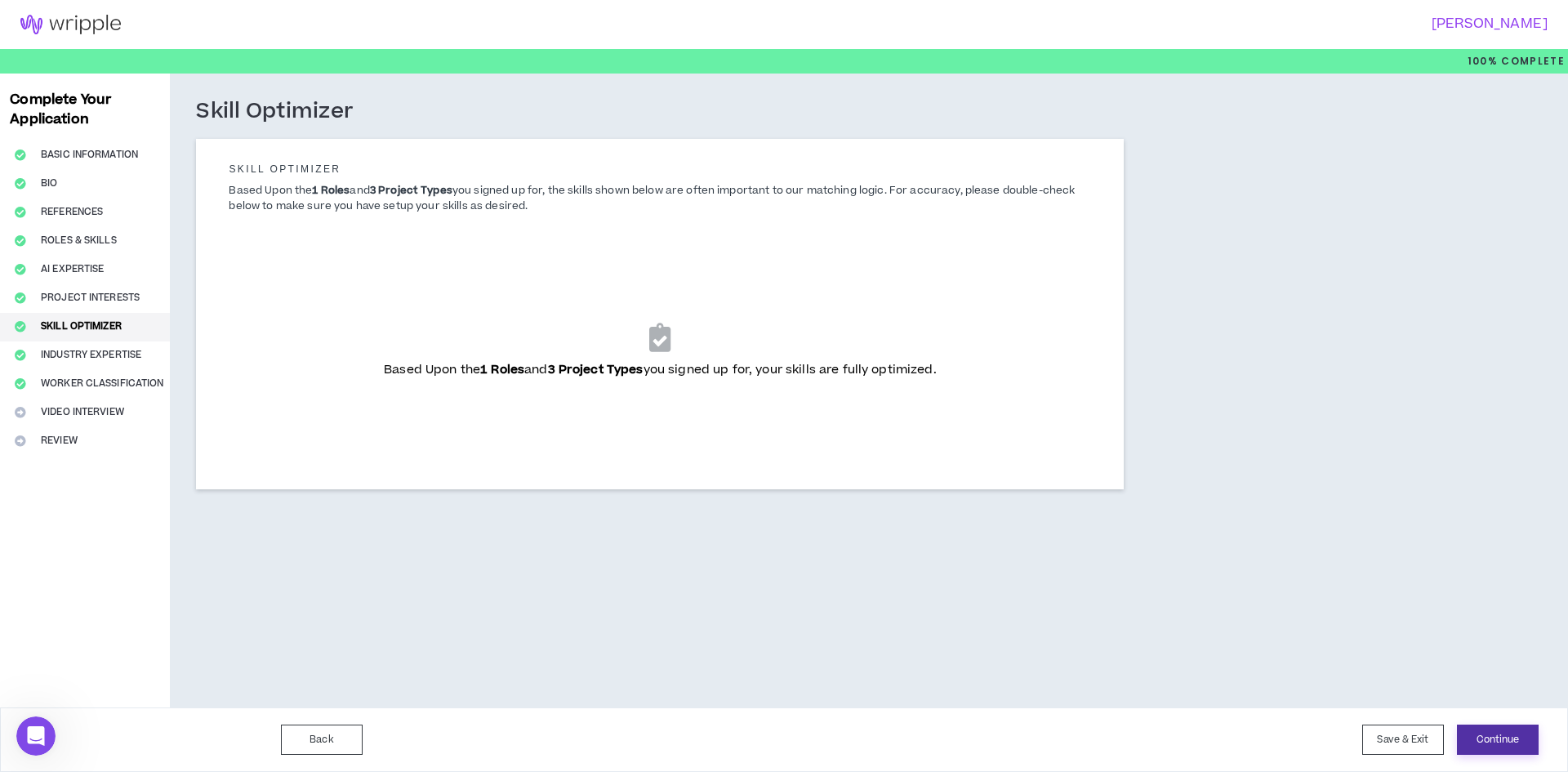
click at [1499, 737] on button "Continue" at bounding box center [1498, 740] width 82 height 30
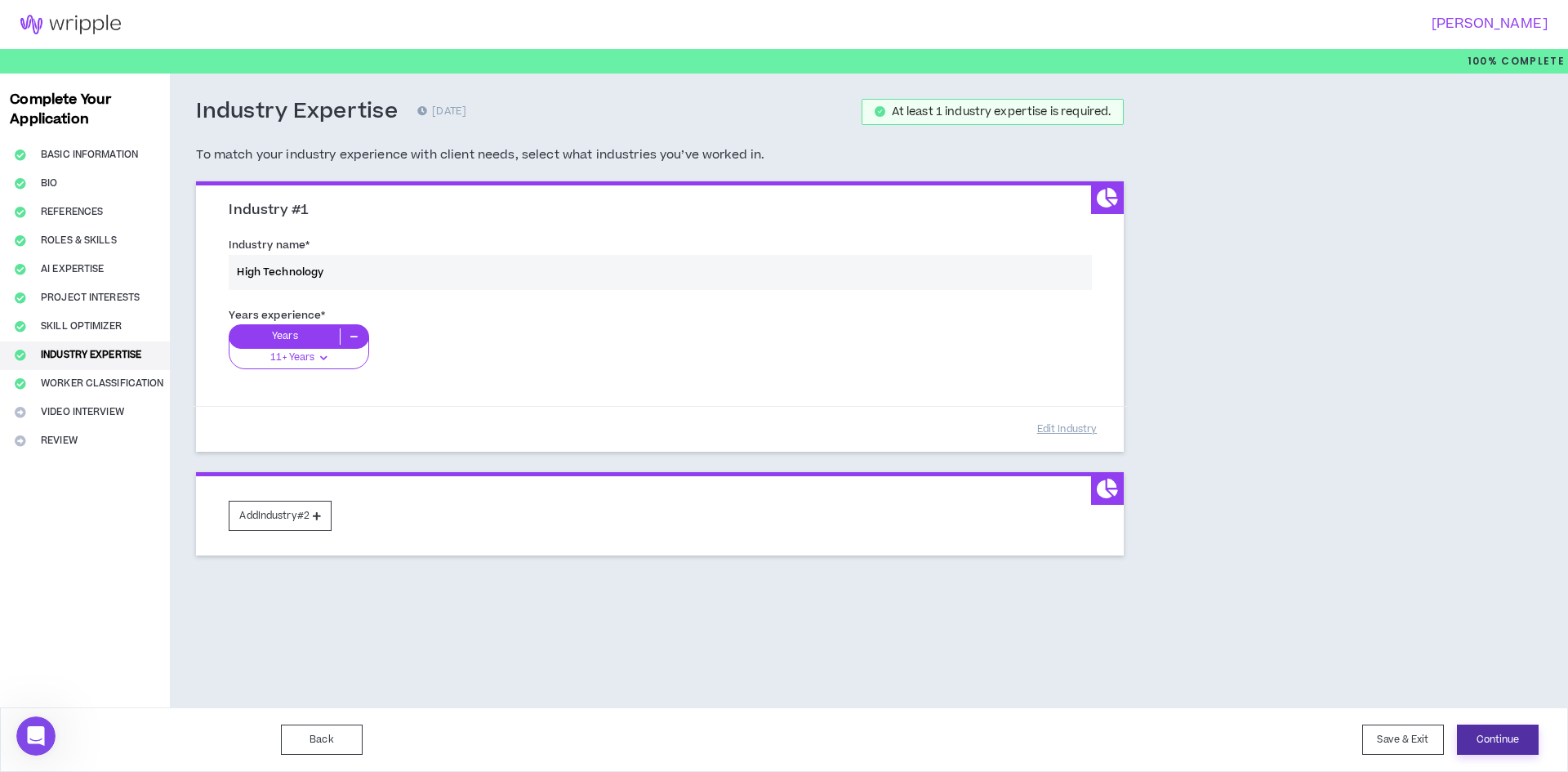
click at [1494, 741] on button "Continue" at bounding box center [1498, 740] width 82 height 30
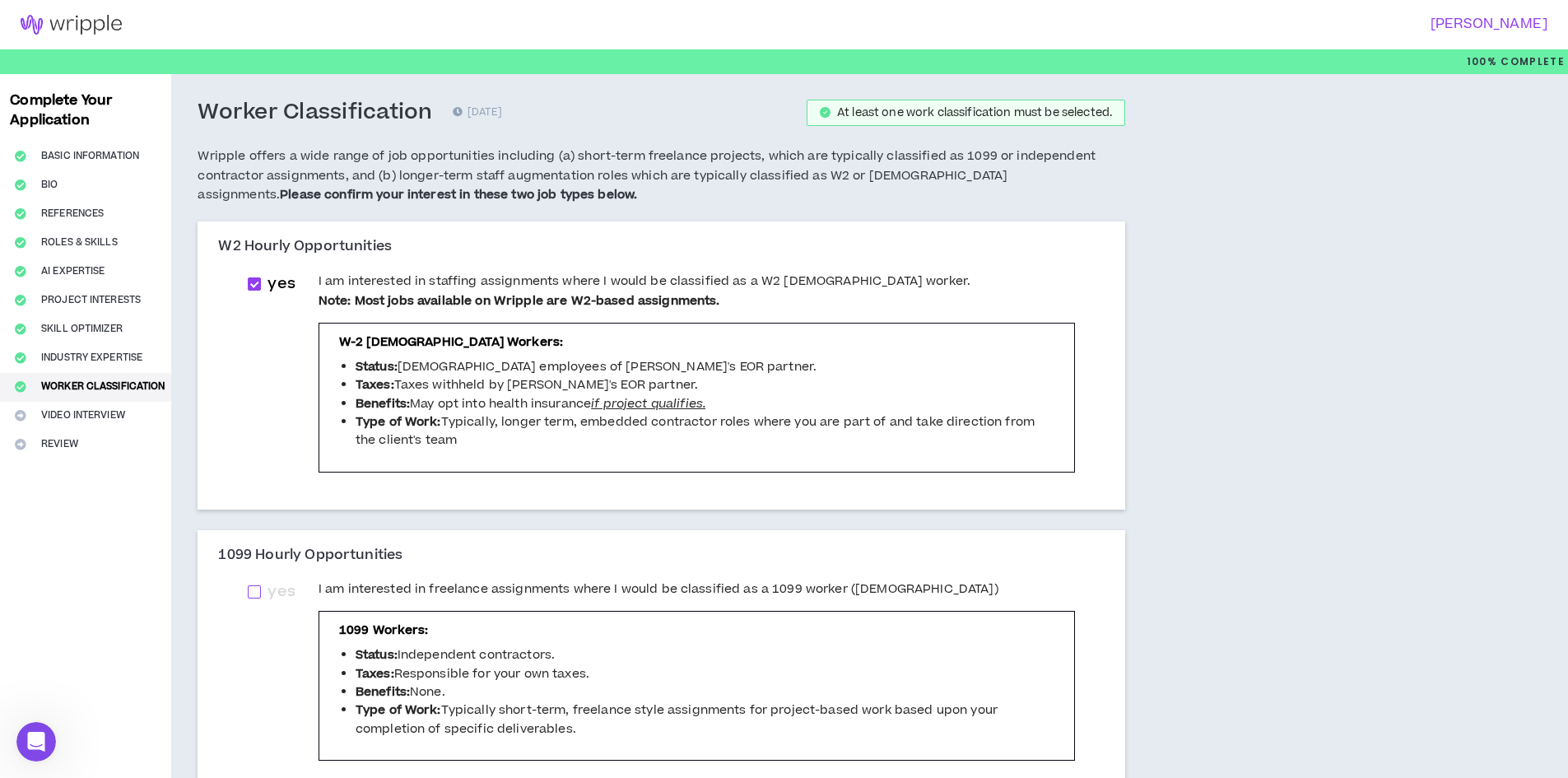
click at [258, 594] on span at bounding box center [254, 591] width 13 height 13
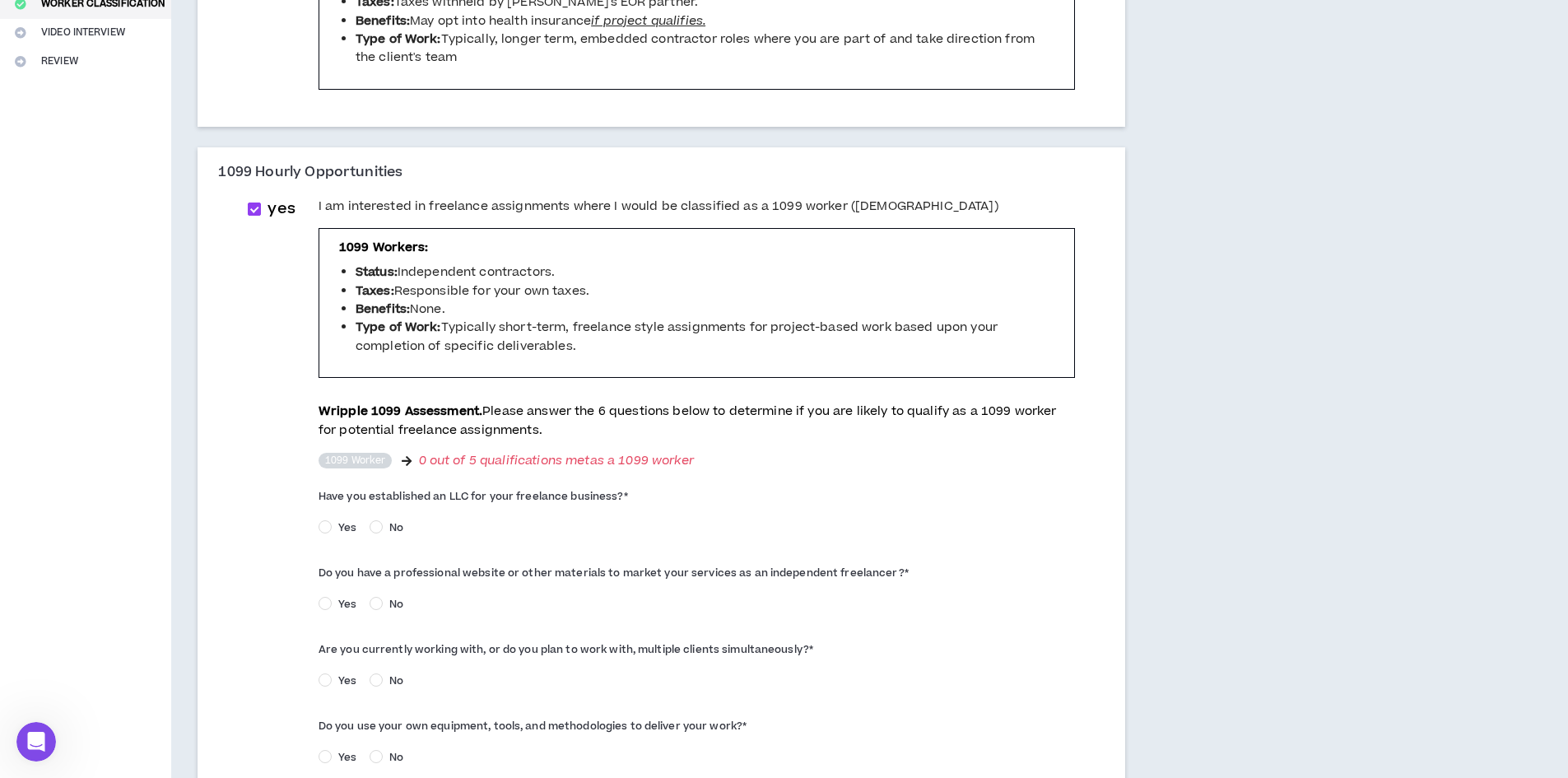
scroll to position [412, 0]
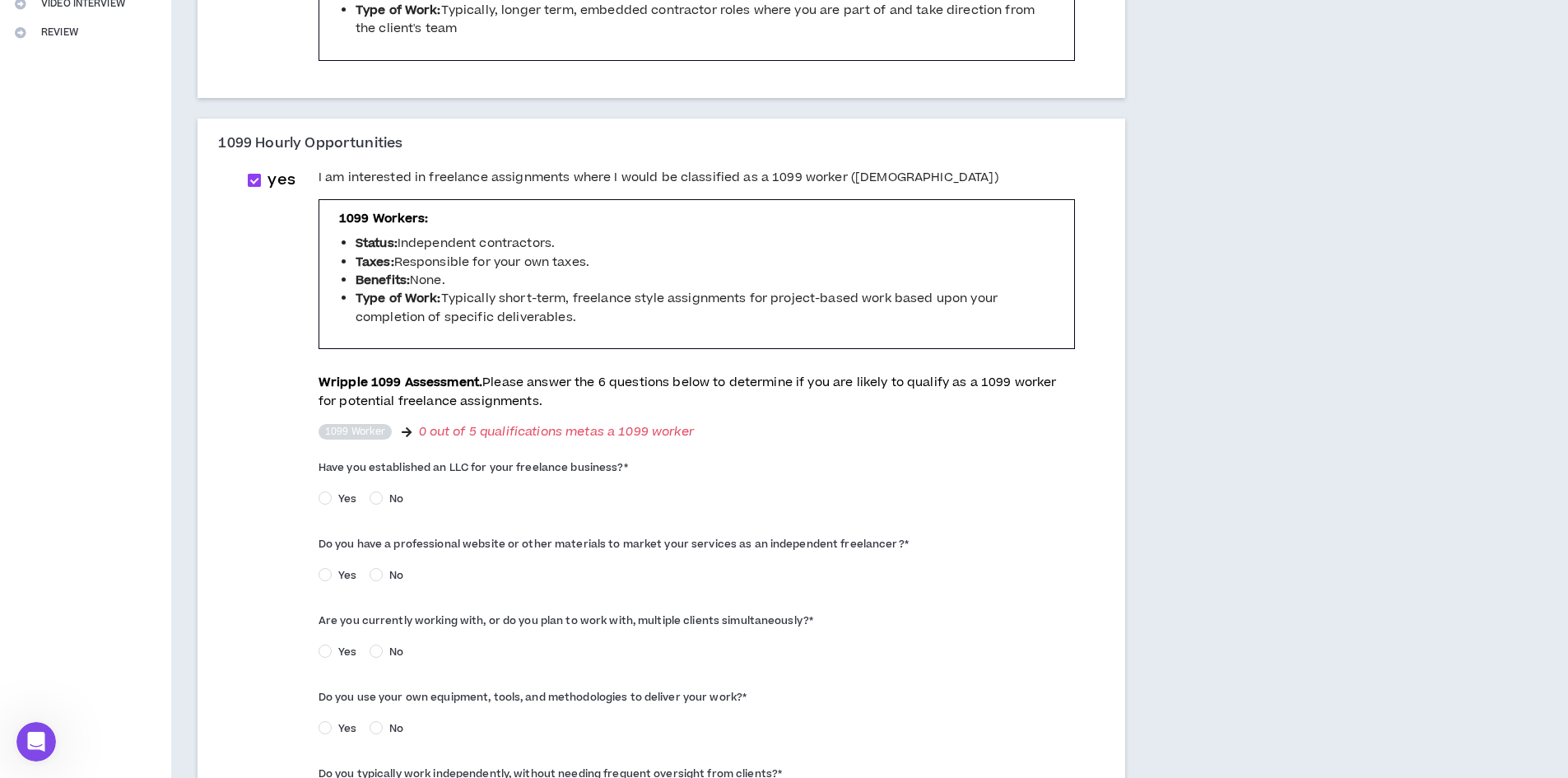
click at [253, 179] on span at bounding box center [254, 180] width 13 height 13
checkbox input "*****"
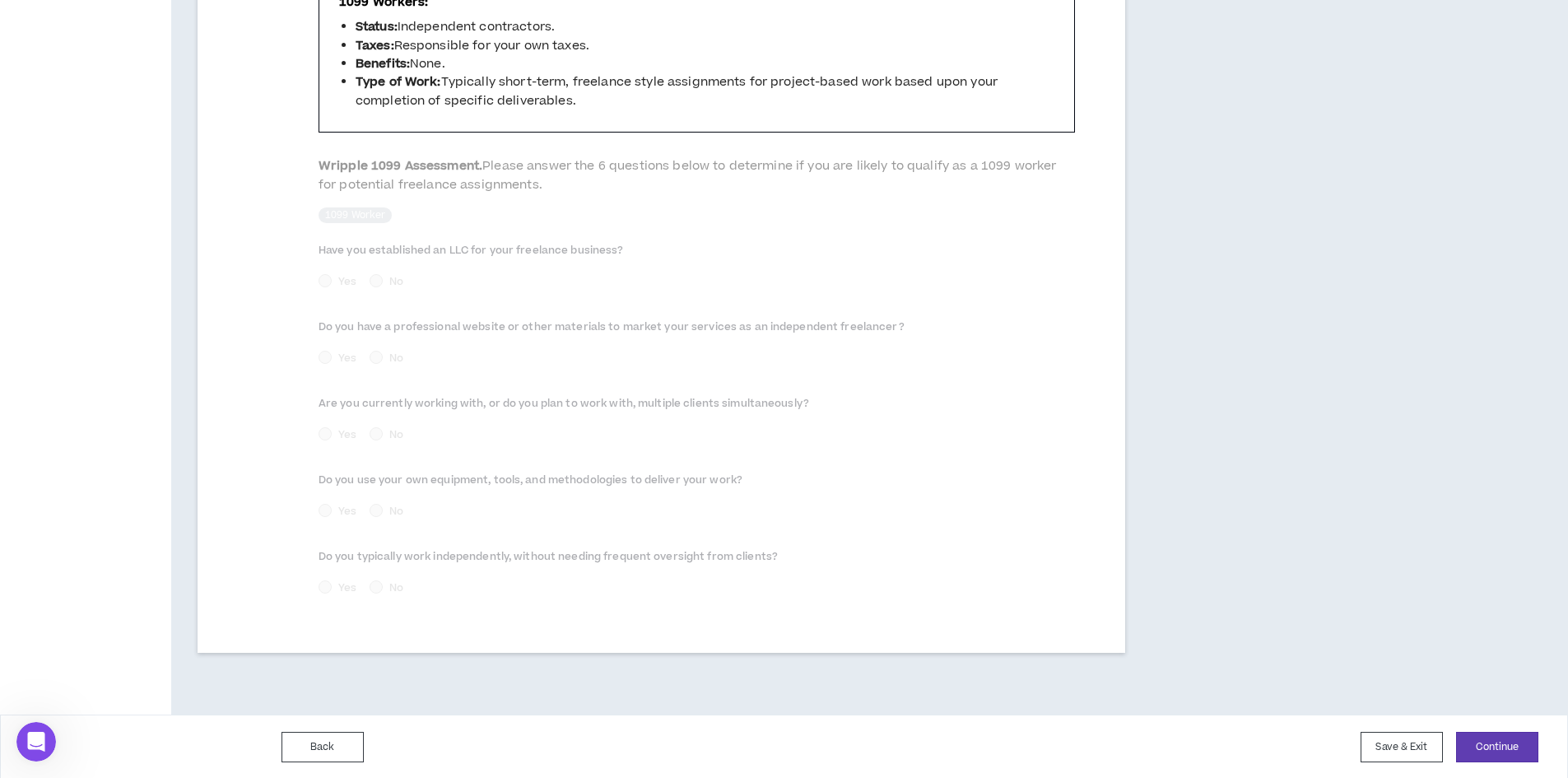
scroll to position [630, 0]
click at [1513, 744] on button "Continue" at bounding box center [1496, 746] width 83 height 31
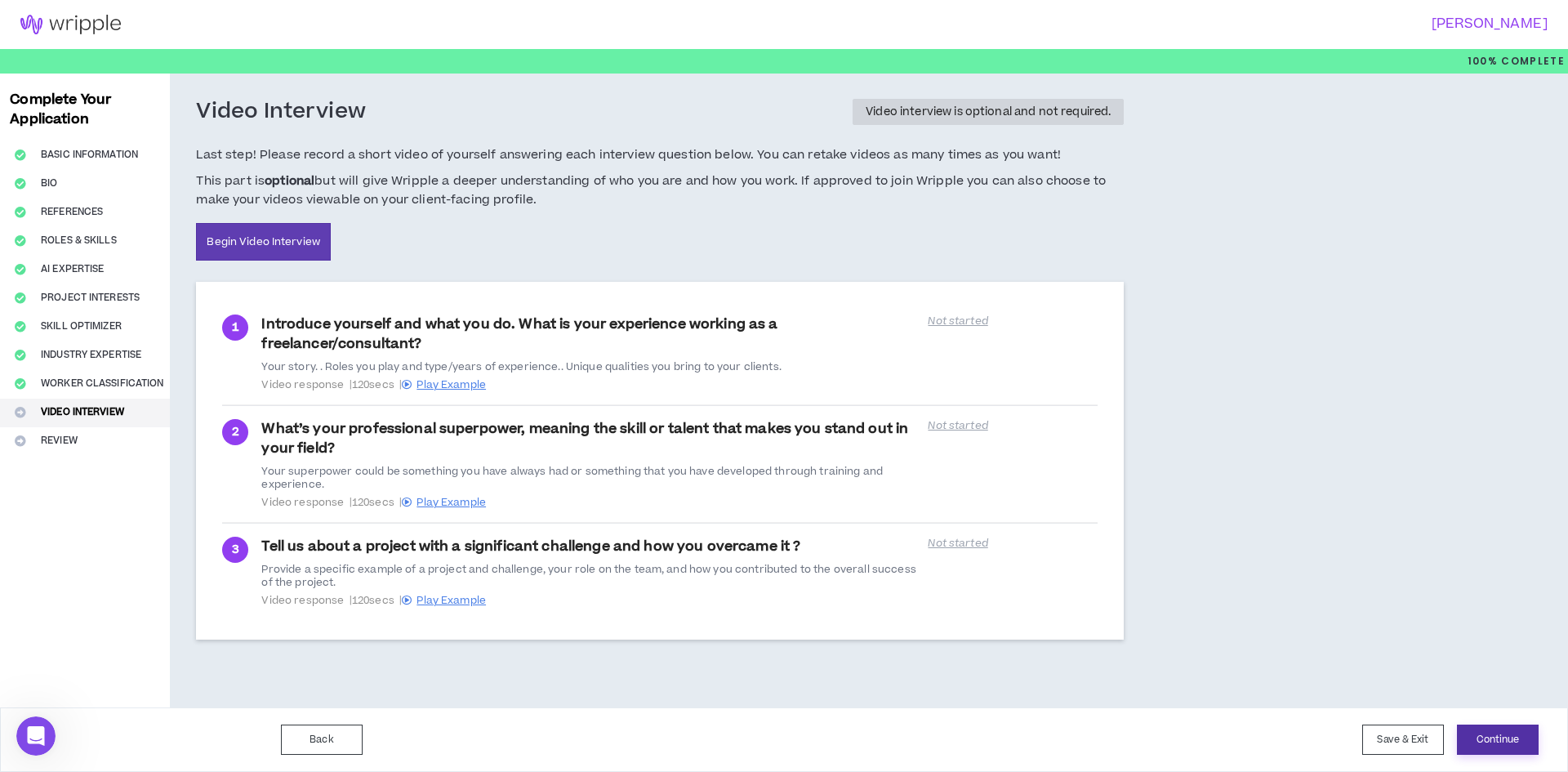
click at [1515, 747] on button "Continue" at bounding box center [1498, 740] width 82 height 30
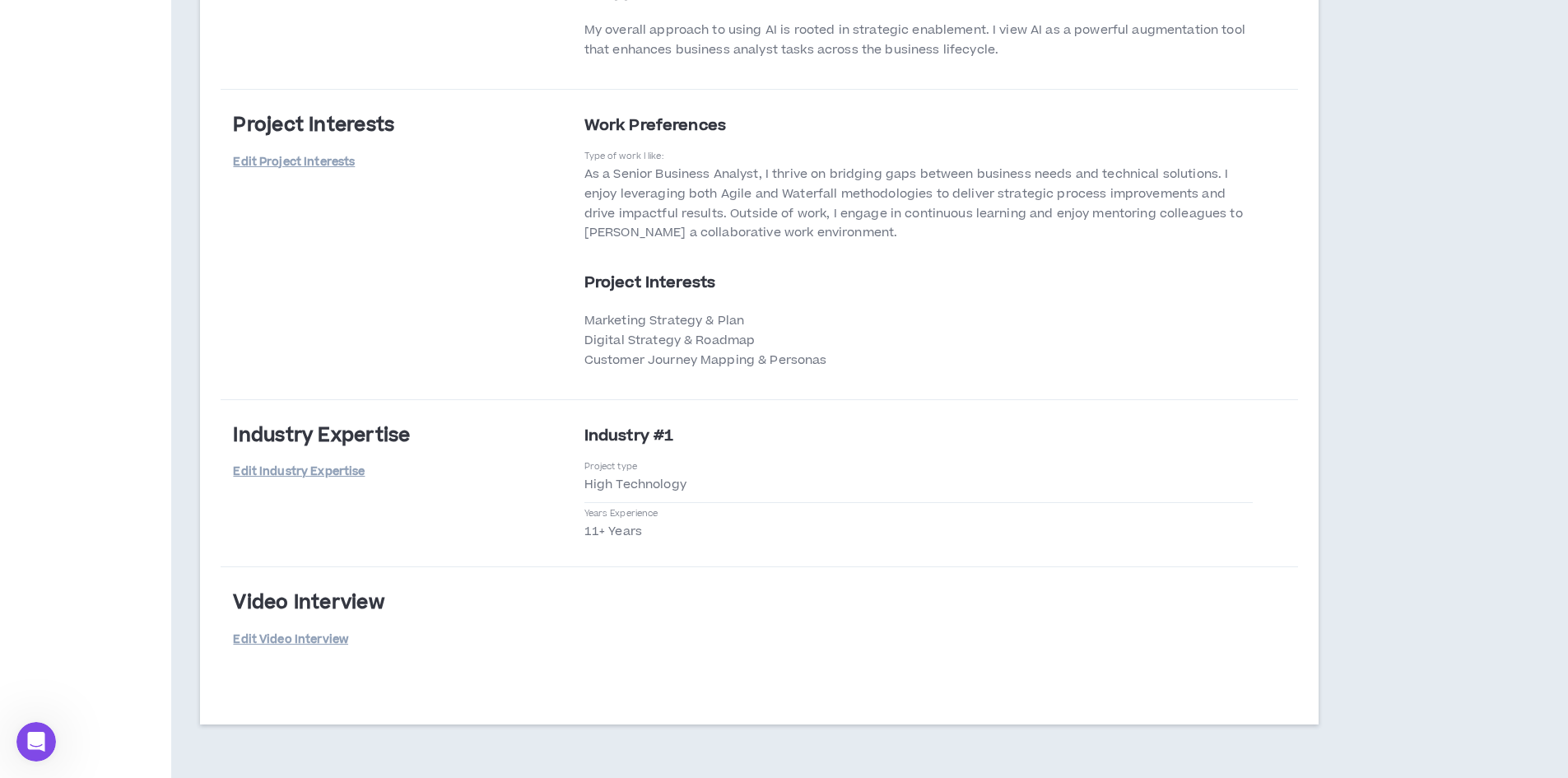
scroll to position [2579, 0]
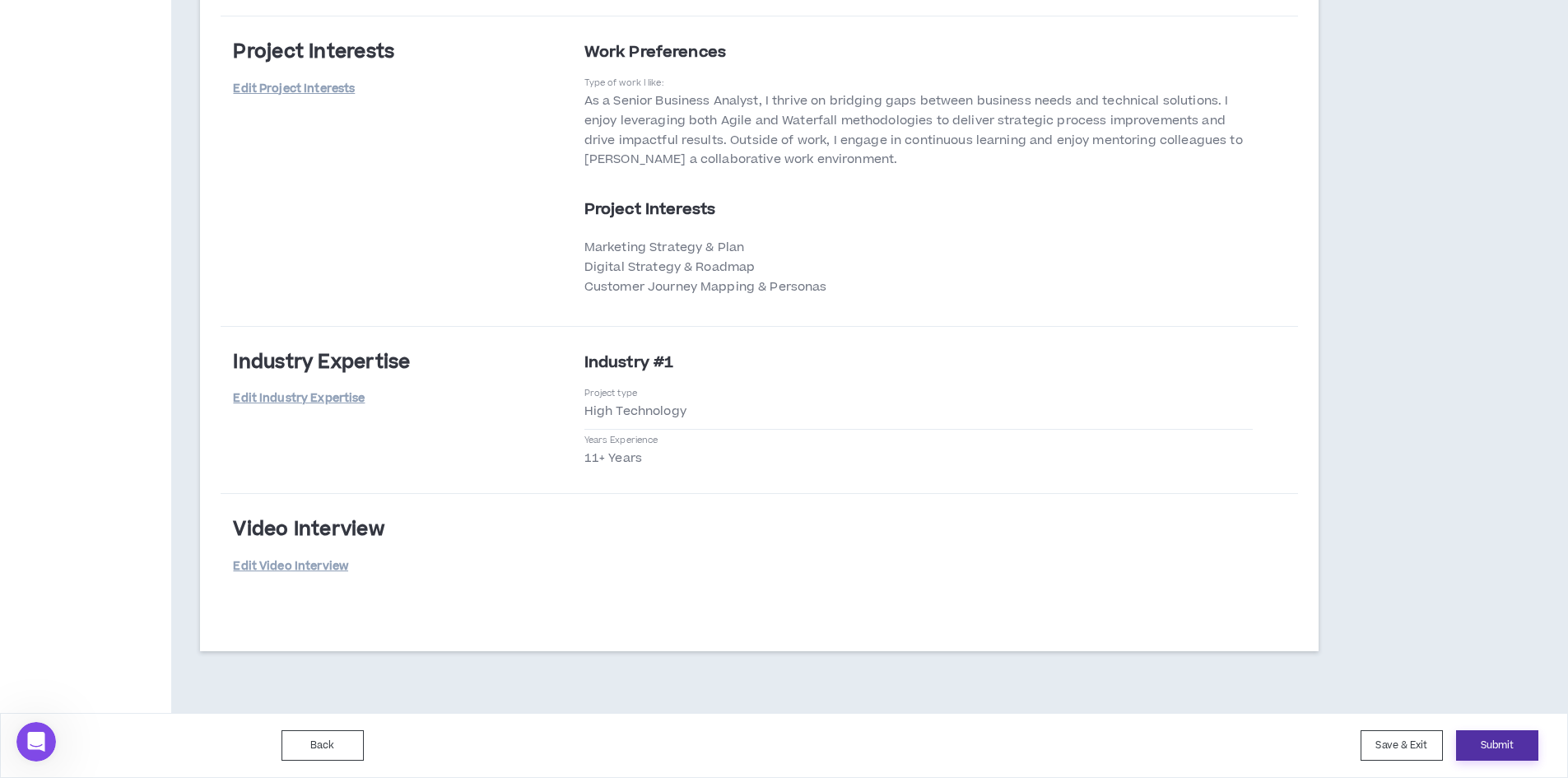
click at [1499, 742] on button "Submit" at bounding box center [1496, 746] width 83 height 31
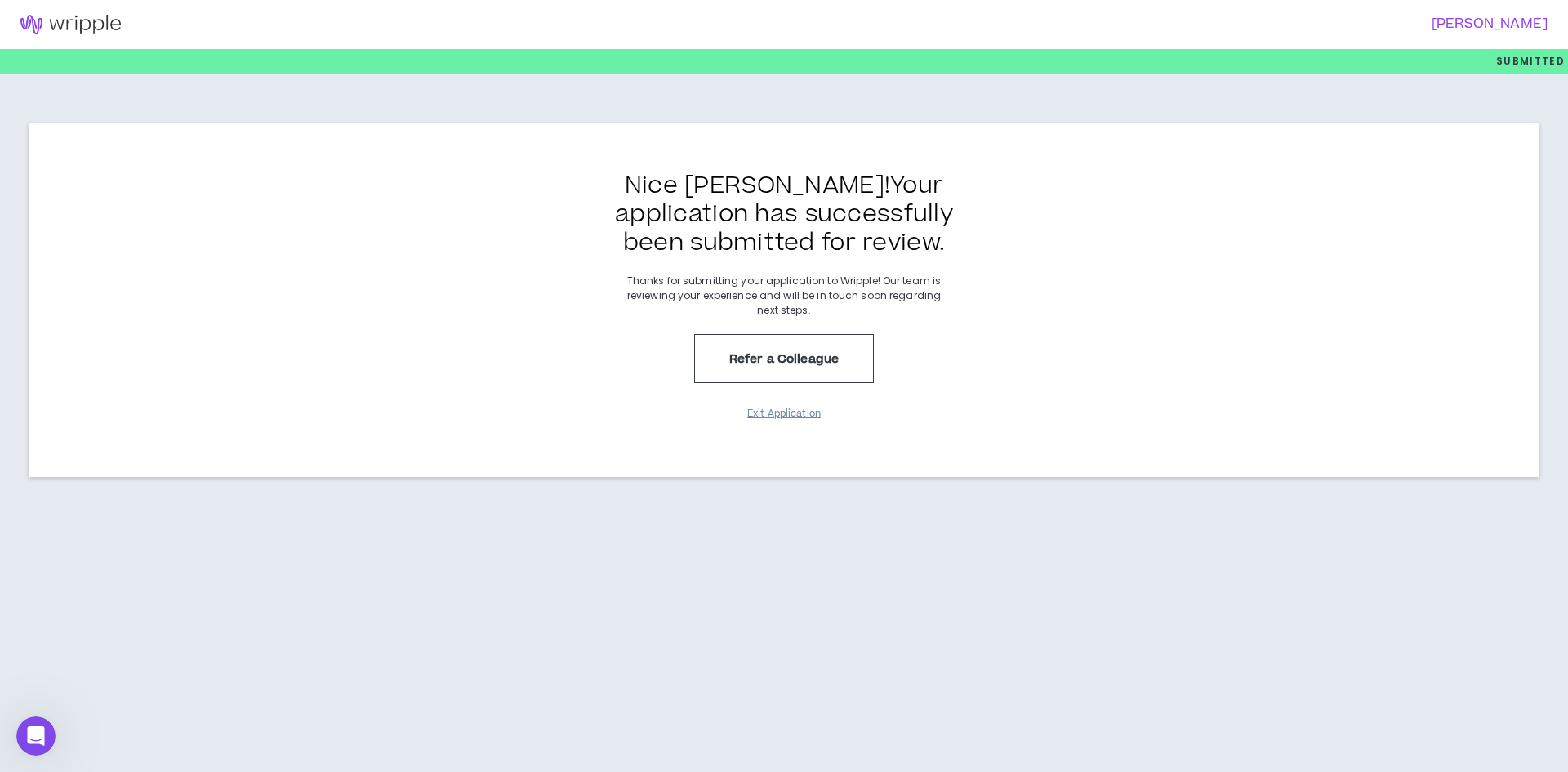
click at [784, 414] on button "Exit Application" at bounding box center [784, 413] width 82 height 29
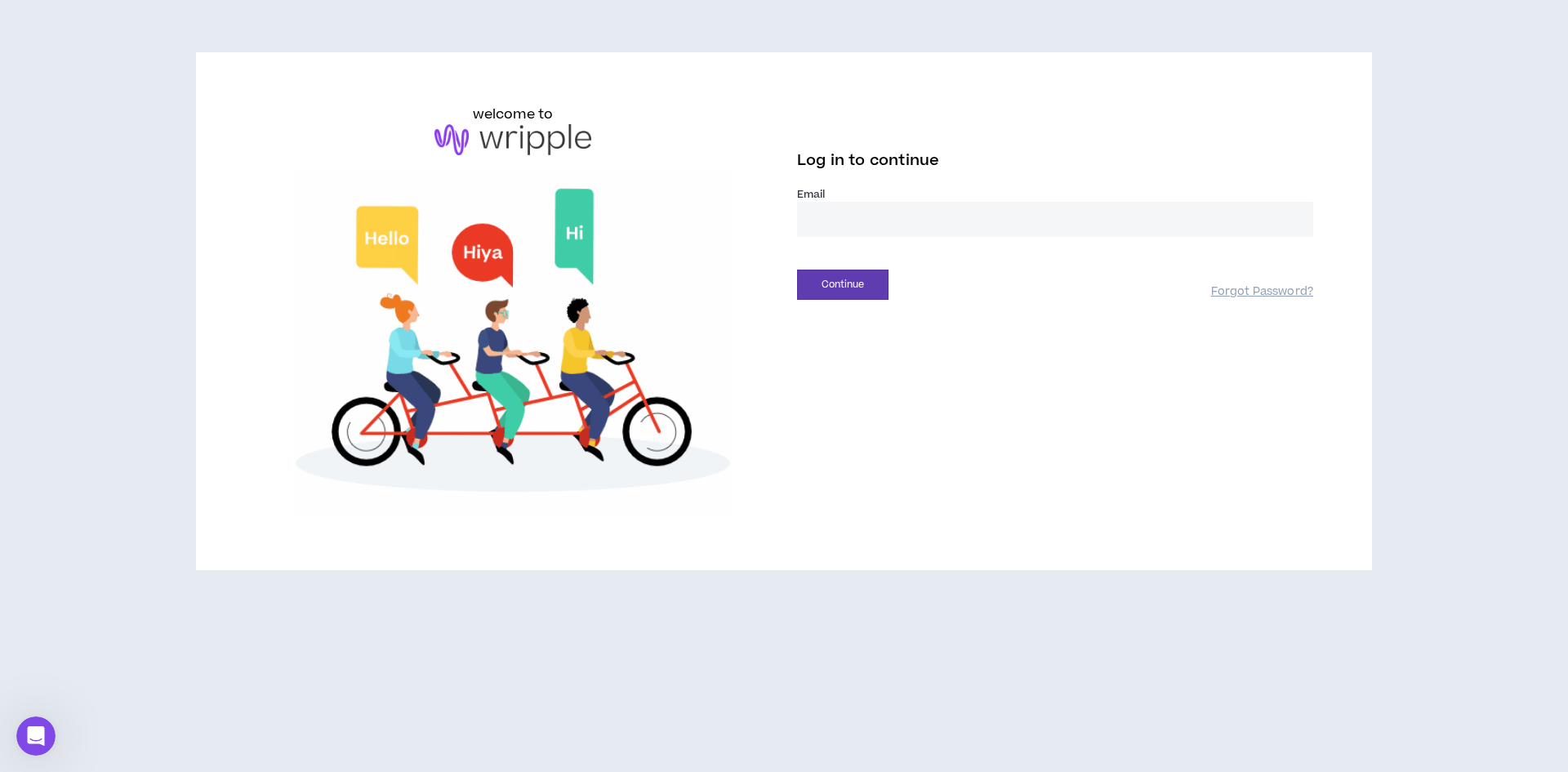
click at [874, 217] on input "email" at bounding box center [1055, 220] width 516 height 36
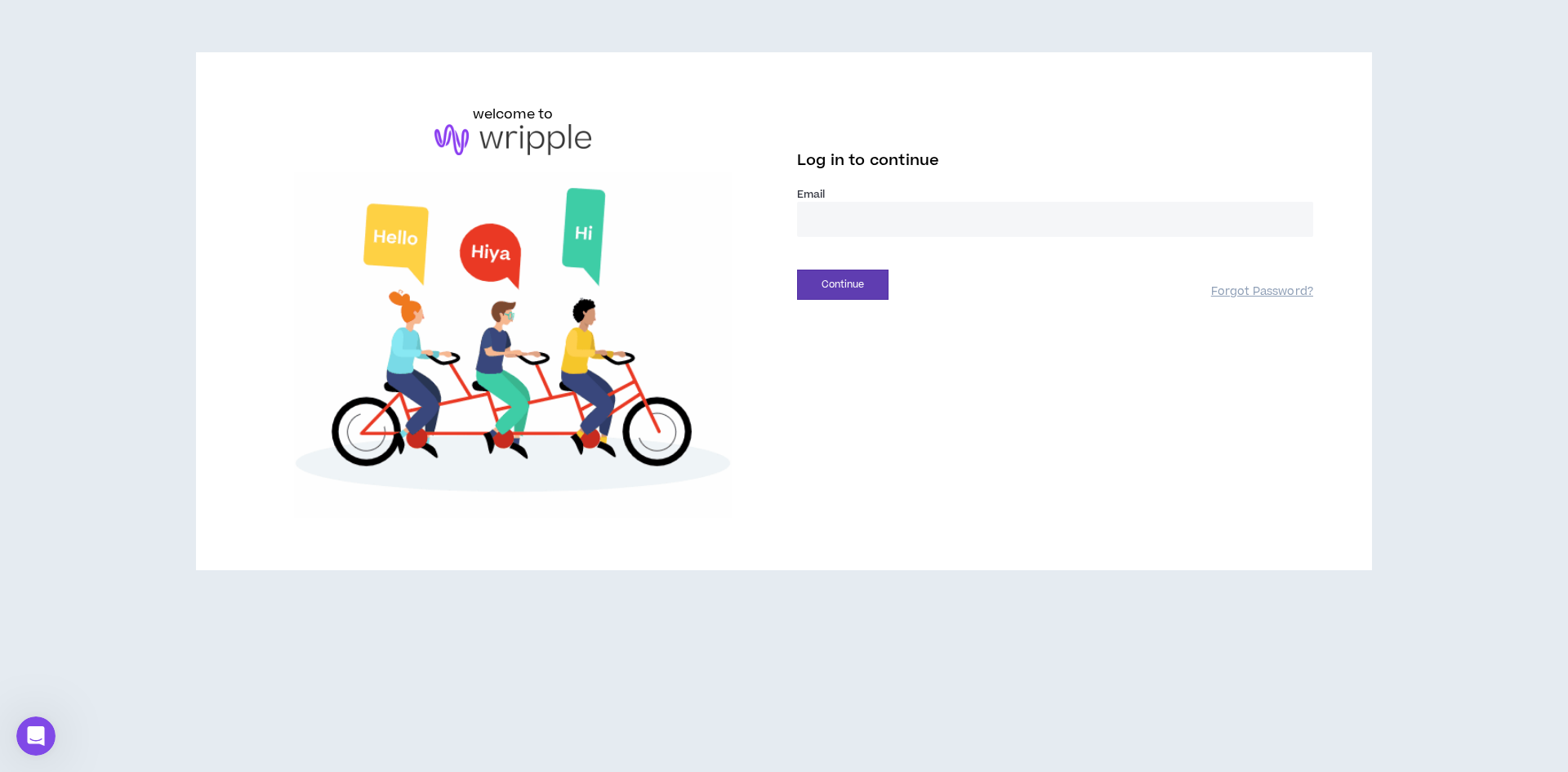
click at [1135, 270] on div "Continue" at bounding box center [1005, 285] width 414 height 30
